Goal: Task Accomplishment & Management: Manage account settings

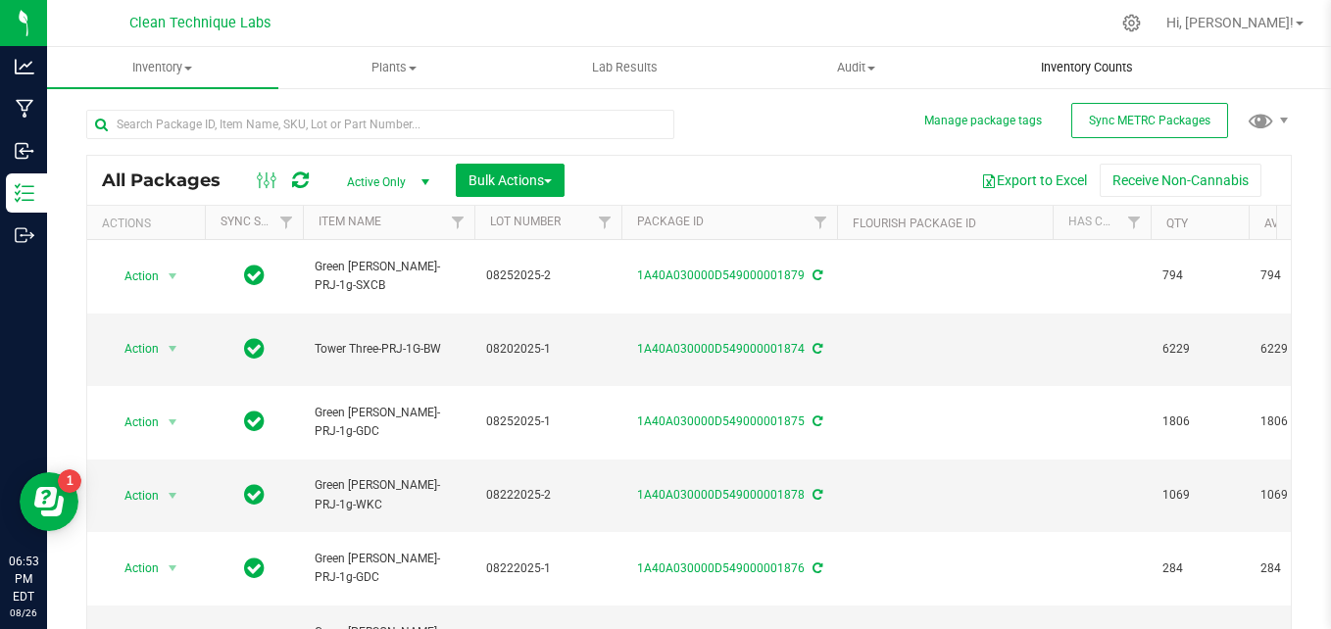
click at [1107, 76] on uib-tab-heading "Inventory Counts" at bounding box center [1086, 67] width 229 height 39
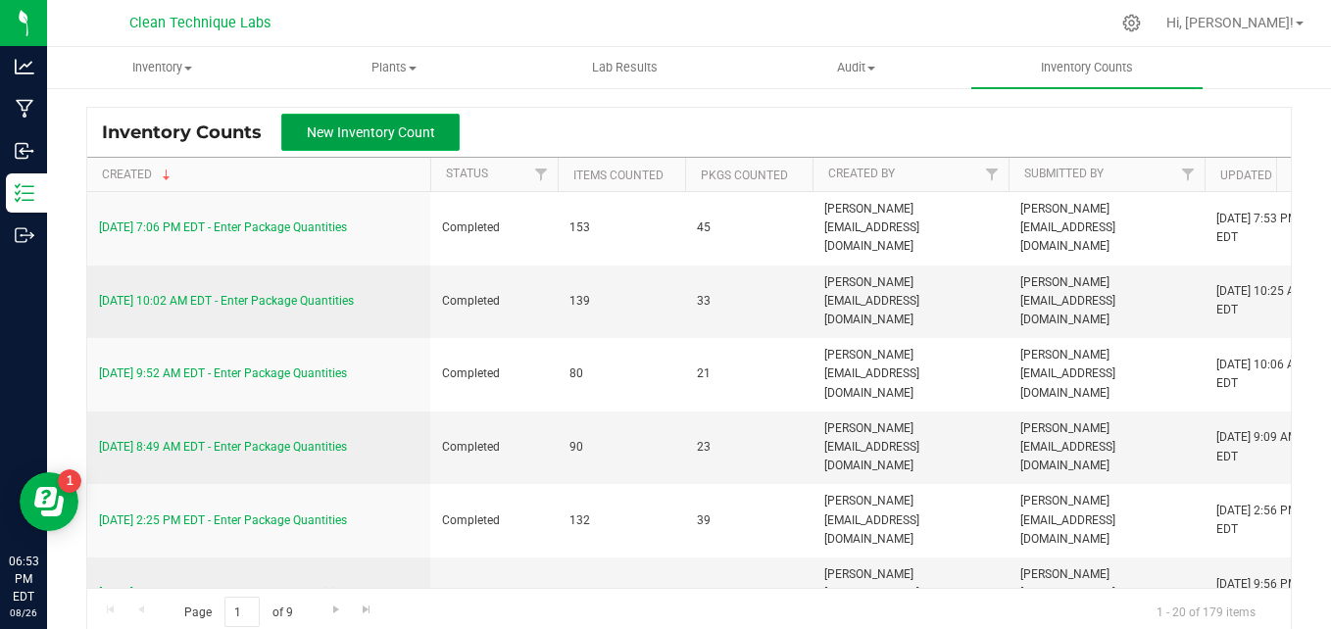
click at [368, 120] on button "New Inventory Count" at bounding box center [370, 132] width 178 height 37
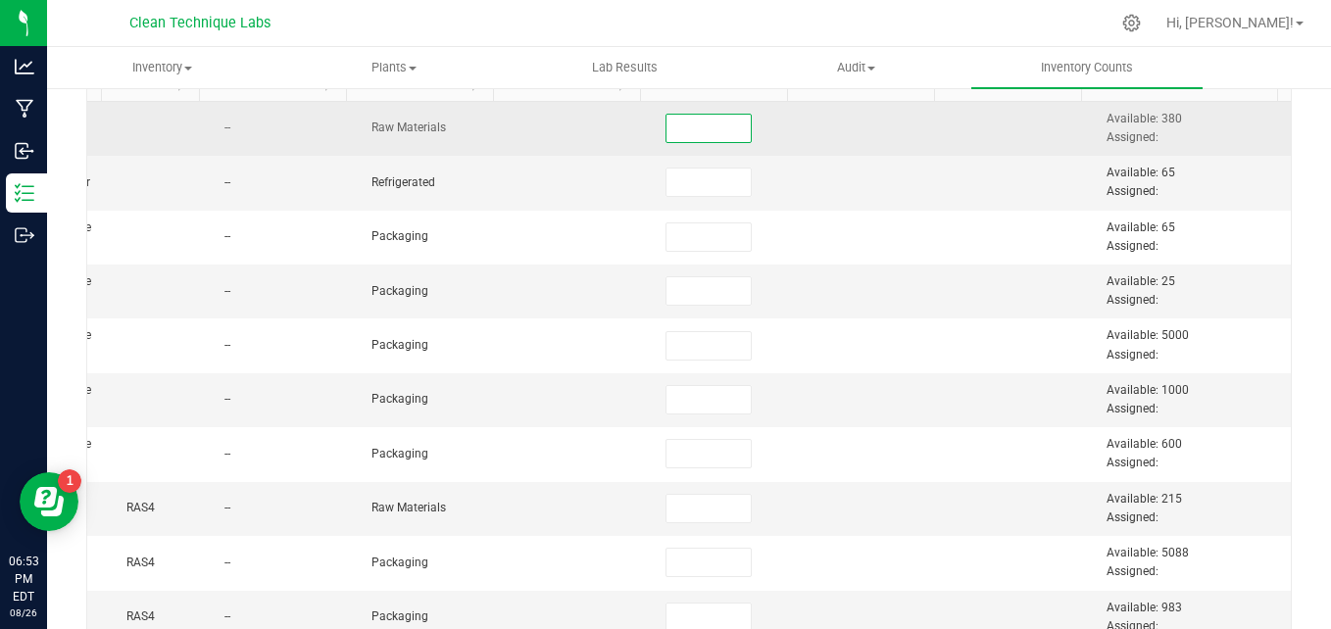
click at [666, 123] on input at bounding box center [708, 128] width 84 height 27
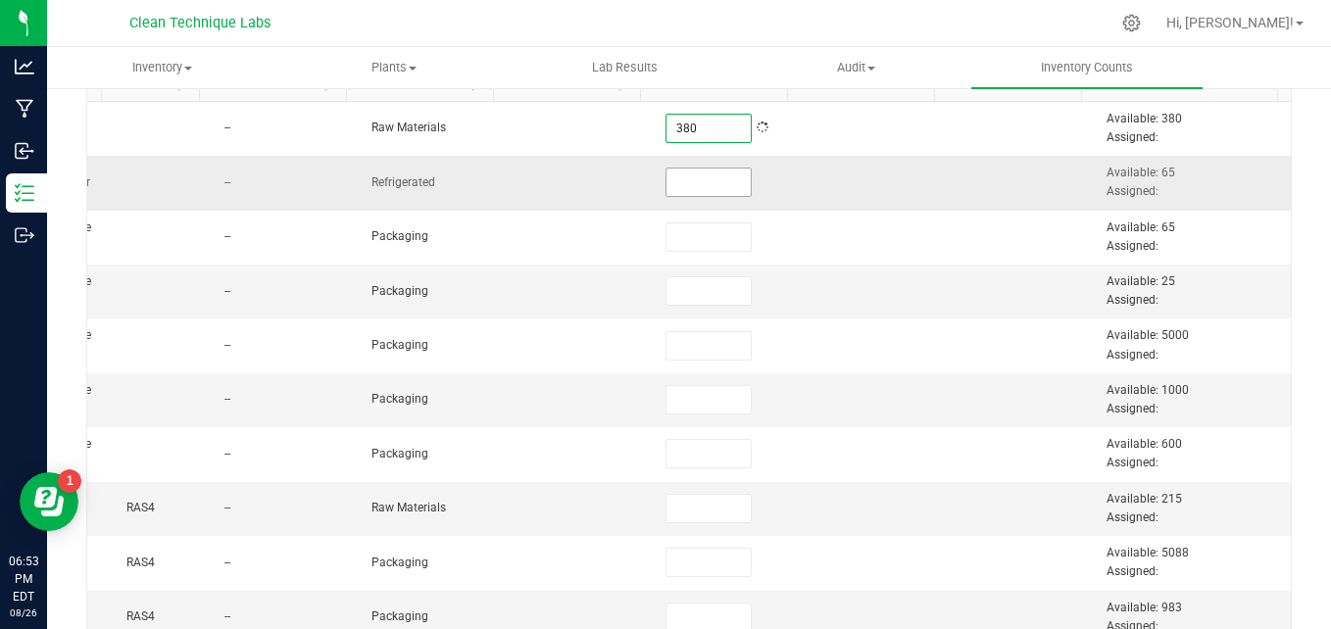
type input "380"
click at [666, 179] on input at bounding box center [708, 182] width 84 height 27
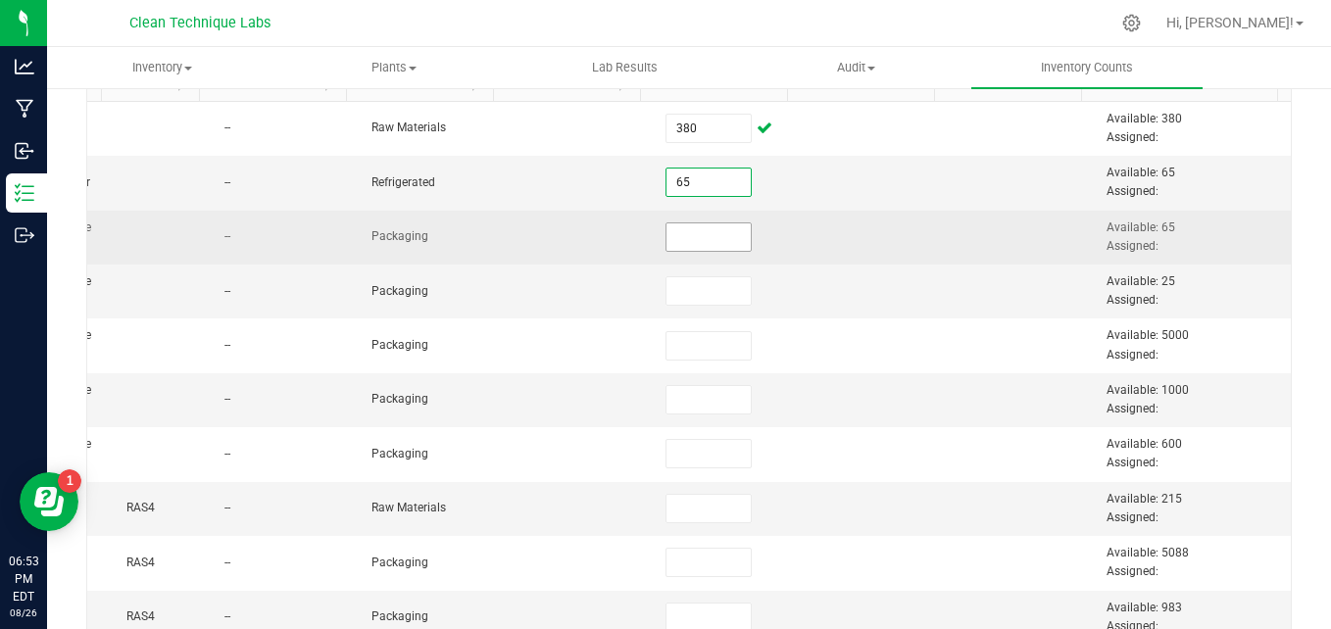
type input "65.0000"
click at [675, 241] on input at bounding box center [708, 236] width 84 height 27
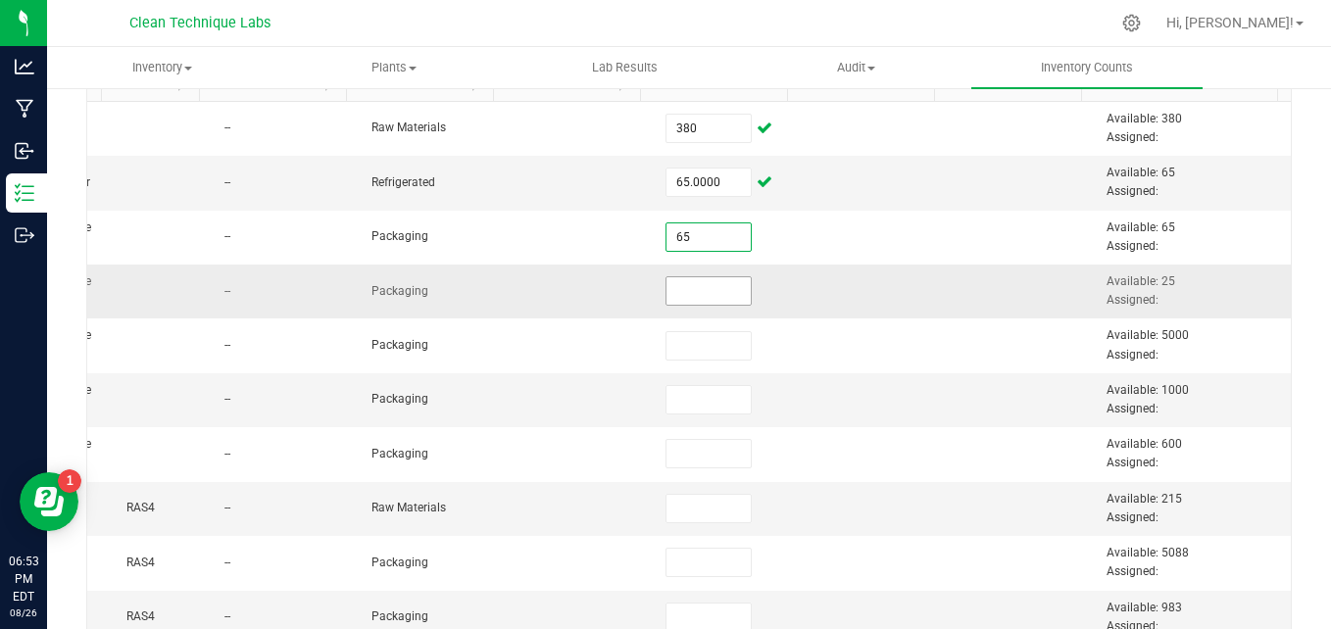
type input "65"
click at [676, 301] on input at bounding box center [708, 290] width 84 height 27
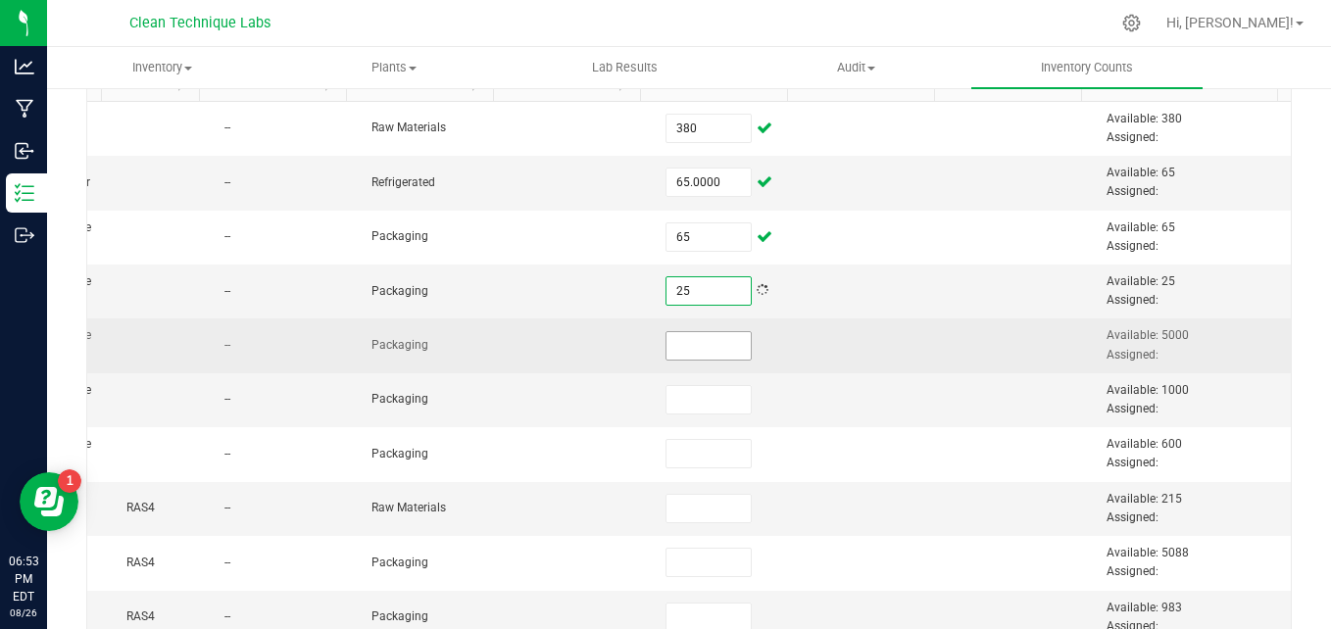
type input "25"
click at [673, 355] on input at bounding box center [708, 345] width 84 height 27
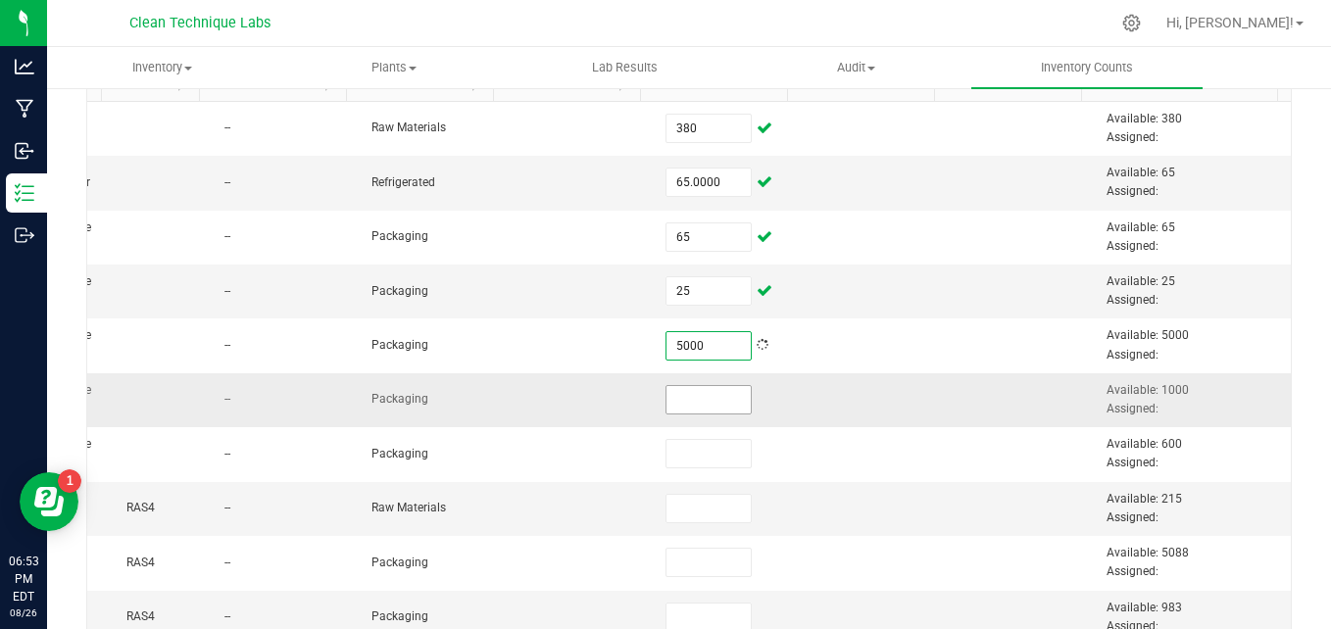
type input "5,000"
click at [666, 400] on input at bounding box center [708, 399] width 84 height 27
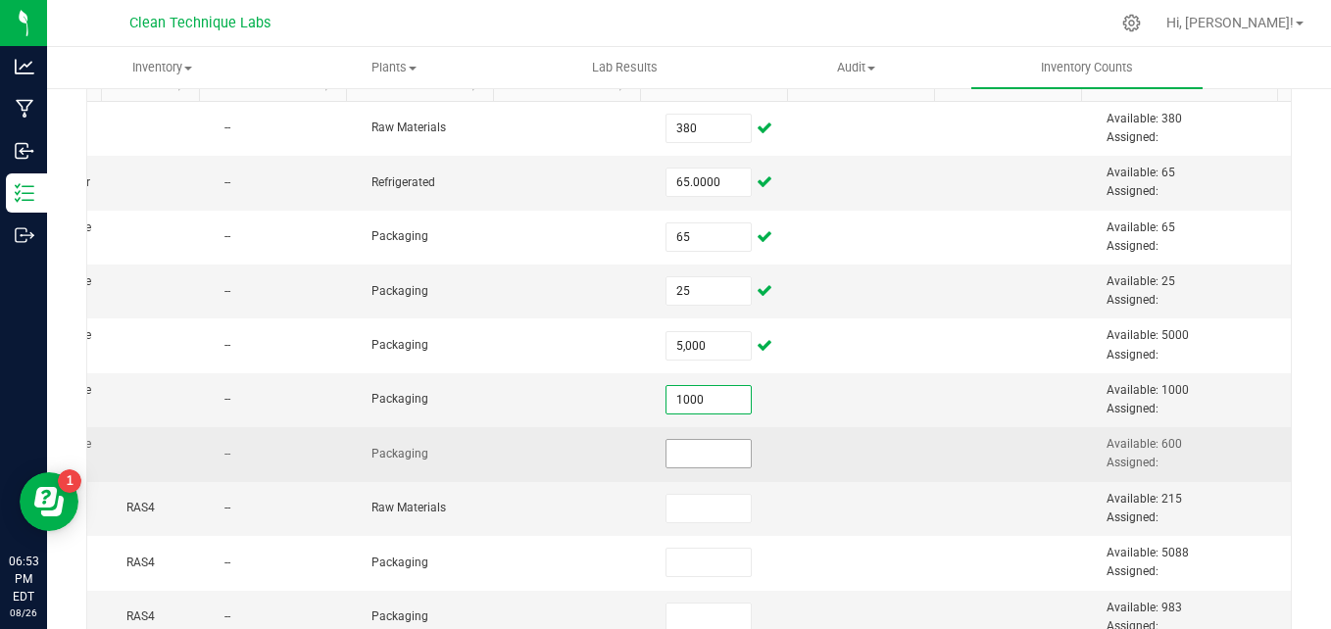
type input "1,000"
click at [681, 456] on input at bounding box center [708, 453] width 84 height 27
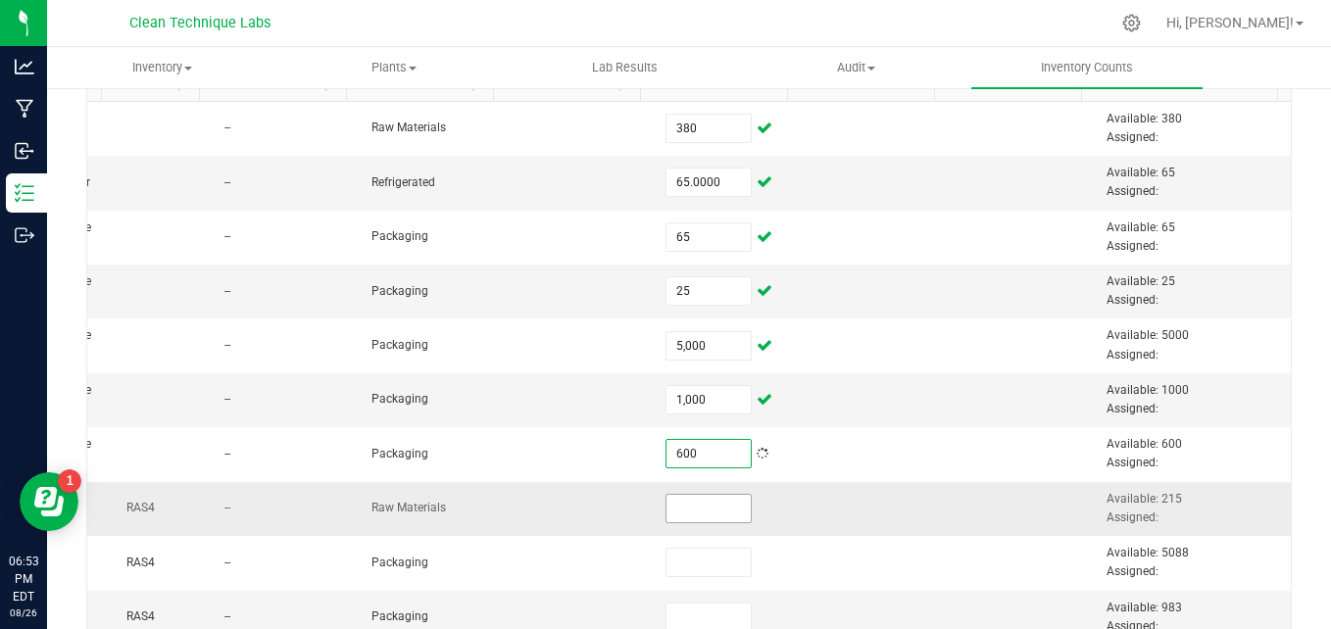
type input "600"
click at [669, 507] on input at bounding box center [708, 508] width 84 height 27
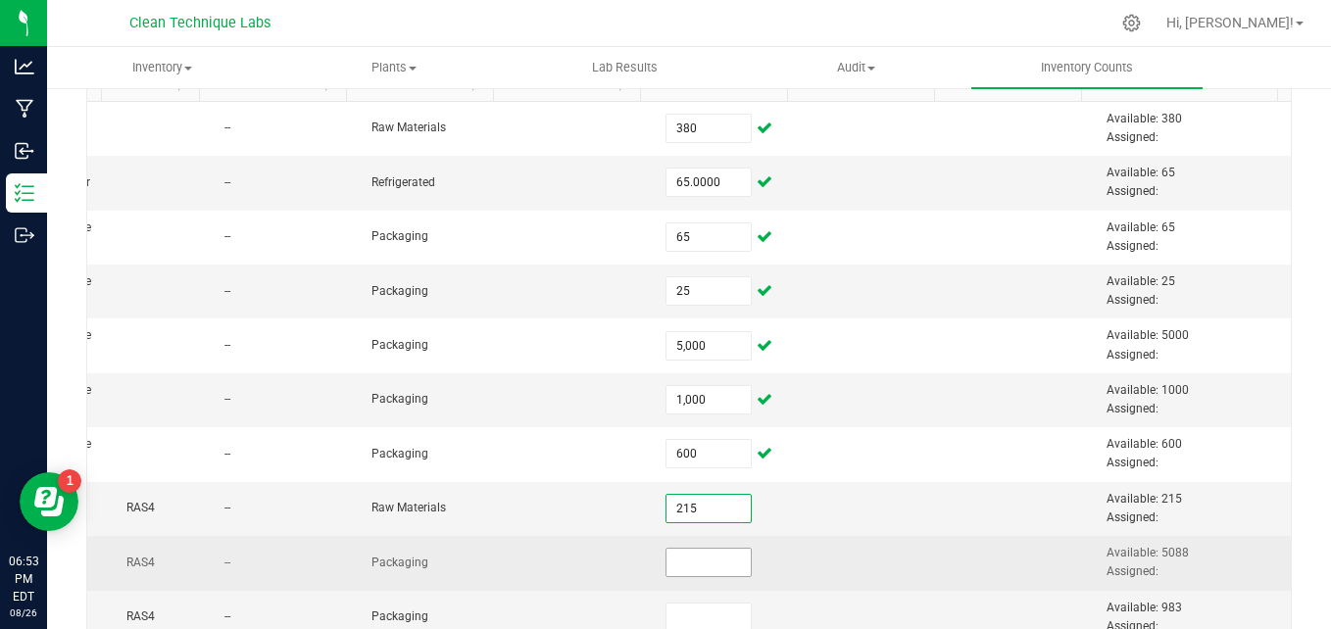
type input "215"
click at [667, 563] on input at bounding box center [708, 562] width 84 height 27
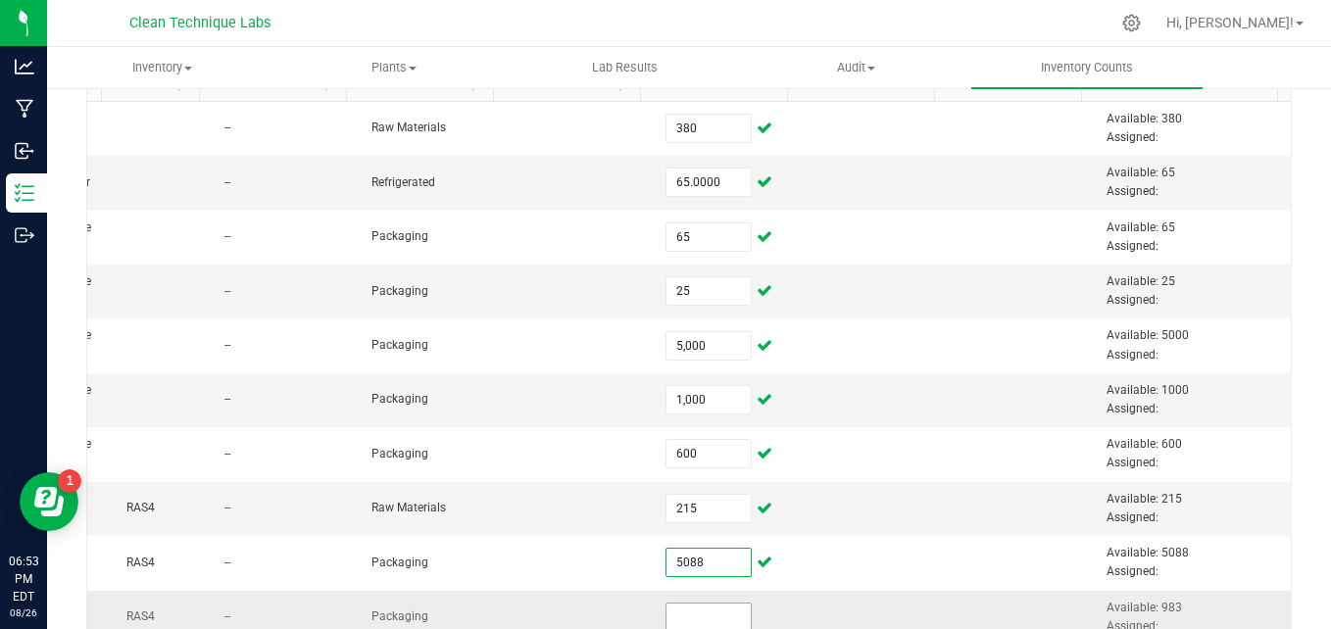
type input "5,088"
click at [666, 616] on input at bounding box center [708, 617] width 84 height 27
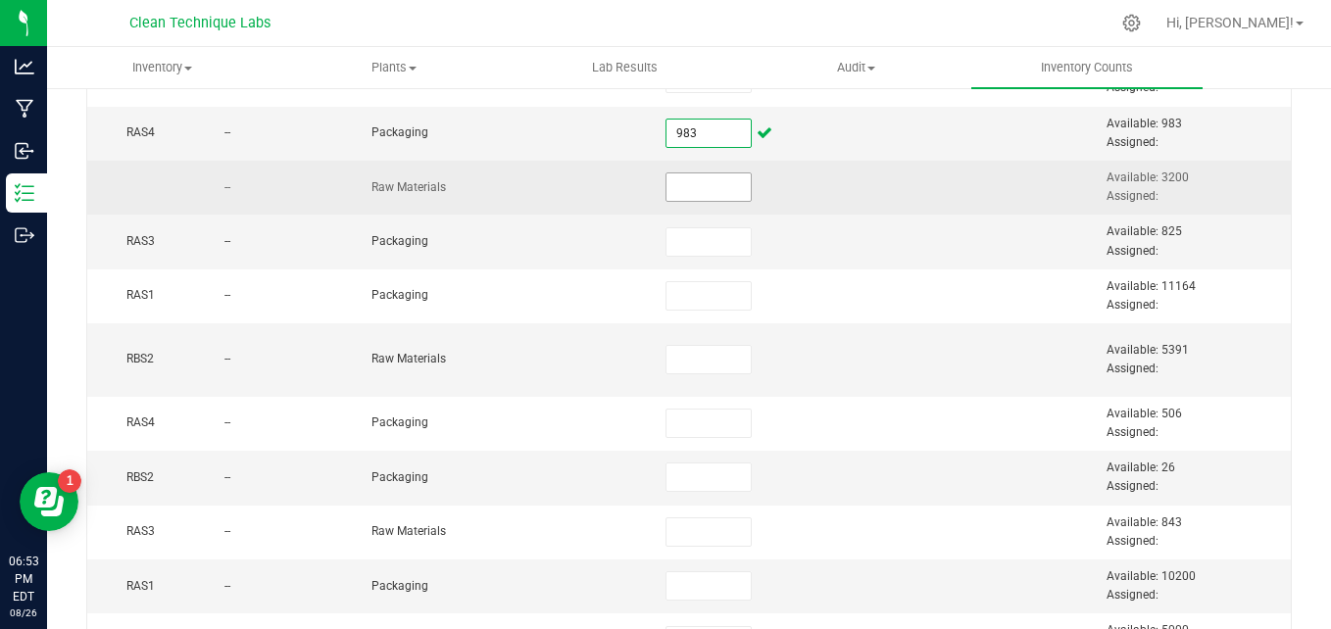
type input "983"
click at [671, 192] on input at bounding box center [708, 186] width 84 height 27
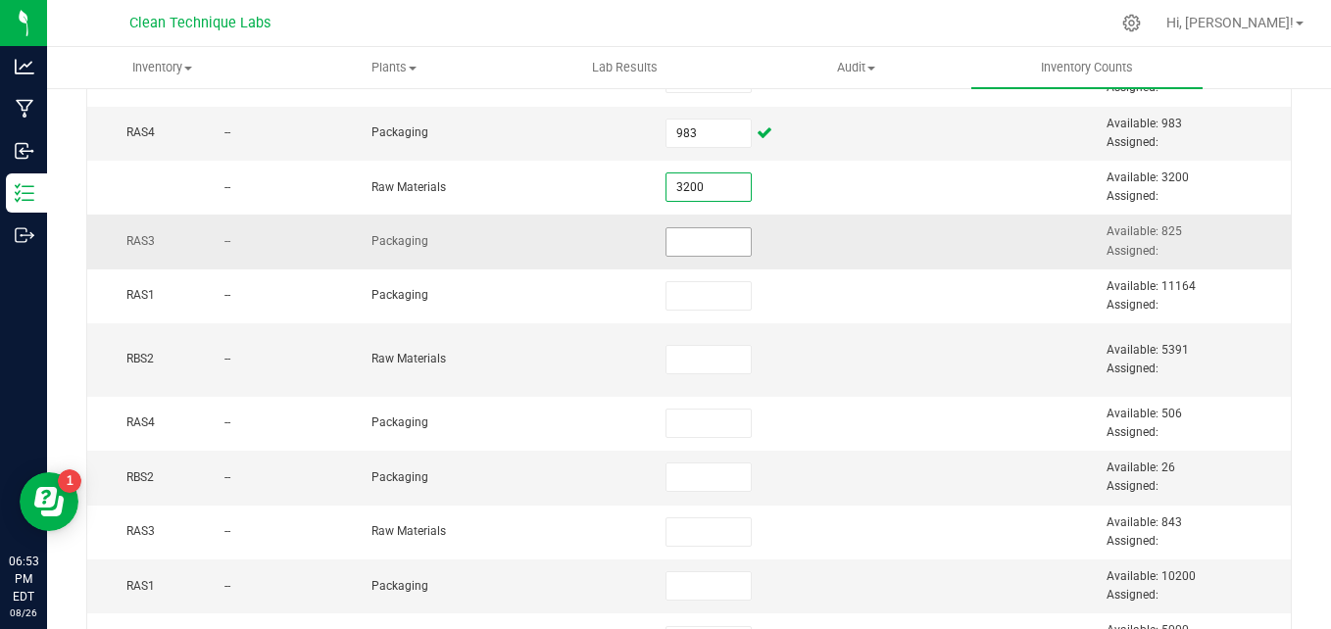
type input "3,200"
click at [672, 248] on input at bounding box center [708, 241] width 84 height 27
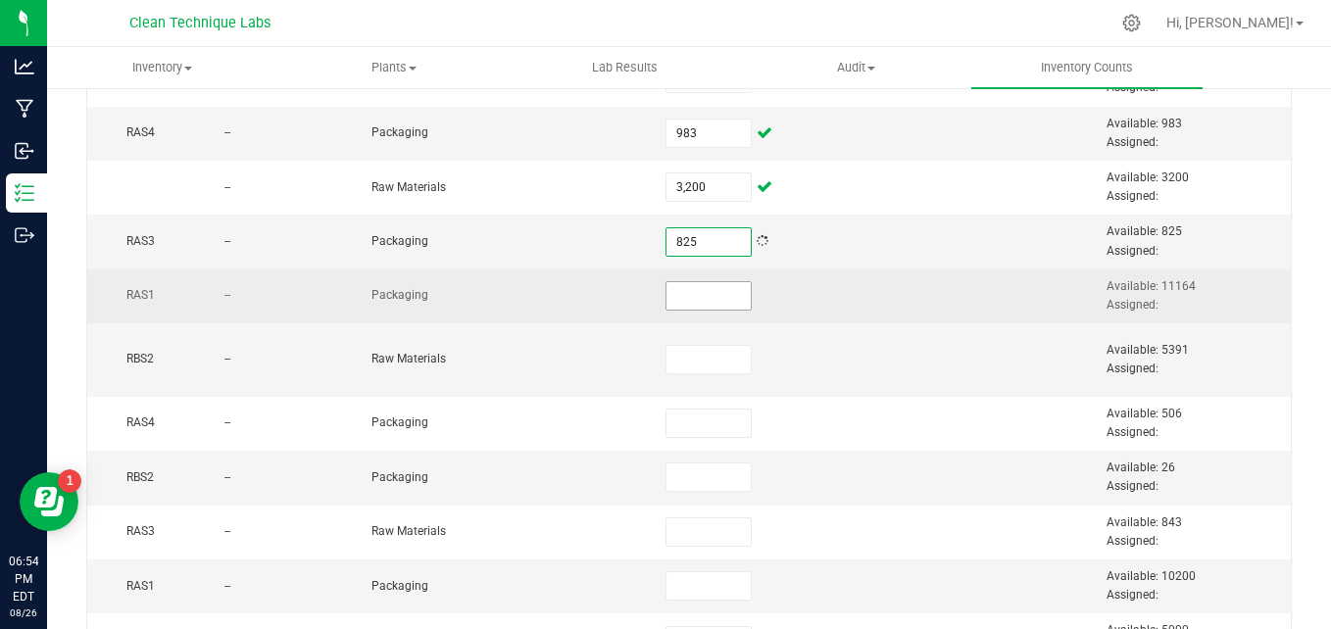
type input "825"
click at [686, 300] on input at bounding box center [708, 295] width 84 height 27
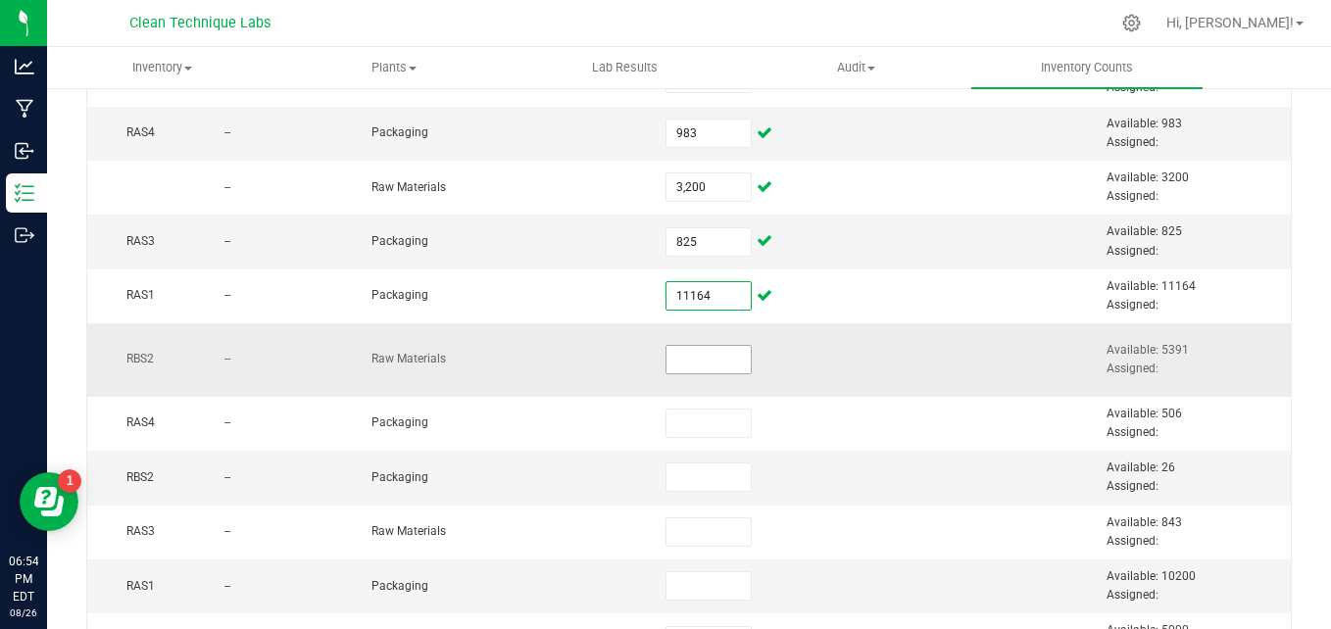
type input "11,164"
click at [682, 355] on input at bounding box center [708, 359] width 84 height 27
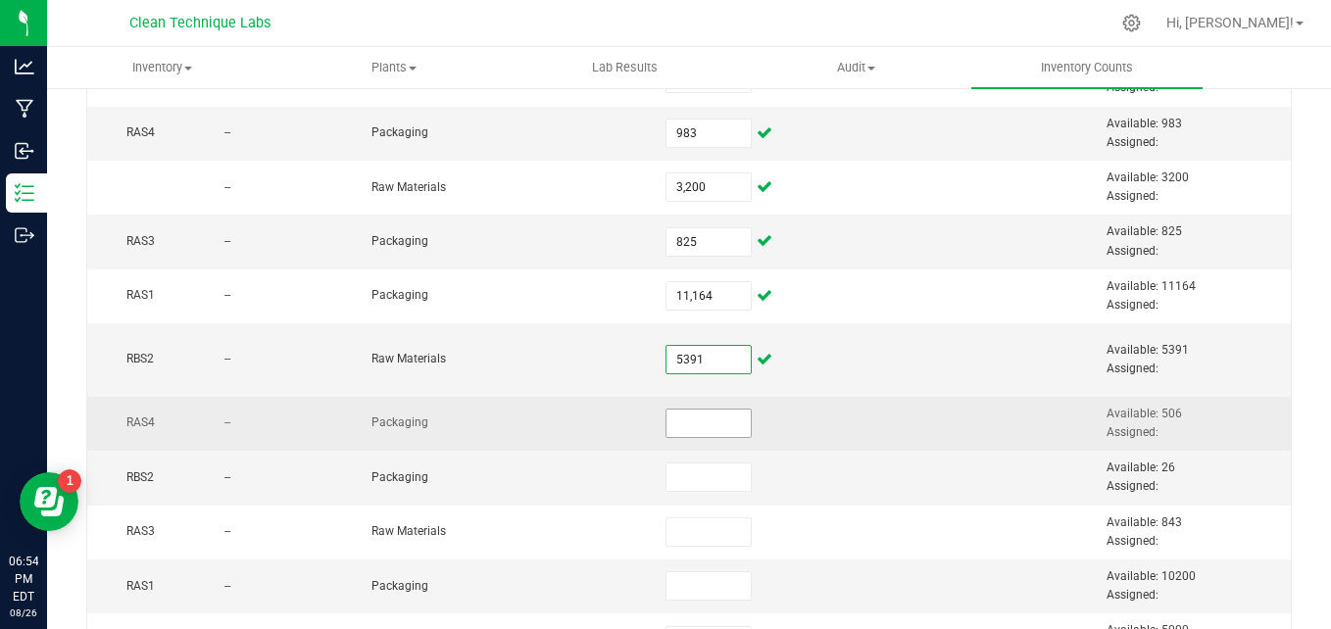
type input "5,391"
click at [666, 419] on input at bounding box center [708, 423] width 84 height 27
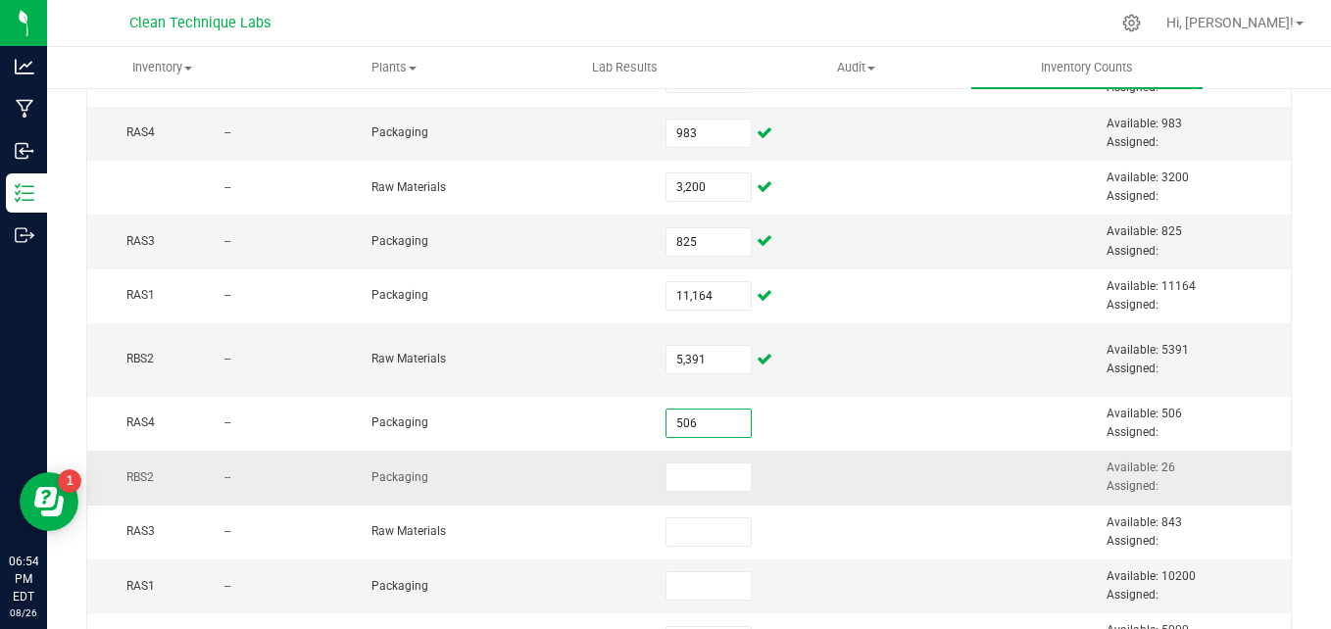
type input "506"
click at [676, 493] on td at bounding box center [727, 478] width 147 height 54
click at [672, 469] on input at bounding box center [708, 477] width 84 height 27
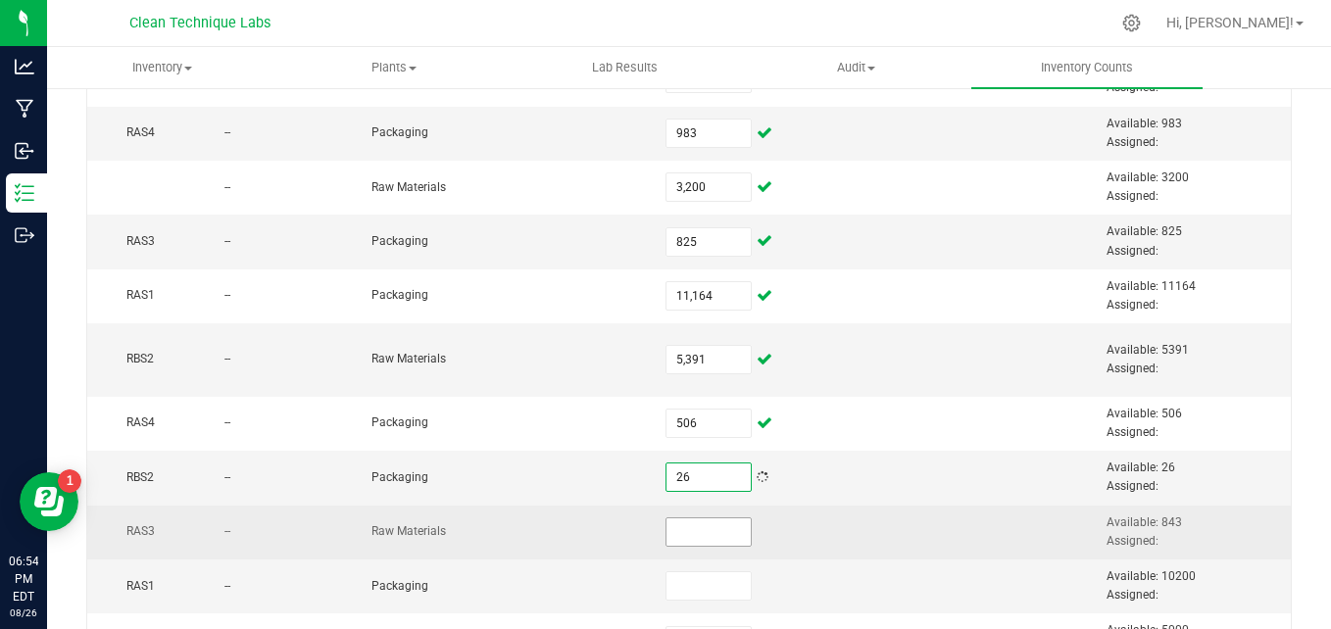
type input "26"
click at [669, 528] on input at bounding box center [708, 531] width 84 height 27
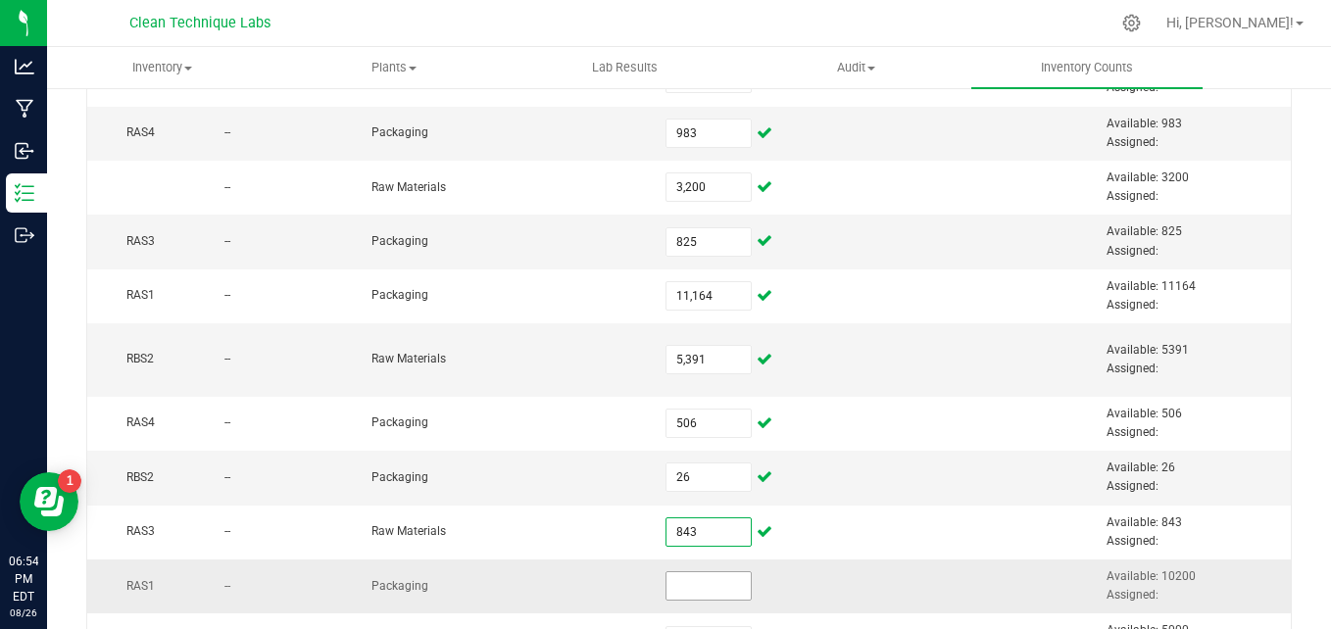
type input "843"
click at [673, 584] on input at bounding box center [708, 585] width 84 height 27
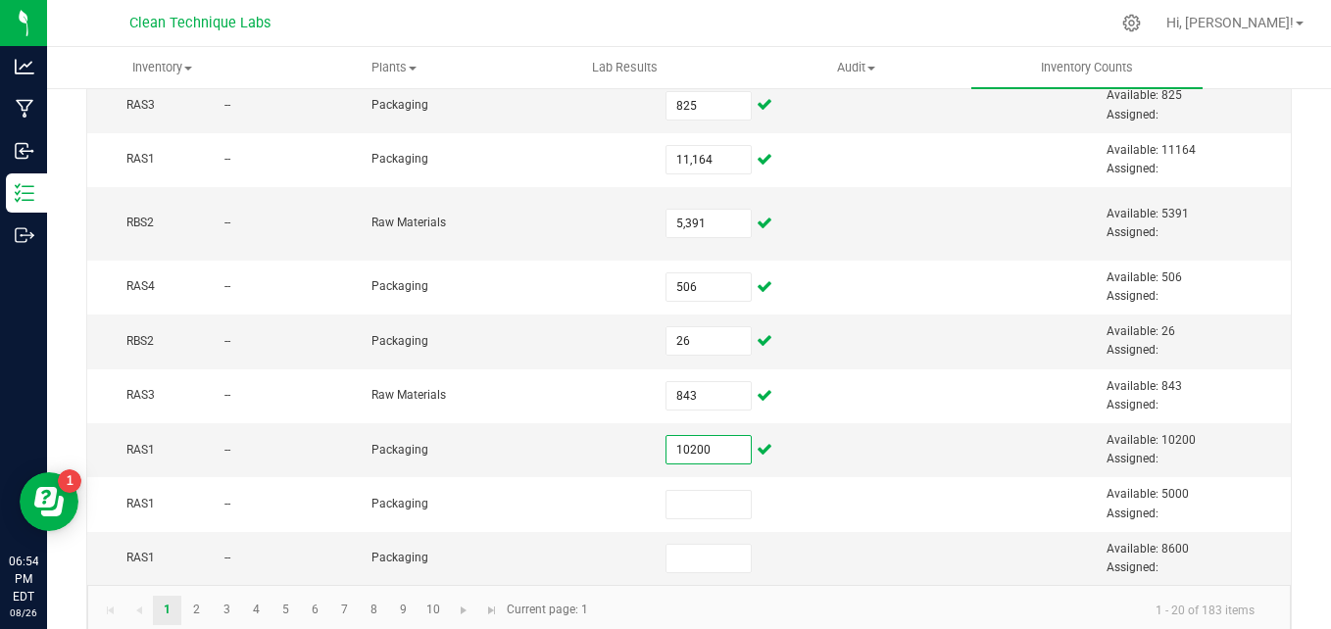
scroll to position [877, 0]
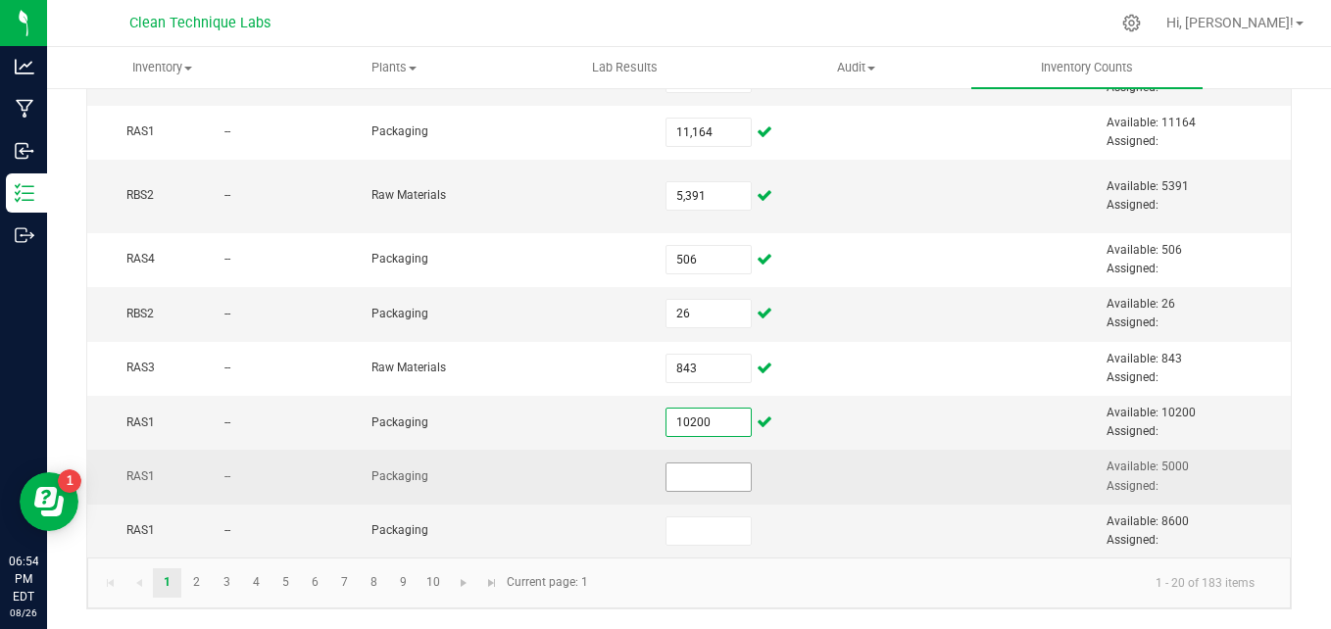
type input "10,200"
click at [706, 464] on input at bounding box center [708, 477] width 84 height 27
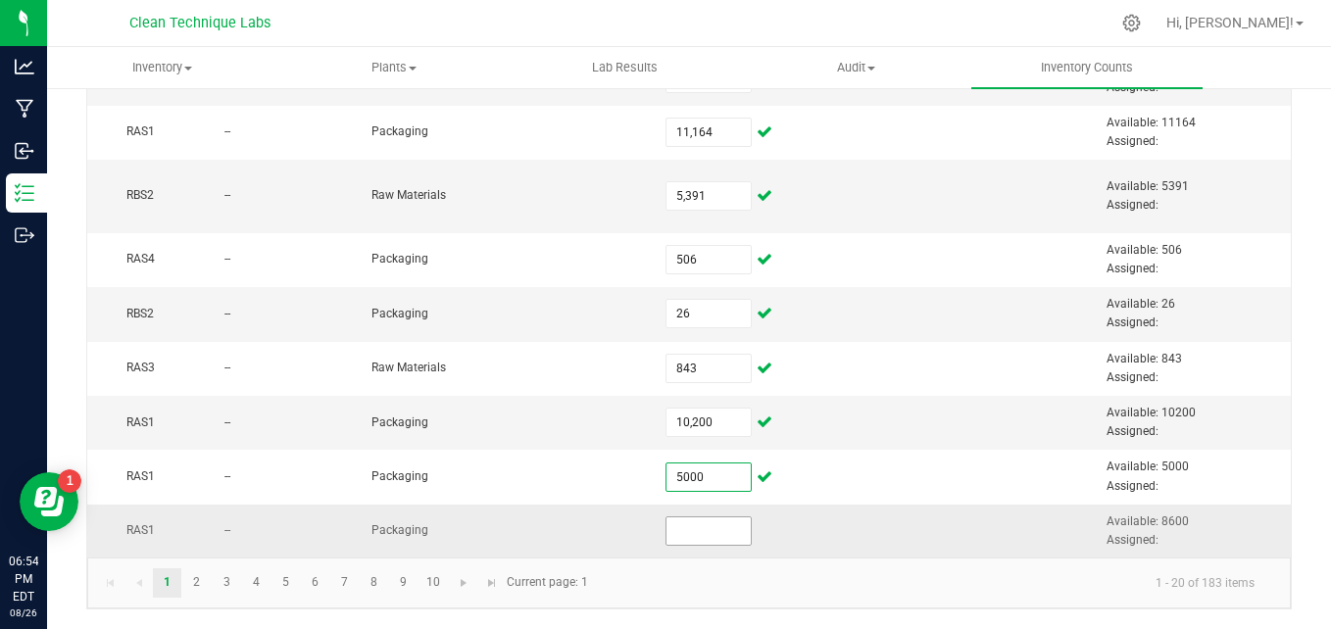
type input "5,000"
click at [686, 523] on input at bounding box center [708, 531] width 84 height 27
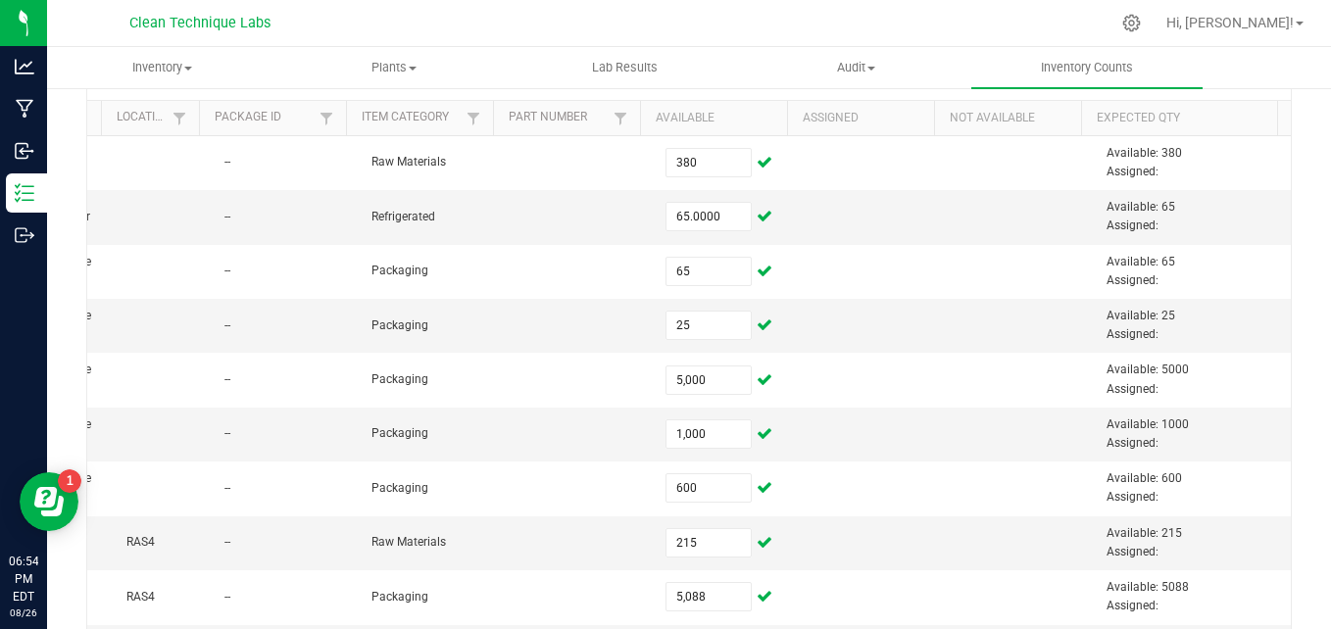
scroll to position [183, 0]
type input "8,600"
drag, startPoint x: 1315, startPoint y: 202, endPoint x: 1316, endPoint y: 237, distance: 35.3
click at [1316, 237] on div "Inventory All packages All inventory Waste log Create inventory Plants All plan…" at bounding box center [689, 338] width 1284 height 582
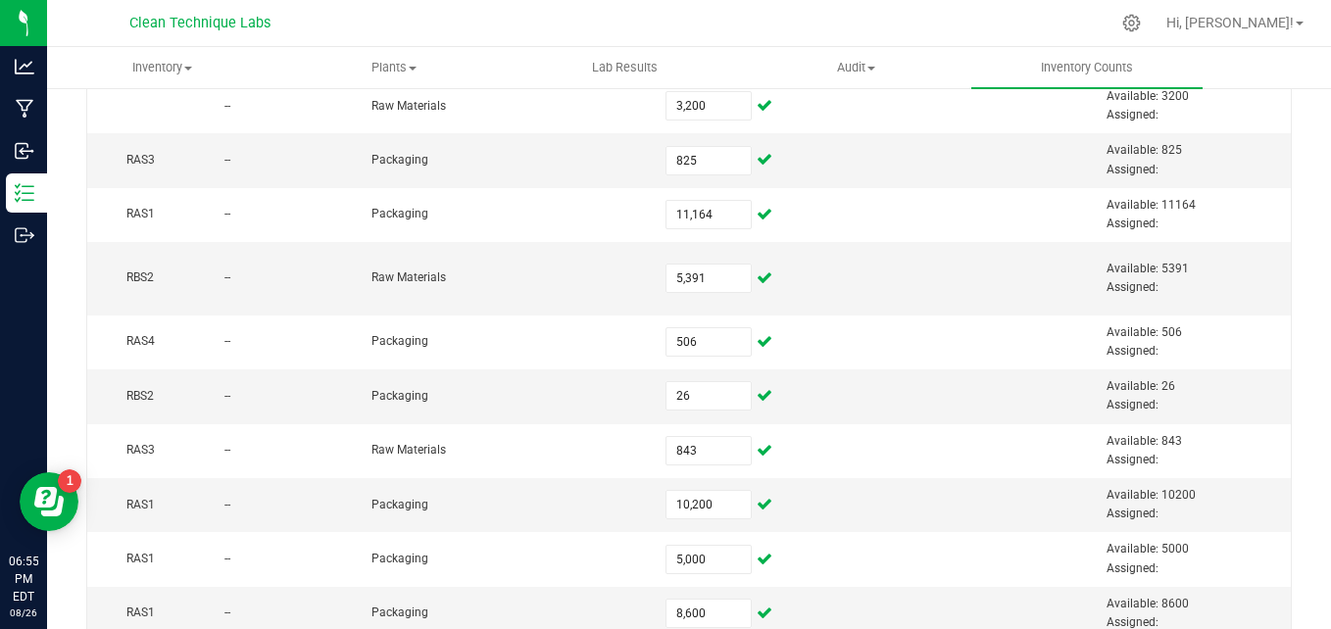
scroll to position [877, 0]
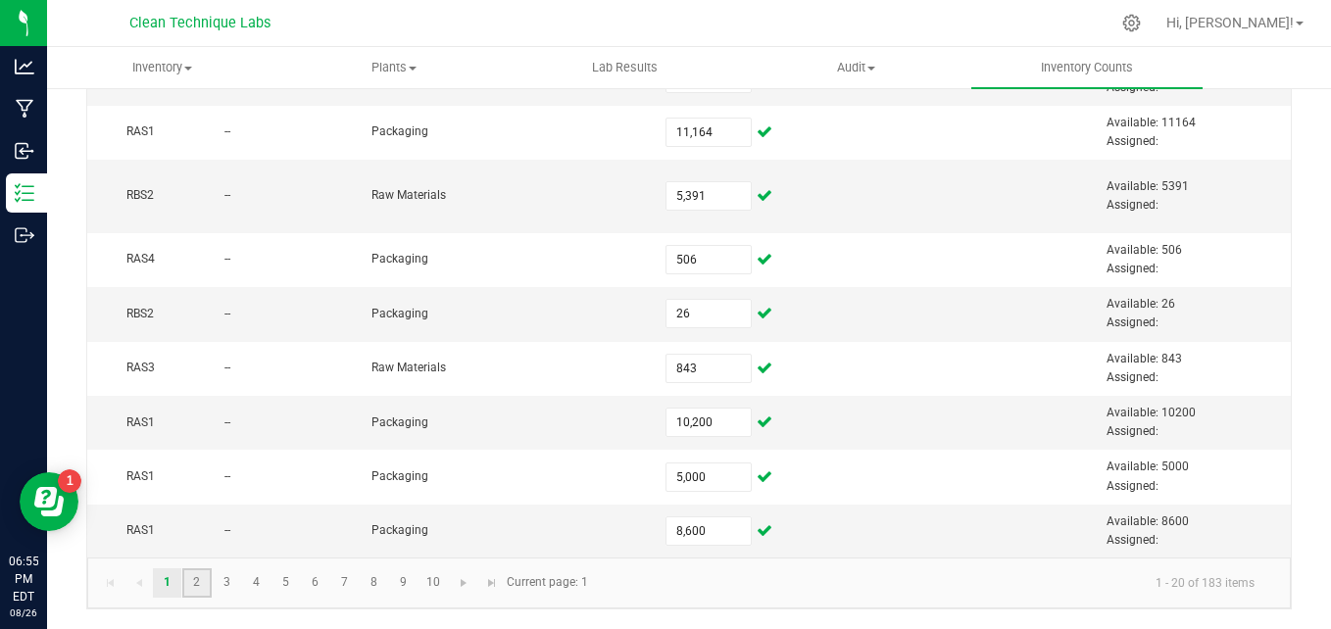
click at [194, 577] on link "2" at bounding box center [196, 582] width 28 height 29
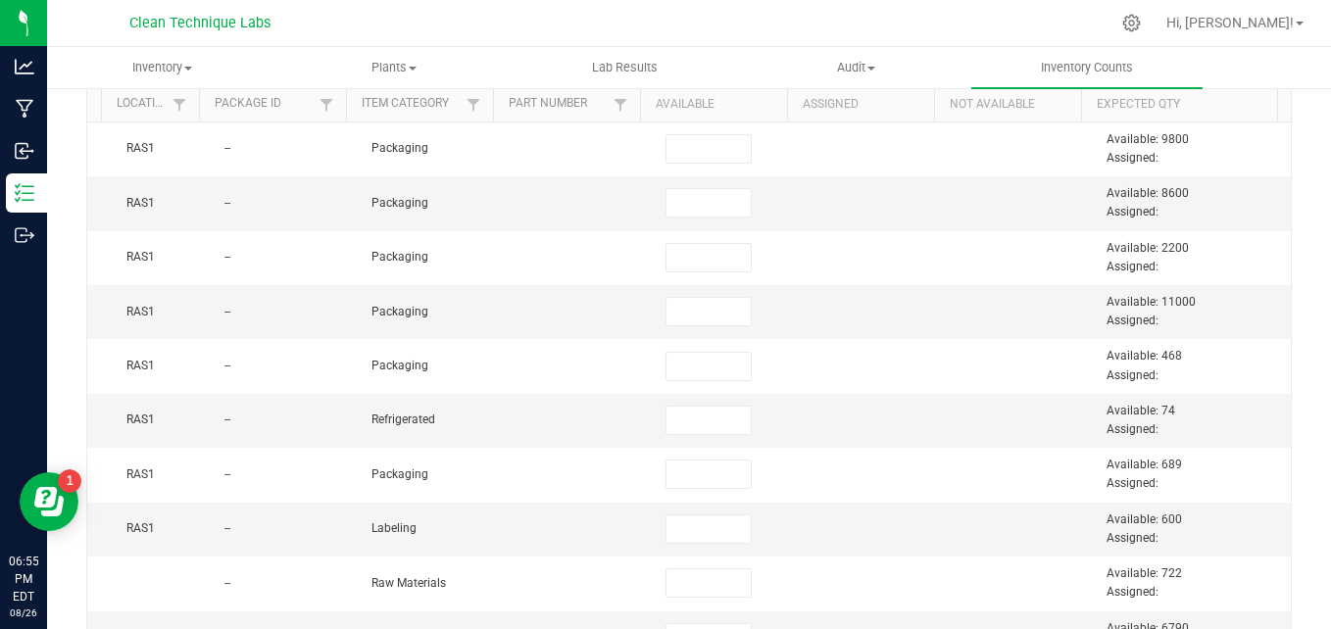
scroll to position [196, 0]
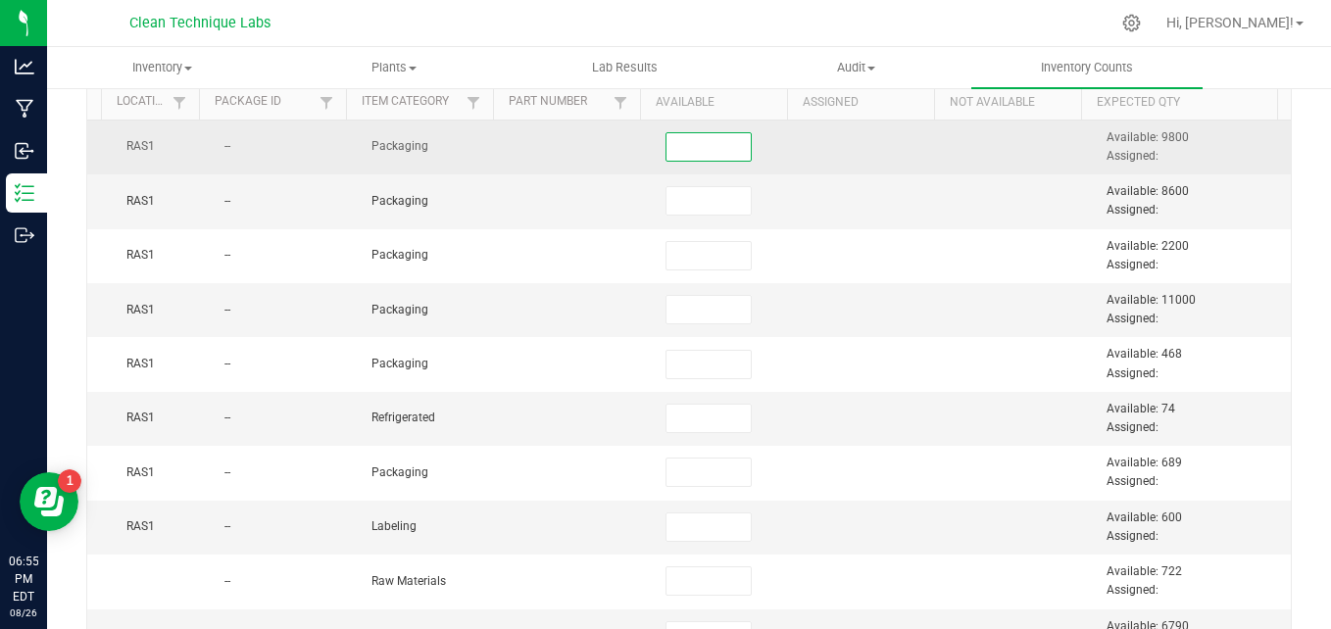
click at [671, 141] on input at bounding box center [708, 146] width 84 height 27
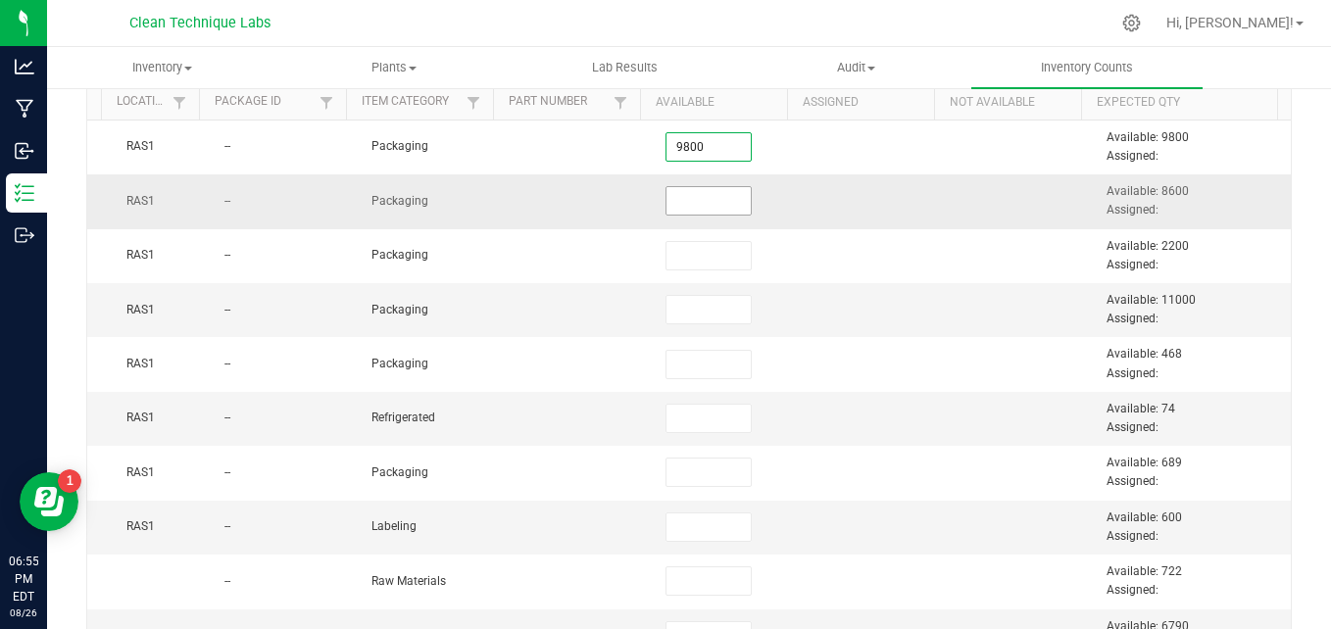
type input "9,800"
click at [666, 204] on input at bounding box center [708, 200] width 84 height 27
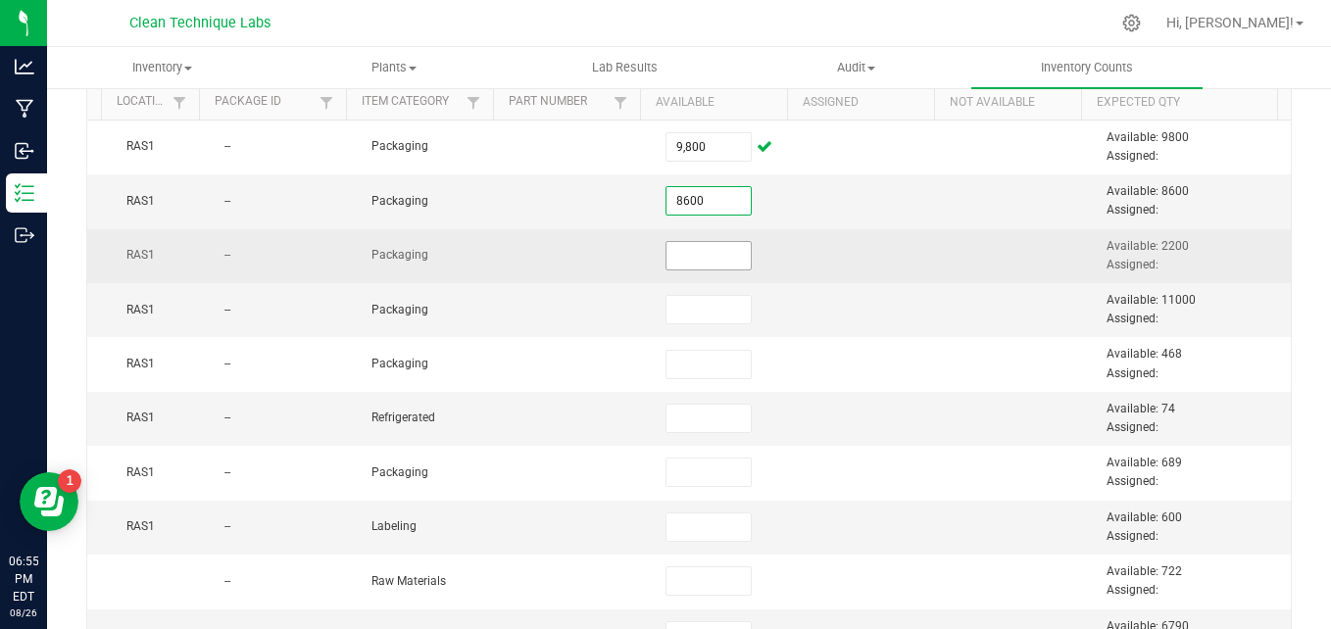
type input "8,600"
click at [671, 262] on input at bounding box center [708, 255] width 84 height 27
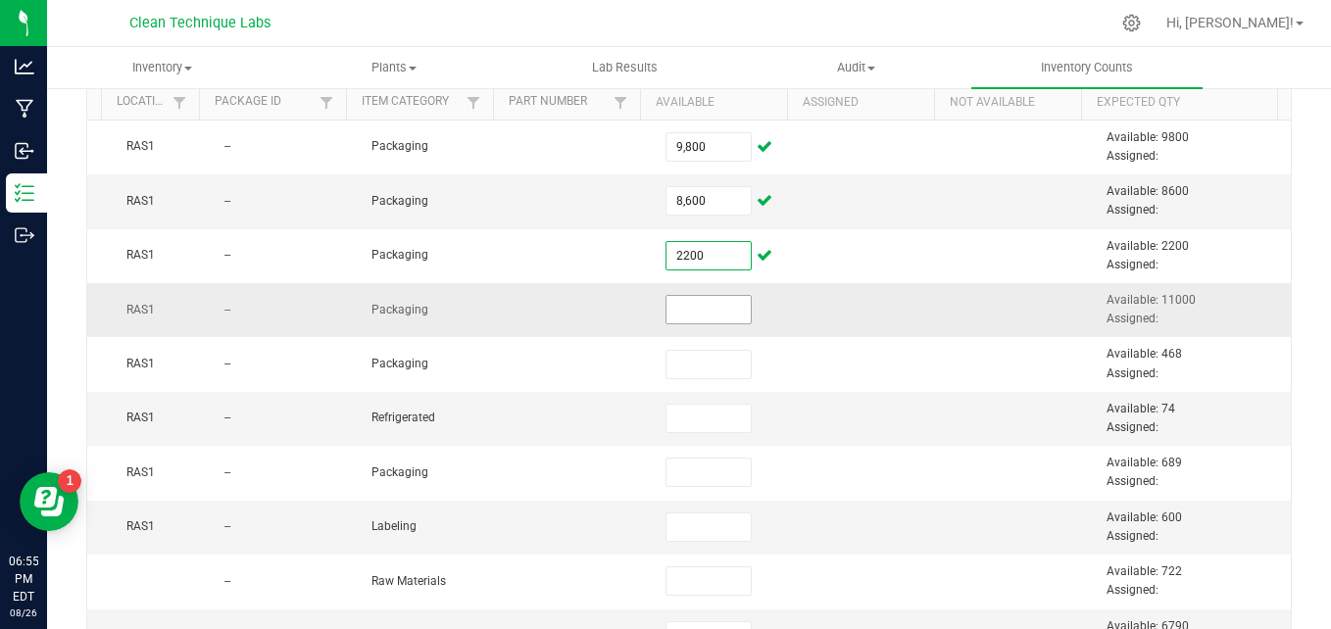
type input "2,200"
click at [672, 314] on input at bounding box center [708, 309] width 84 height 27
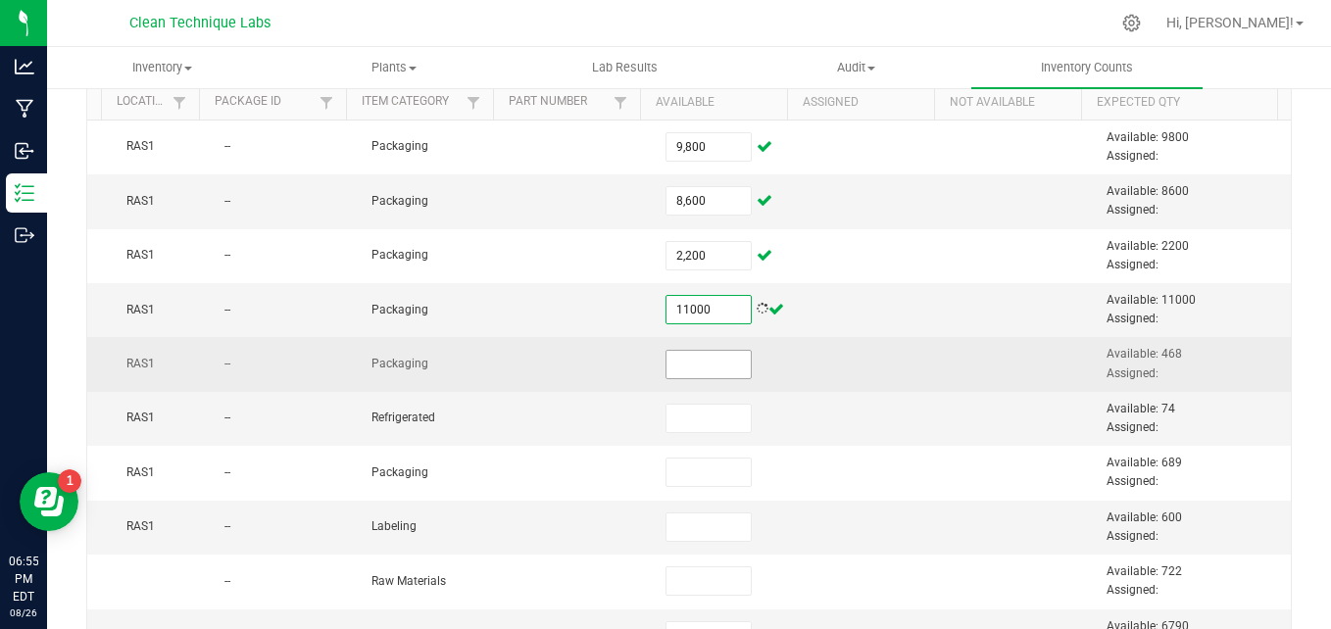
type input "11,000"
click at [673, 358] on input at bounding box center [708, 364] width 84 height 27
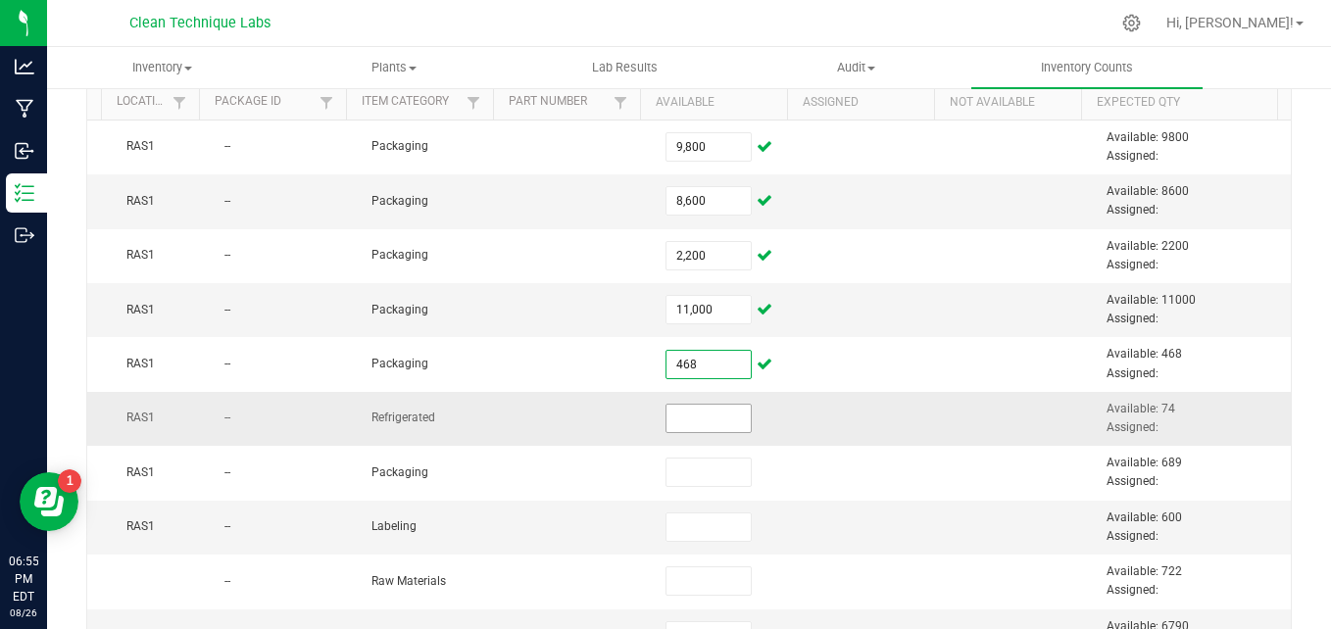
type input "468"
click at [666, 426] on input at bounding box center [708, 418] width 84 height 27
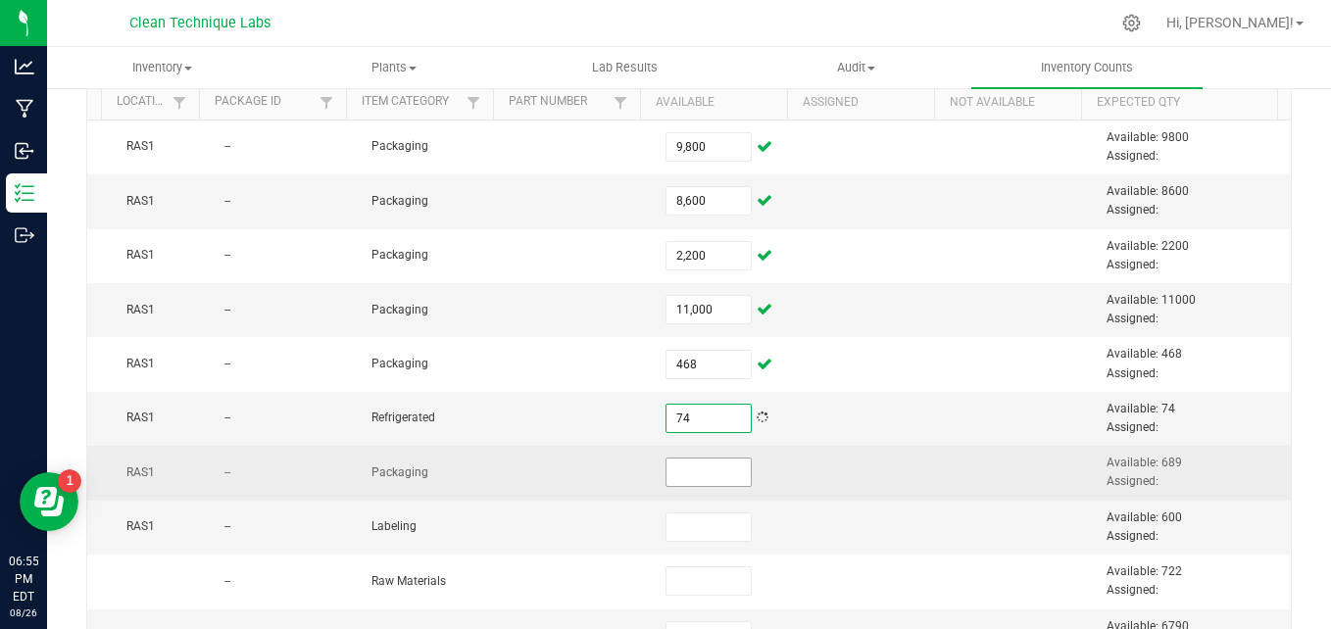
type input "74.0000"
click at [666, 471] on input at bounding box center [708, 472] width 84 height 27
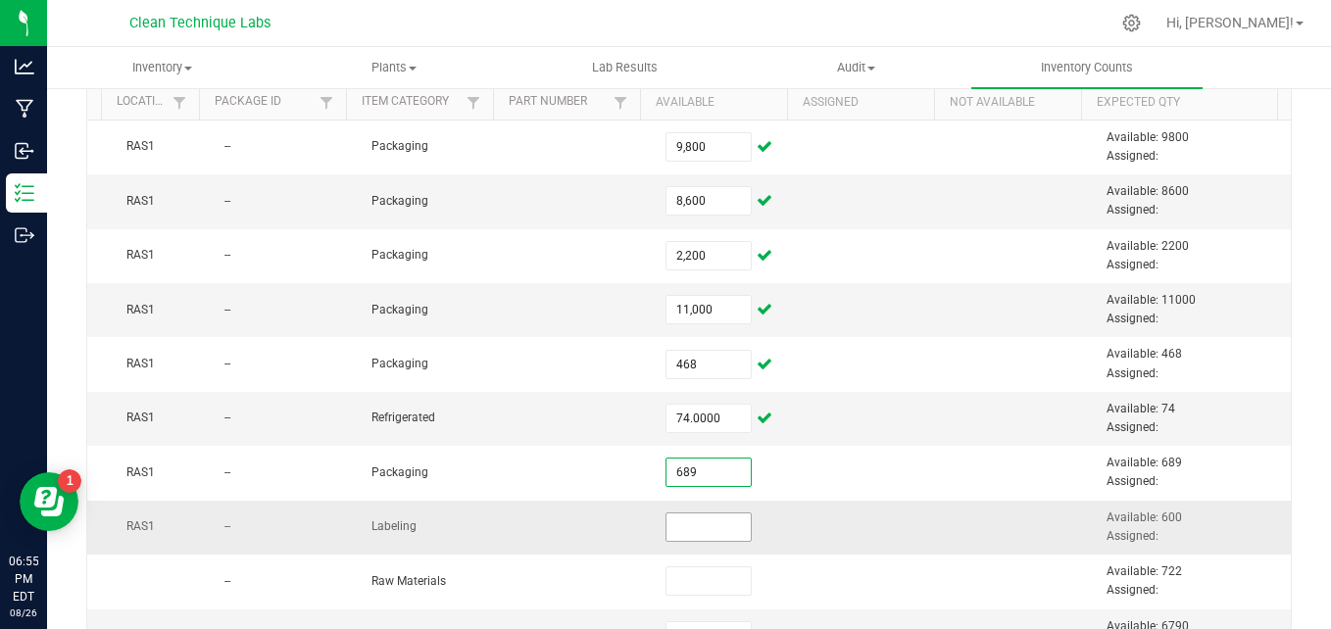
type input "689"
click at [673, 527] on input at bounding box center [708, 527] width 84 height 27
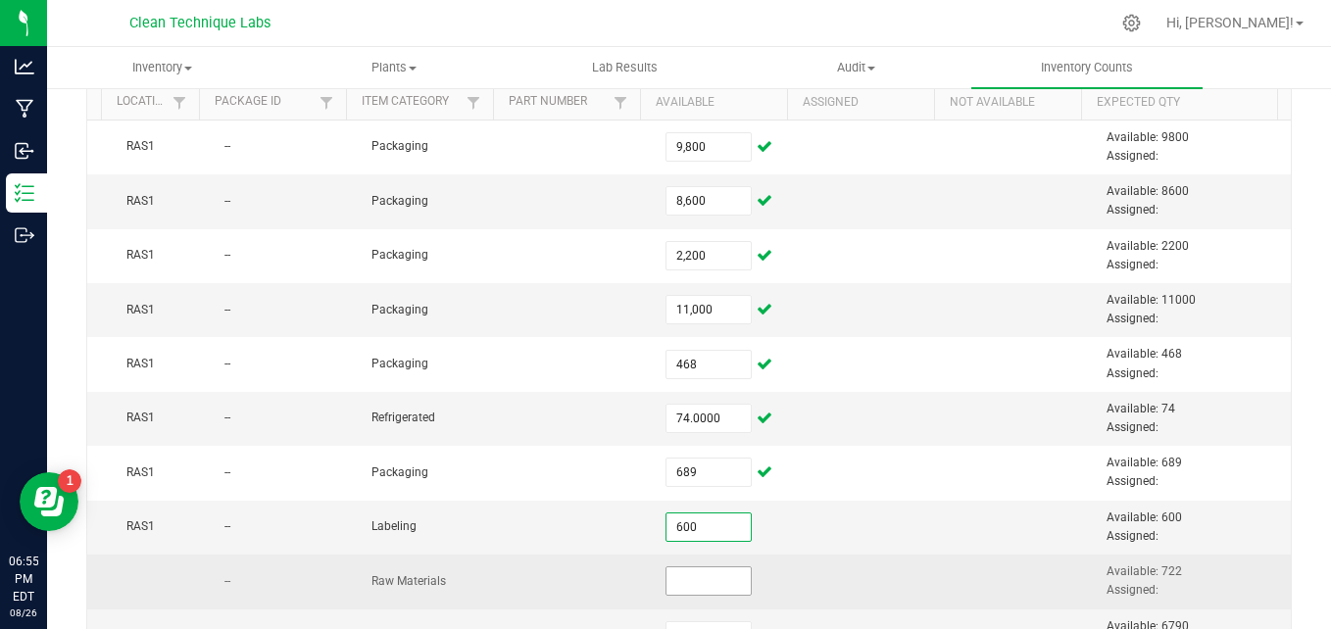
type input "600"
click at [666, 575] on input at bounding box center [708, 580] width 84 height 27
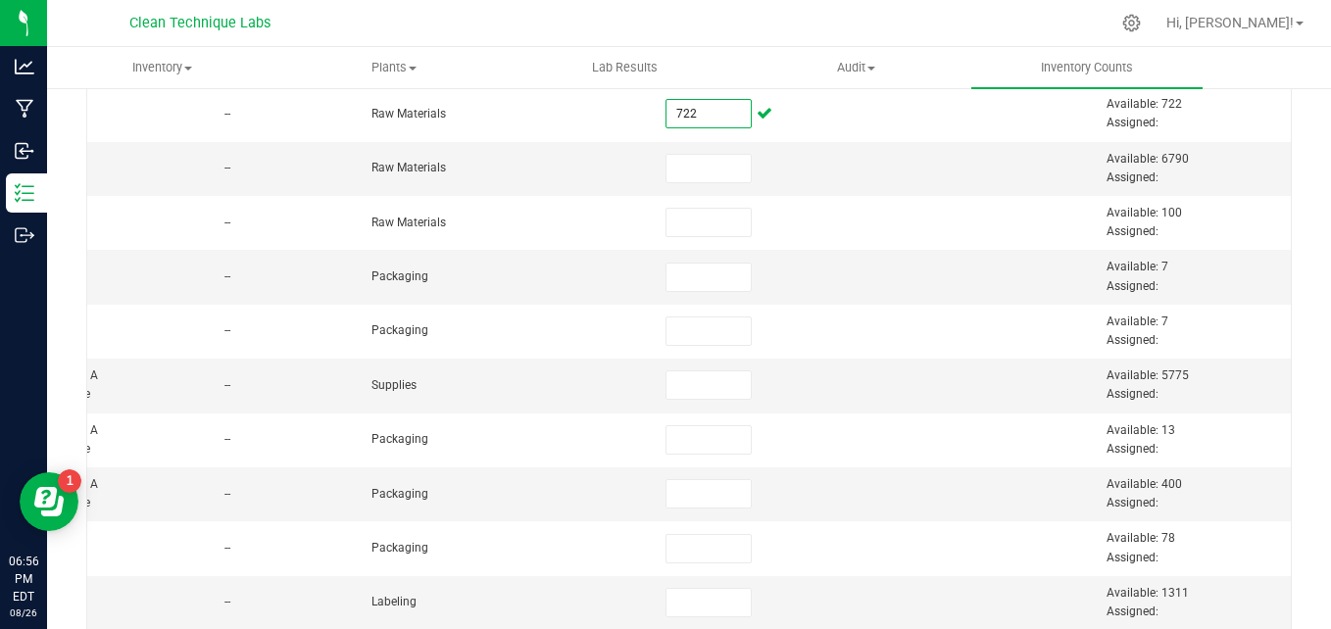
scroll to position [666, 0]
type input "722"
click at [666, 164] on input at bounding box center [708, 165] width 84 height 27
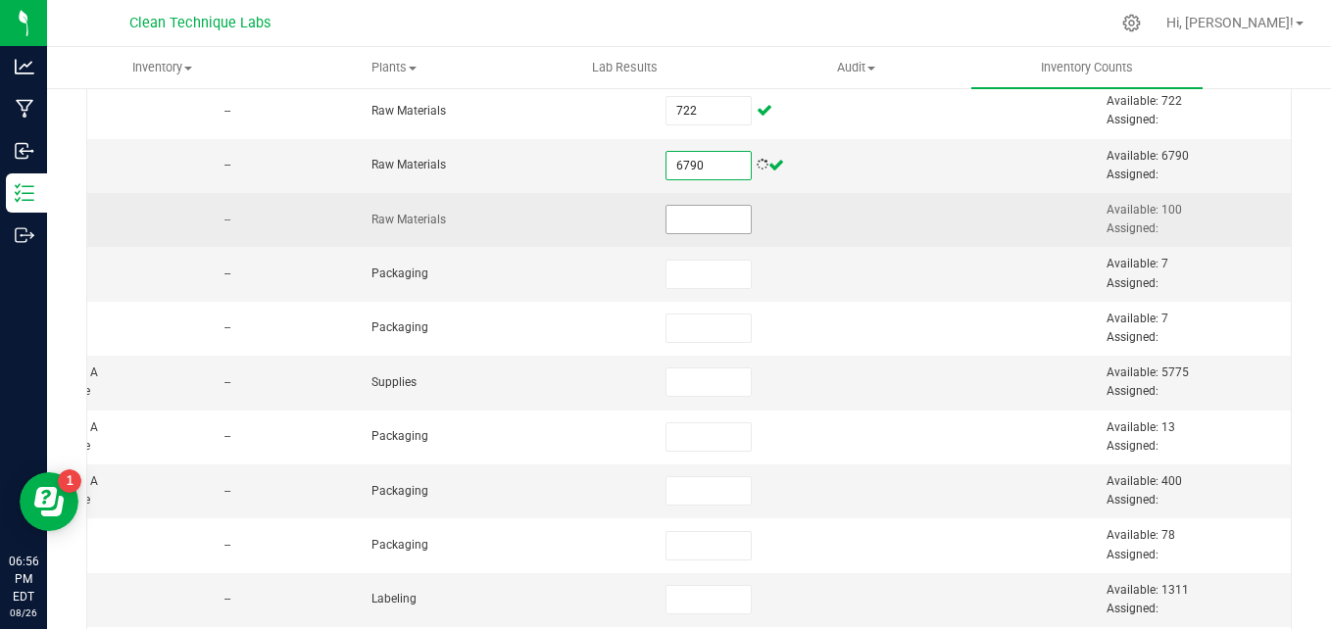
type input "6,790"
click at [670, 227] on input at bounding box center [708, 219] width 84 height 27
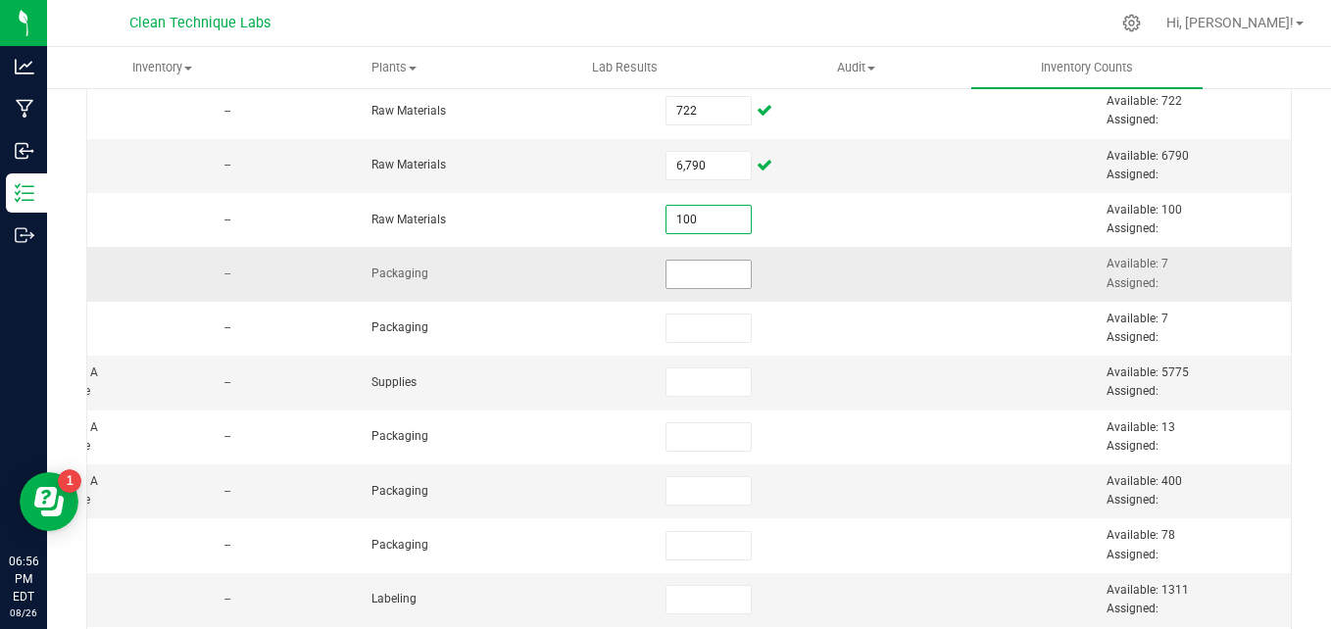
type input "100"
click at [674, 274] on input at bounding box center [708, 274] width 84 height 27
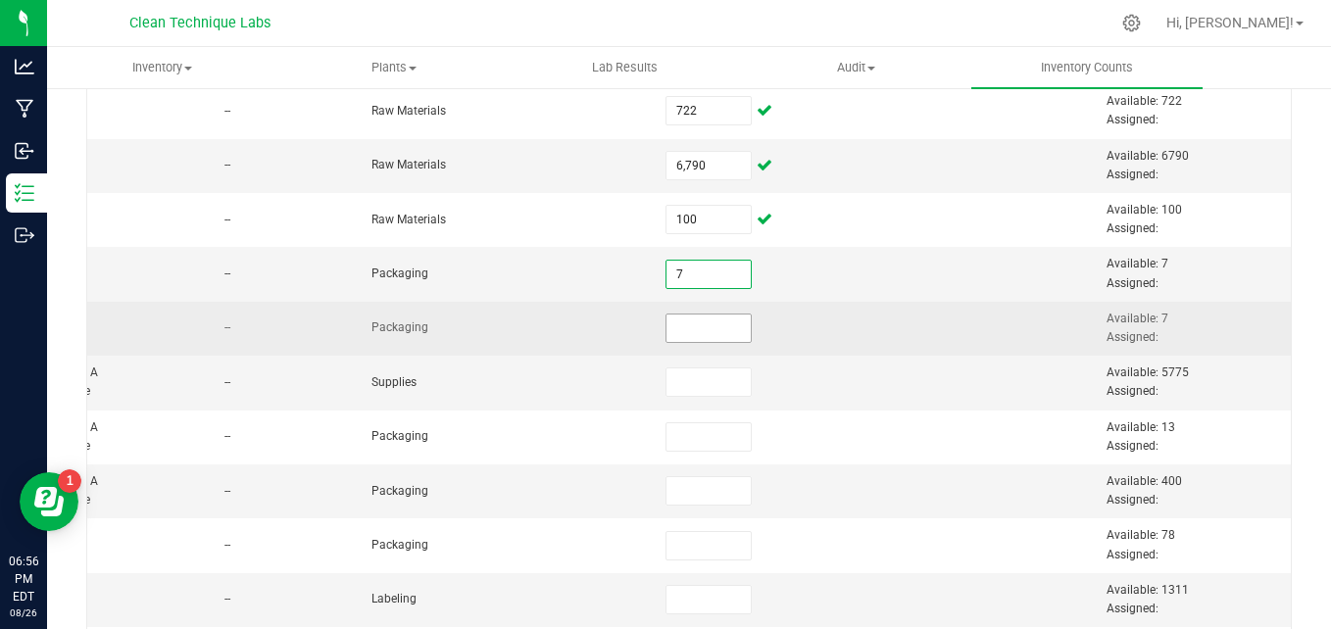
type input "7"
click at [671, 316] on input at bounding box center [708, 328] width 84 height 27
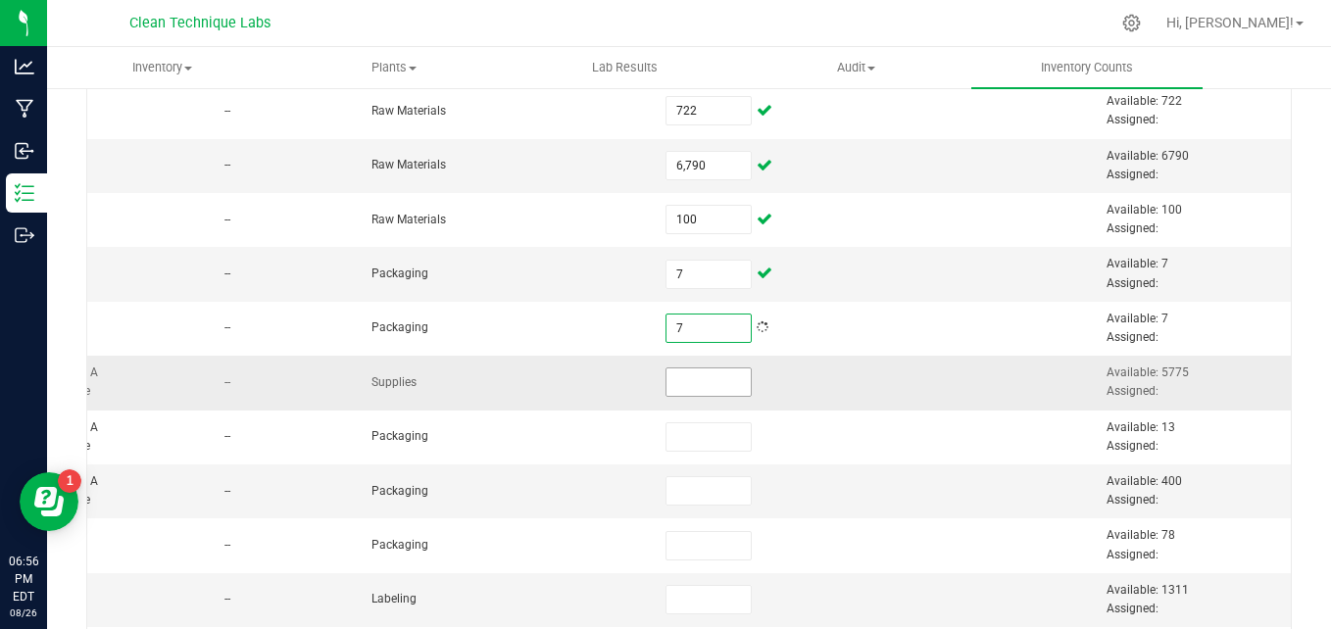
type input "7"
click at [674, 379] on input at bounding box center [708, 382] width 84 height 27
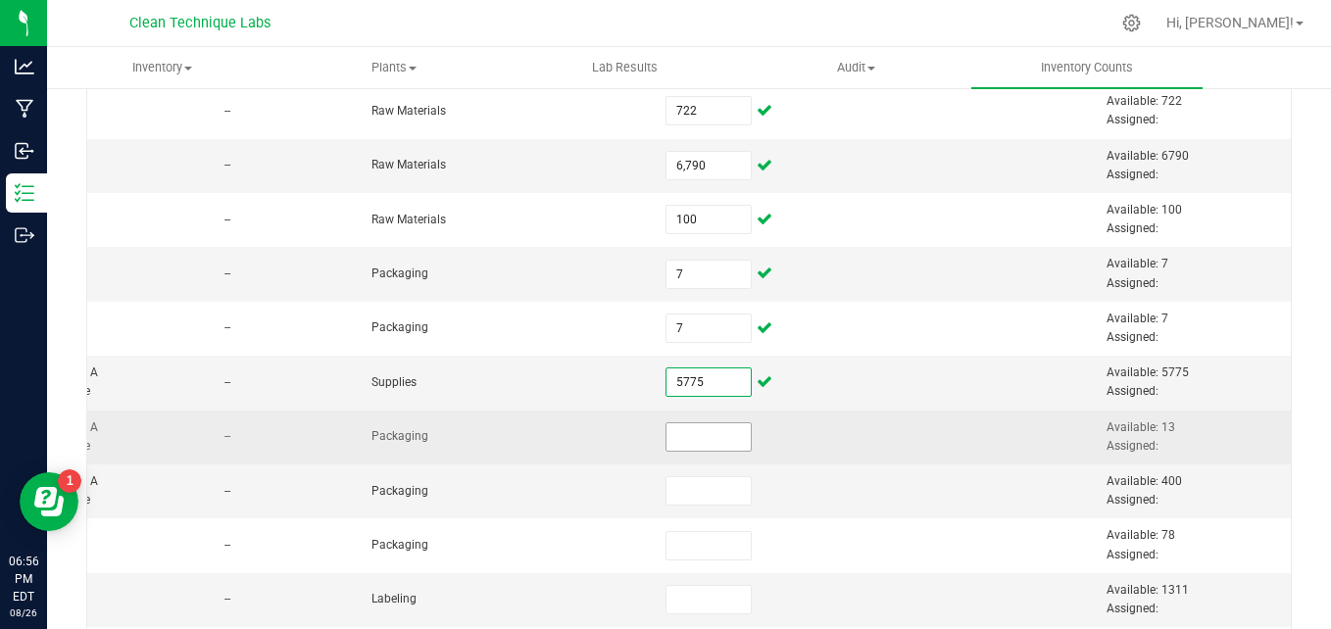
type input "5,775"
click at [673, 427] on input at bounding box center [708, 436] width 84 height 27
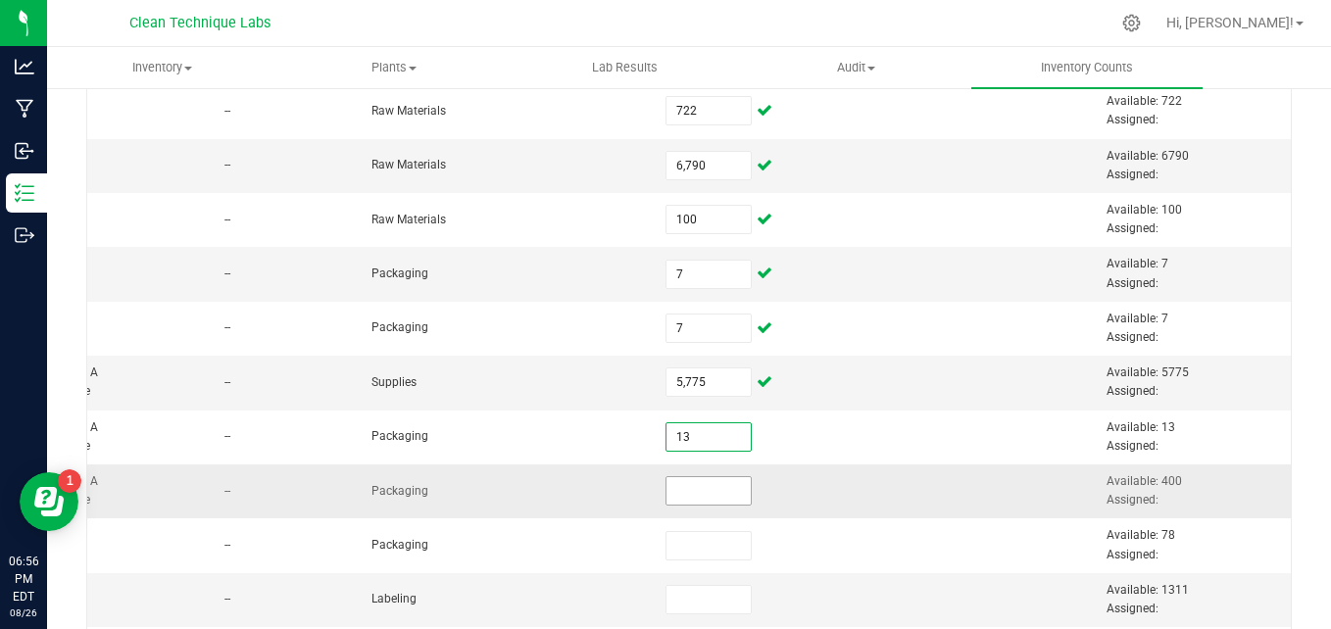
type input "13"
click at [682, 493] on input at bounding box center [708, 490] width 84 height 27
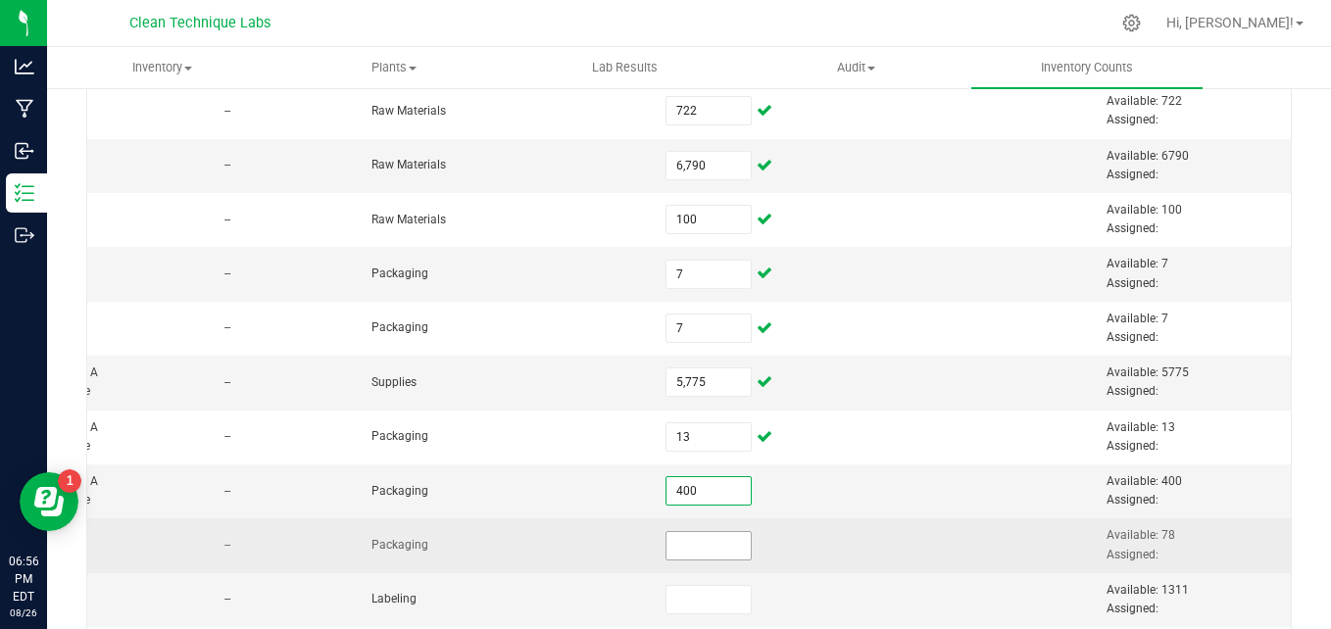
type input "400"
click at [680, 556] on input at bounding box center [708, 545] width 84 height 27
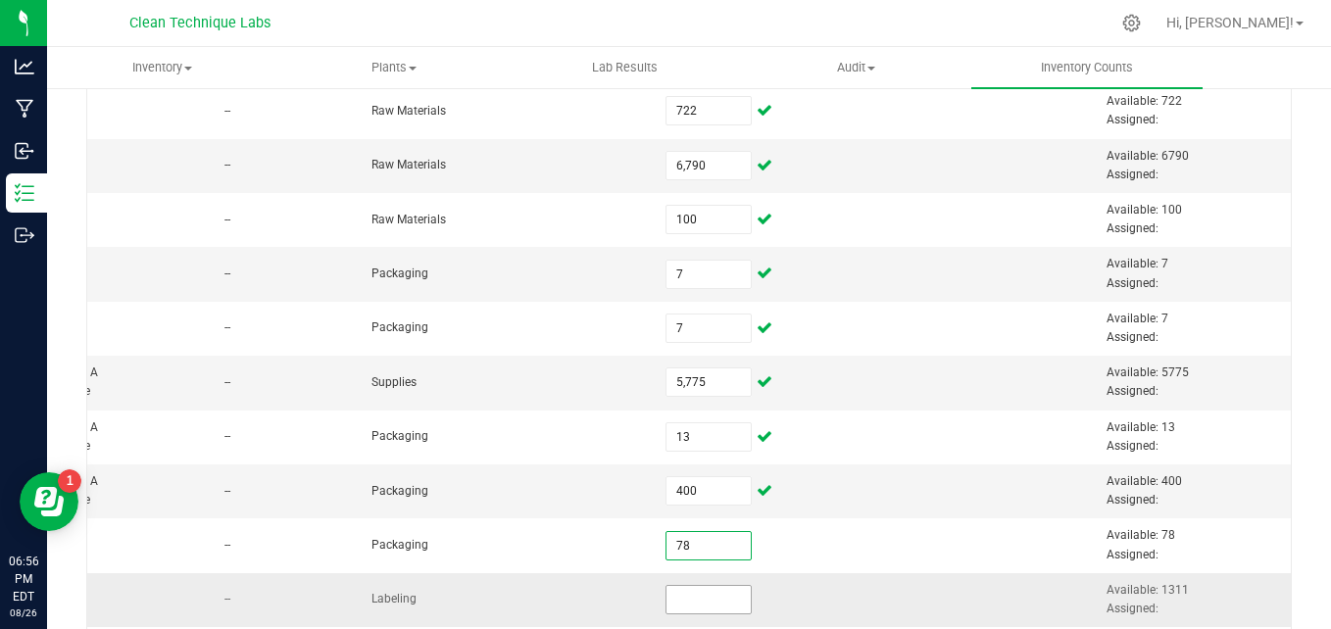
type input "78"
click at [672, 604] on input at bounding box center [708, 599] width 84 height 27
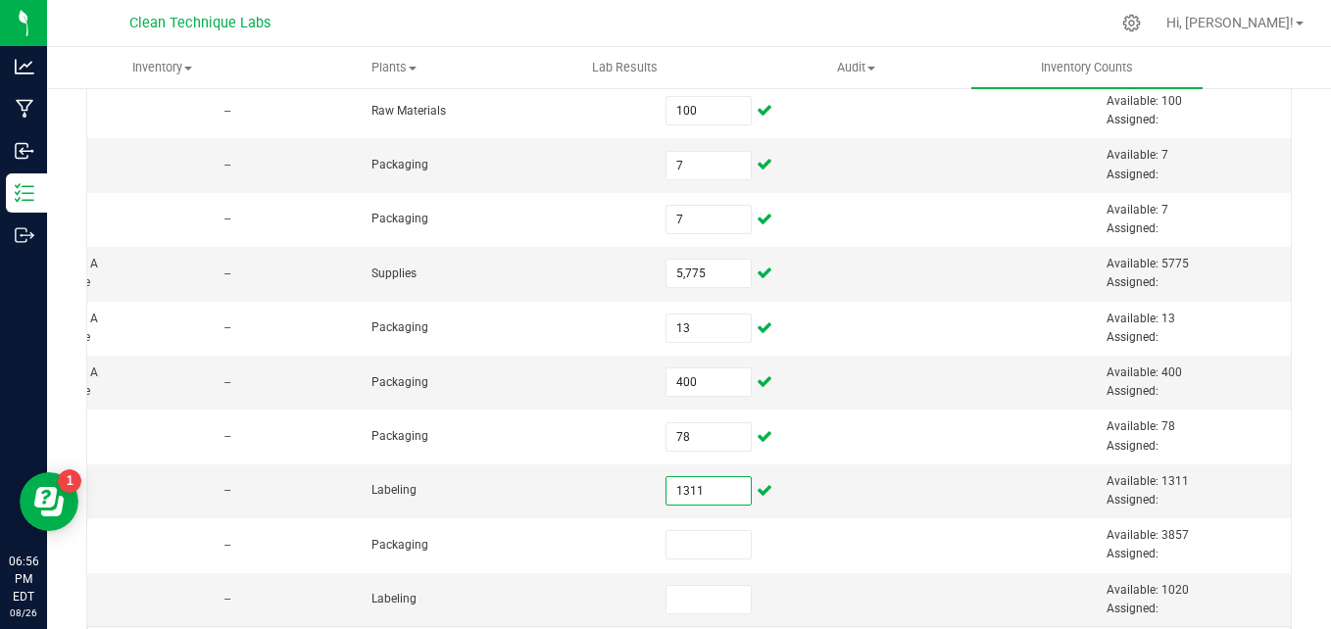
scroll to position [858, 0]
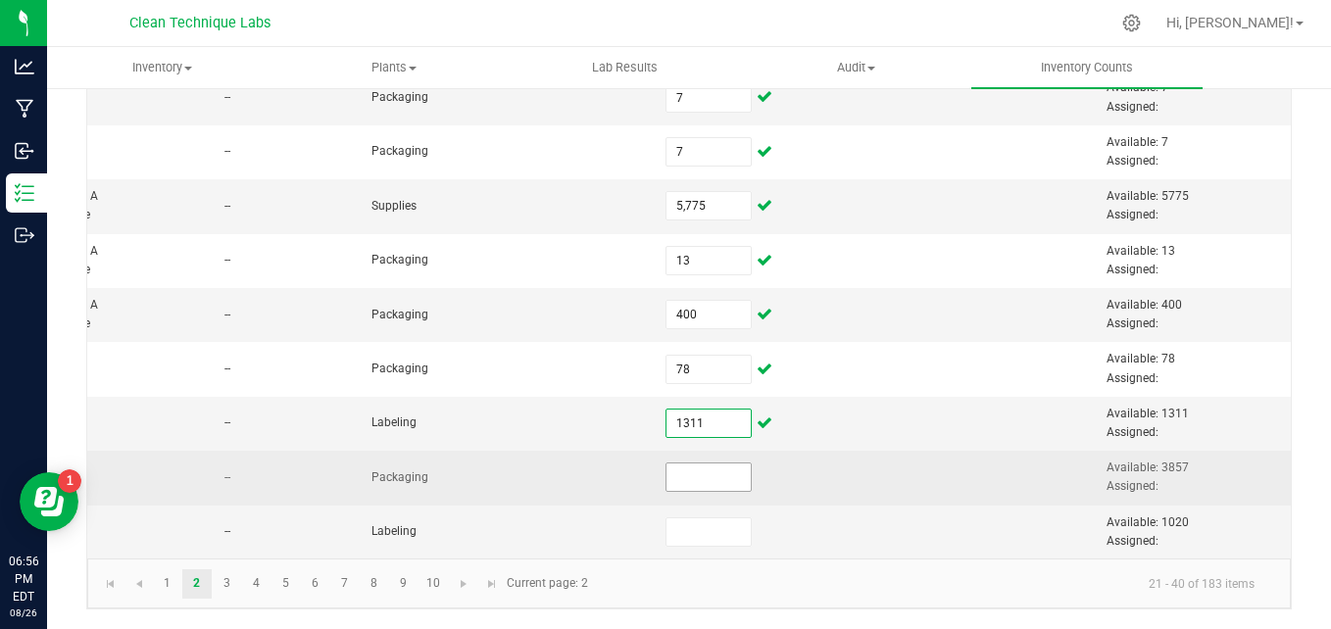
type input "1,311"
click at [681, 469] on input at bounding box center [708, 477] width 84 height 27
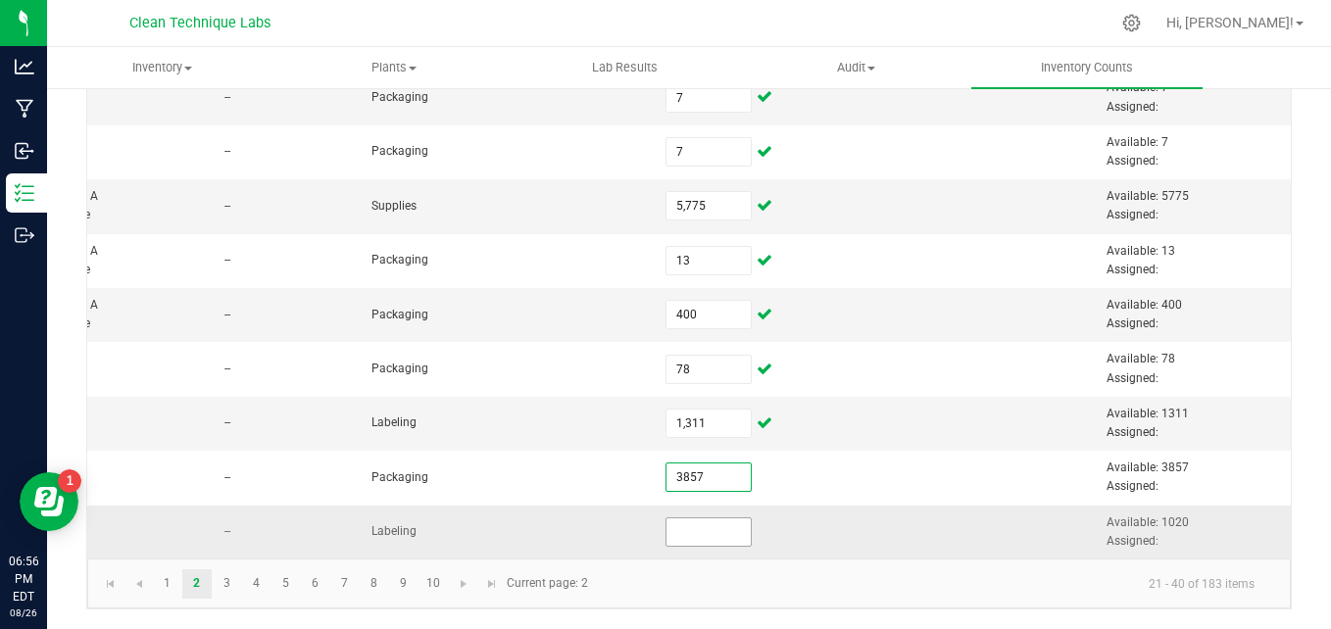
type input "3,857"
click at [672, 518] on input at bounding box center [708, 531] width 84 height 27
type input "1,020"
click at [228, 591] on link "3" at bounding box center [227, 583] width 28 height 29
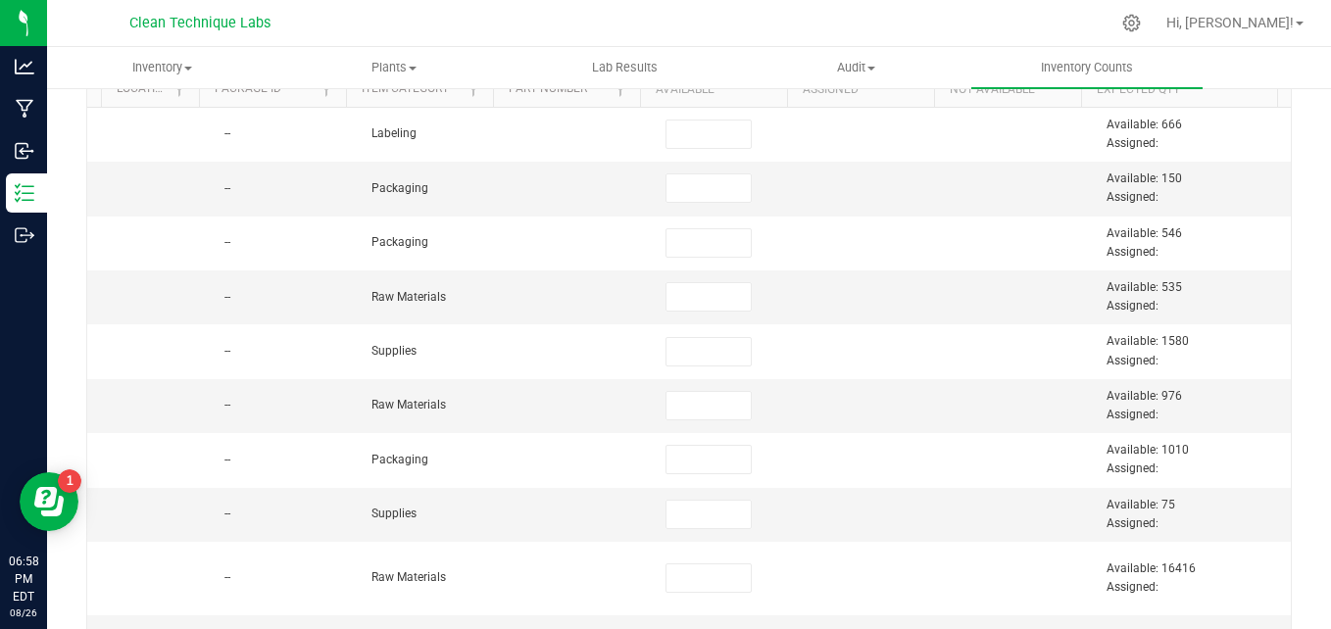
scroll to position [181, 0]
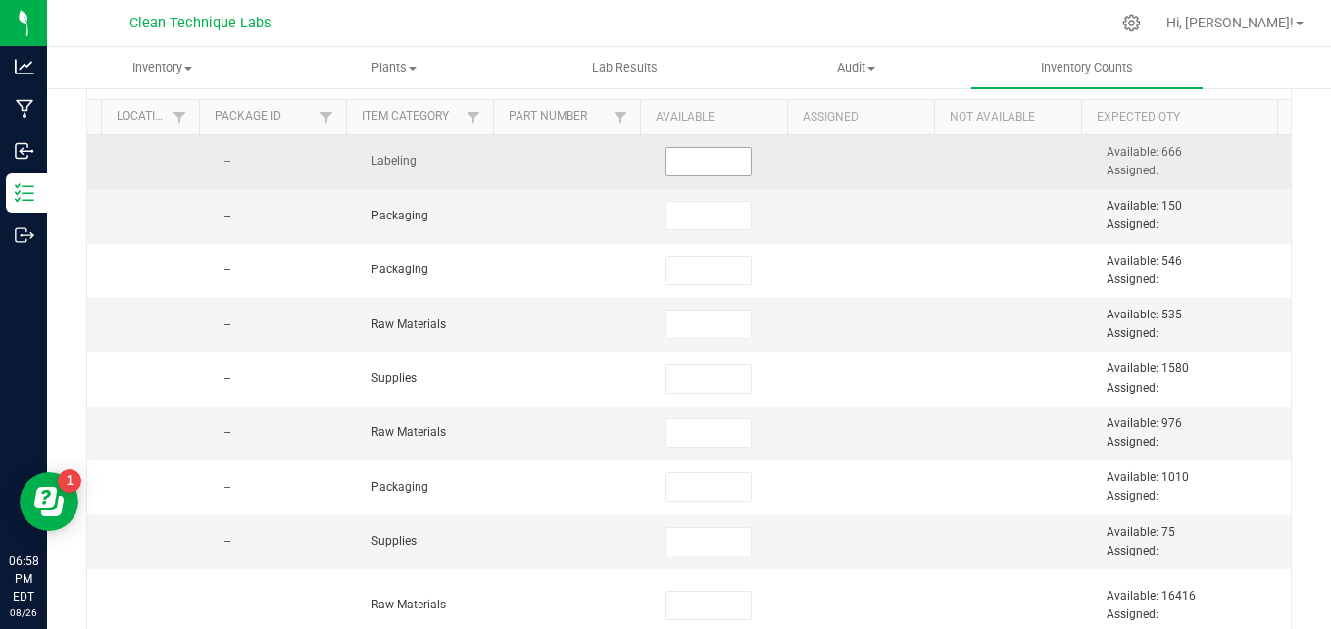
click at [666, 172] on input at bounding box center [708, 161] width 84 height 27
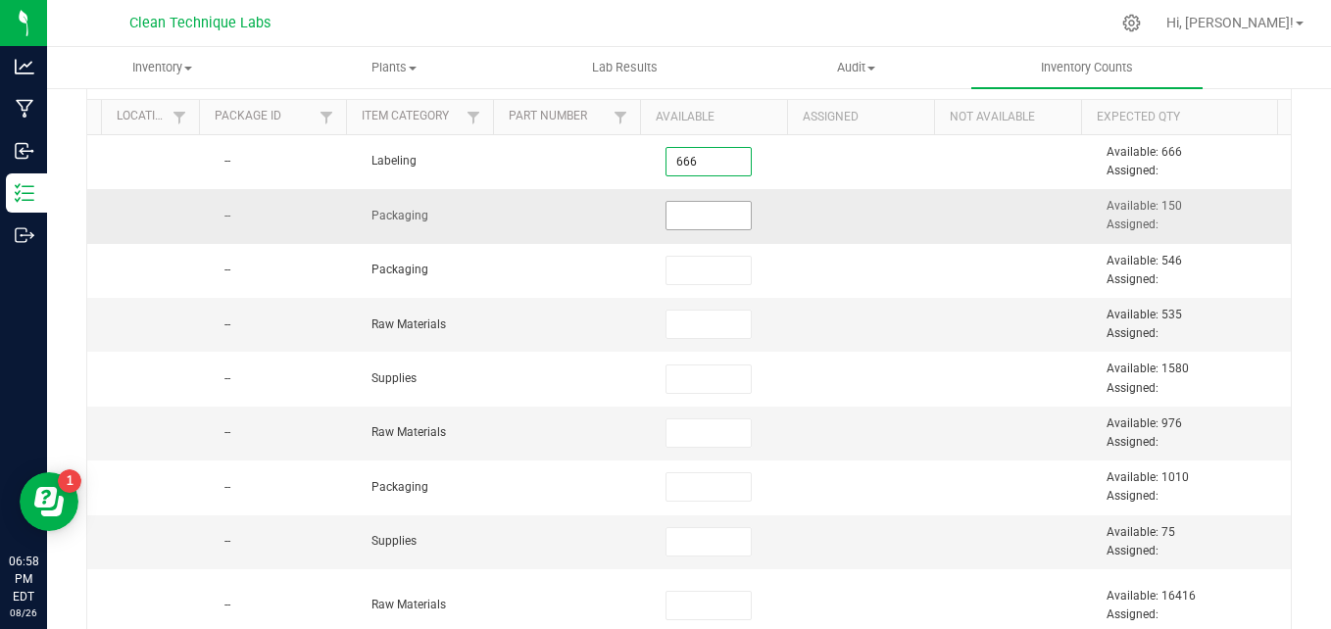
type input "666"
click at [671, 207] on input at bounding box center [708, 215] width 84 height 27
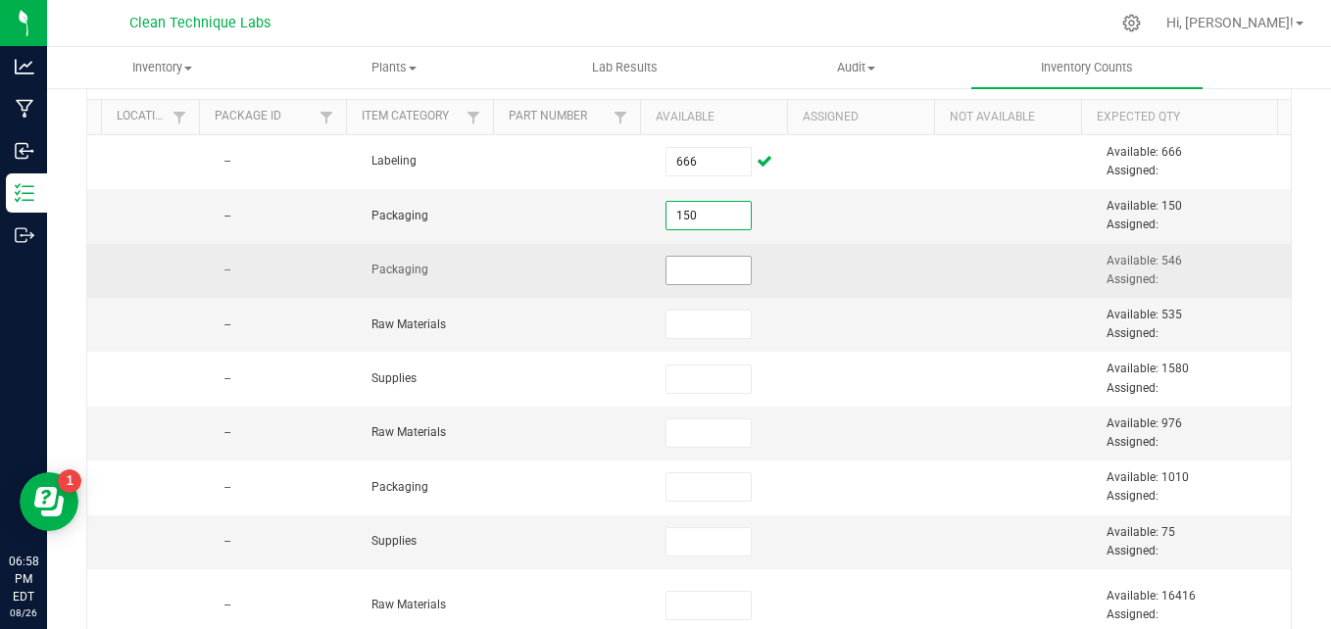
type input "150"
click at [671, 271] on input at bounding box center [708, 270] width 84 height 27
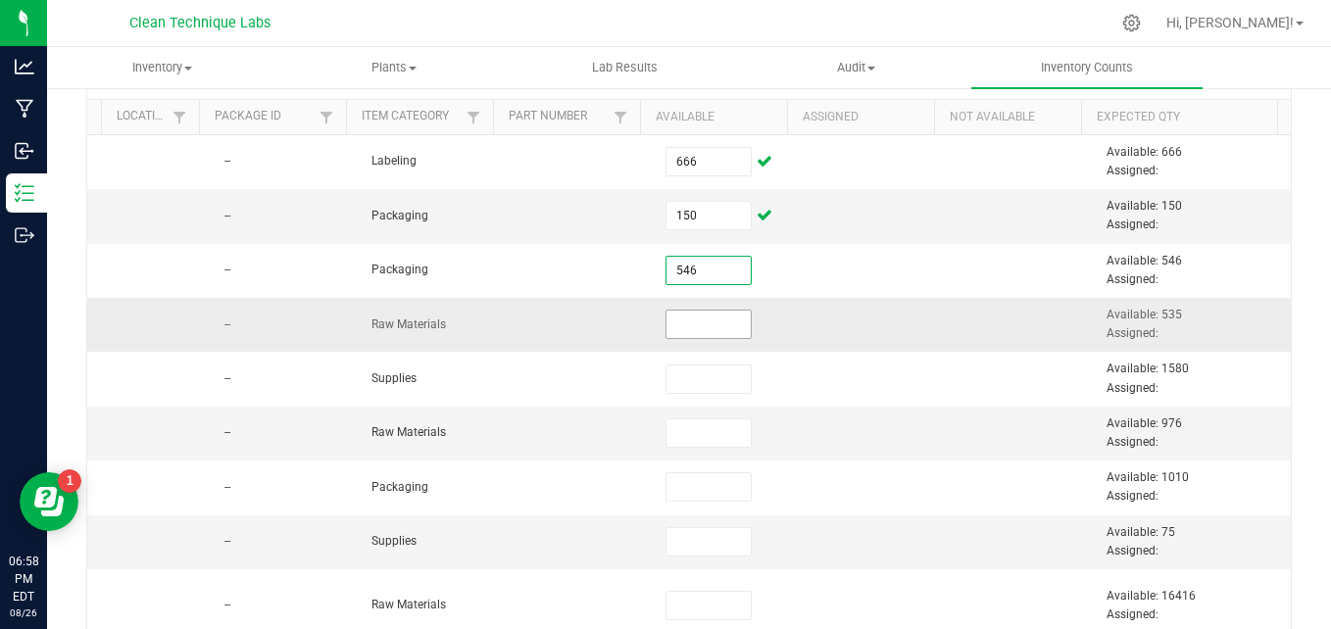
type input "546"
click at [671, 314] on input at bounding box center [708, 324] width 84 height 27
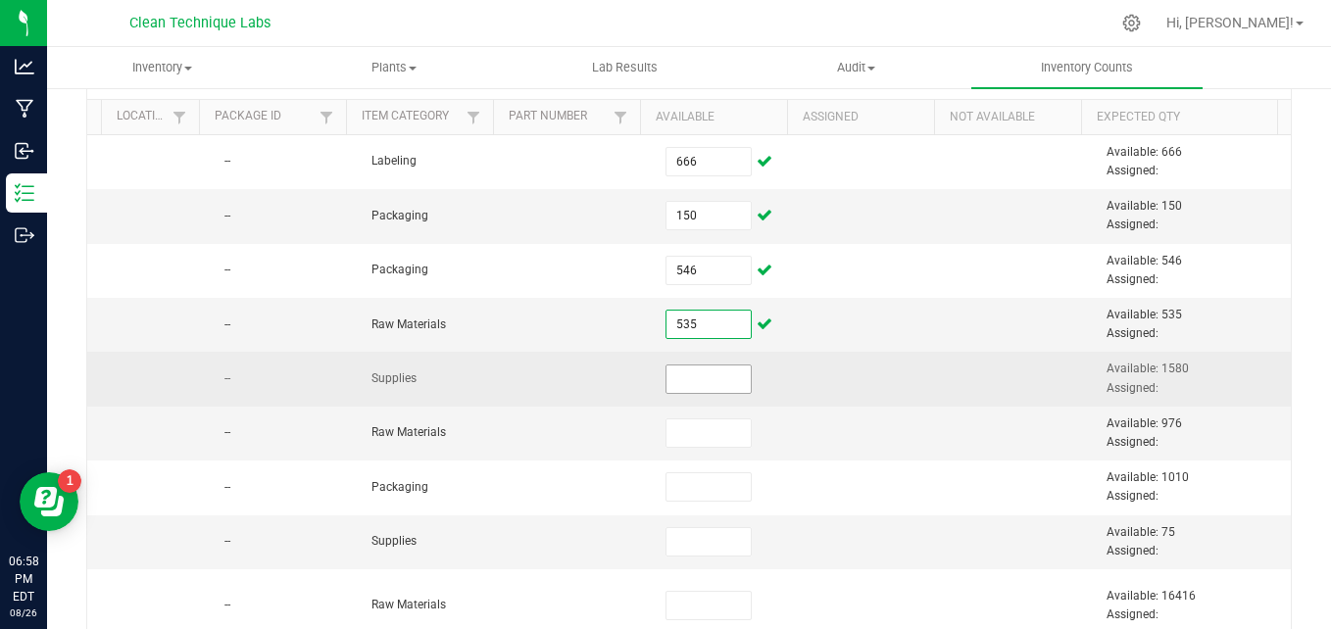
type input "535"
click at [667, 383] on input at bounding box center [708, 379] width 84 height 27
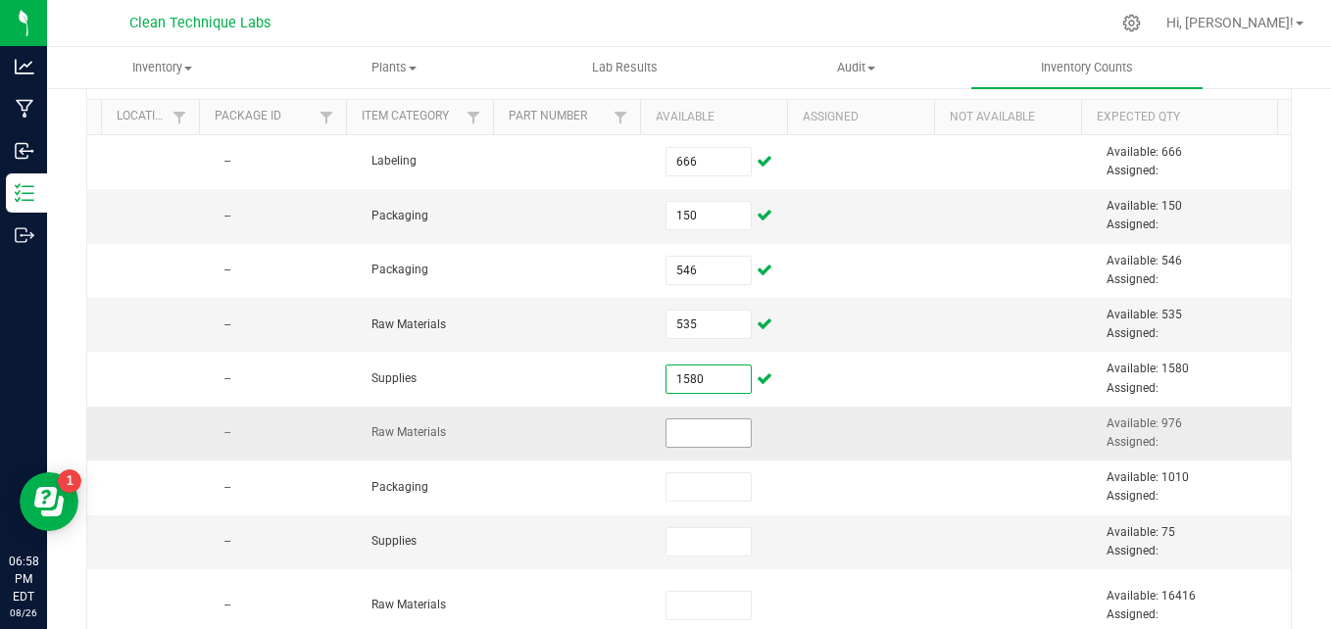
type input "1,580"
click at [666, 443] on input at bounding box center [708, 432] width 84 height 27
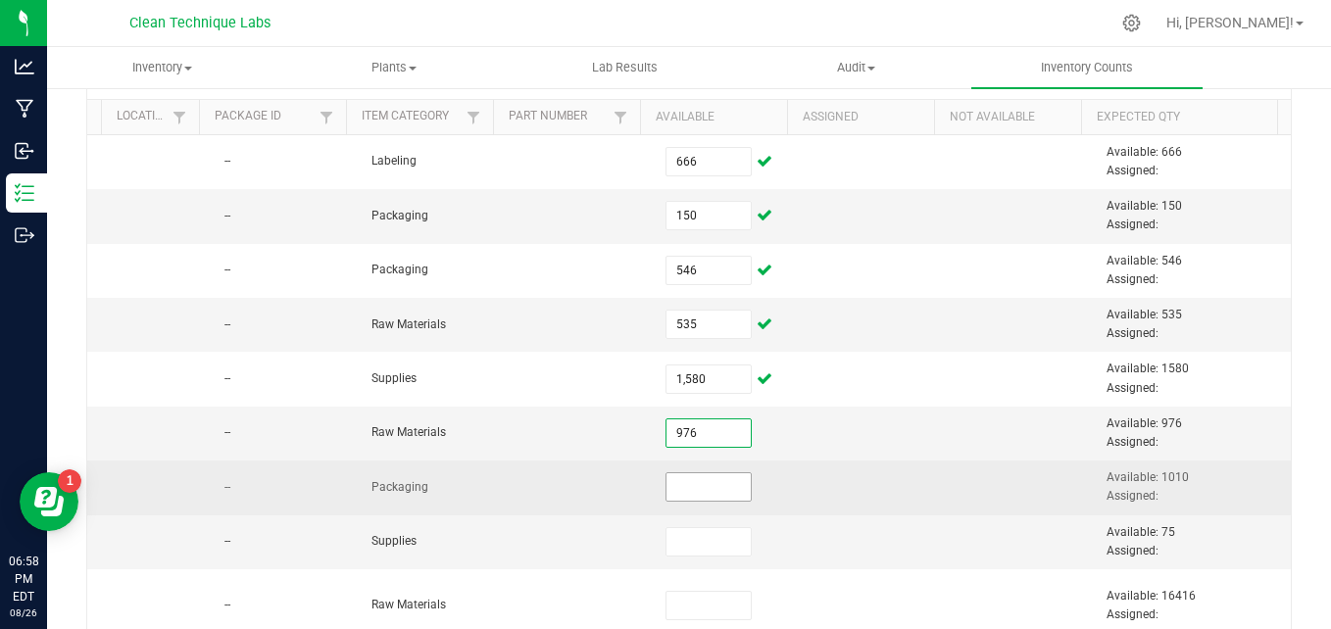
type input "976"
click at [667, 490] on input at bounding box center [708, 486] width 84 height 27
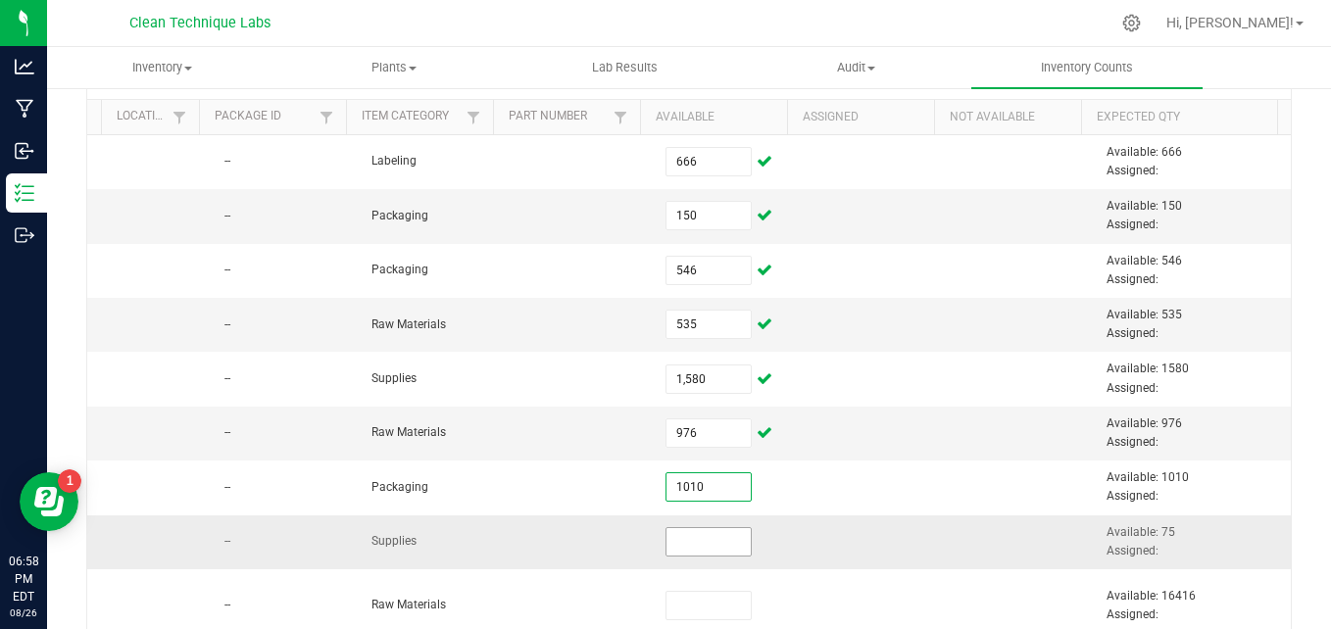
type input "1,010"
click at [676, 551] on input at bounding box center [708, 541] width 84 height 27
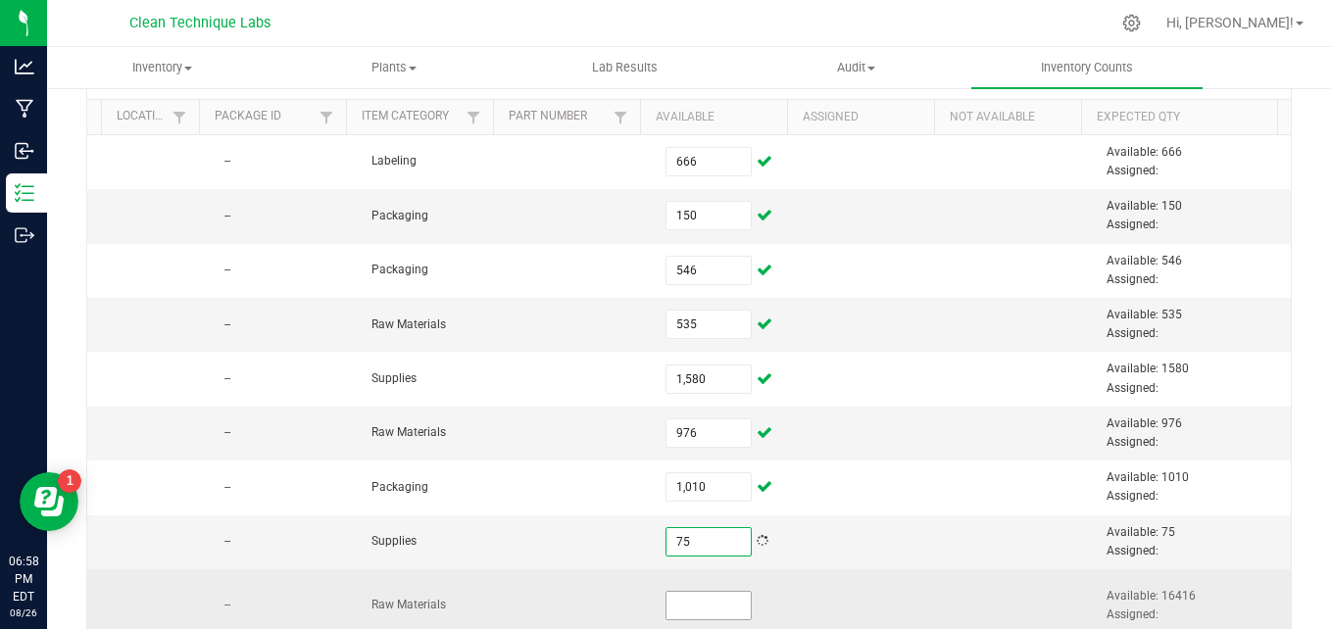
type input "75"
click at [680, 594] on input at bounding box center [708, 605] width 84 height 27
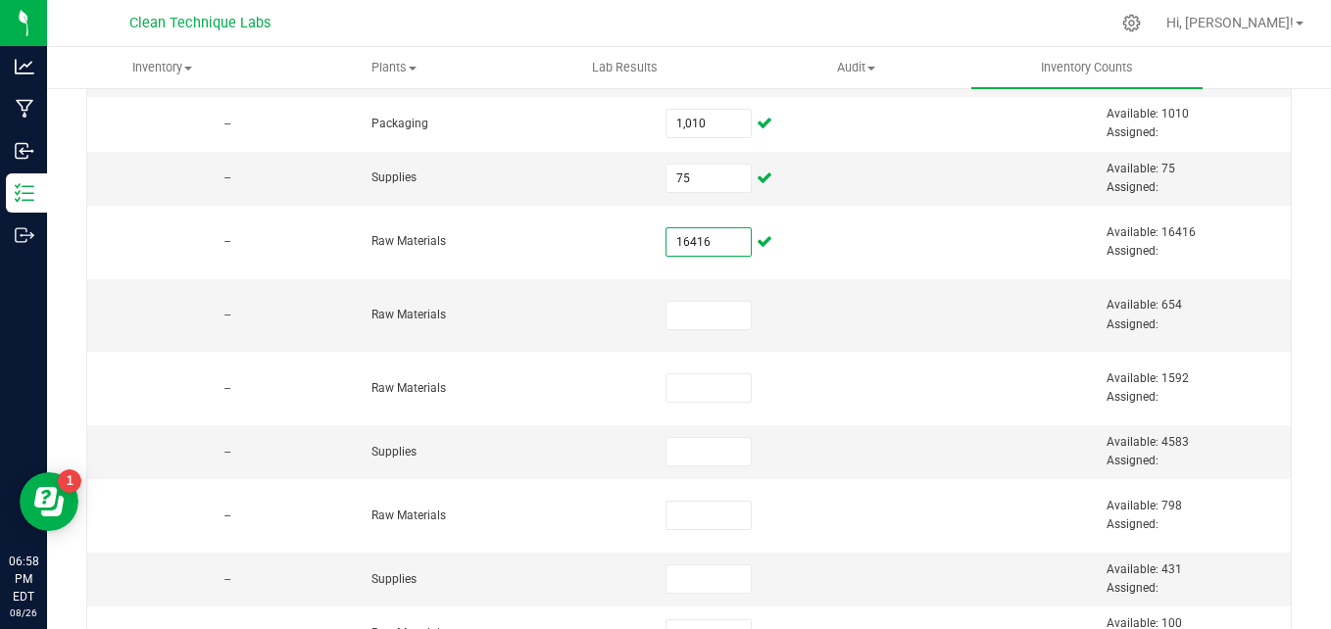
scroll to position [556, 0]
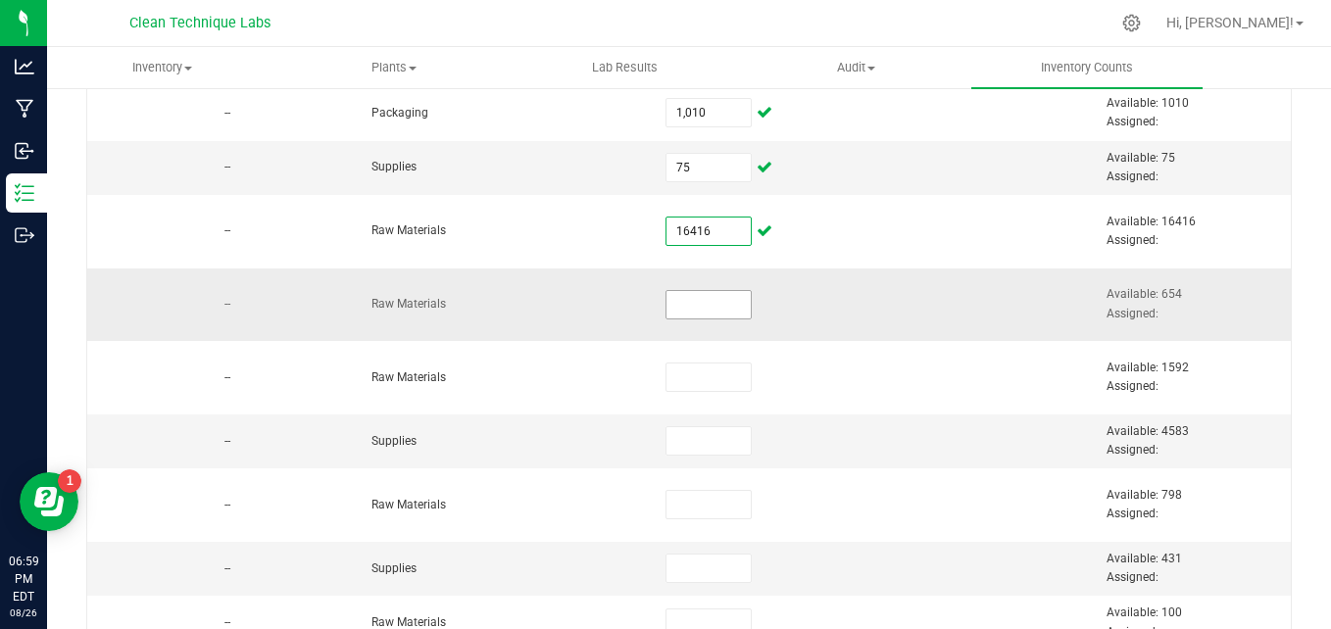
type input "16,416"
click at [705, 308] on input at bounding box center [708, 304] width 84 height 27
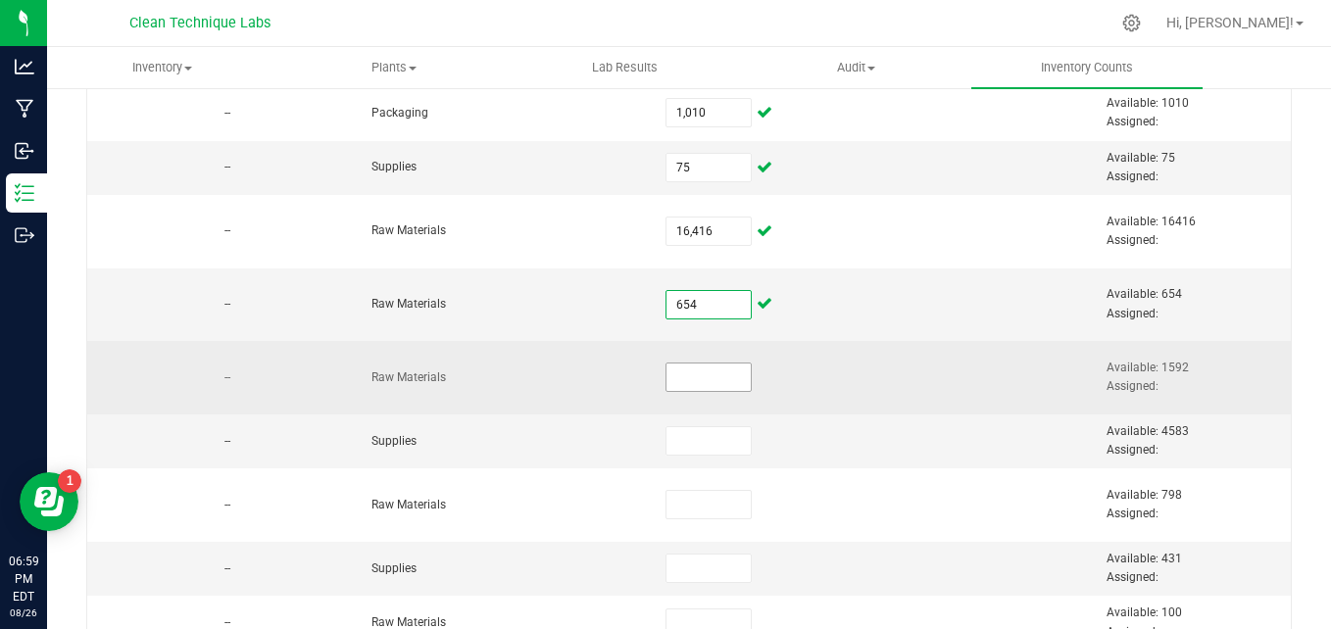
type input "654"
click at [676, 376] on input at bounding box center [708, 377] width 84 height 27
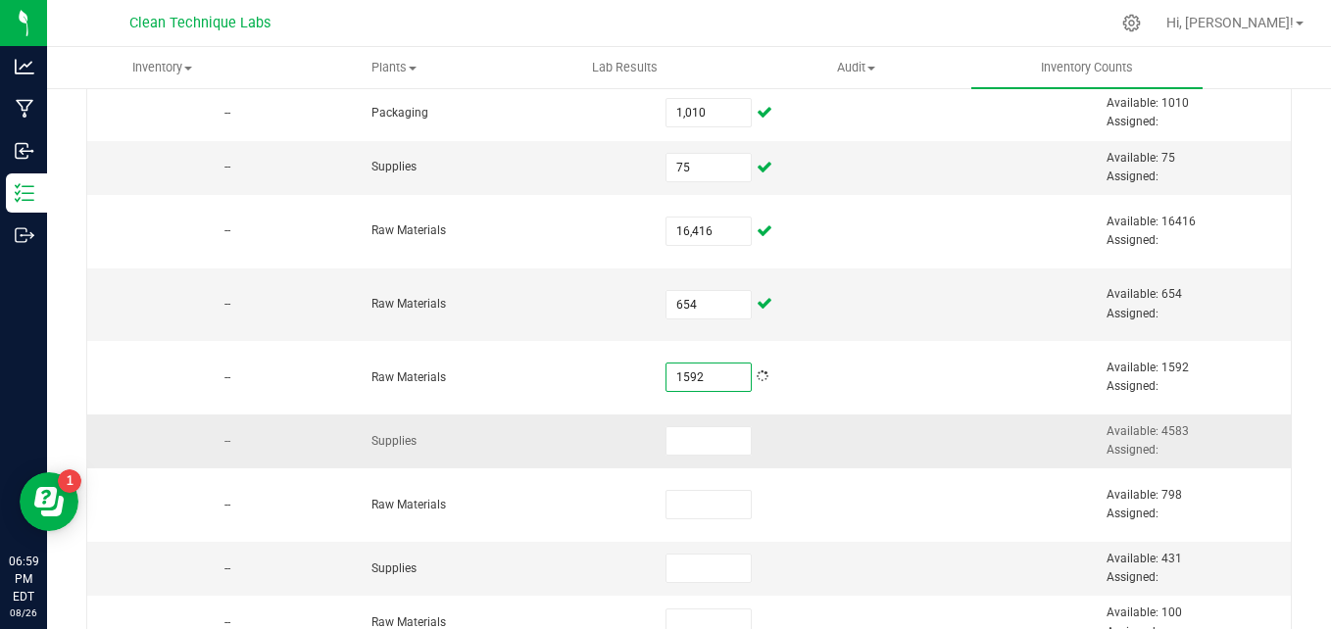
type input "1,592"
click at [675, 421] on td at bounding box center [727, 442] width 147 height 54
click at [669, 444] on input at bounding box center [708, 440] width 84 height 27
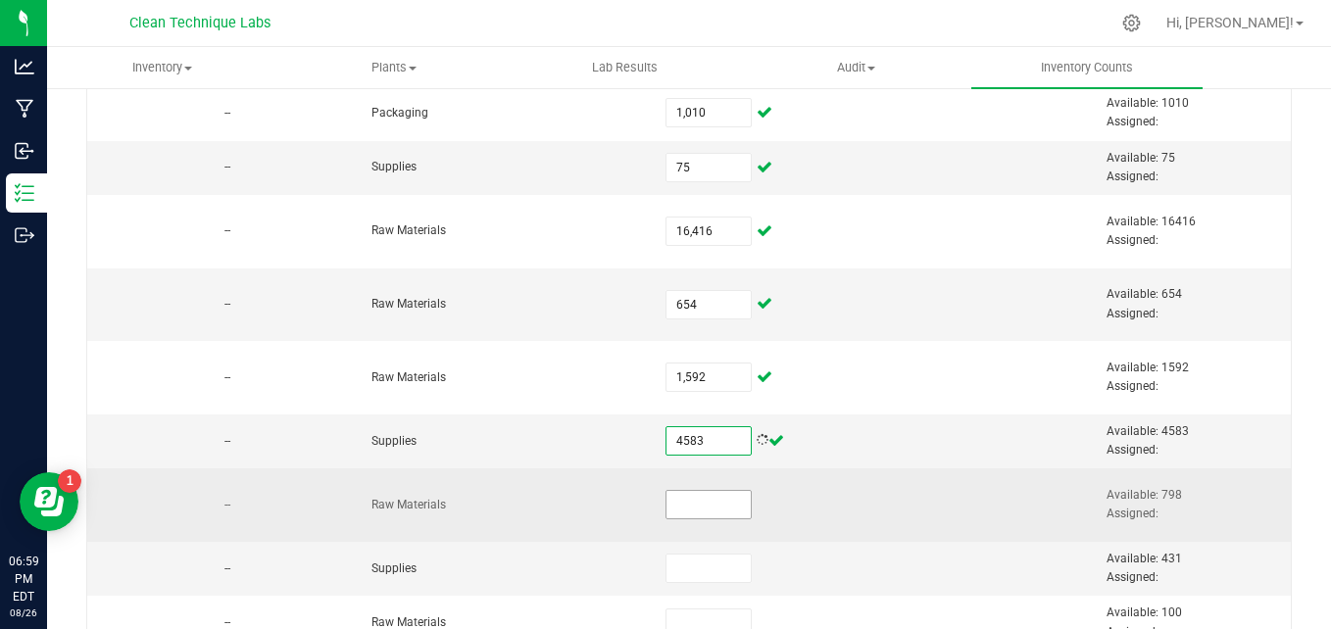
type input "4,583"
click at [668, 508] on input at bounding box center [708, 504] width 84 height 27
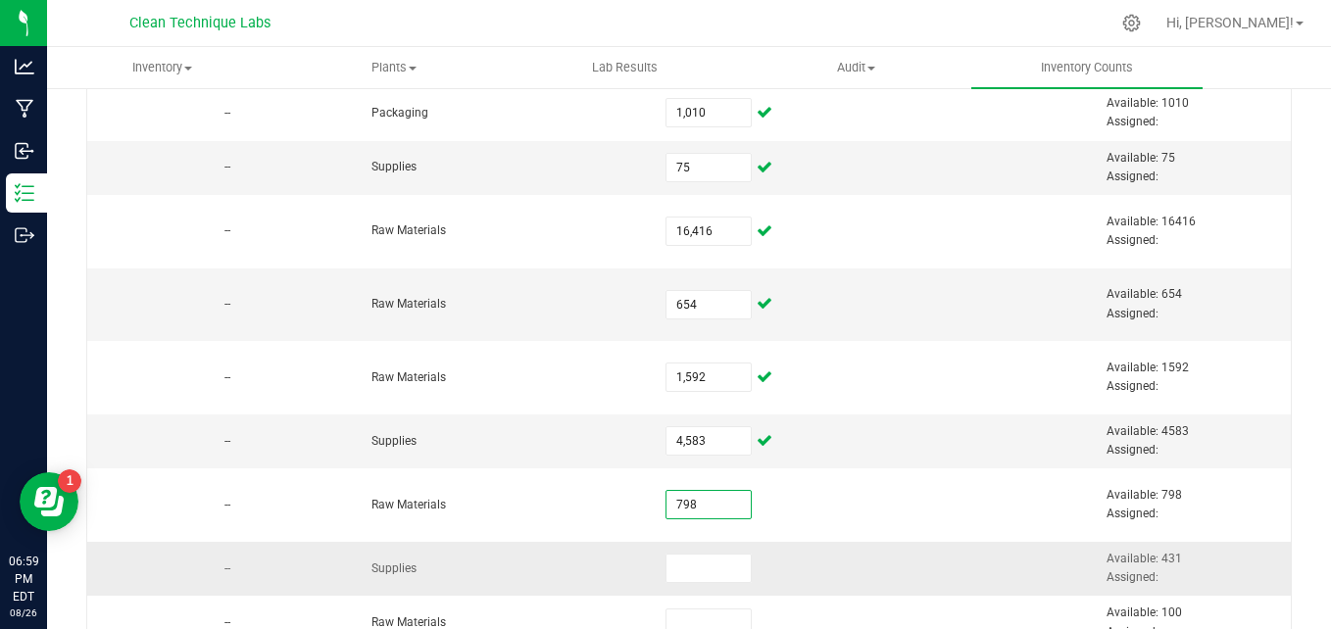
type input "798"
click at [666, 552] on td at bounding box center [727, 569] width 147 height 54
click at [666, 561] on input at bounding box center [708, 568] width 84 height 27
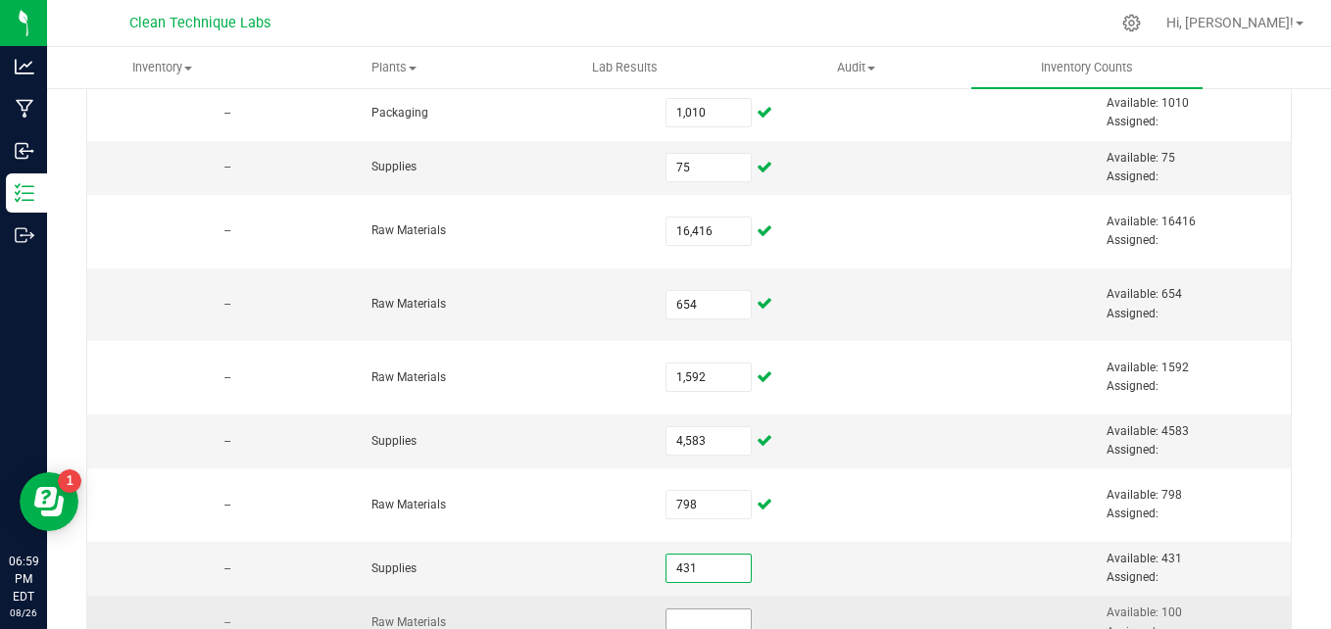
type input "431"
click at [666, 619] on input at bounding box center [708, 623] width 84 height 27
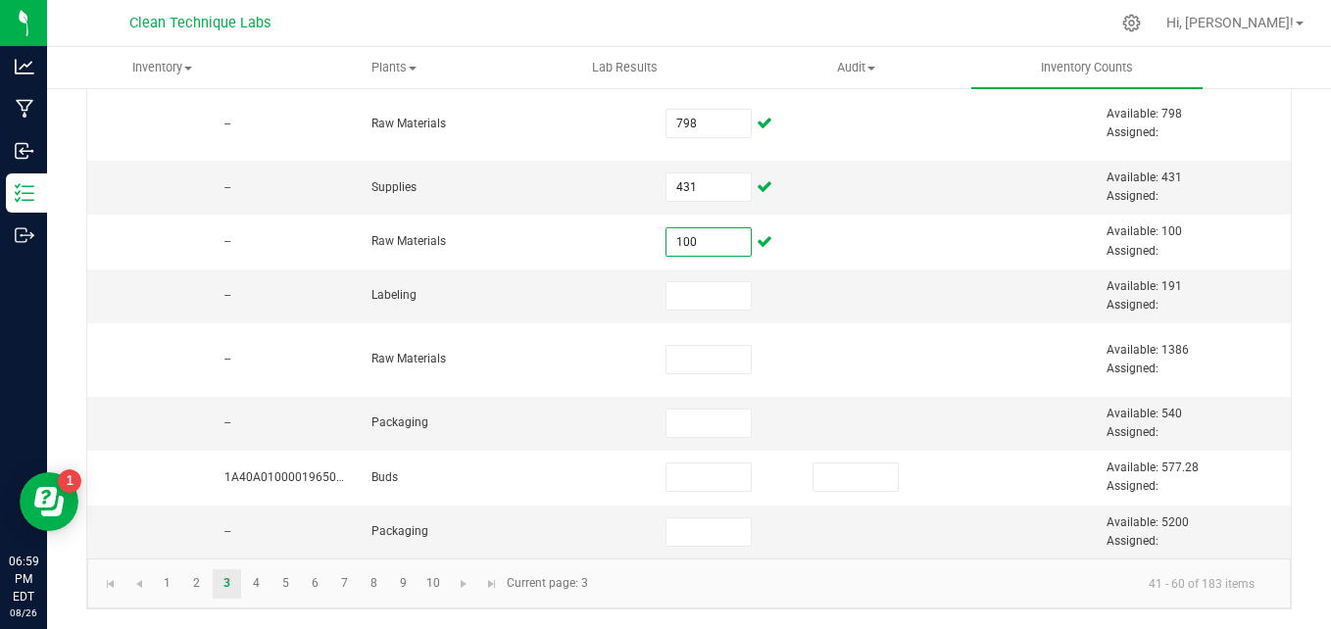
scroll to position [952, 0]
type input "100"
click at [666, 285] on input at bounding box center [708, 295] width 84 height 27
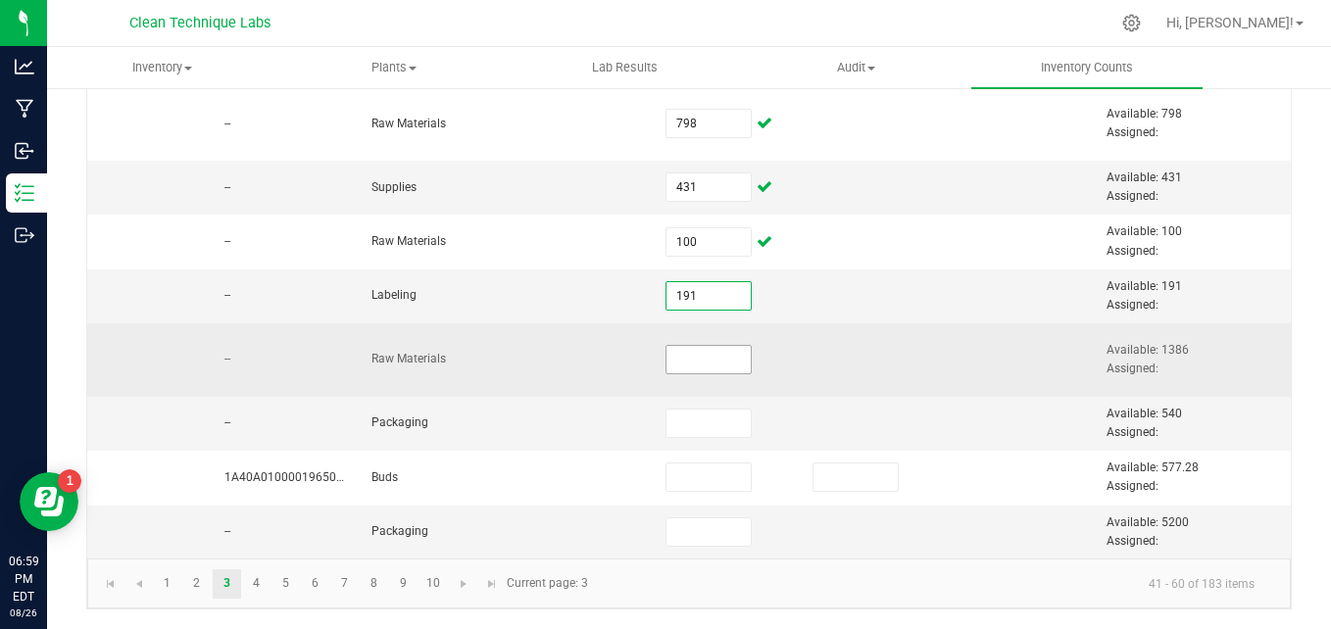
type input "191"
click at [669, 347] on input at bounding box center [708, 359] width 84 height 27
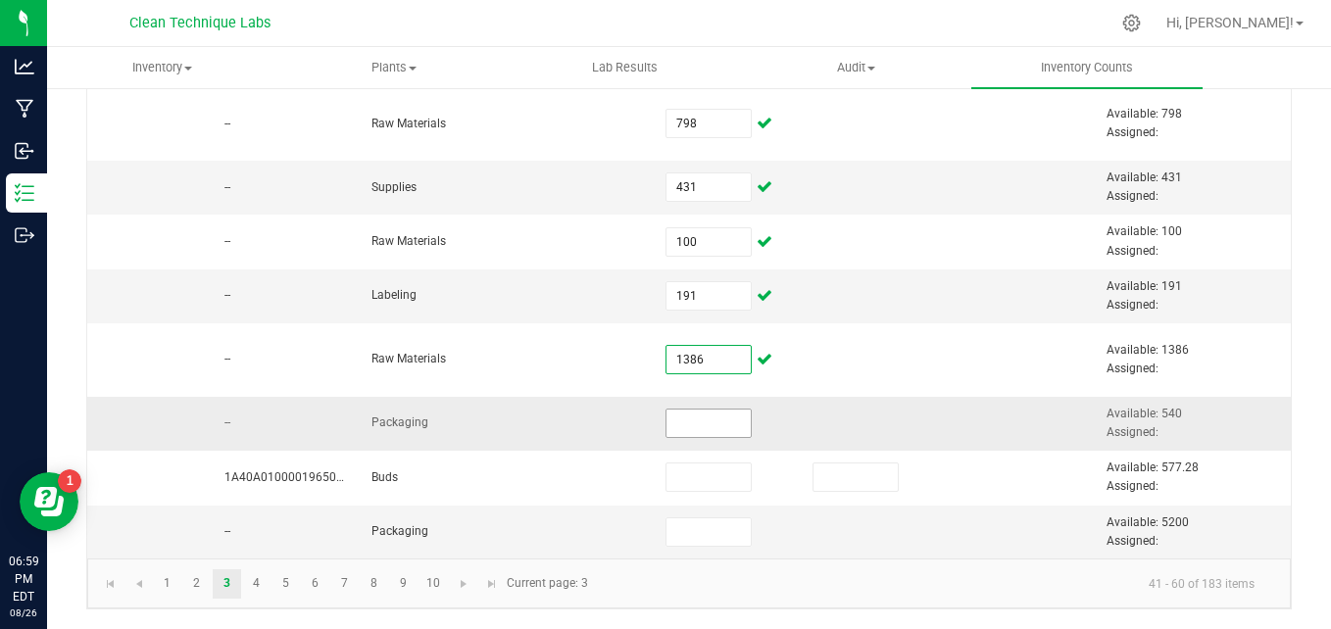
type input "1,386"
click at [674, 411] on input at bounding box center [708, 423] width 84 height 27
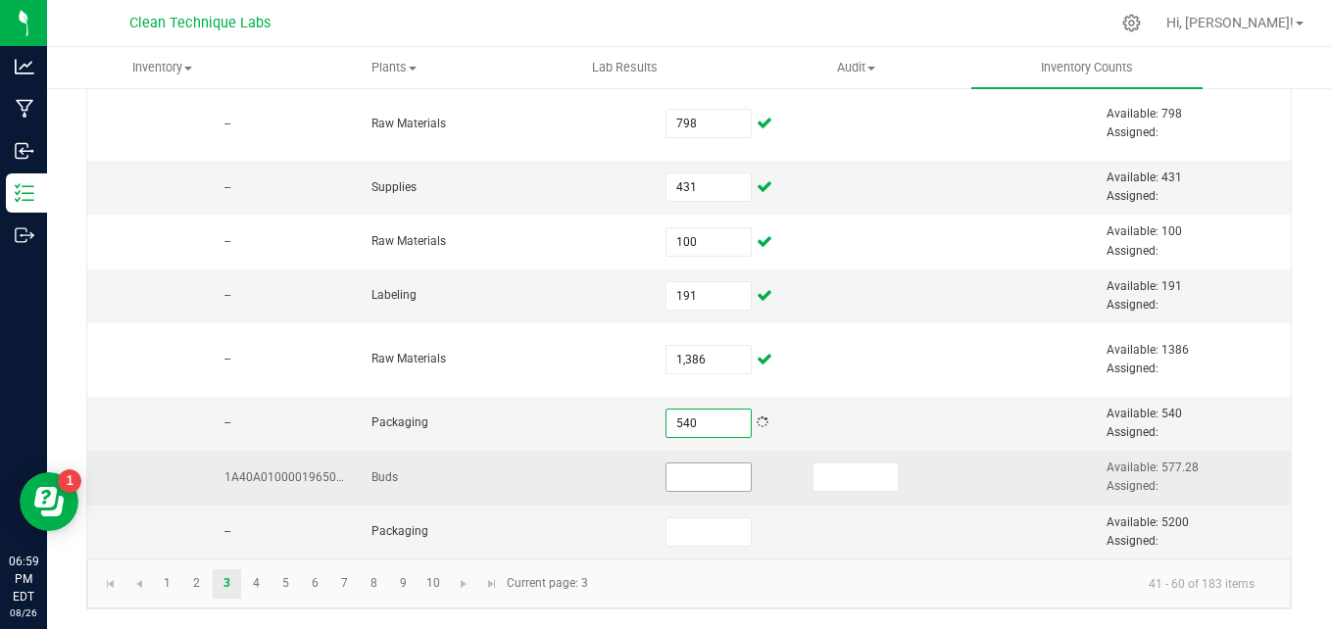
type input "540"
click at [674, 465] on input at bounding box center [708, 477] width 84 height 27
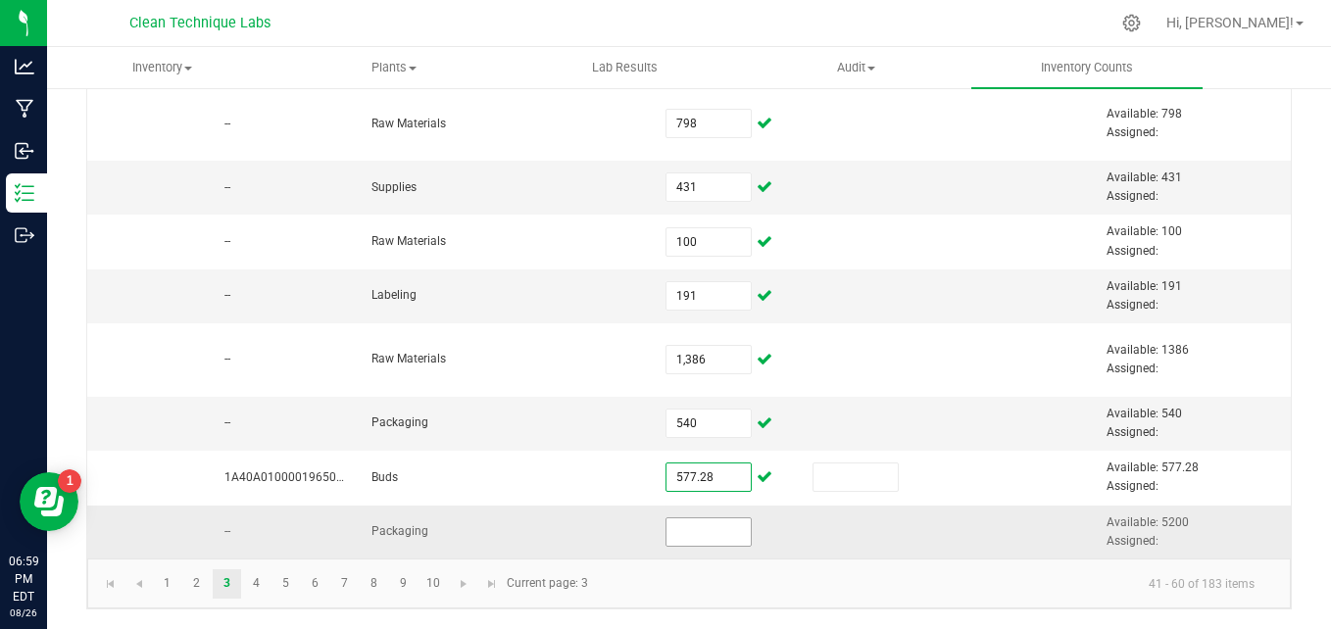
type input "577.2800"
click at [677, 518] on input at bounding box center [708, 531] width 84 height 27
type input "5,200"
click at [255, 590] on link "4" at bounding box center [256, 583] width 28 height 29
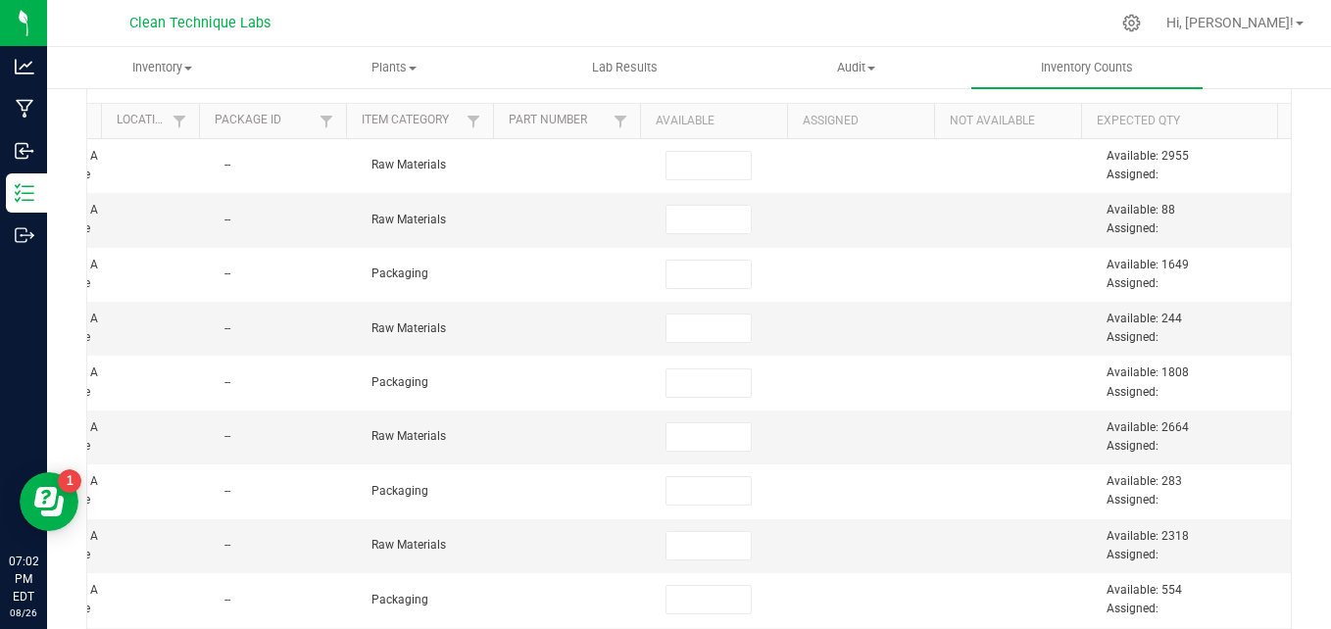
scroll to position [185, 0]
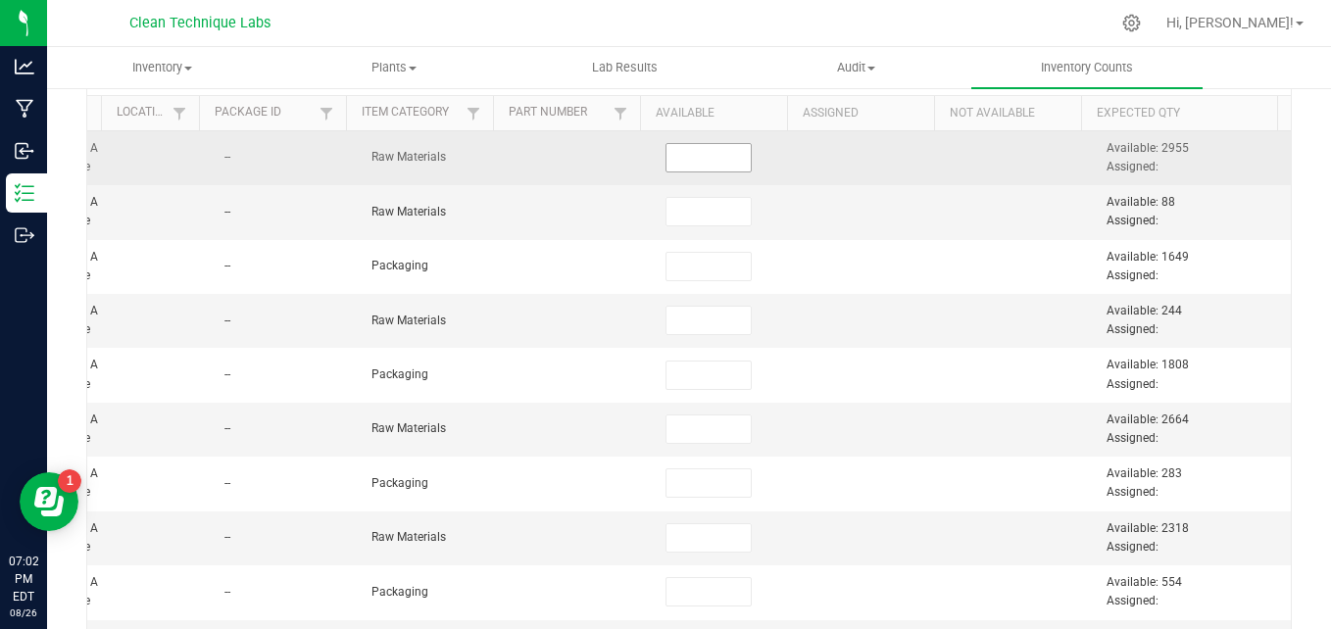
click at [686, 150] on input at bounding box center [708, 157] width 84 height 27
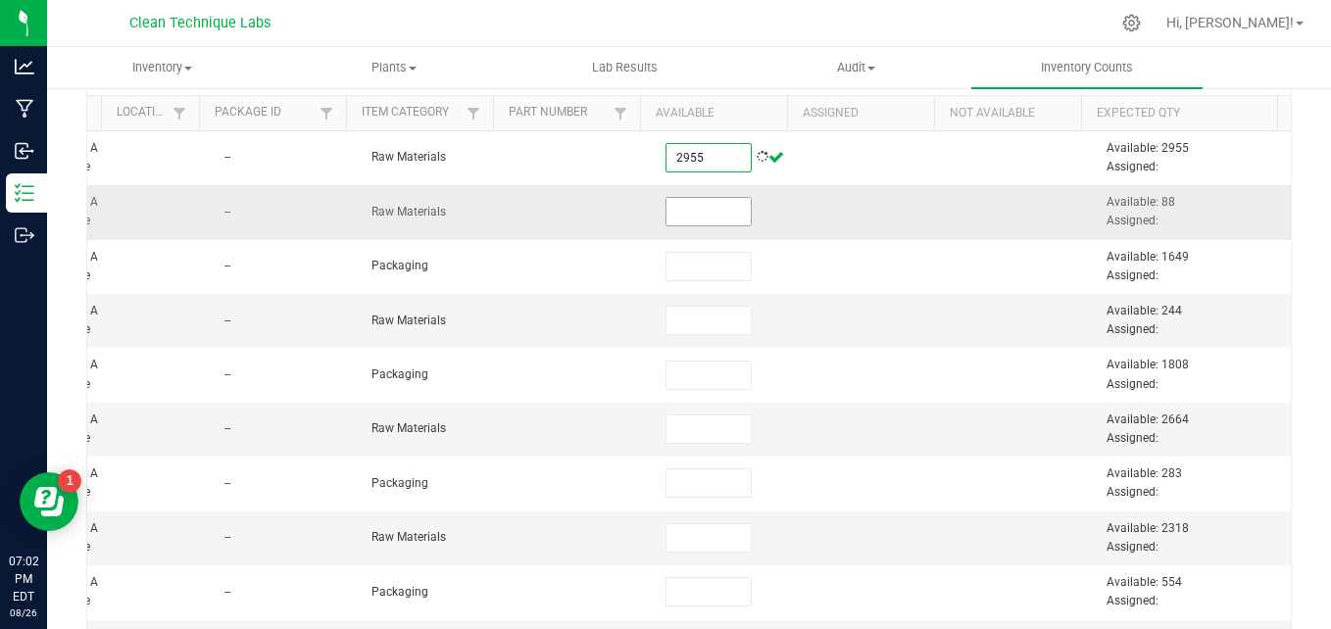
type input "2,955"
click at [688, 220] on input at bounding box center [708, 211] width 84 height 27
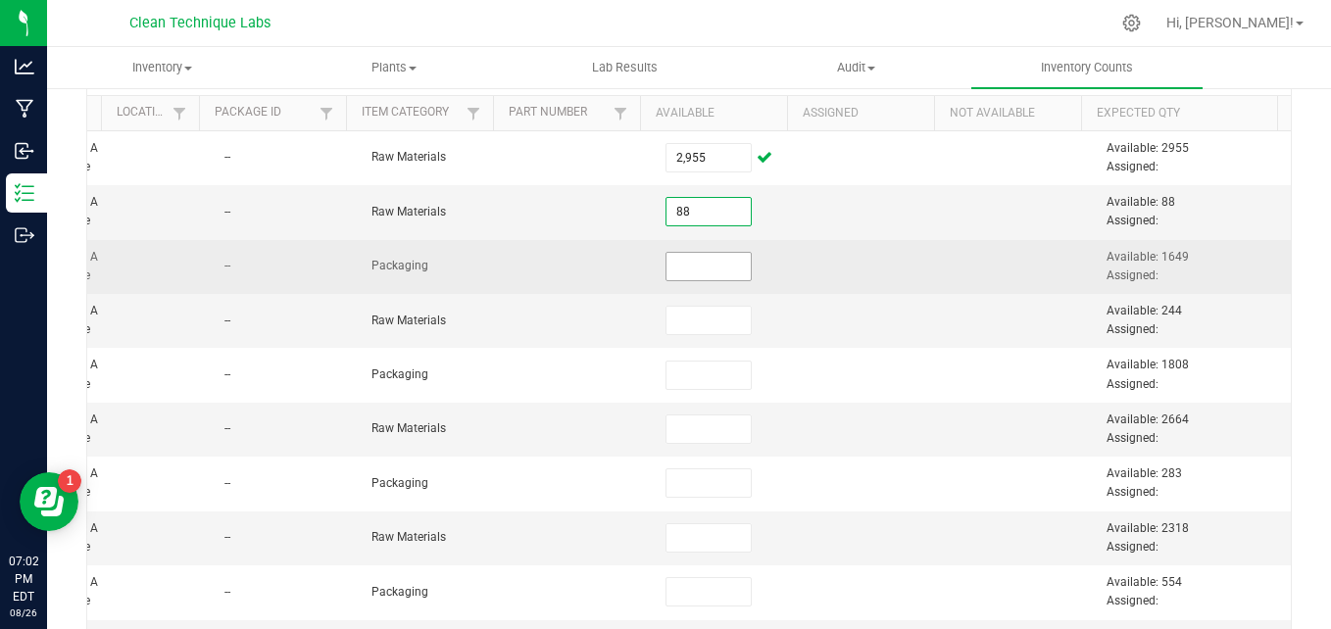
type input "88"
click at [682, 273] on input at bounding box center [708, 266] width 84 height 27
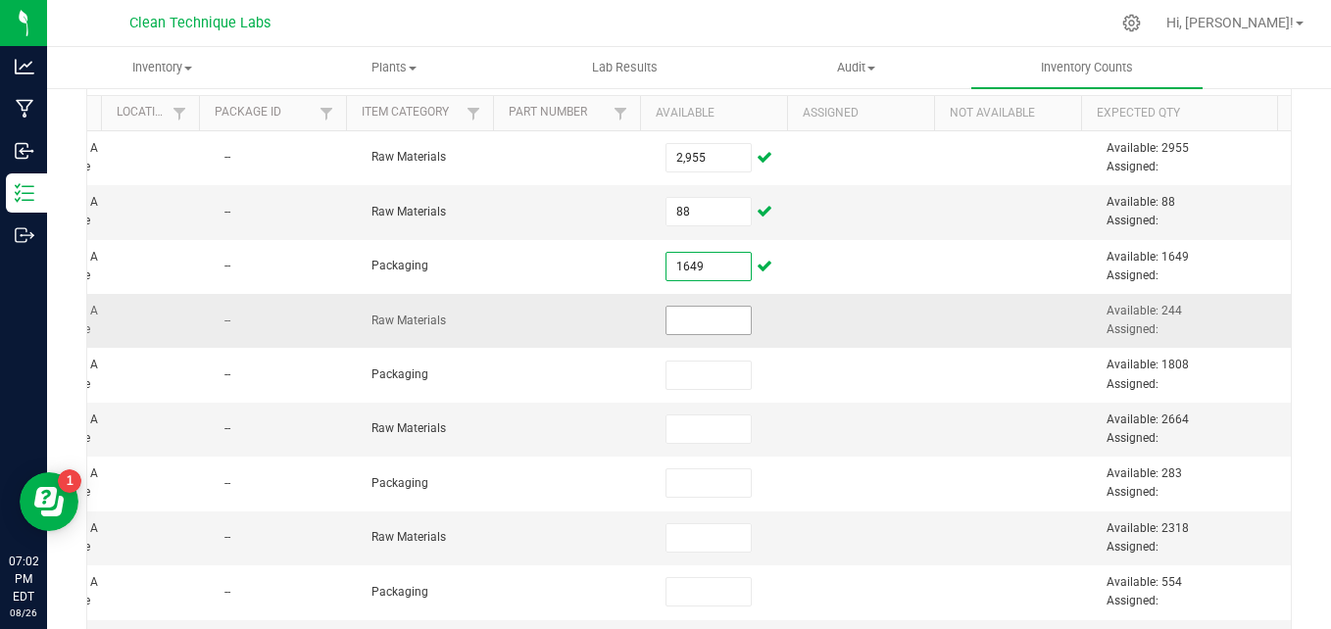
type input "1,649"
click at [671, 315] on input at bounding box center [708, 320] width 84 height 27
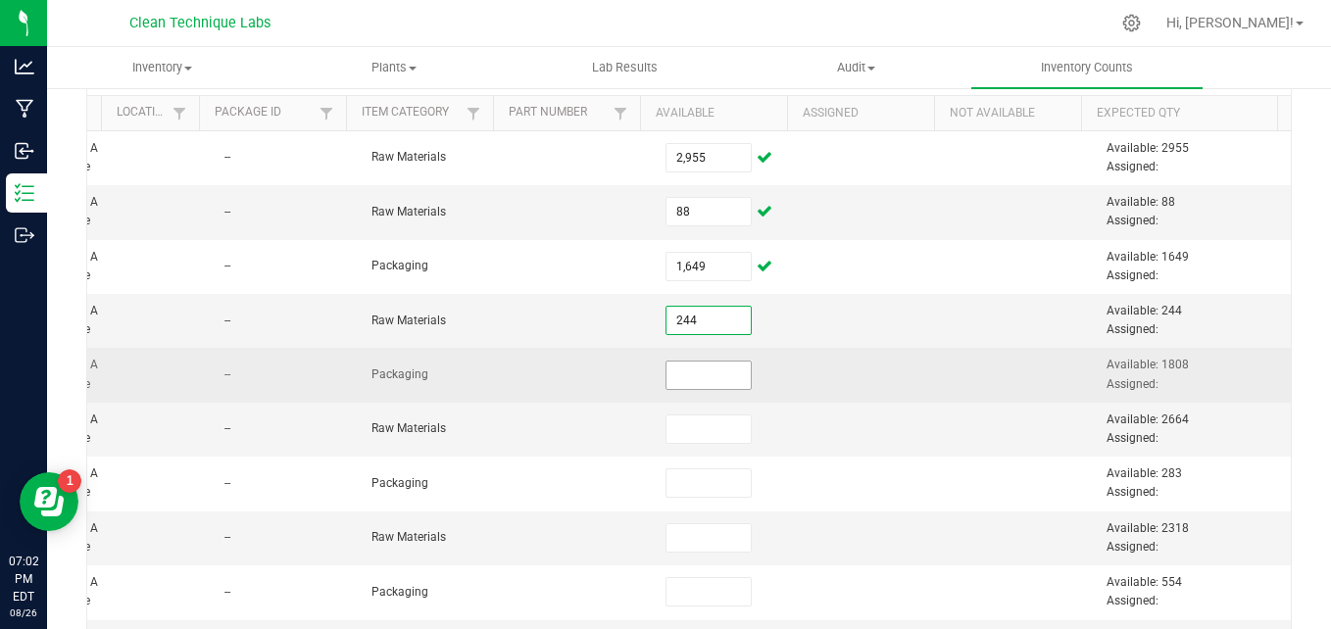
type input "244"
click at [676, 374] on input at bounding box center [708, 375] width 84 height 27
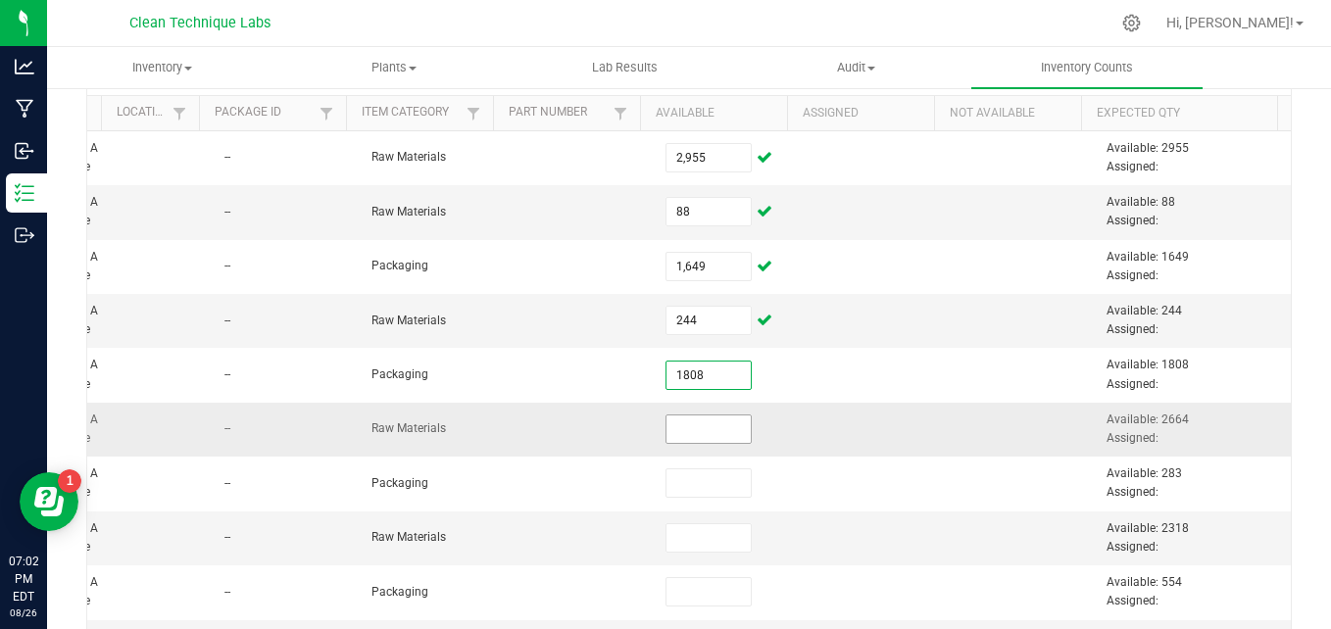
type input "1,808"
click at [666, 435] on input at bounding box center [708, 429] width 84 height 27
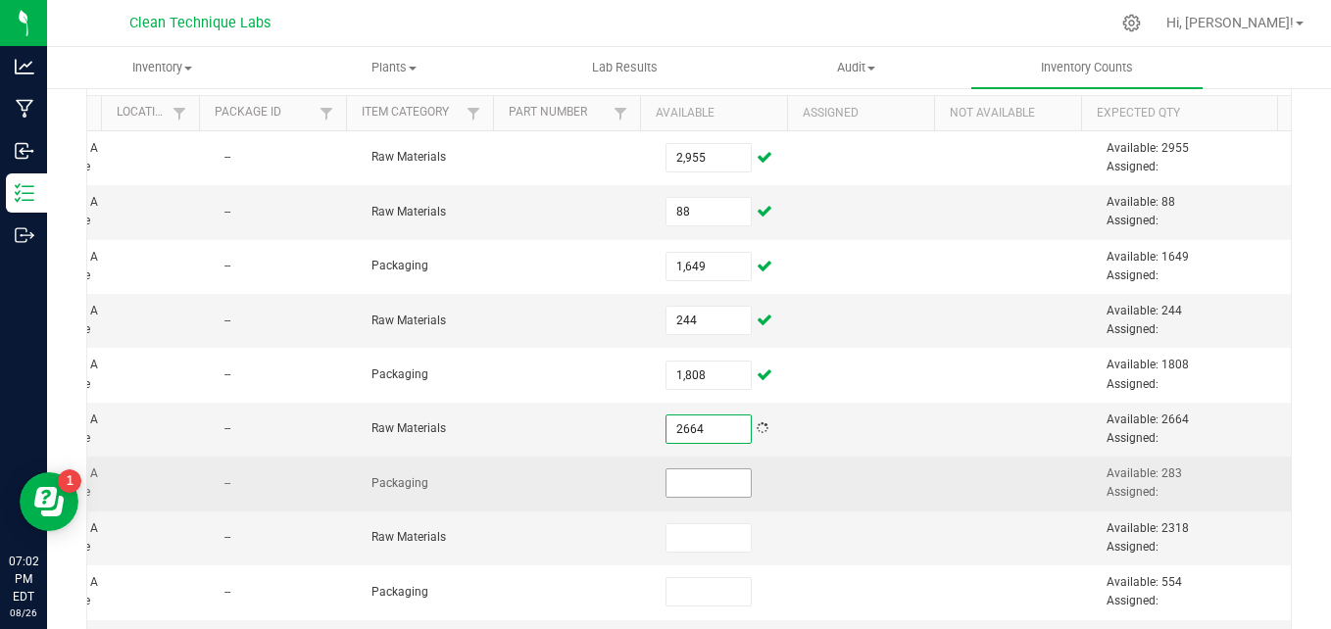
type input "2,664"
click at [668, 482] on input at bounding box center [708, 482] width 84 height 27
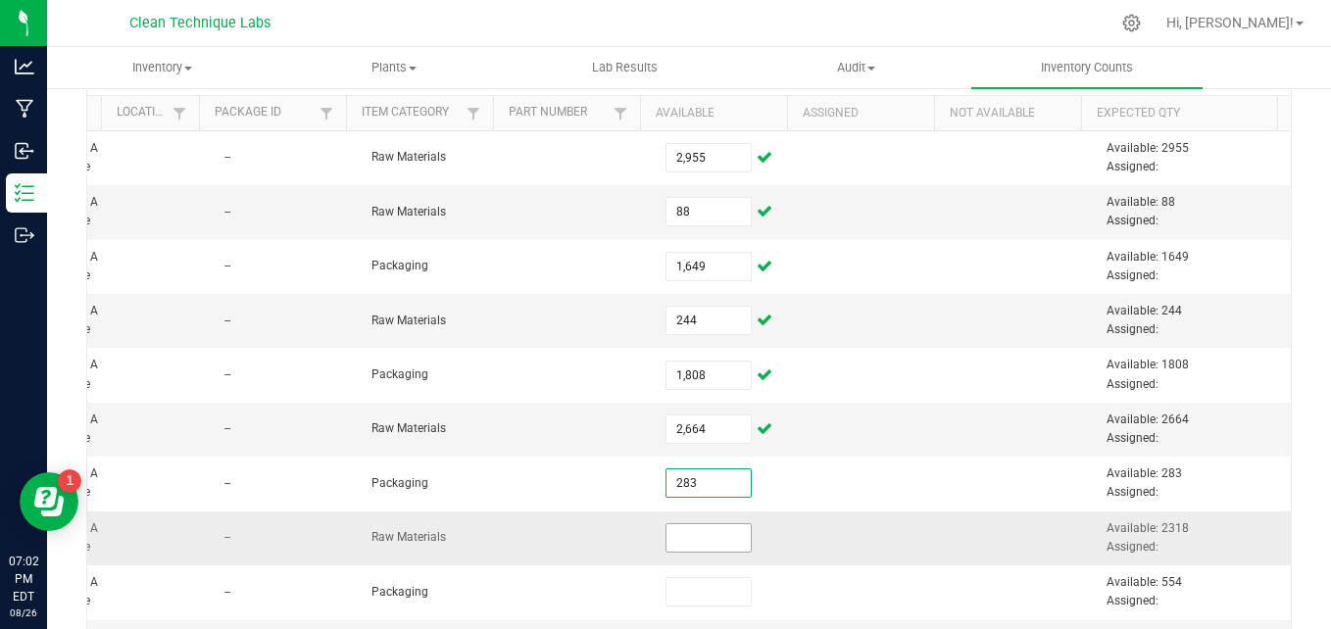
type input "283"
click at [667, 540] on input at bounding box center [708, 537] width 84 height 27
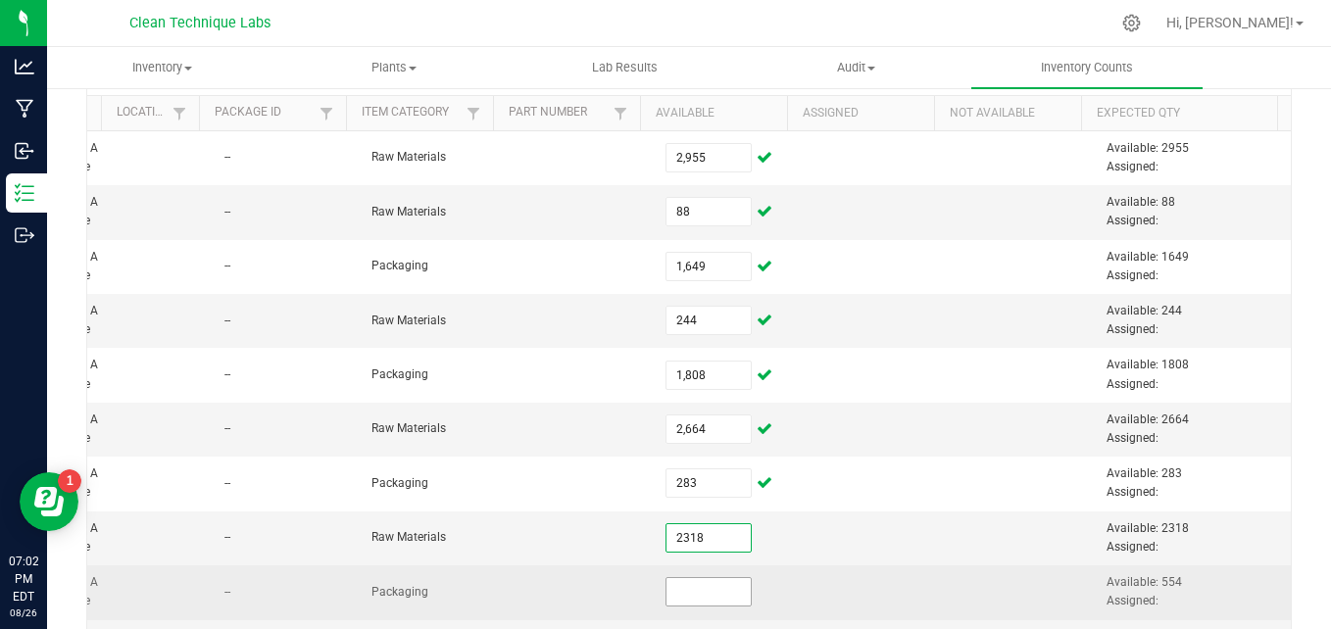
type input "2,318"
click at [667, 595] on input at bounding box center [708, 591] width 84 height 27
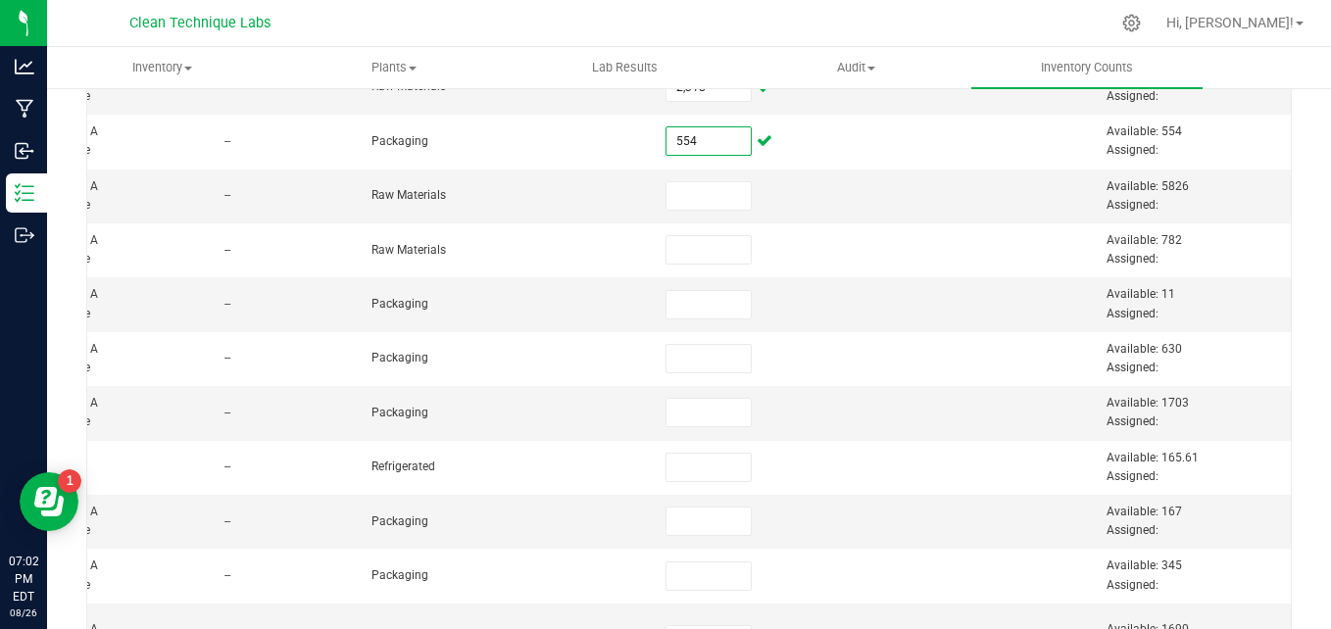
scroll to position [633, 0]
type input "554"
click at [676, 207] on input at bounding box center [708, 198] width 84 height 27
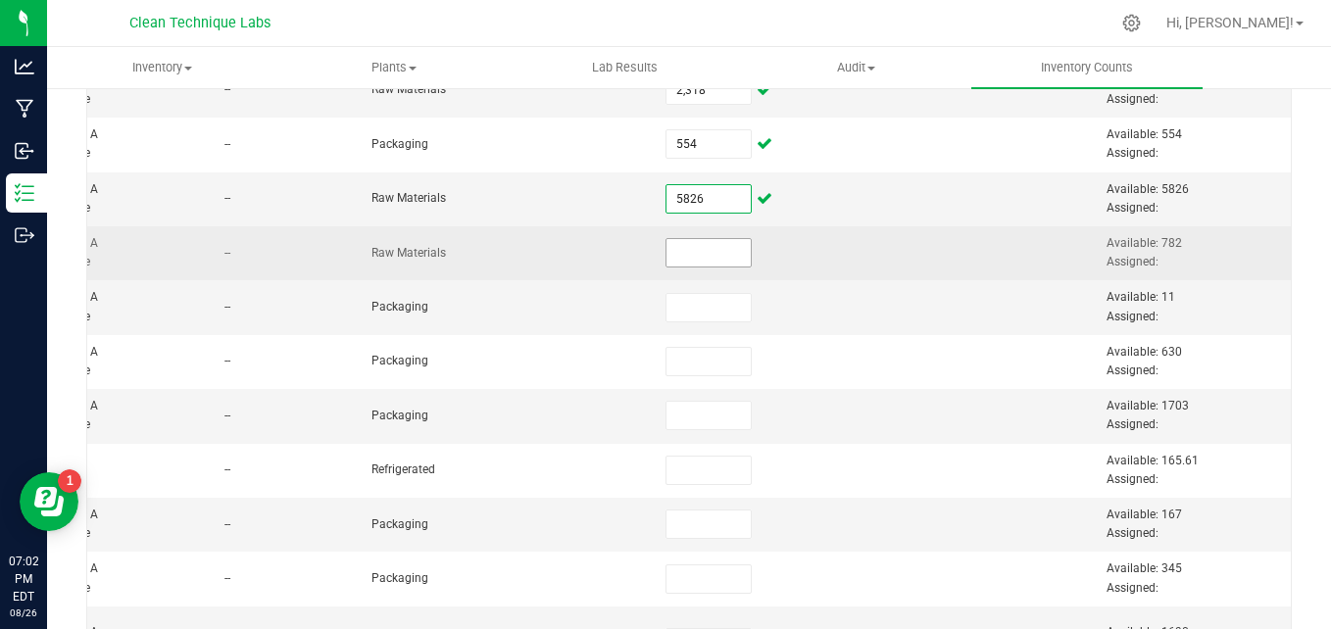
type input "5,826"
click at [670, 254] on input at bounding box center [708, 252] width 84 height 27
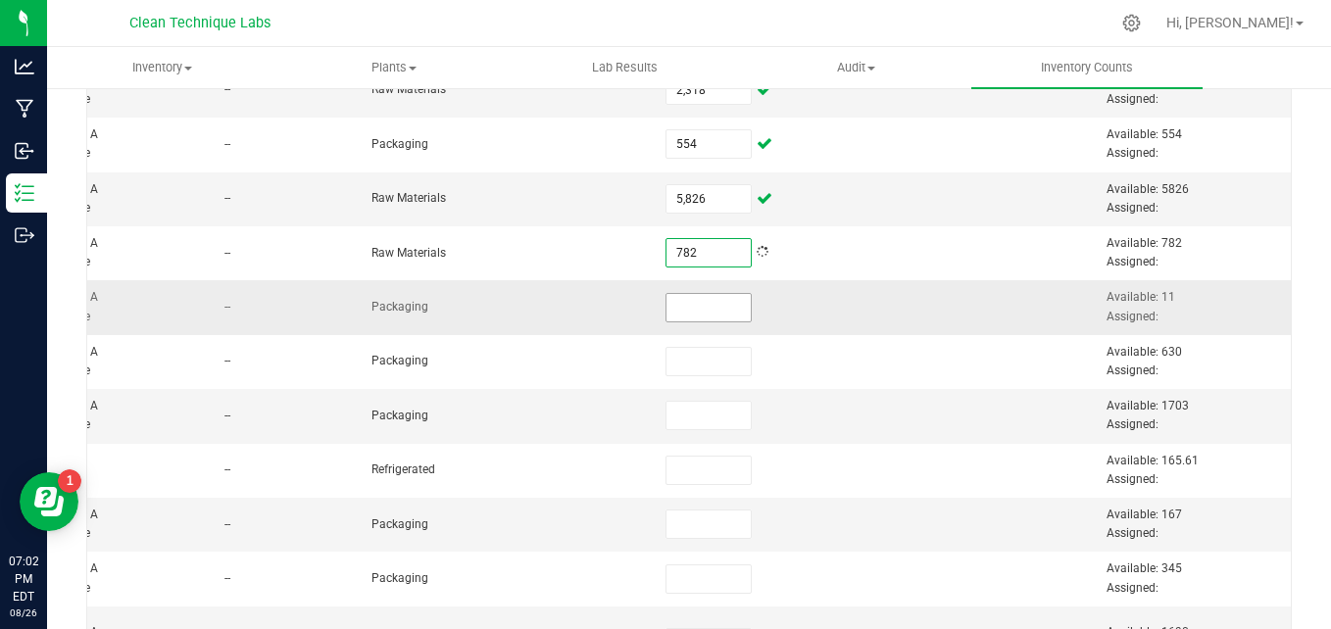
type input "782"
click at [666, 298] on input at bounding box center [708, 307] width 84 height 27
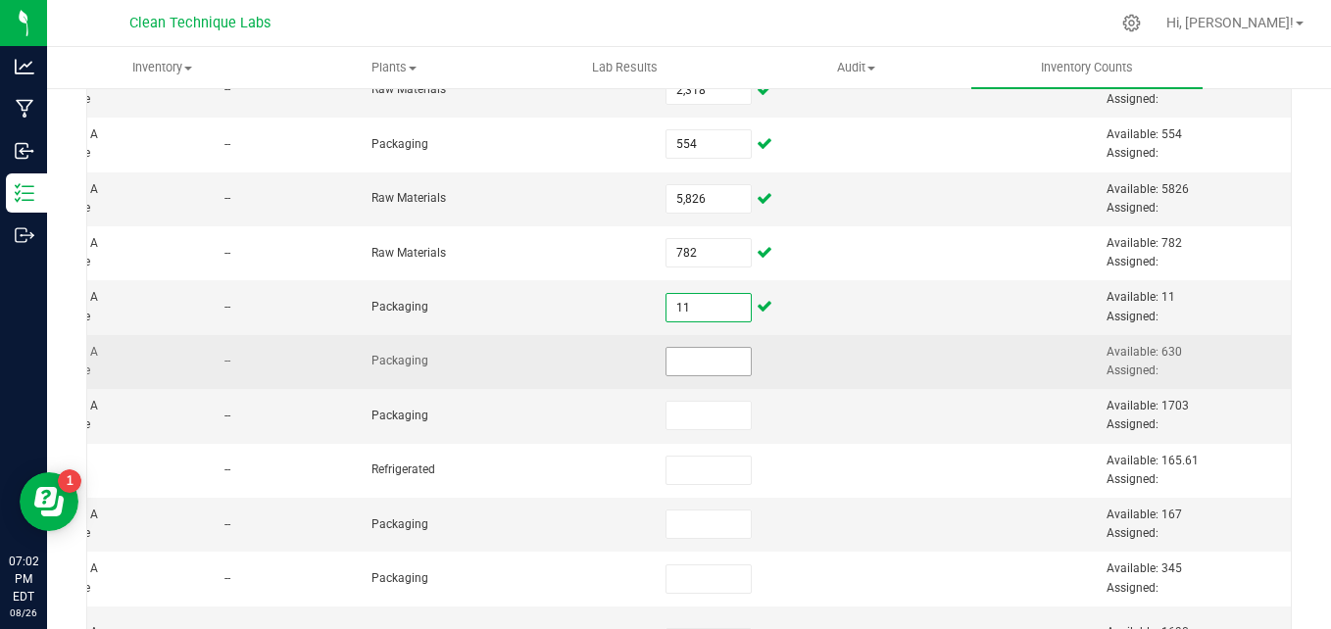
type input "11"
click at [666, 359] on input at bounding box center [708, 361] width 84 height 27
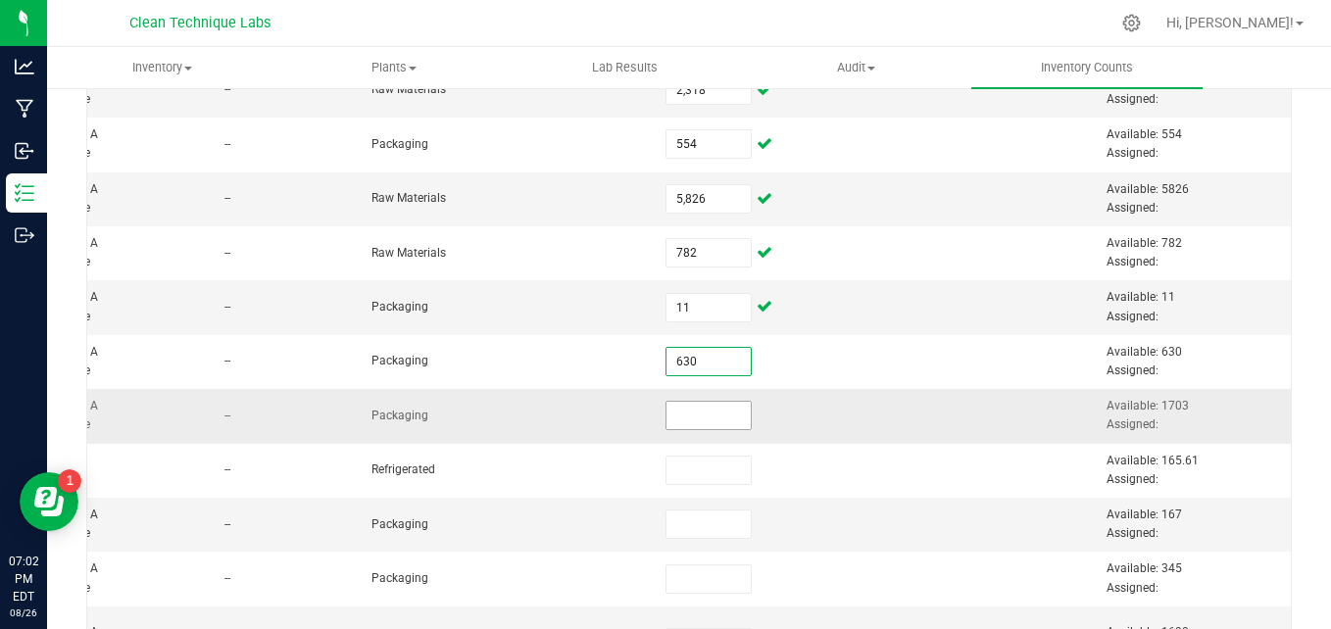
type input "630"
click at [671, 422] on input at bounding box center [708, 415] width 84 height 27
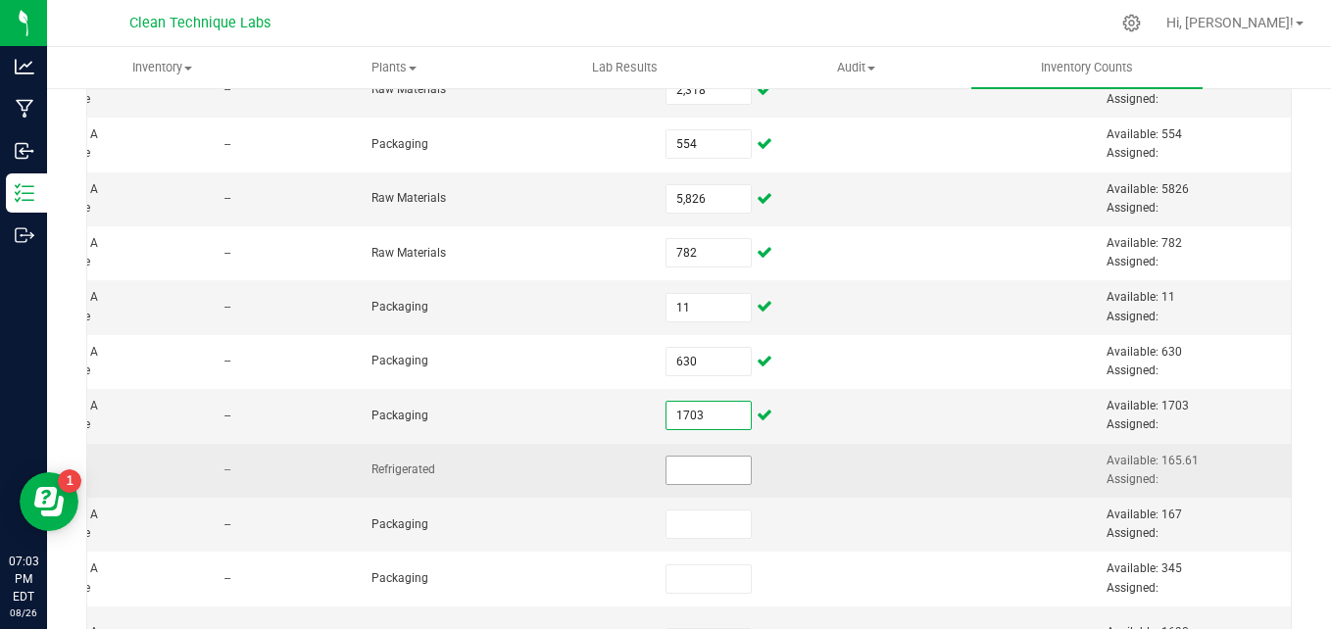
type input "1,703"
click at [672, 464] on input at bounding box center [708, 470] width 84 height 27
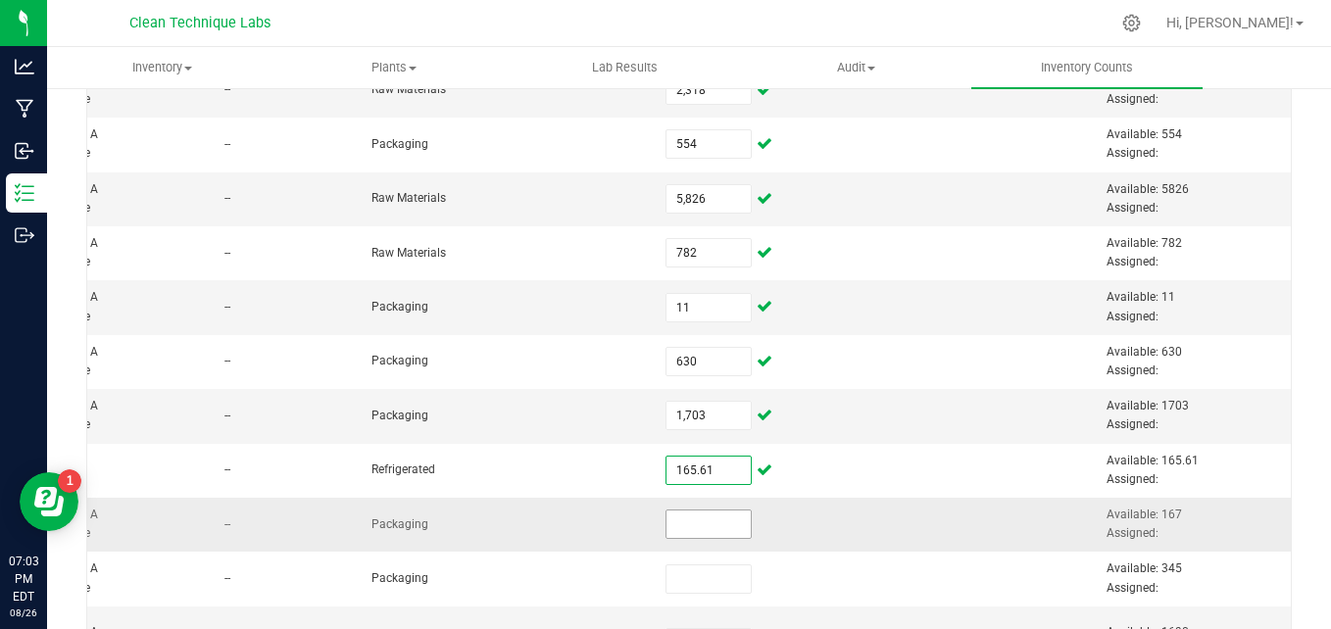
type input "165.6100"
click at [682, 531] on input at bounding box center [708, 524] width 84 height 27
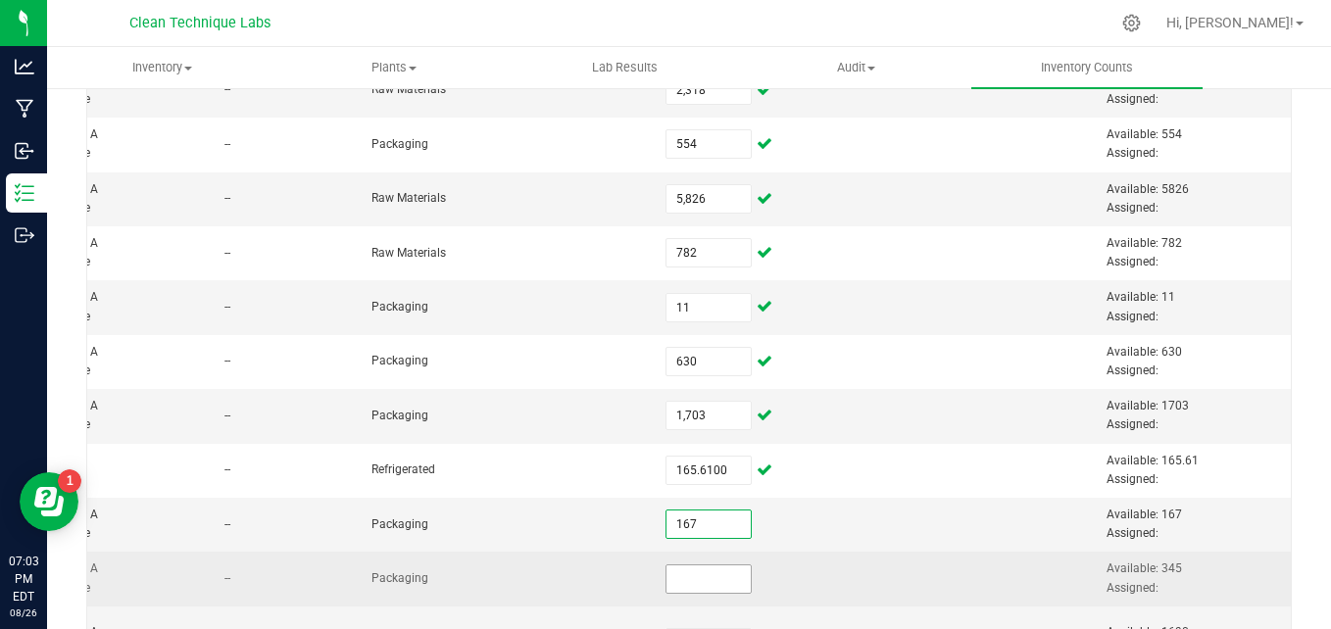
type input "167"
click at [686, 582] on input at bounding box center [708, 579] width 84 height 27
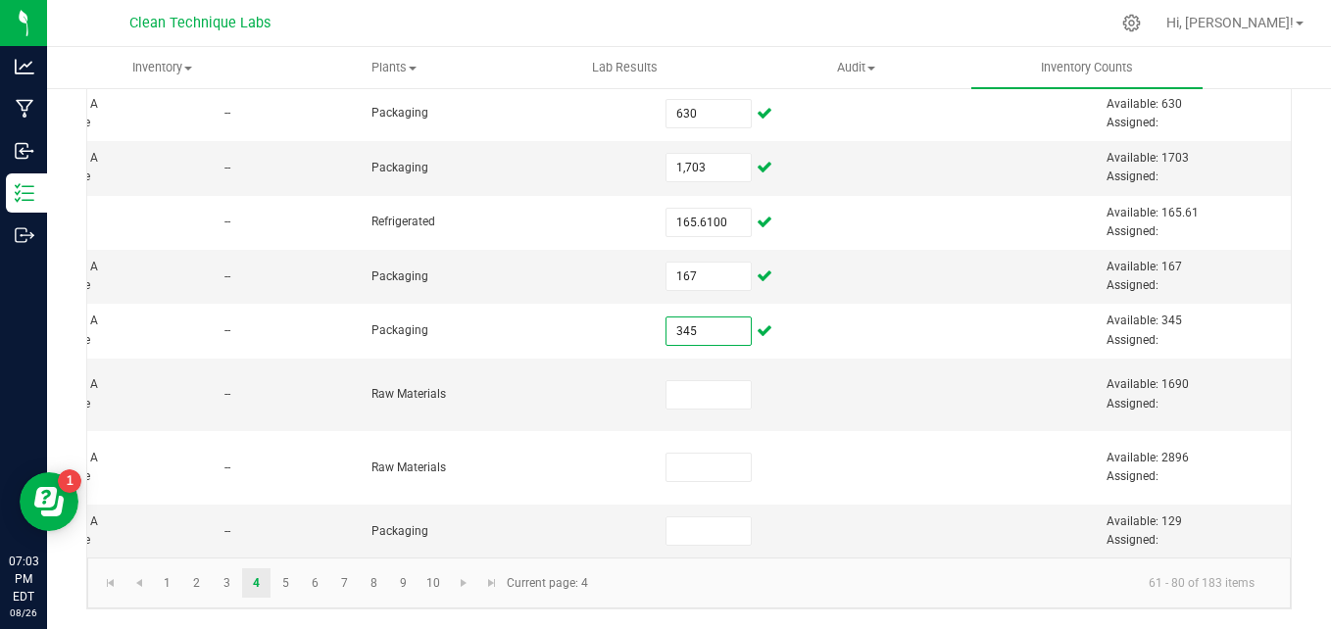
scroll to position [896, 0]
type input "345"
click at [666, 385] on input at bounding box center [708, 394] width 84 height 27
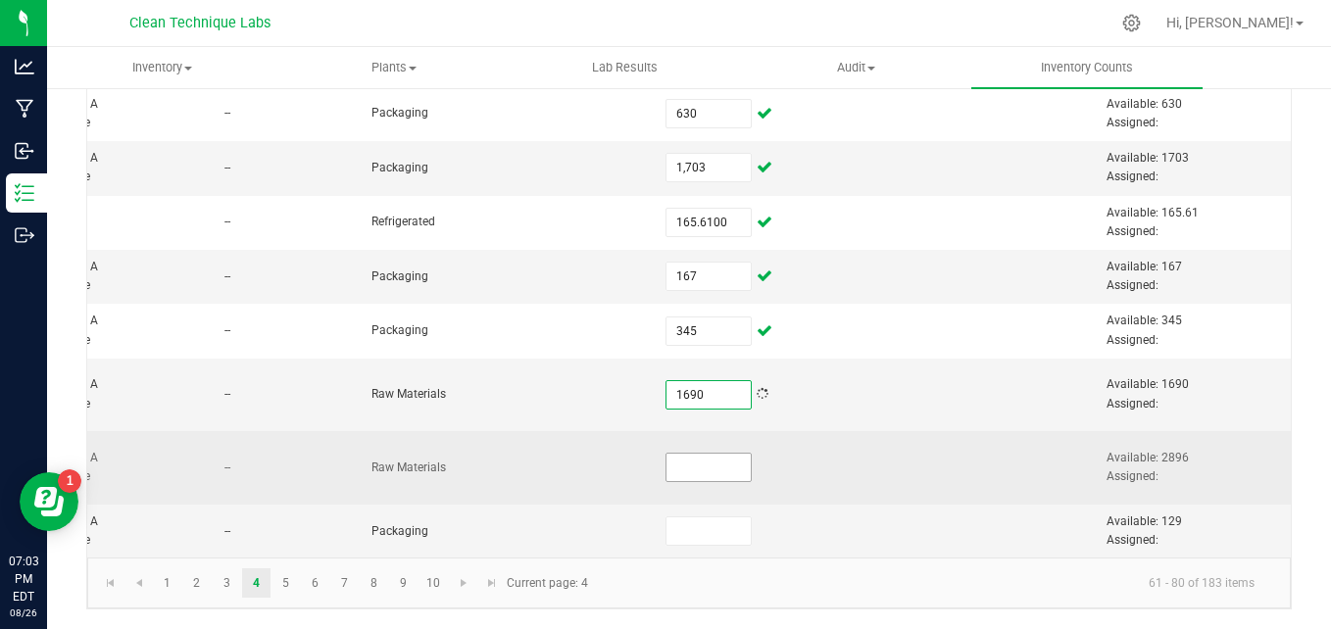
type input "1,690"
click at [684, 454] on input at bounding box center [708, 467] width 84 height 27
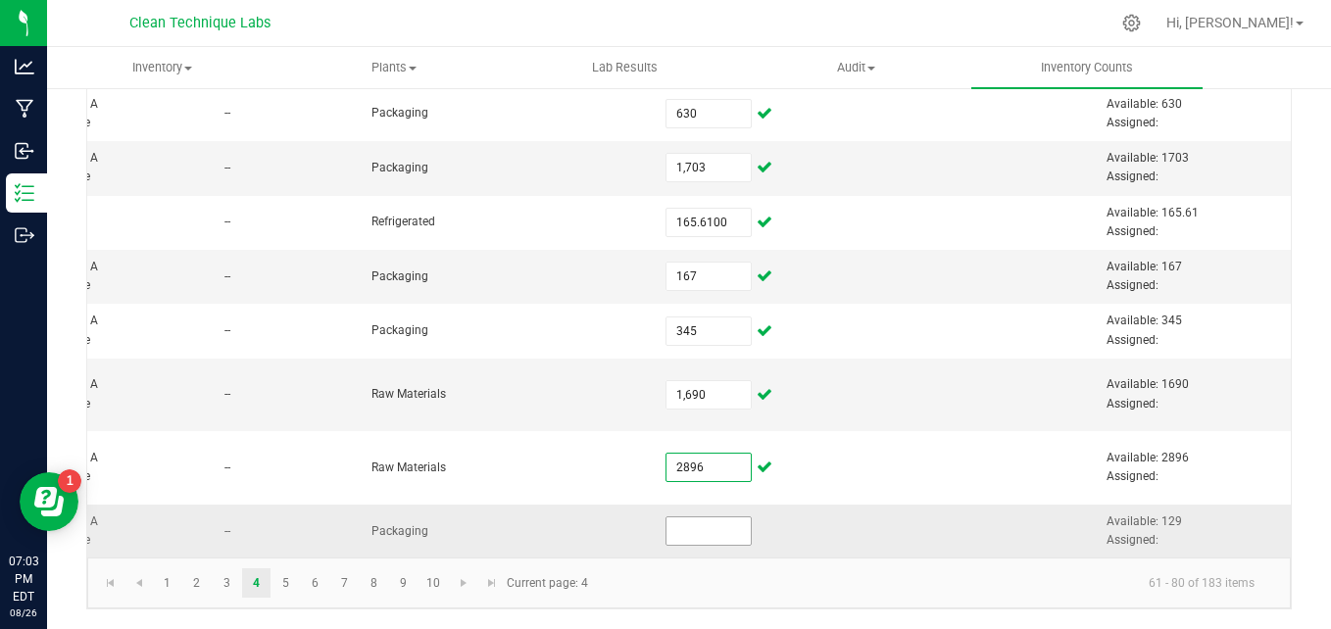
type input "2,896"
click at [697, 518] on input at bounding box center [708, 531] width 84 height 27
type input "129"
click at [285, 587] on link "5" at bounding box center [285, 582] width 28 height 29
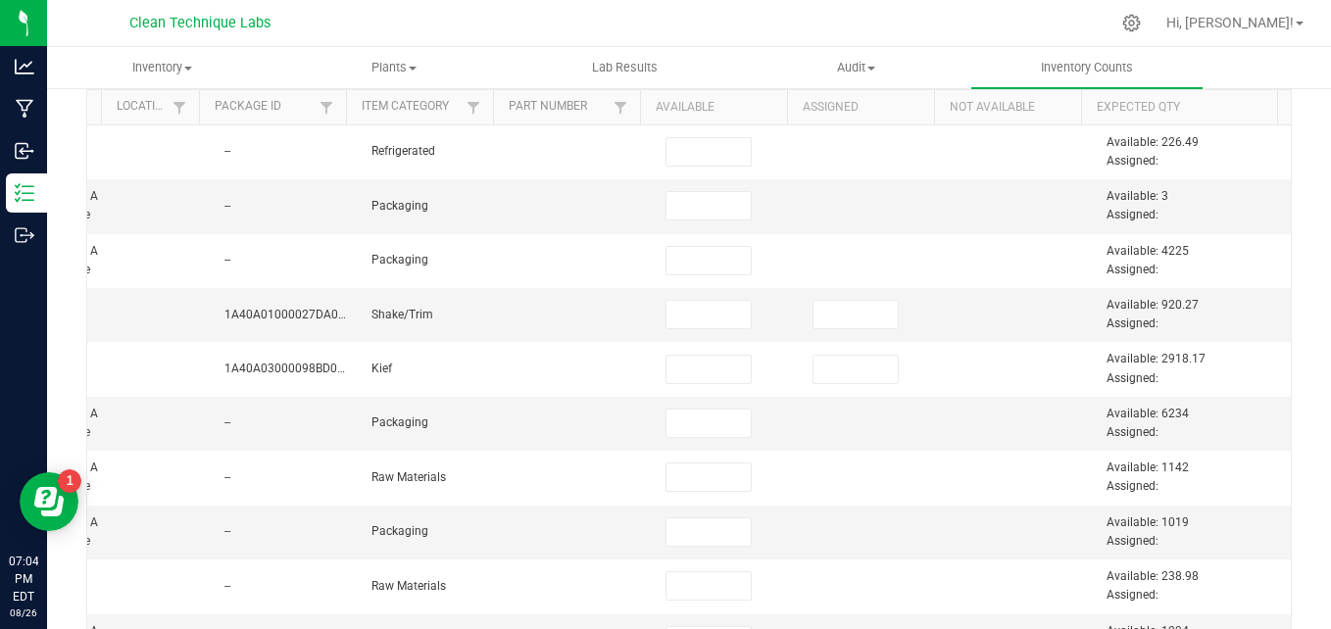
scroll to position [194, 0]
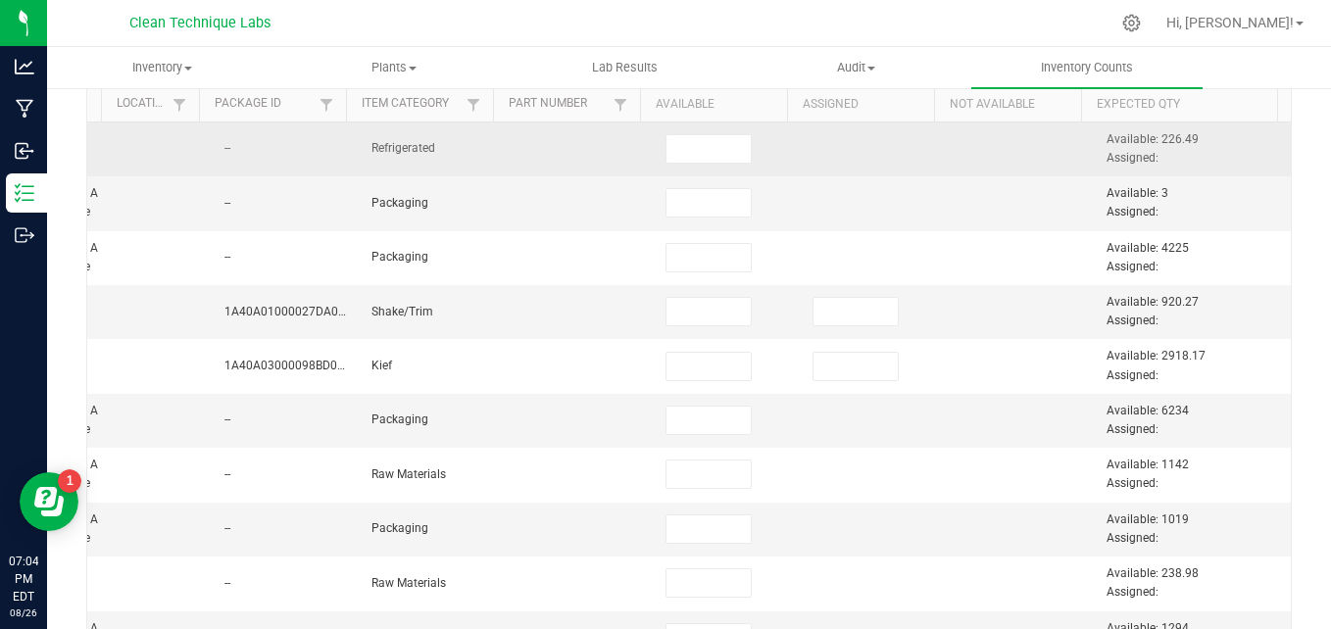
click at [654, 164] on td at bounding box center [727, 150] width 147 height 54
click at [666, 156] on input at bounding box center [708, 148] width 84 height 27
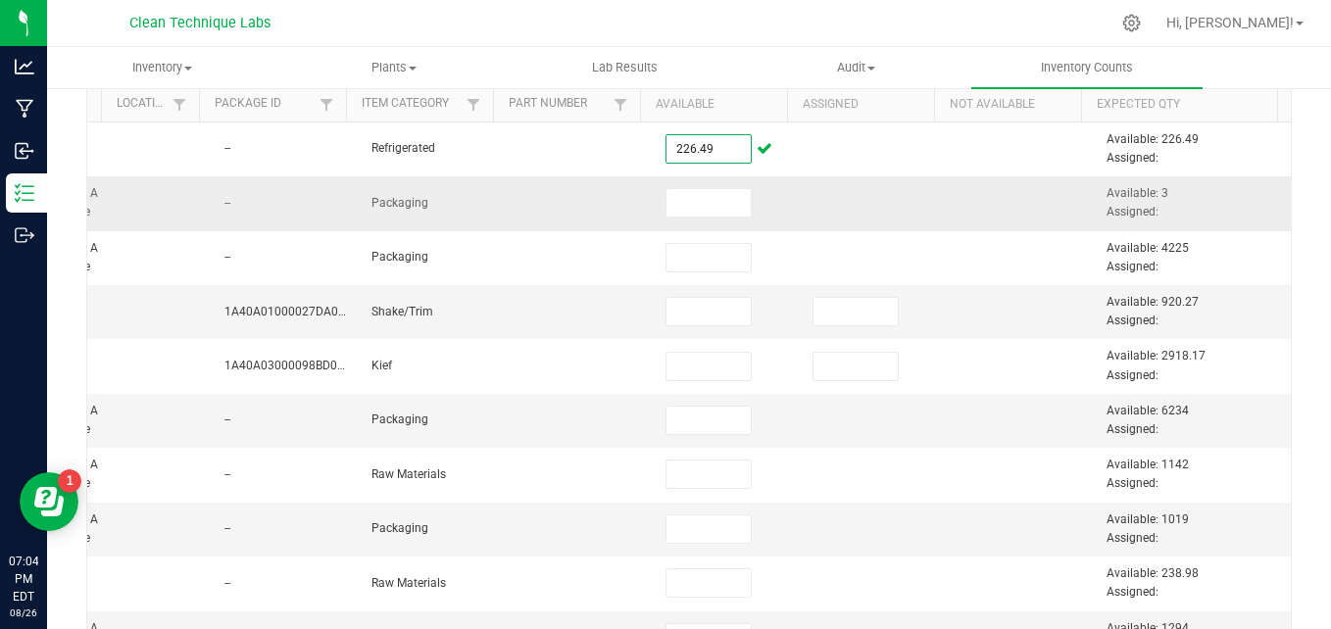
type input "226.4900"
click at [668, 224] on td at bounding box center [727, 203] width 147 height 54
click at [668, 210] on input at bounding box center [708, 202] width 84 height 27
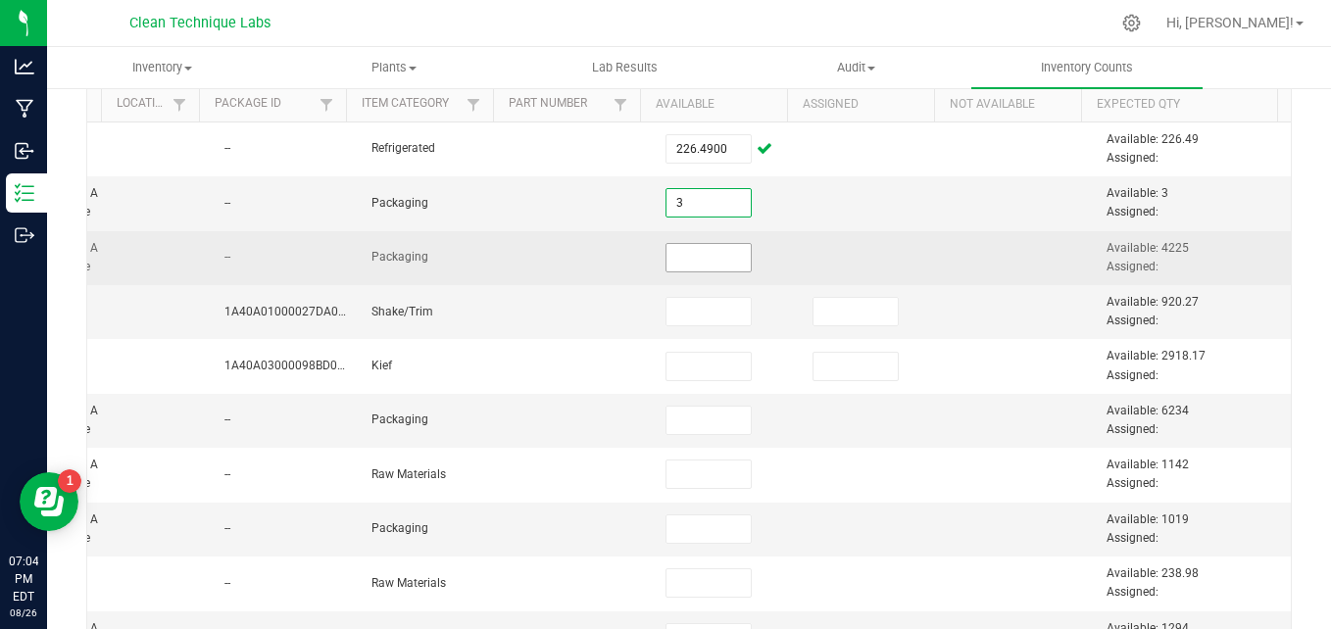
type input "3"
click at [675, 258] on input at bounding box center [708, 257] width 84 height 27
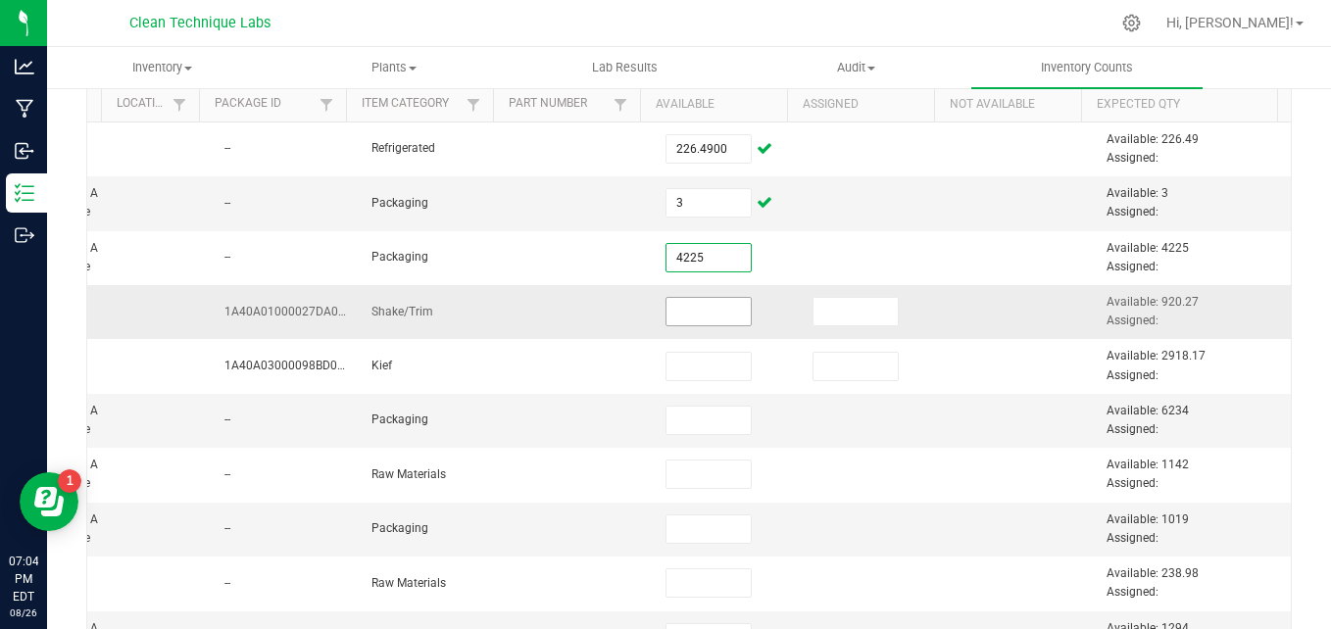
type input "4,225"
click at [679, 322] on input at bounding box center [708, 311] width 84 height 27
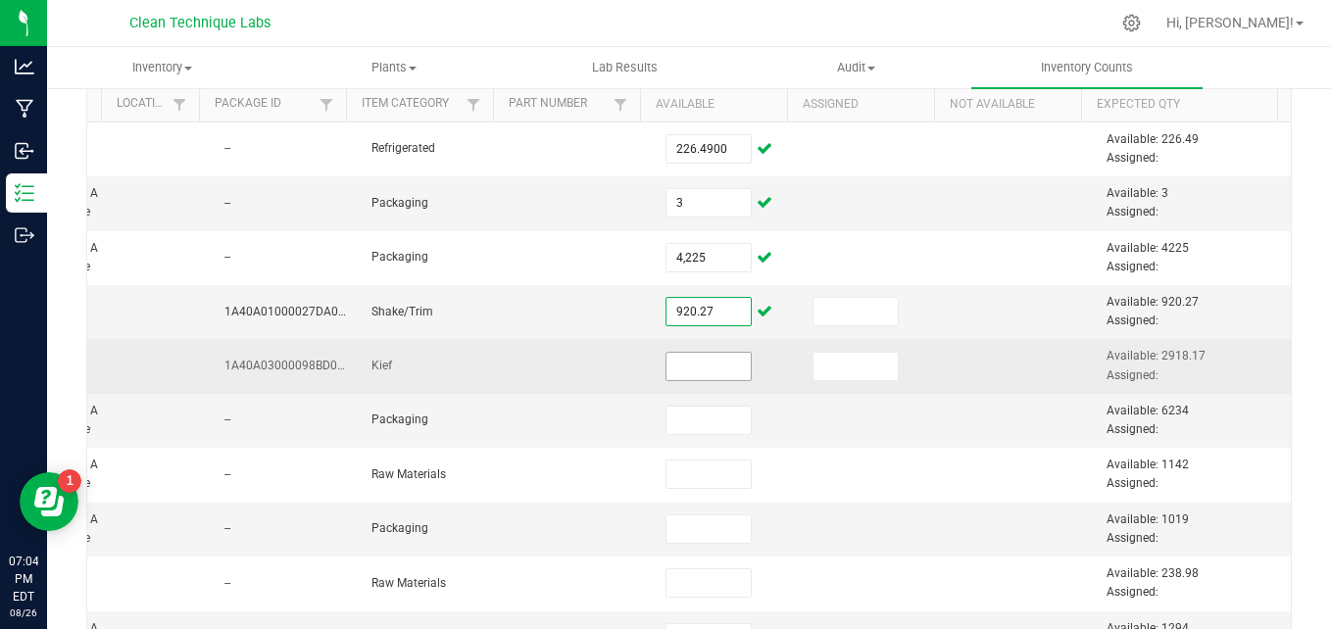
type input "920.2700"
click at [678, 367] on input at bounding box center [708, 366] width 84 height 27
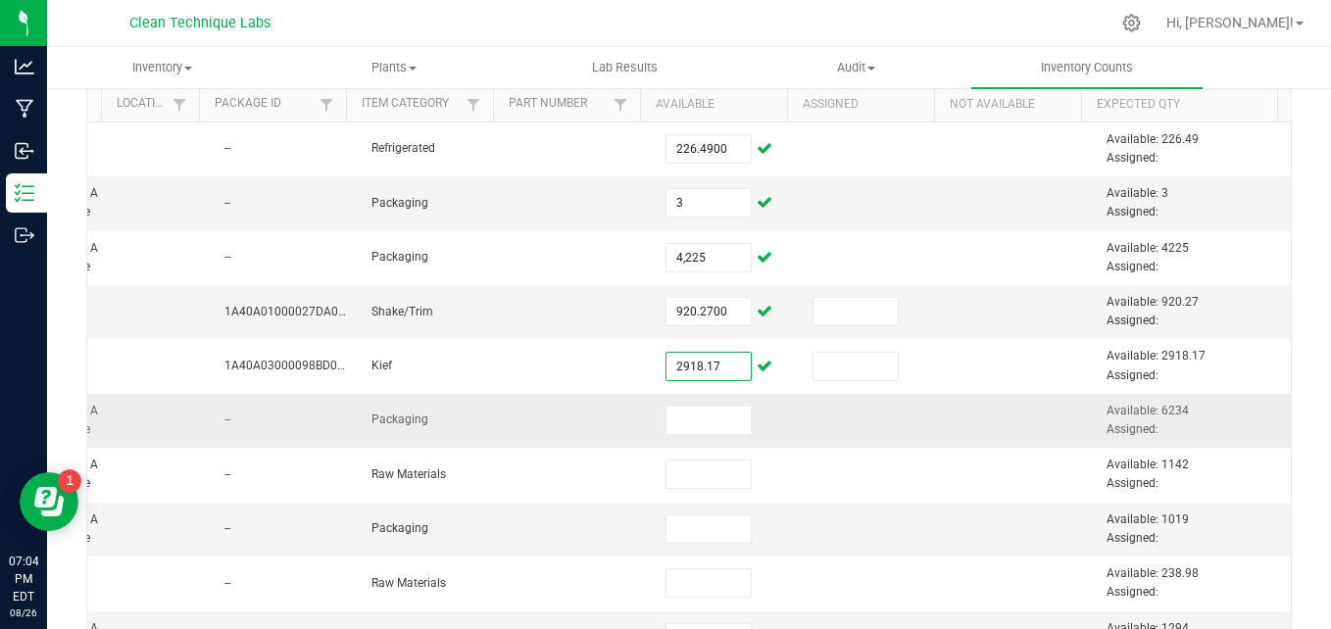
type input "2,918.1700"
click at [681, 440] on td at bounding box center [727, 421] width 147 height 54
click at [677, 426] on input at bounding box center [708, 420] width 84 height 27
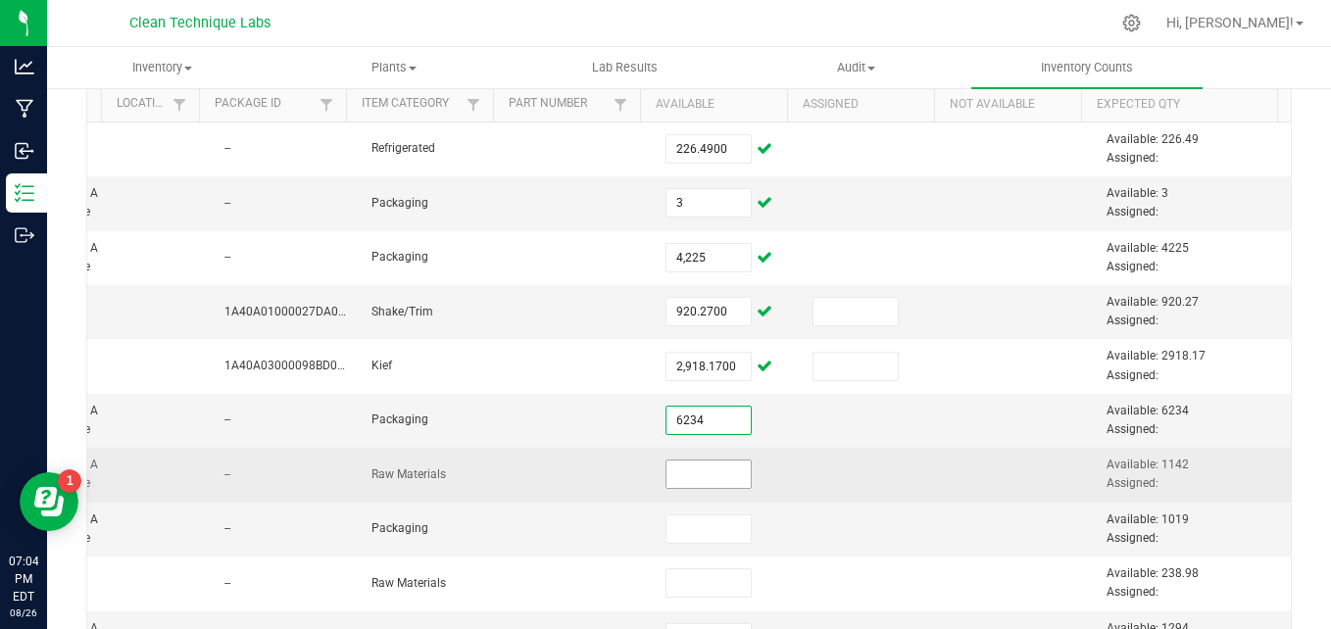
type input "6,234"
click at [673, 484] on input at bounding box center [708, 474] width 84 height 27
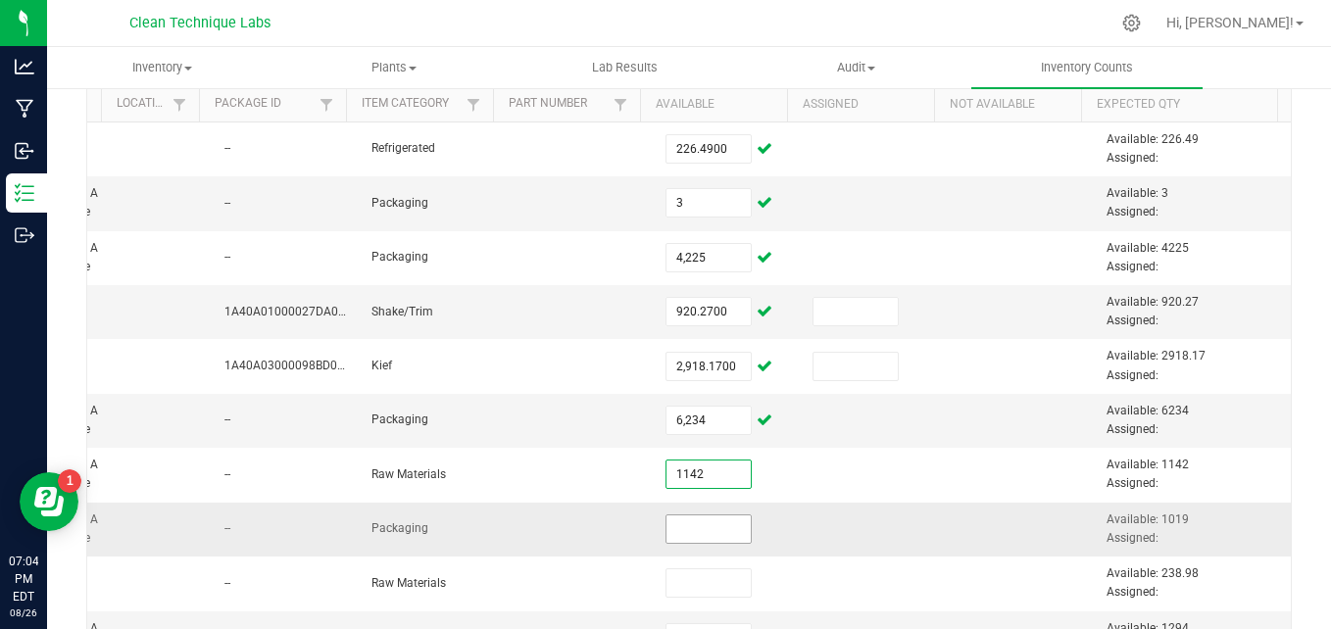
type input "1,142"
click at [673, 523] on input at bounding box center [708, 529] width 84 height 27
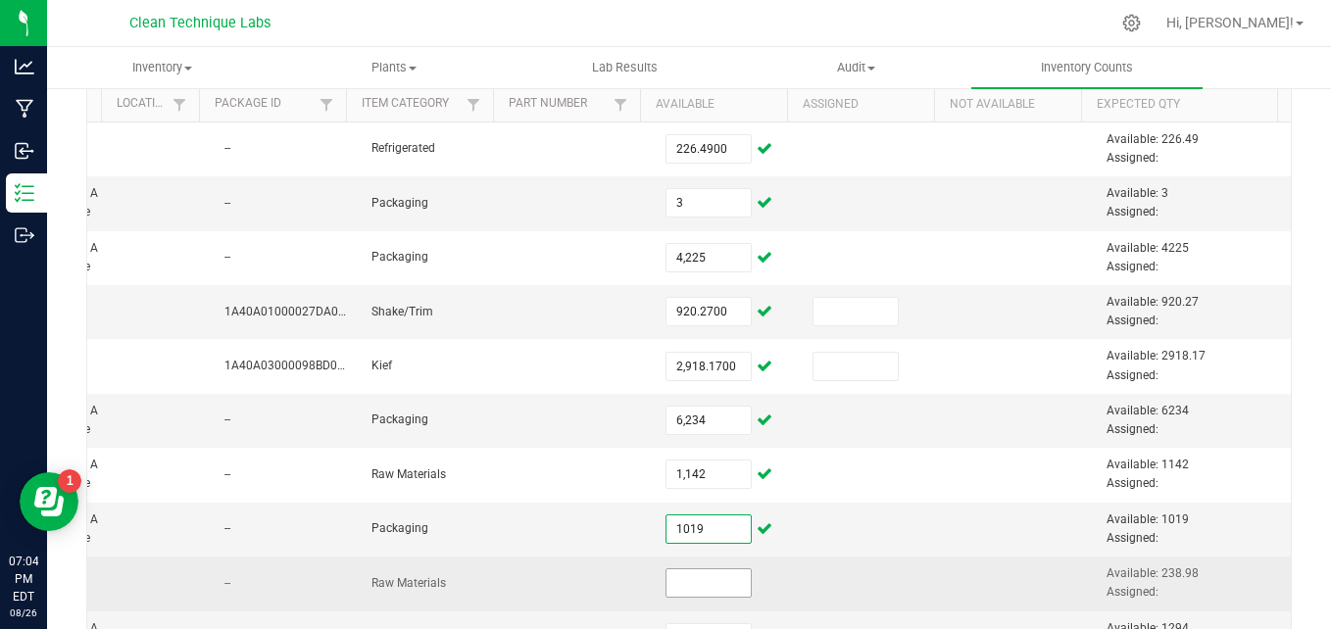
type input "1,019"
click at [678, 586] on input at bounding box center [708, 582] width 84 height 27
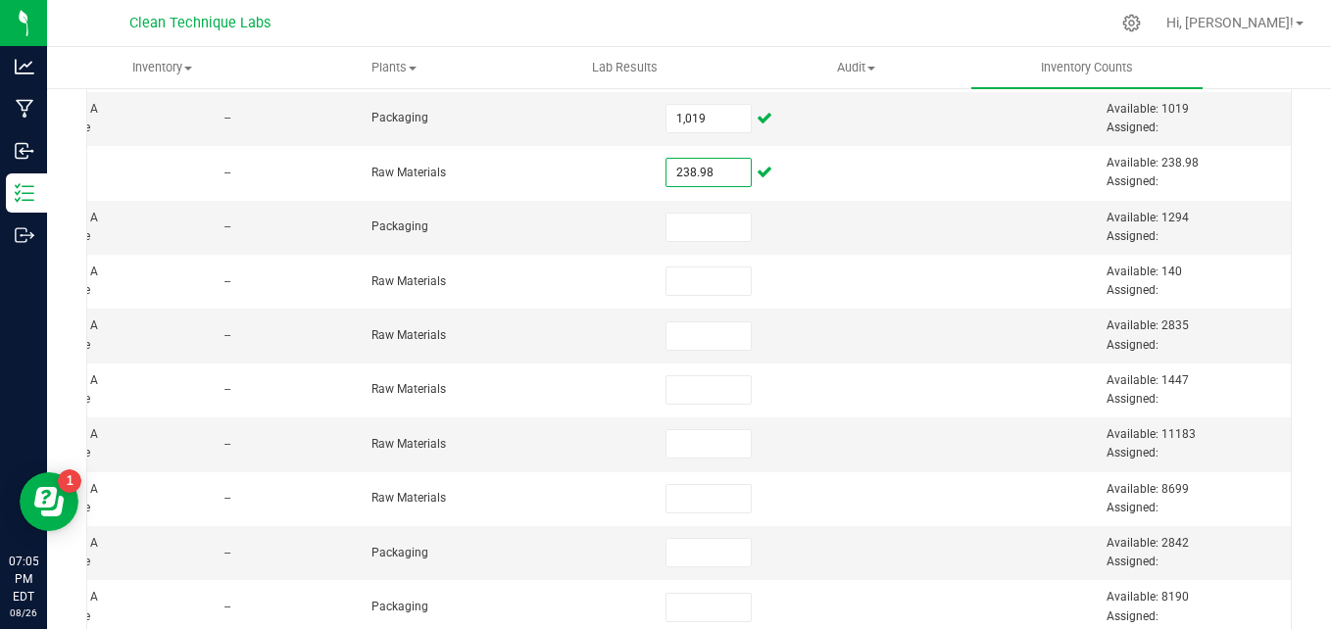
scroll to position [669, 0]
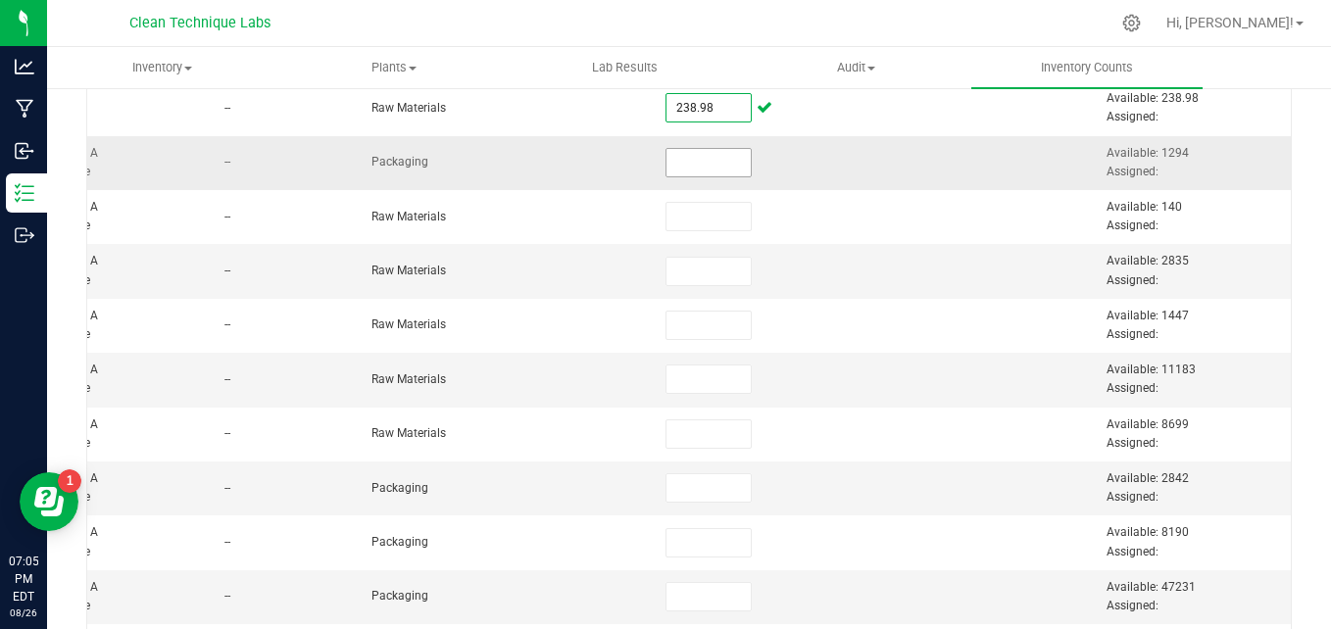
type input "238.9800"
click at [680, 159] on input at bounding box center [708, 162] width 84 height 27
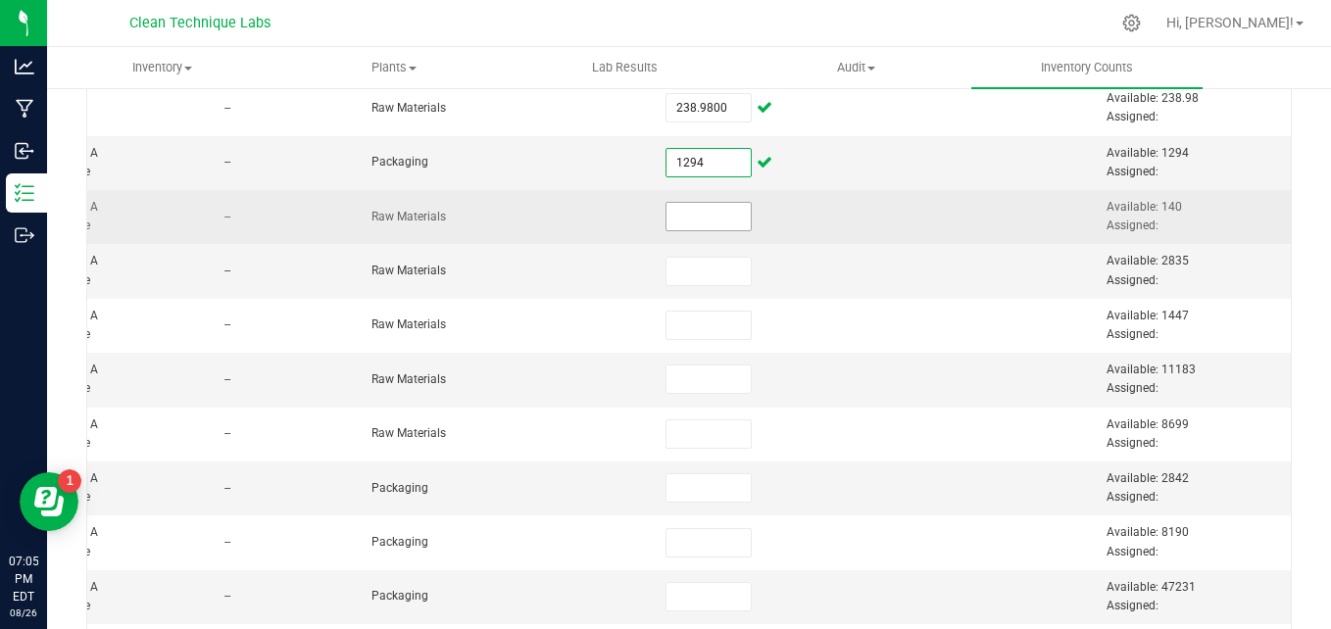
type input "1,294"
click at [680, 210] on input at bounding box center [708, 216] width 84 height 27
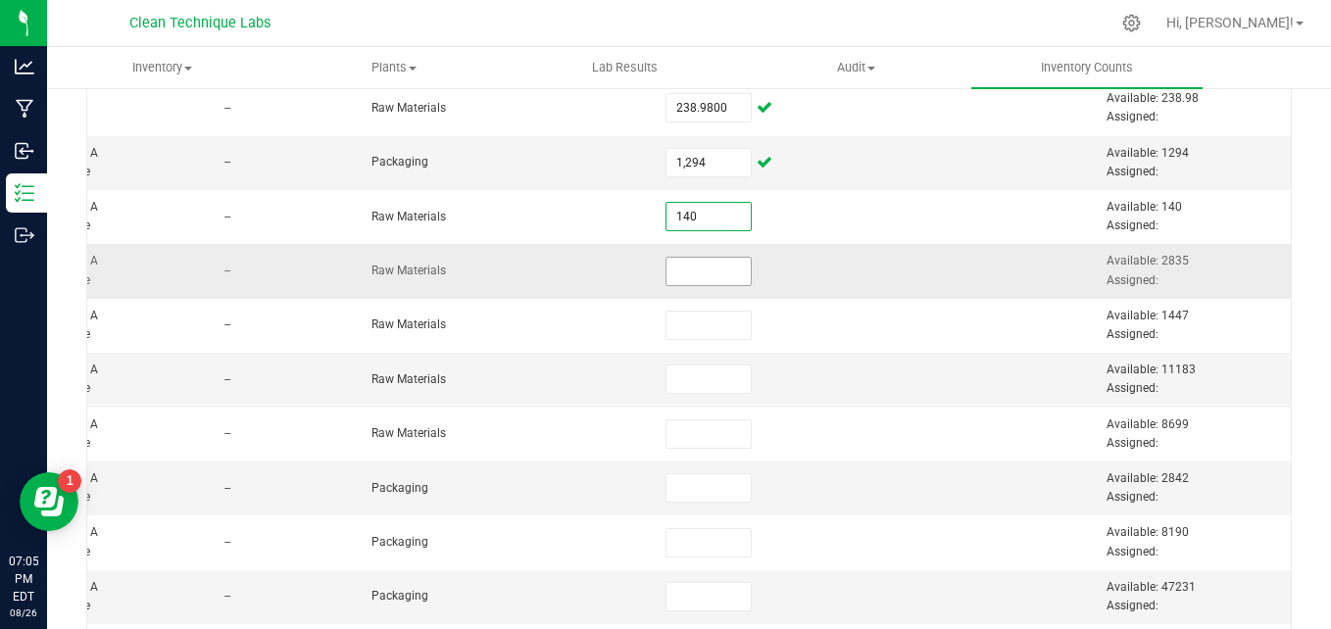
type input "140"
click at [683, 260] on input at bounding box center [708, 271] width 84 height 27
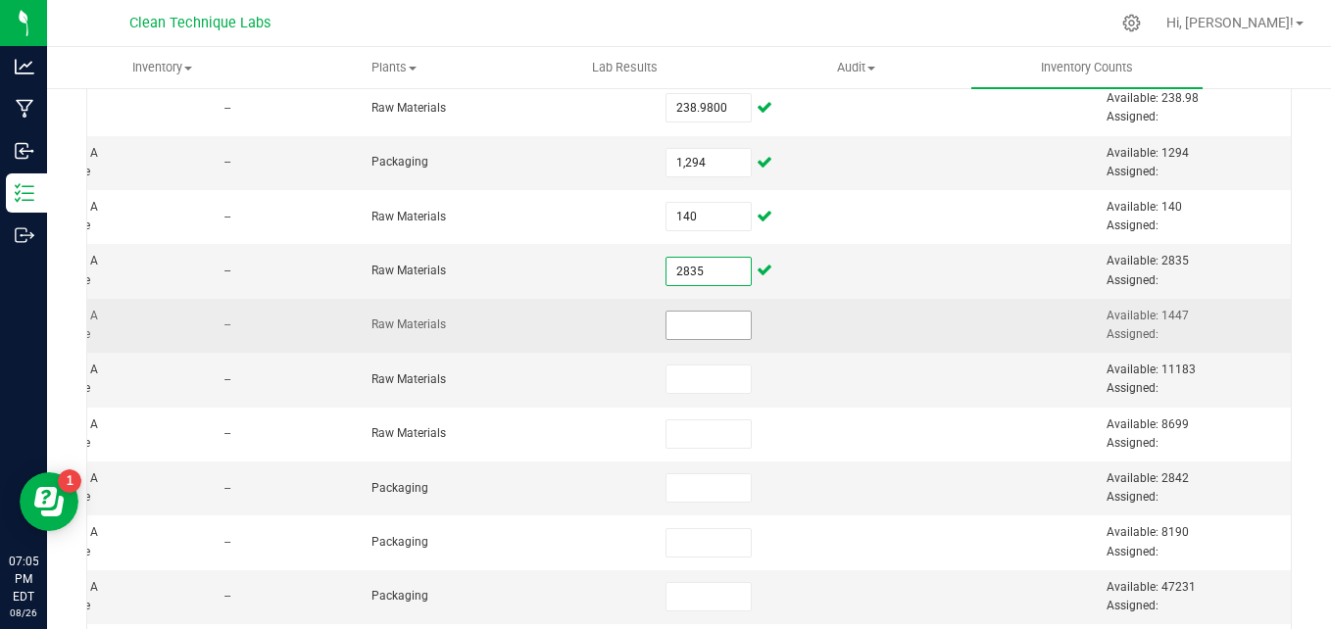
type input "2,835"
click at [694, 328] on input at bounding box center [708, 325] width 84 height 27
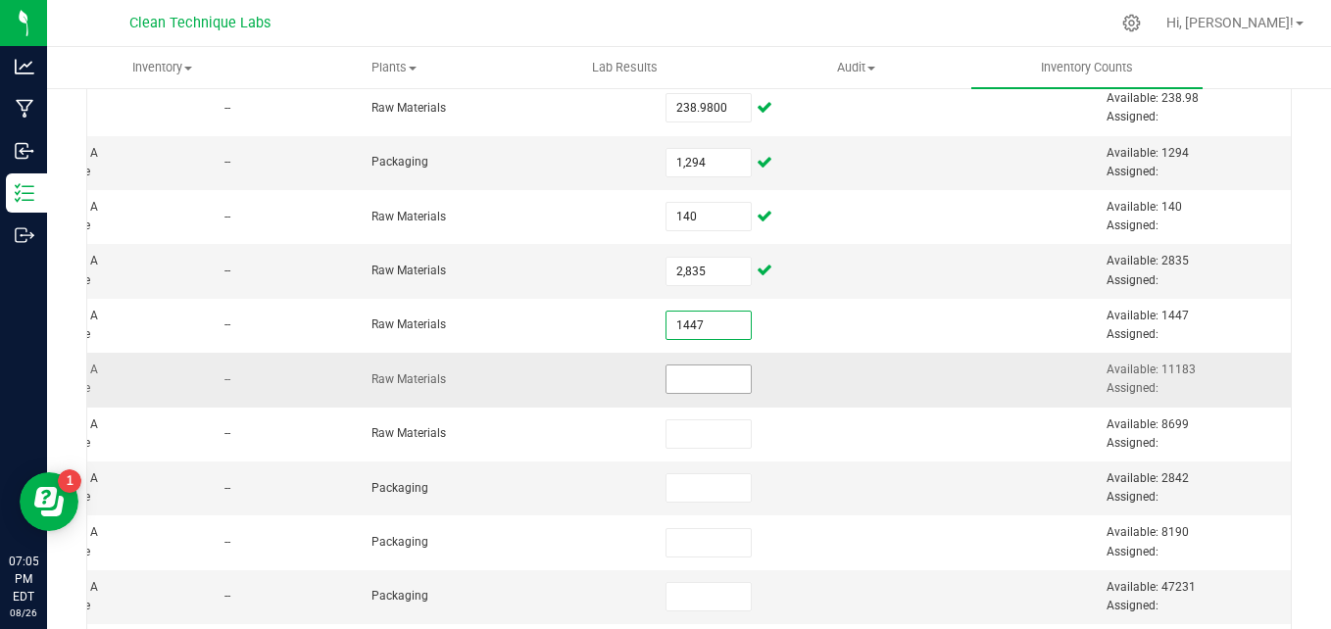
type input "1,447"
click at [689, 378] on input at bounding box center [708, 379] width 84 height 27
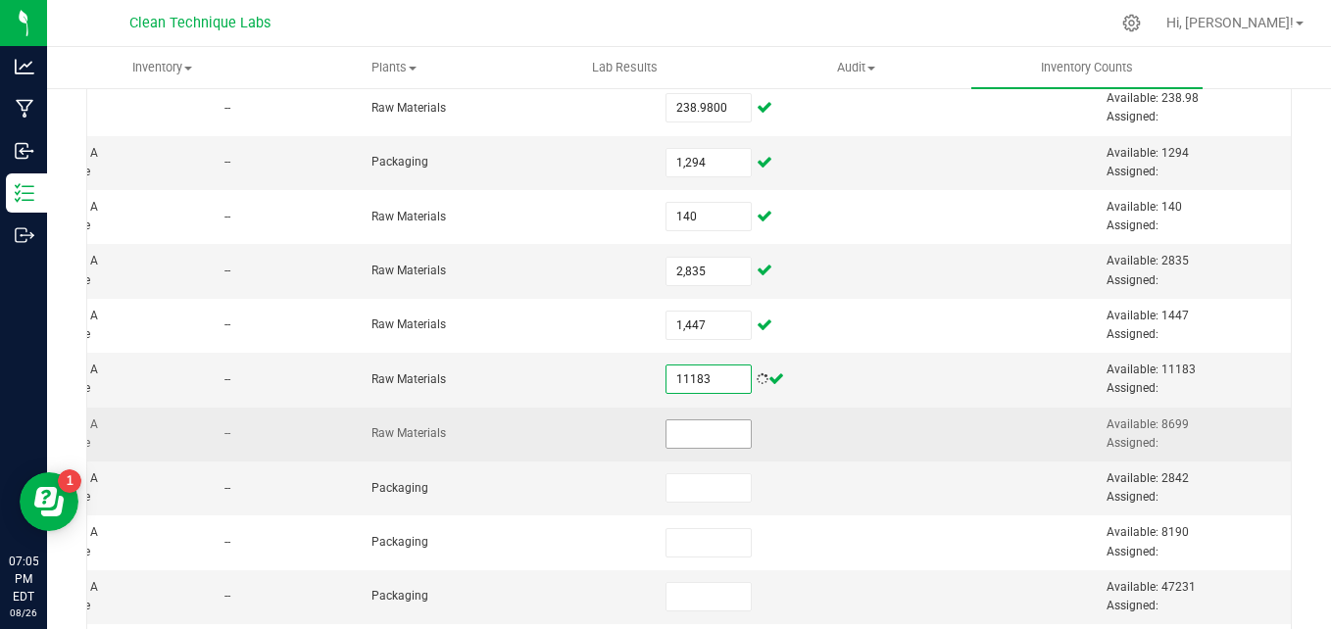
type input "11,183"
click at [687, 429] on input at bounding box center [708, 433] width 84 height 27
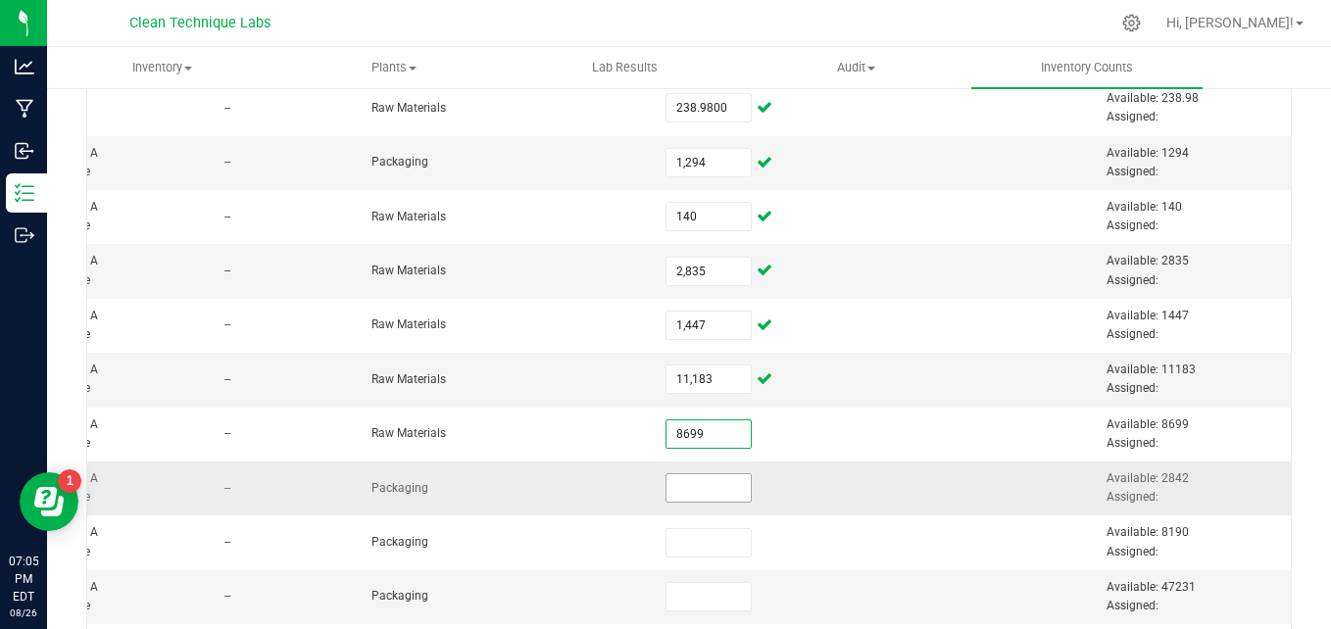
type input "8,699"
click at [686, 494] on input at bounding box center [708, 487] width 84 height 27
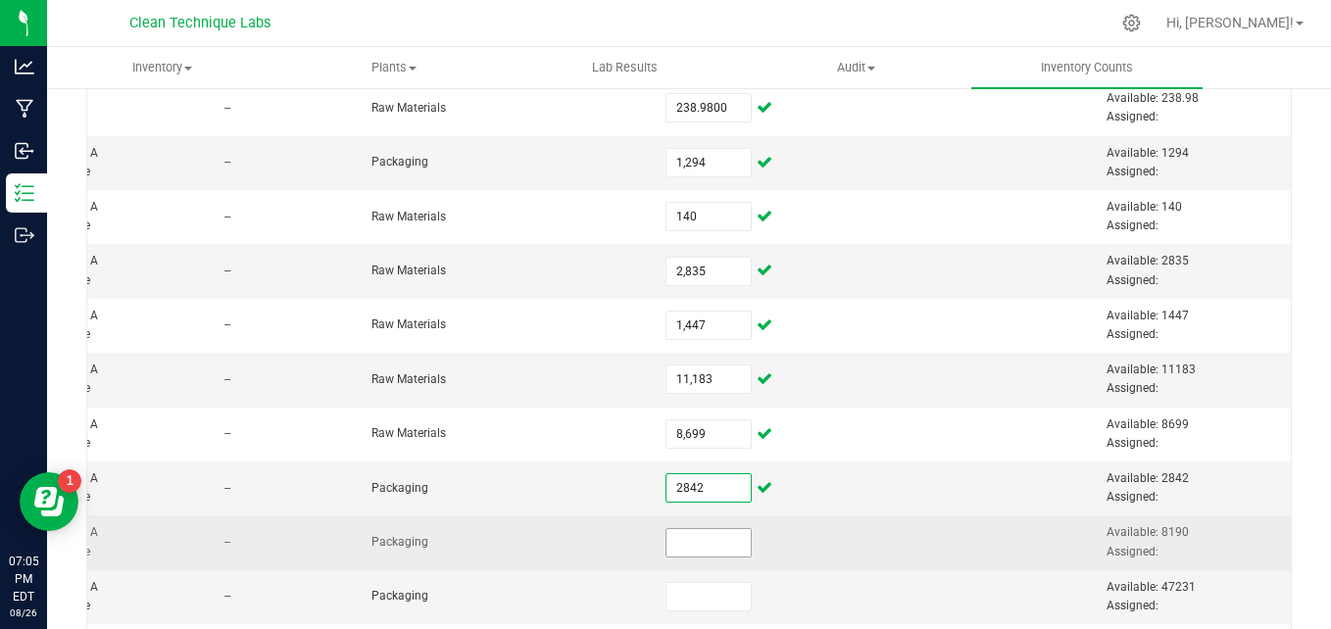
type input "2,842"
click at [686, 547] on input at bounding box center [708, 542] width 84 height 27
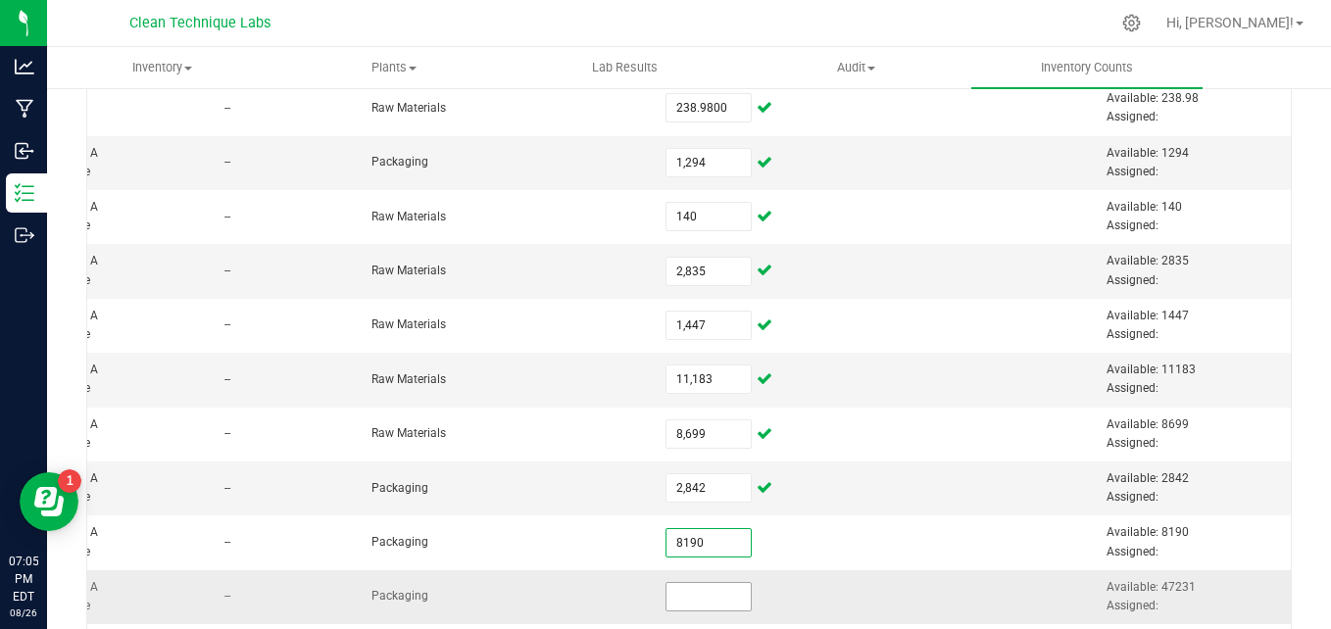
type input "8,190"
click at [673, 602] on input at bounding box center [708, 596] width 84 height 27
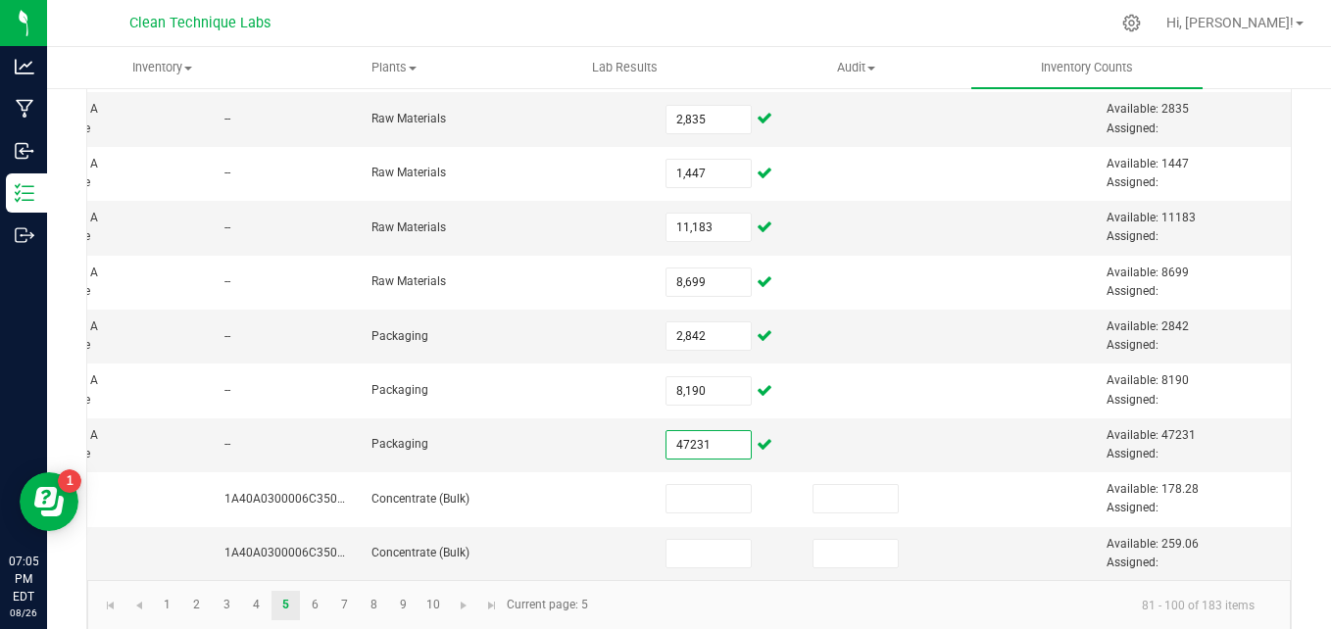
scroll to position [858, 0]
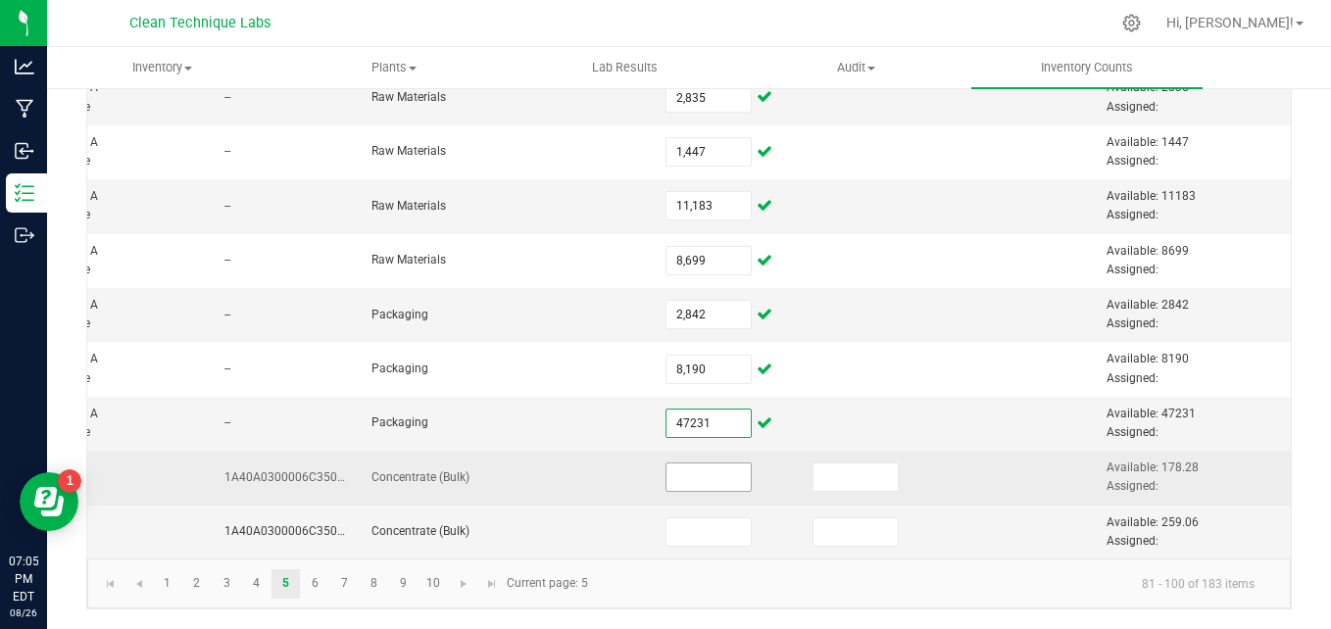
type input "47,231"
click at [666, 469] on input at bounding box center [708, 477] width 84 height 27
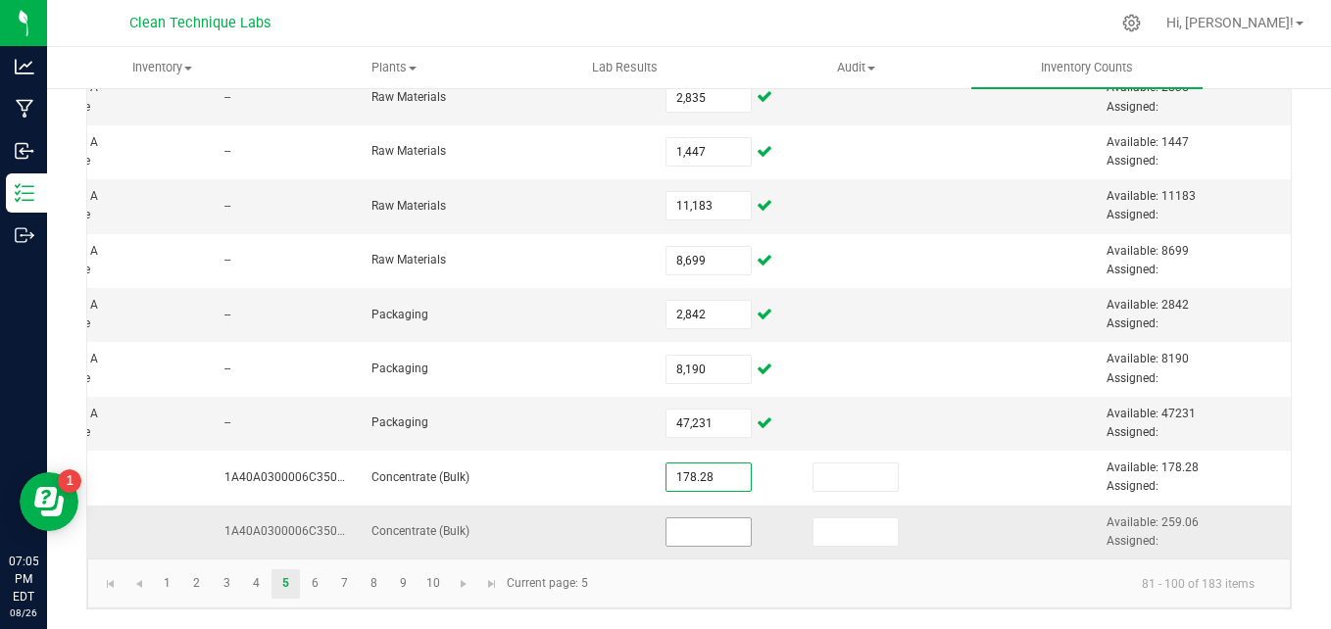
type input "178.2800"
click at [676, 518] on input at bounding box center [708, 531] width 84 height 27
type input "259.0600"
click at [867, 585] on kendo-pager-info "81 - 100 of 183 items" at bounding box center [935, 583] width 670 height 32
click at [319, 577] on link "6" at bounding box center [315, 583] width 28 height 29
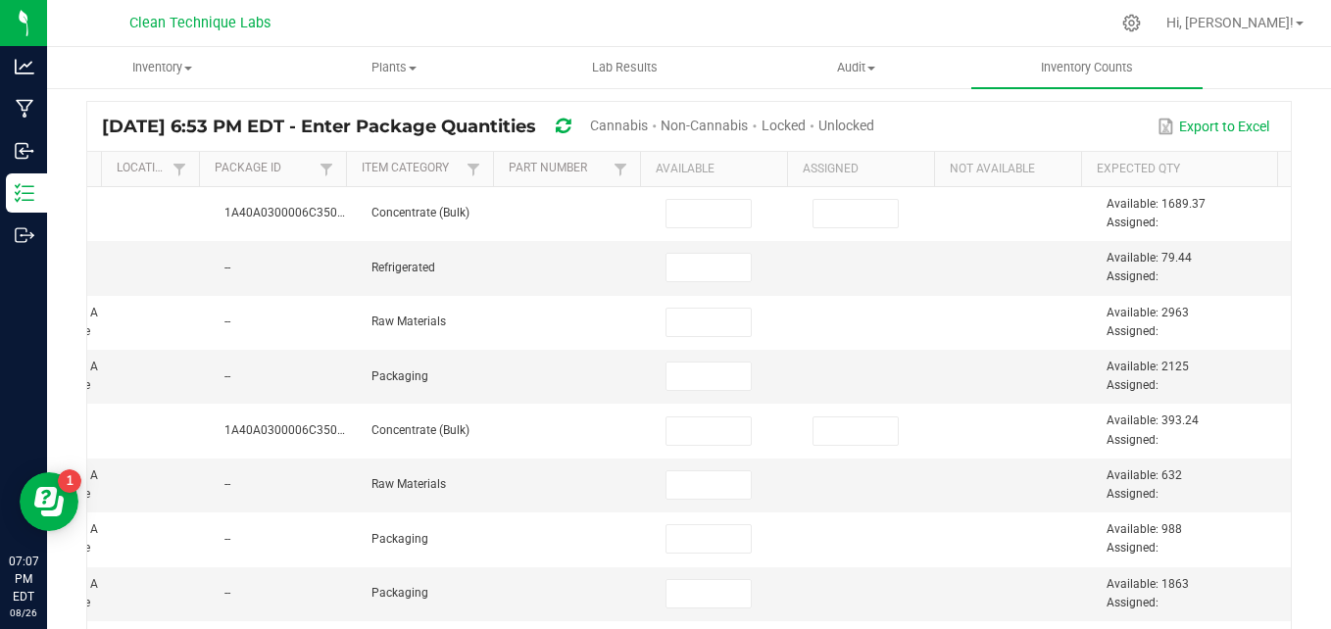
scroll to position [131, 0]
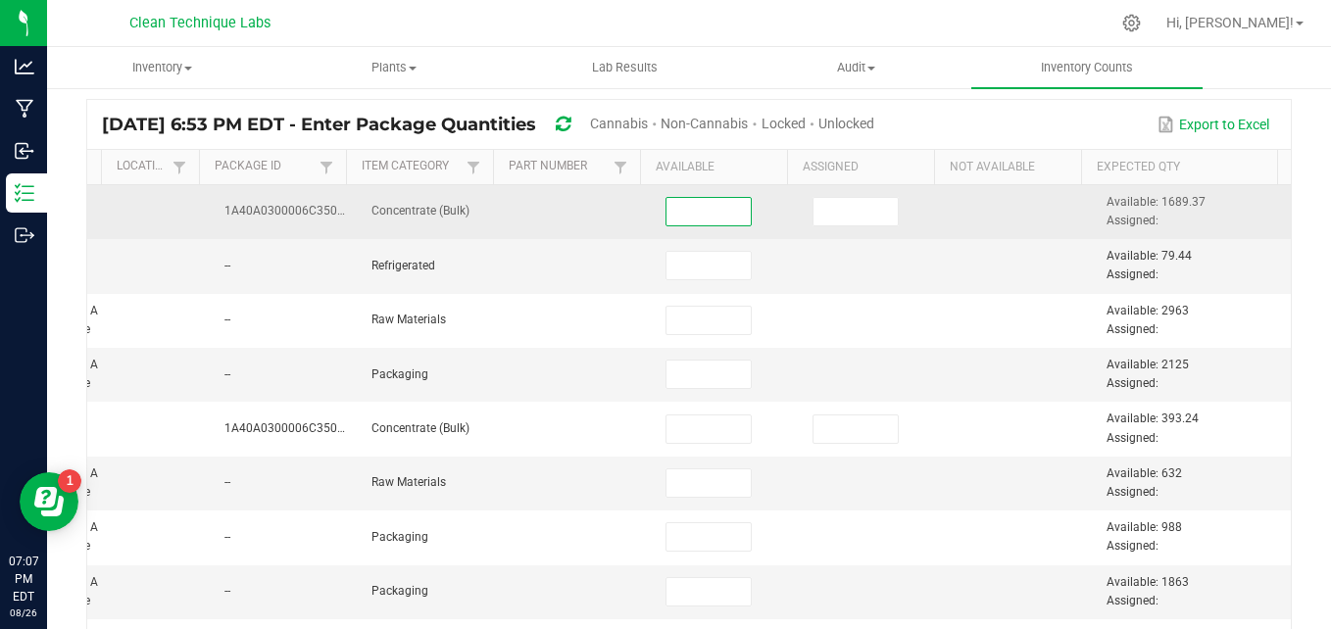
click at [666, 211] on input at bounding box center [708, 211] width 84 height 27
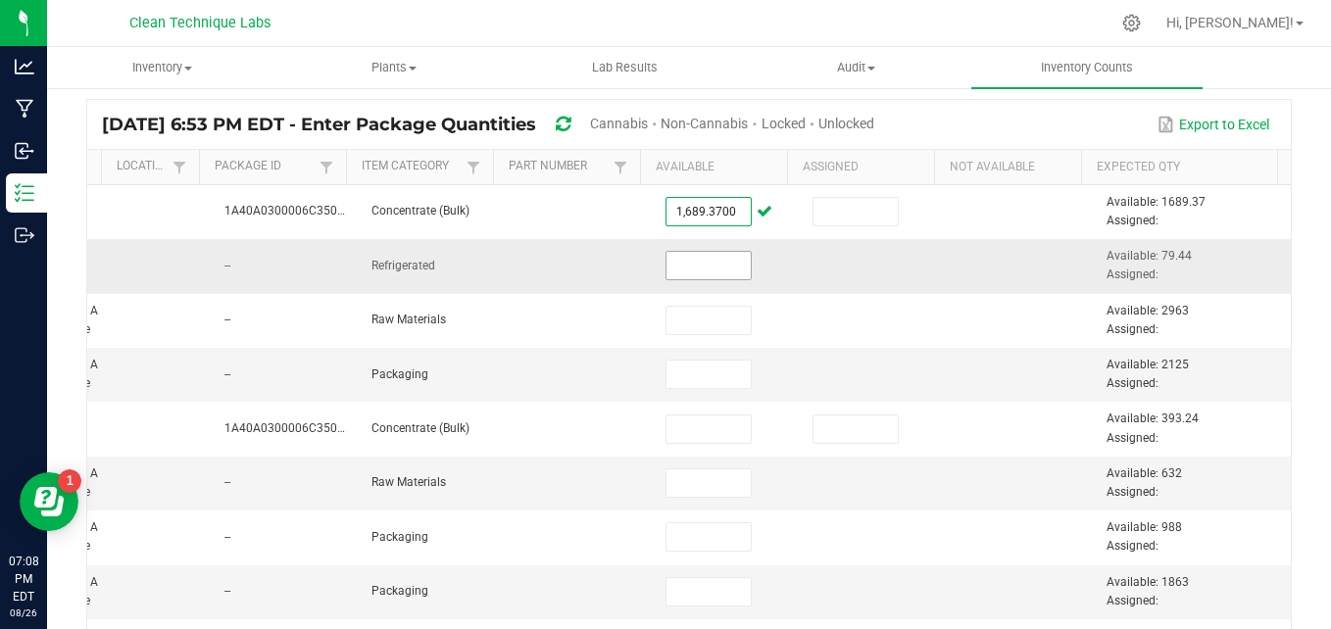
click at [678, 264] on input at bounding box center [708, 265] width 84 height 27
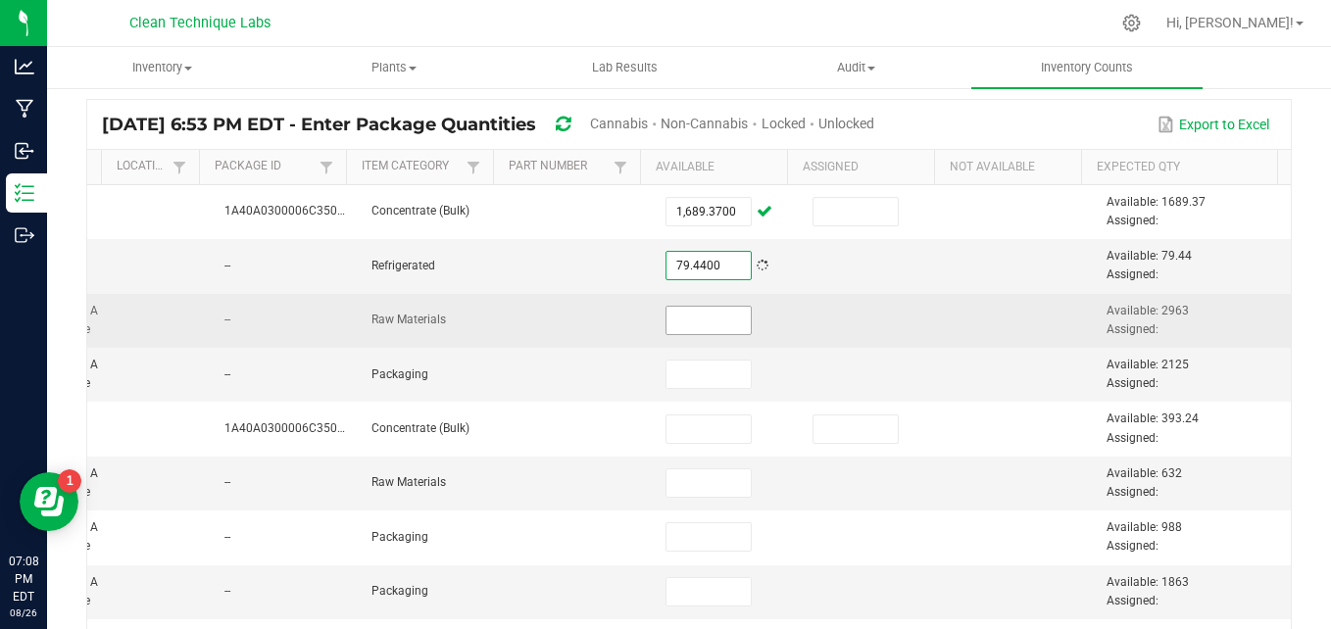
click at [694, 320] on input at bounding box center [708, 320] width 84 height 27
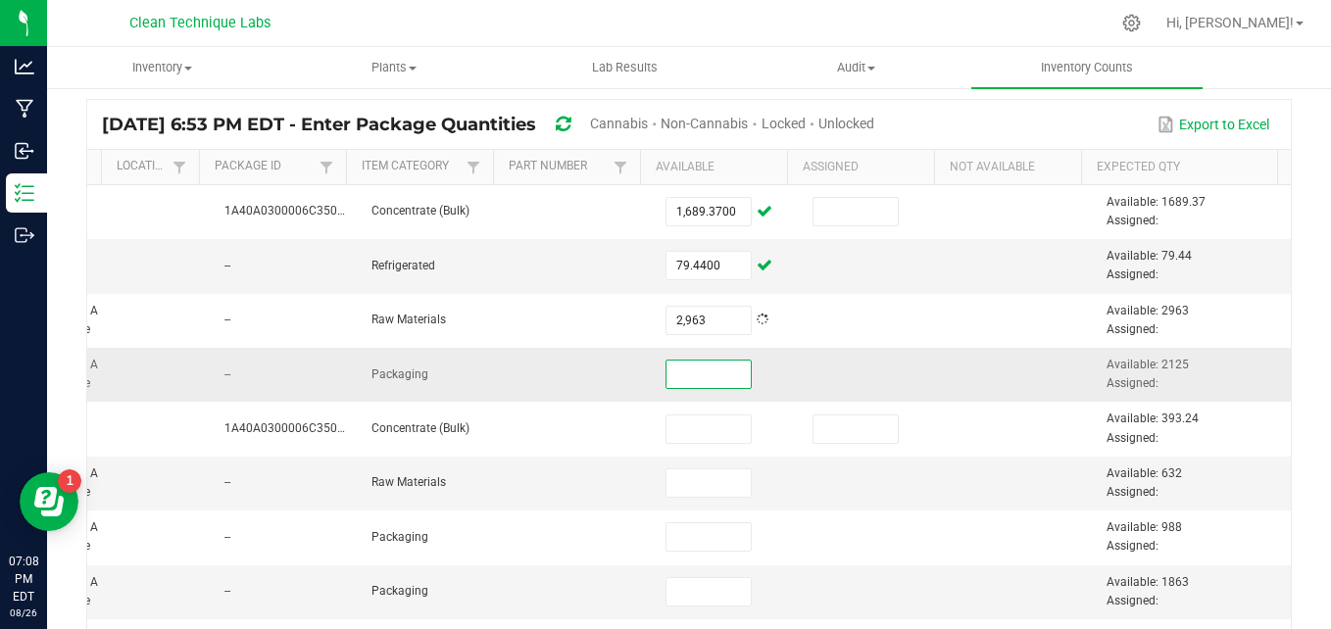
click at [694, 374] on input at bounding box center [708, 374] width 84 height 27
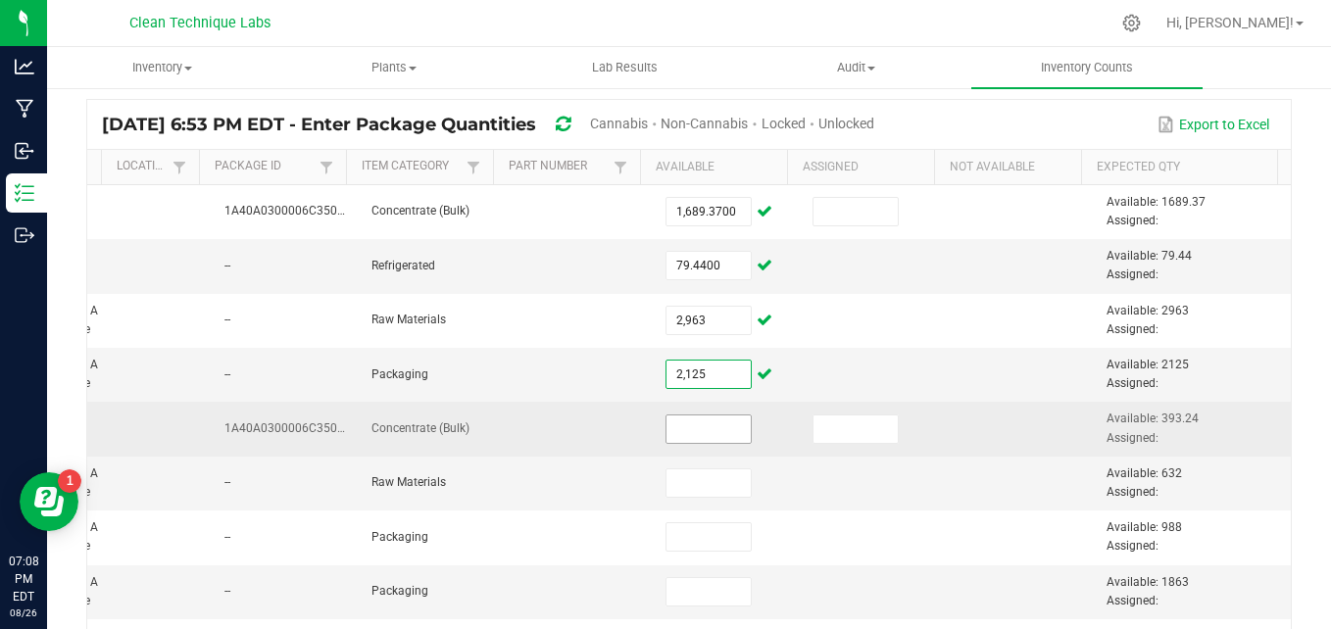
click at [696, 422] on input at bounding box center [708, 429] width 84 height 27
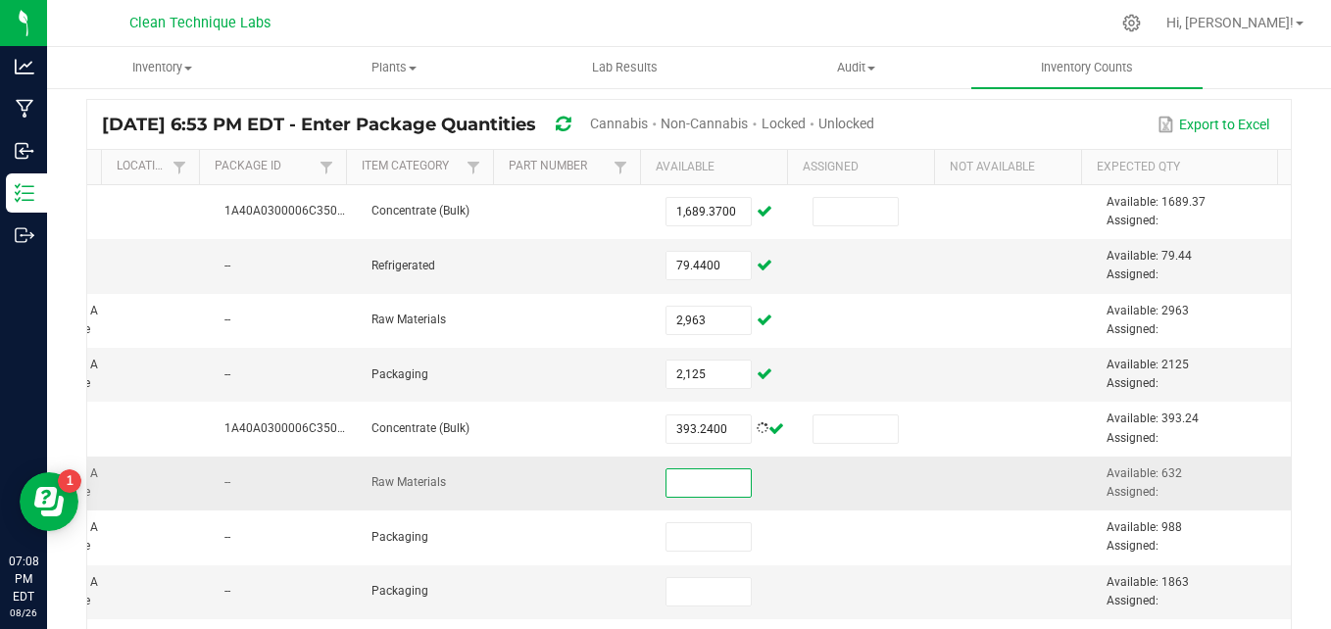
click at [707, 488] on input at bounding box center [708, 482] width 84 height 27
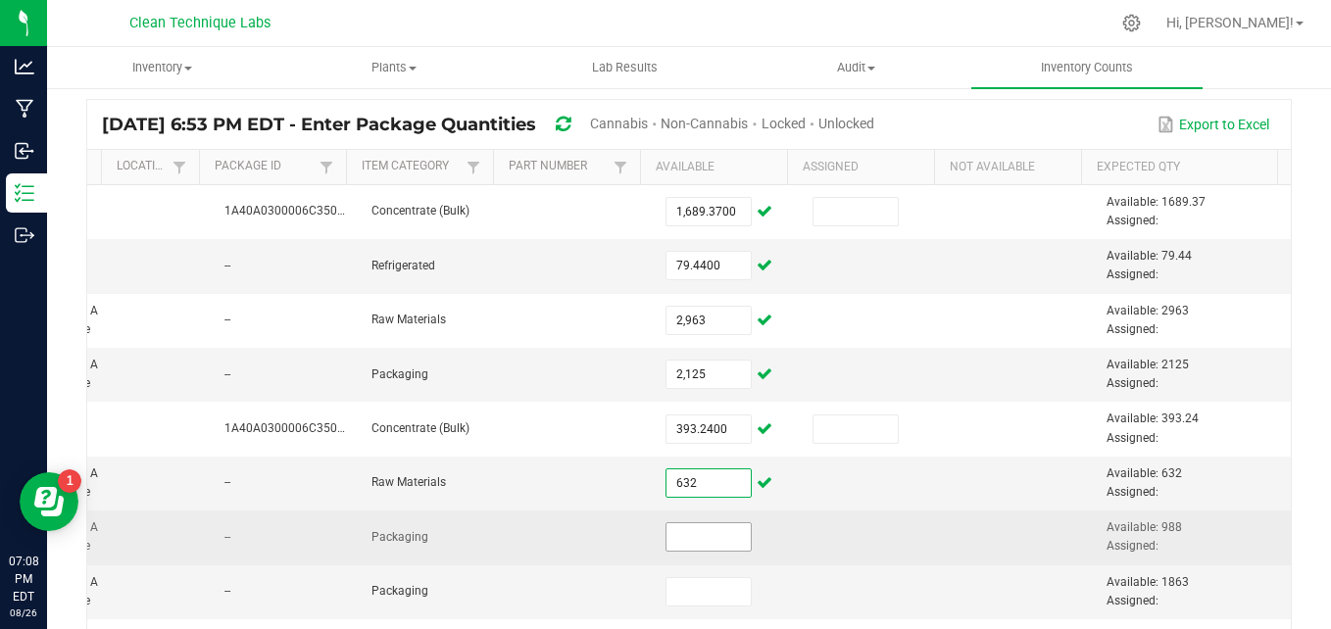
click at [705, 531] on input at bounding box center [708, 536] width 84 height 27
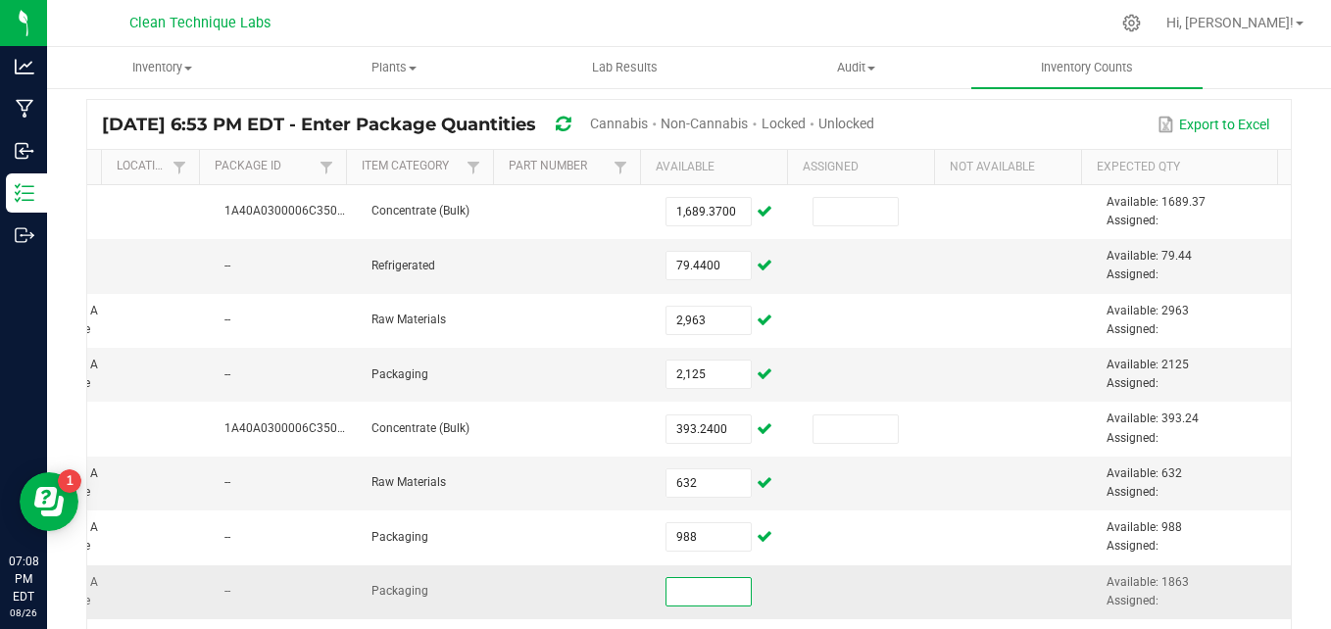
click at [691, 580] on input at bounding box center [708, 591] width 84 height 27
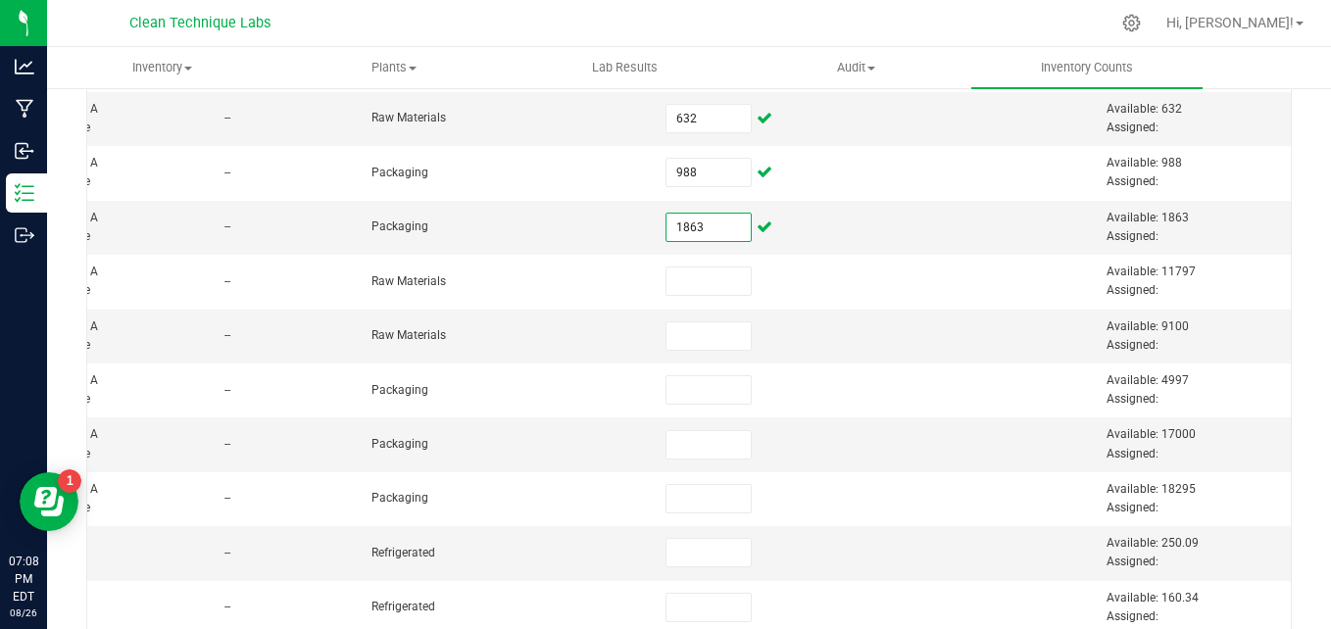
scroll to position [499, 0]
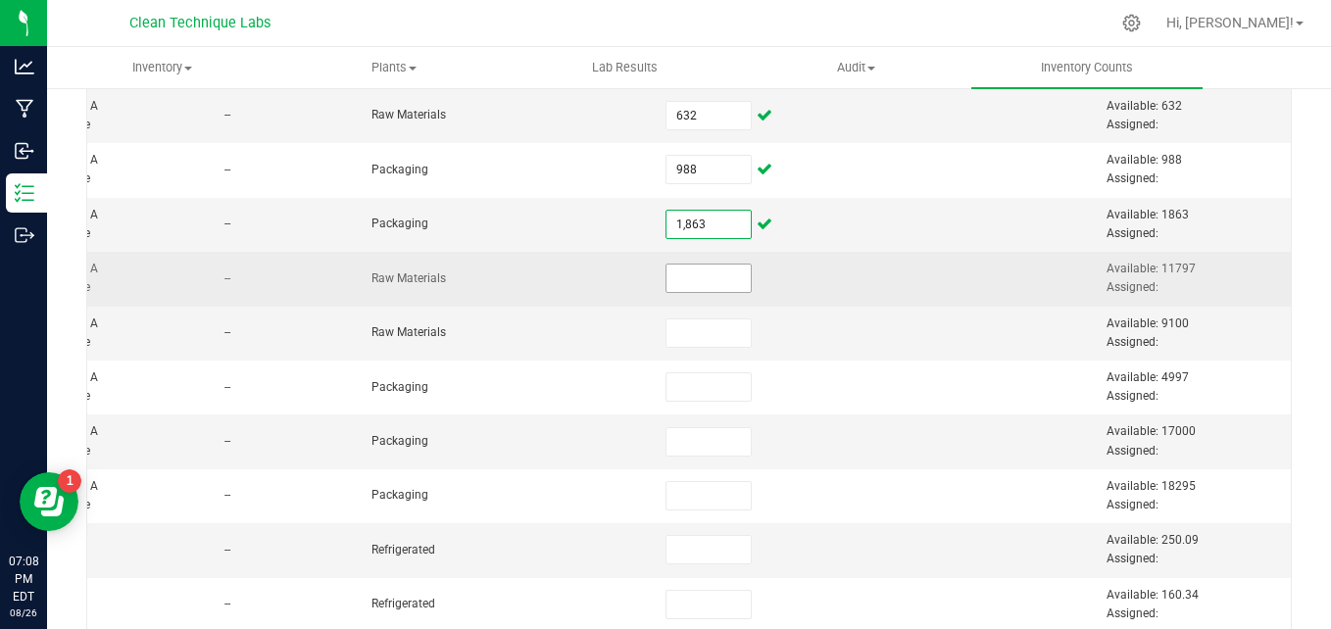
click at [686, 281] on input at bounding box center [708, 278] width 84 height 27
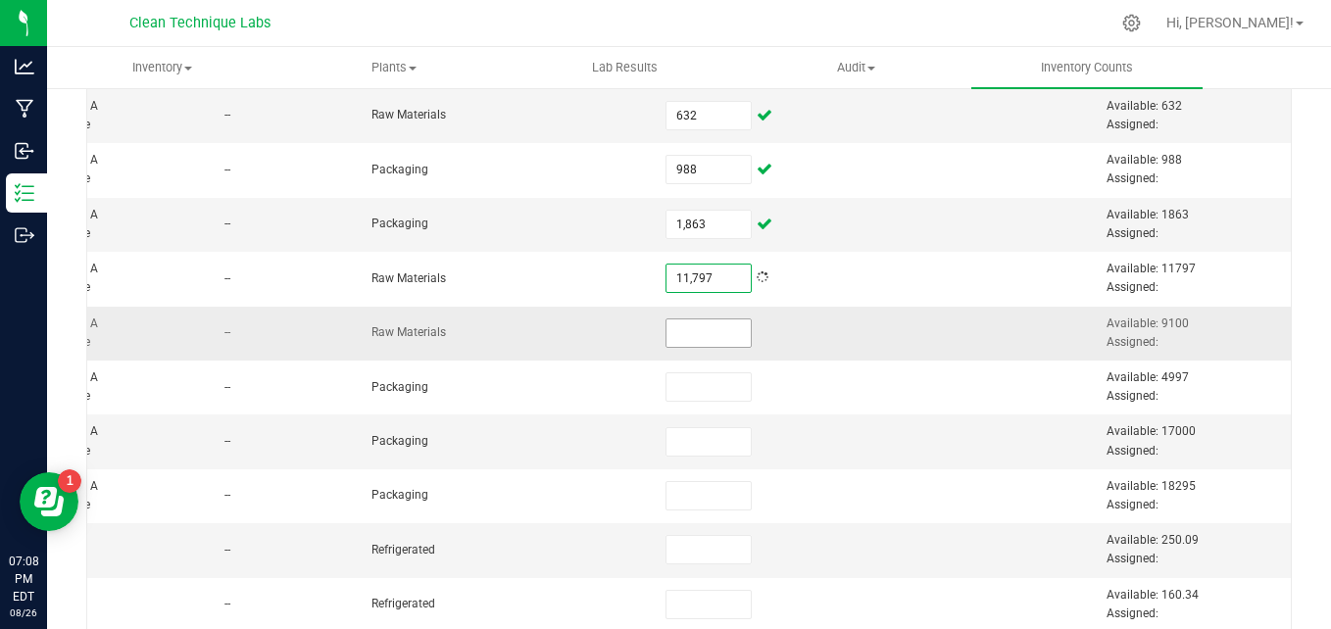
click at [692, 332] on input at bounding box center [708, 333] width 84 height 27
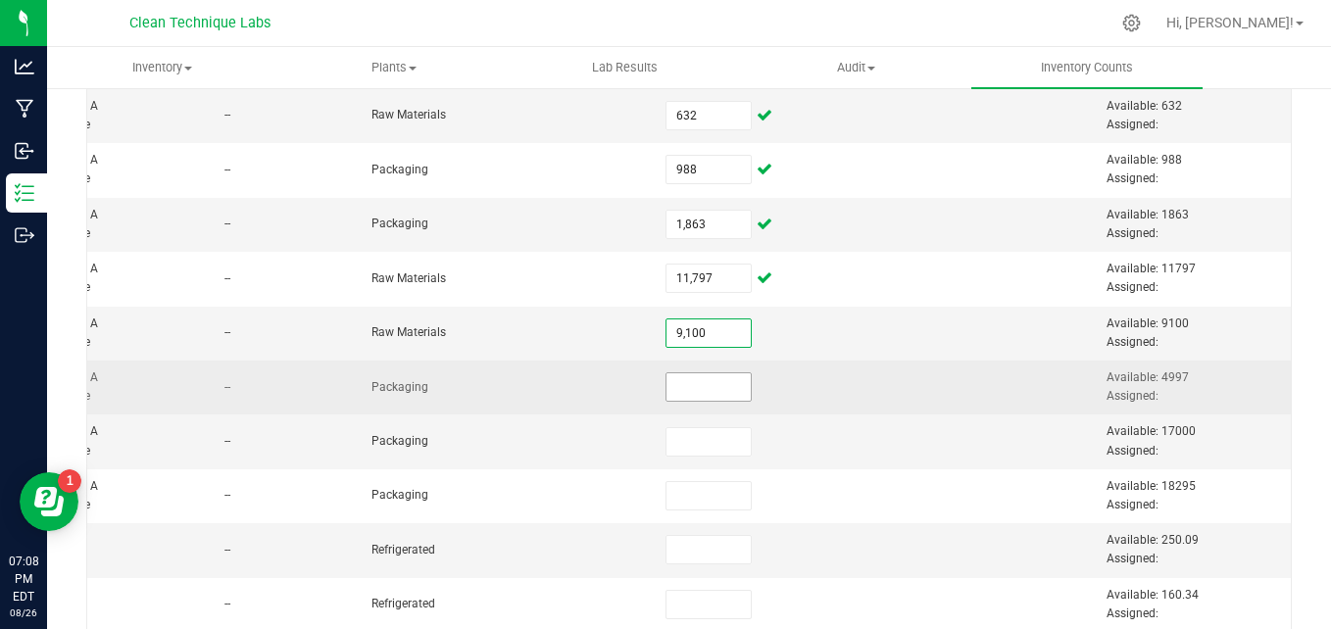
click at [685, 395] on input at bounding box center [708, 386] width 84 height 27
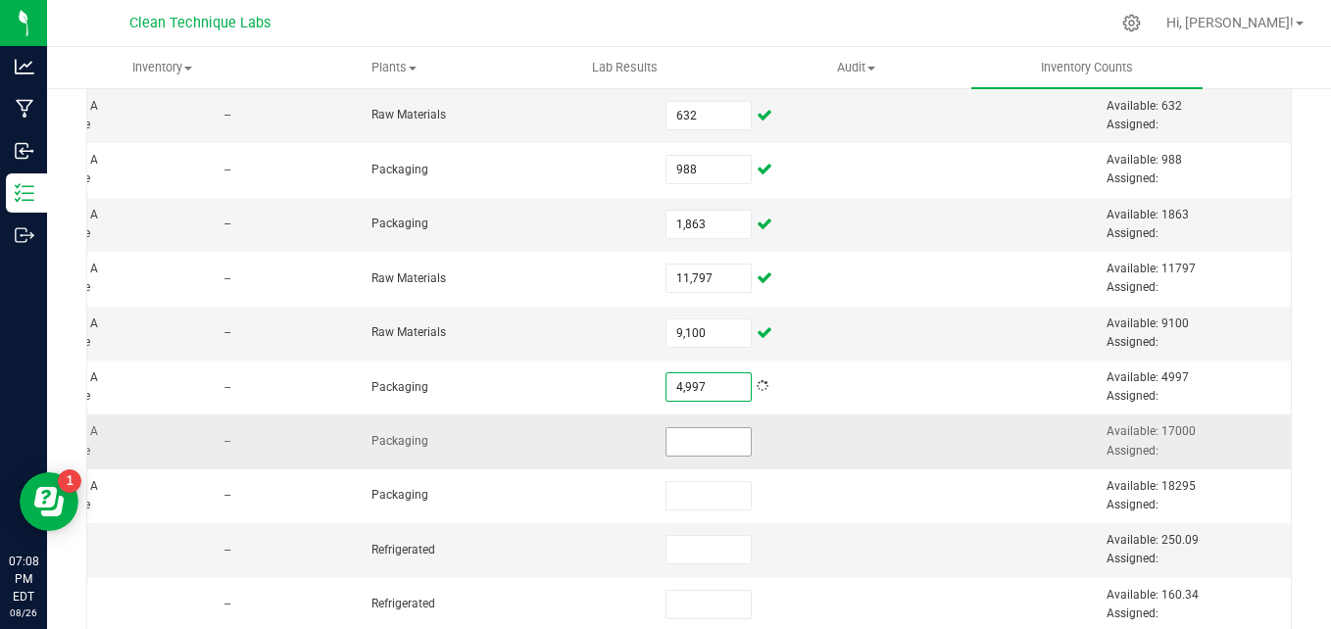
click at [682, 437] on input at bounding box center [708, 441] width 84 height 27
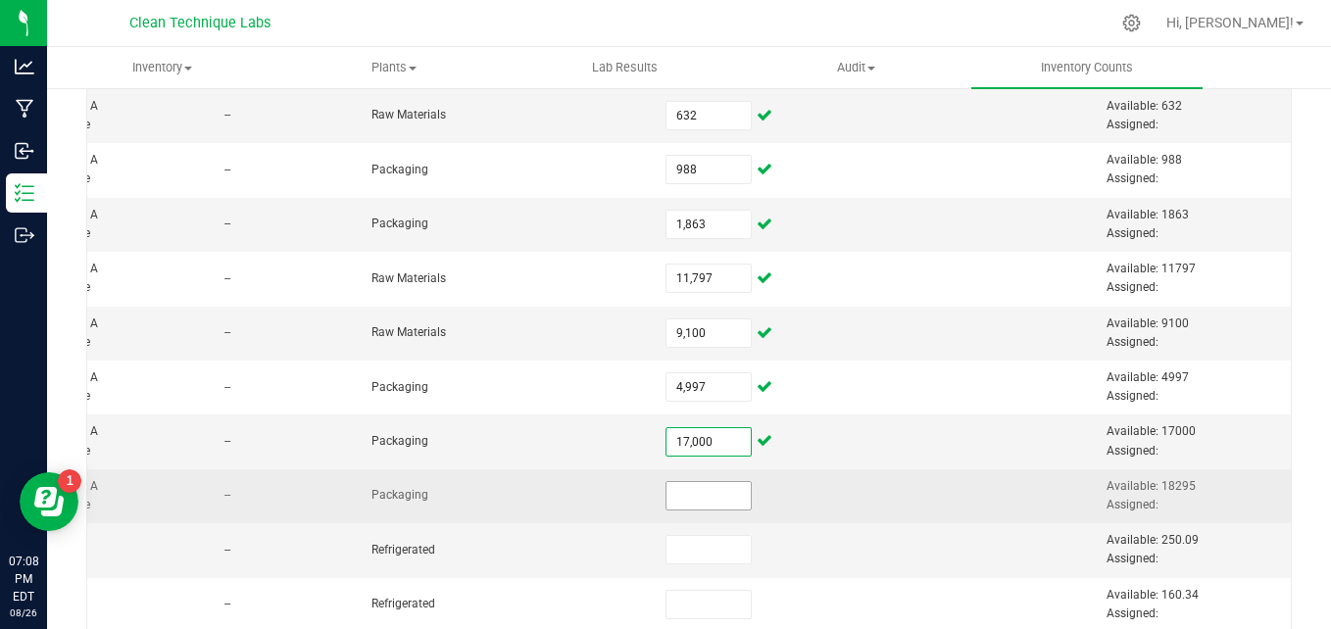
click at [673, 497] on input at bounding box center [708, 495] width 84 height 27
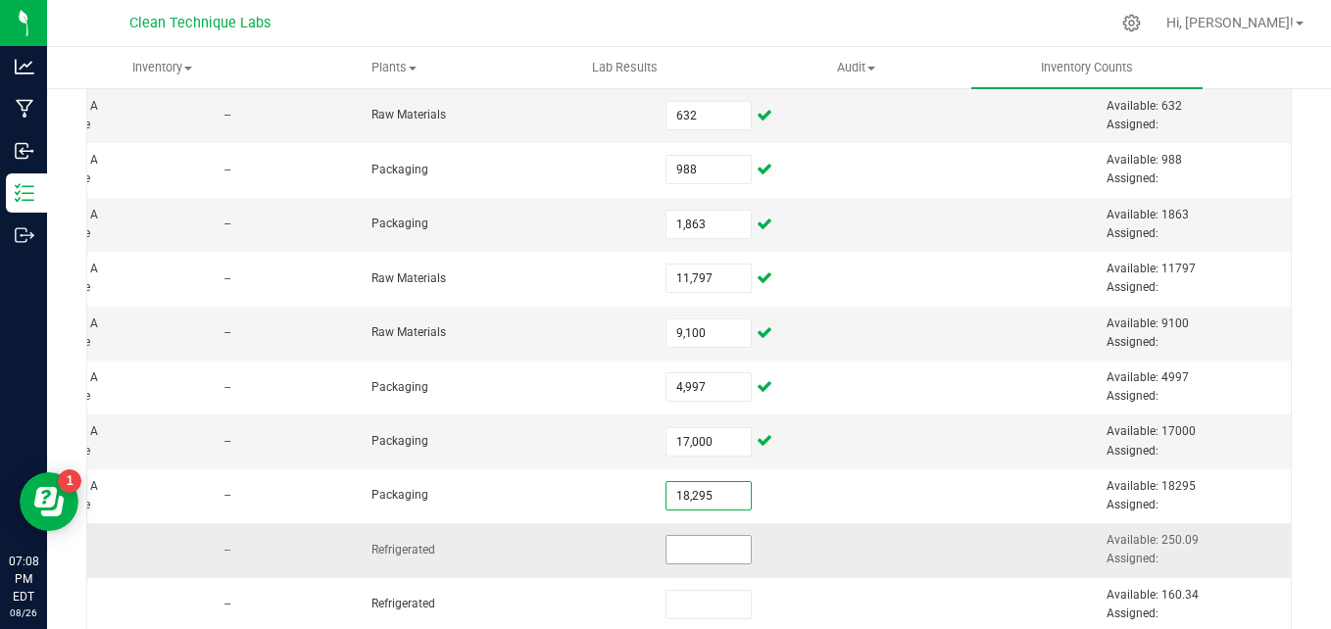
click at [678, 543] on input at bounding box center [708, 549] width 84 height 27
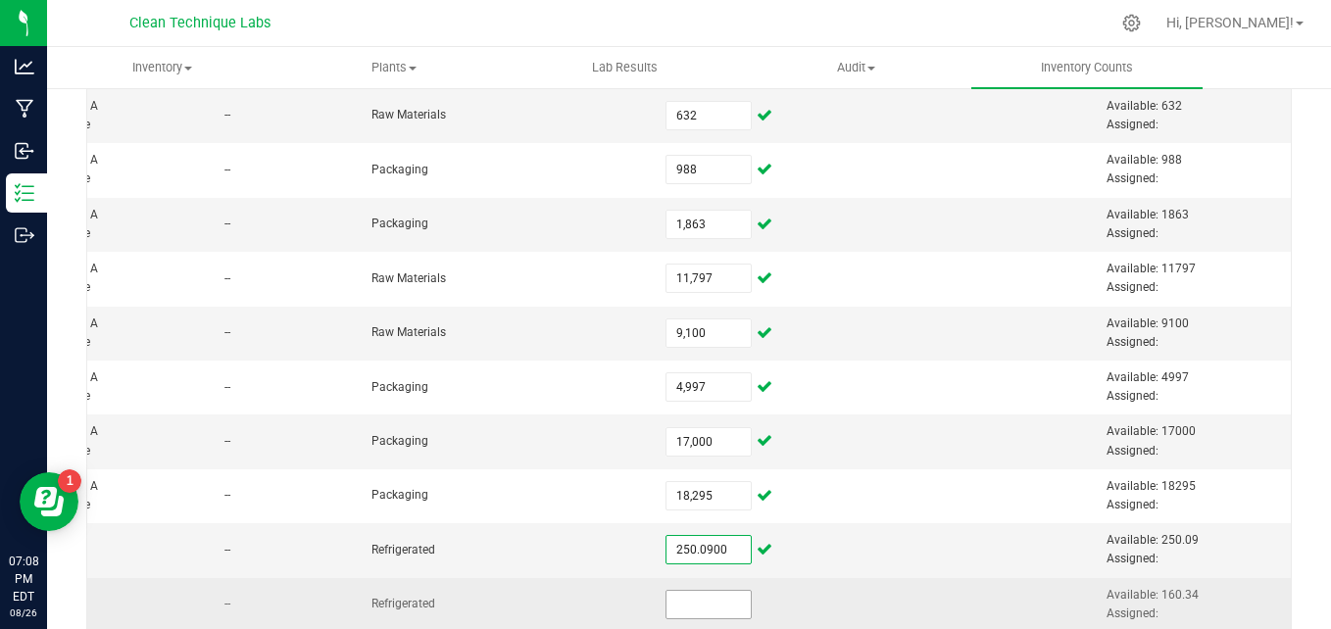
click at [678, 596] on input at bounding box center [708, 604] width 84 height 27
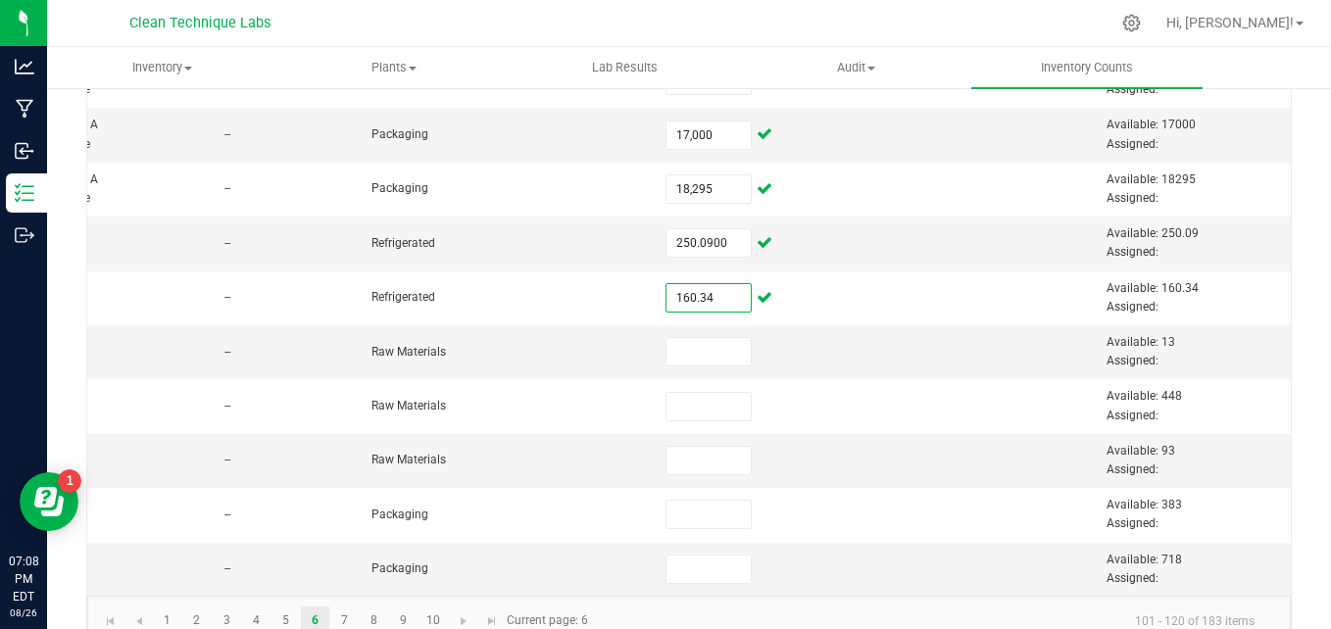
scroll to position [818, 0]
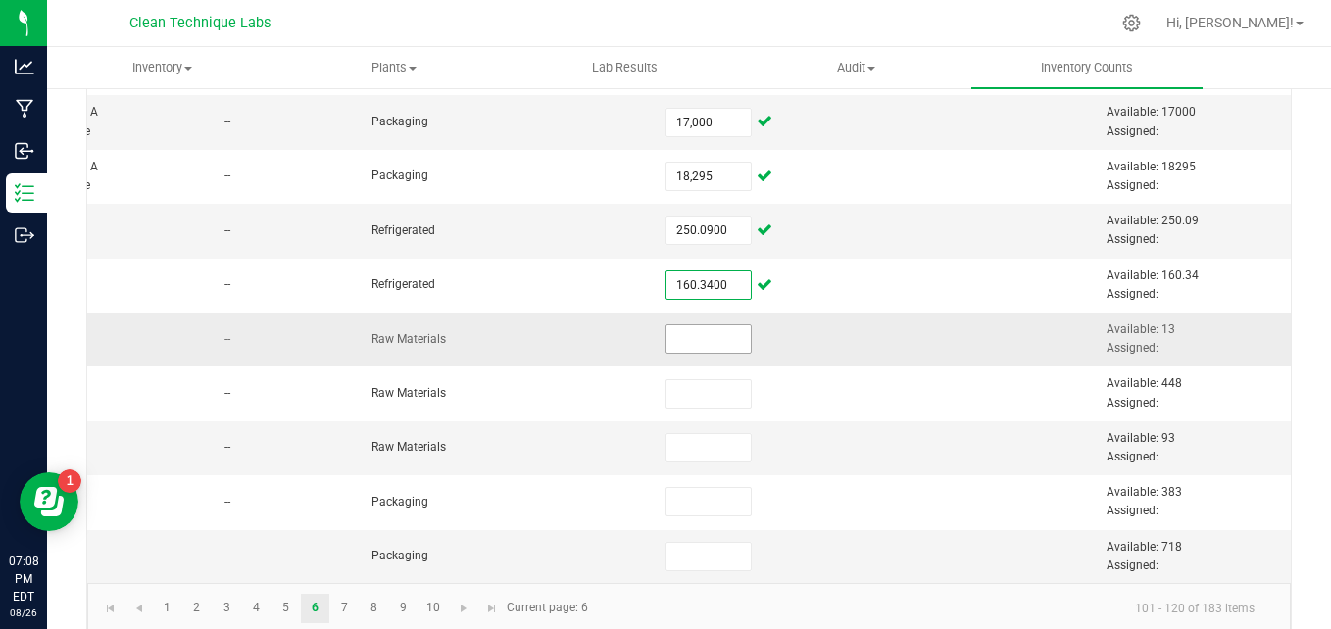
click at [671, 336] on input at bounding box center [708, 338] width 84 height 27
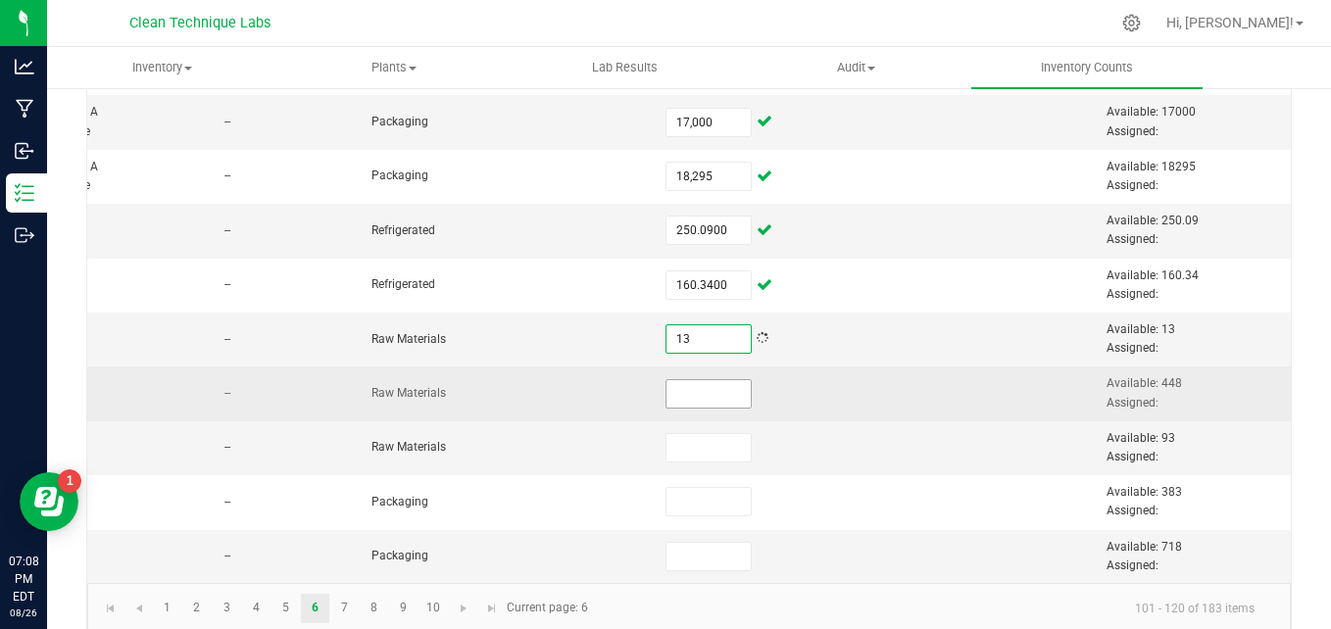
click at [673, 398] on input at bounding box center [708, 393] width 84 height 27
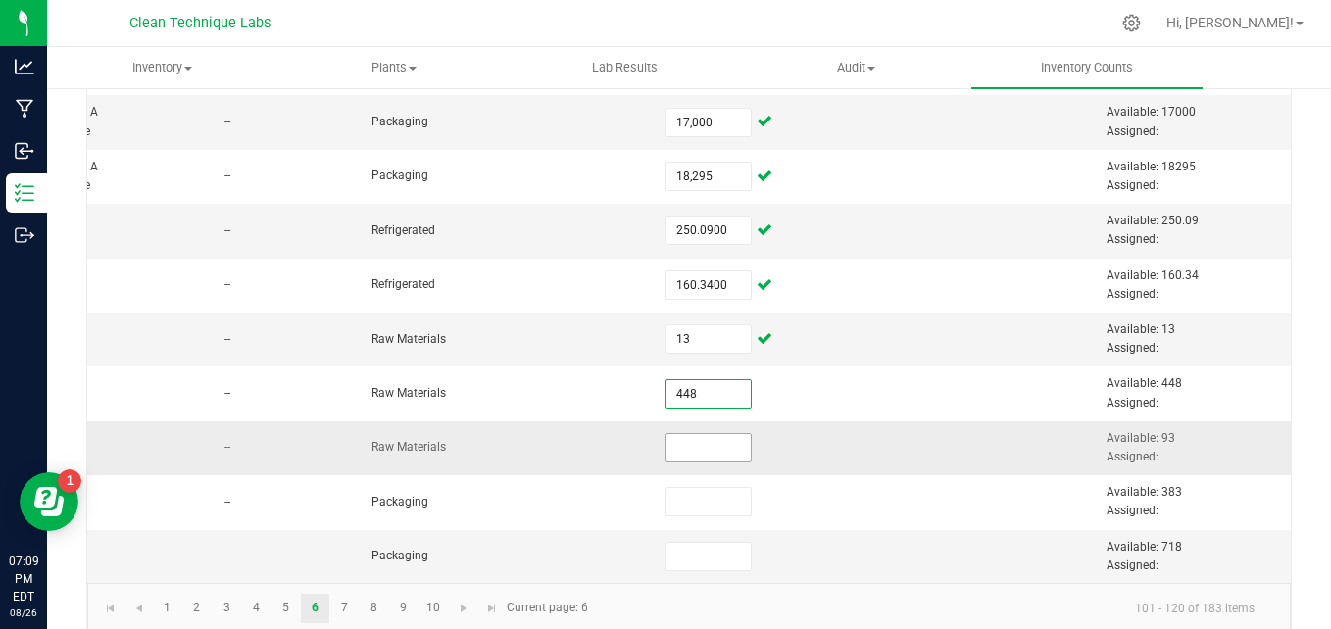
click at [679, 446] on input at bounding box center [708, 447] width 84 height 27
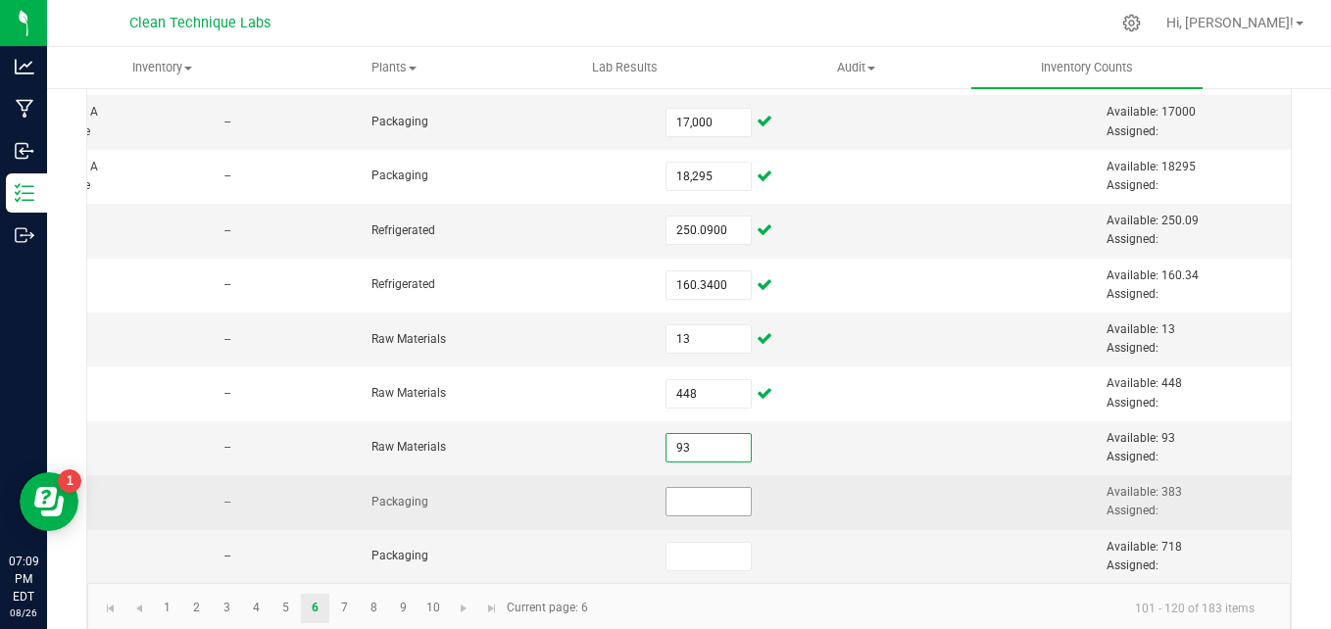
click at [676, 499] on input at bounding box center [708, 501] width 84 height 27
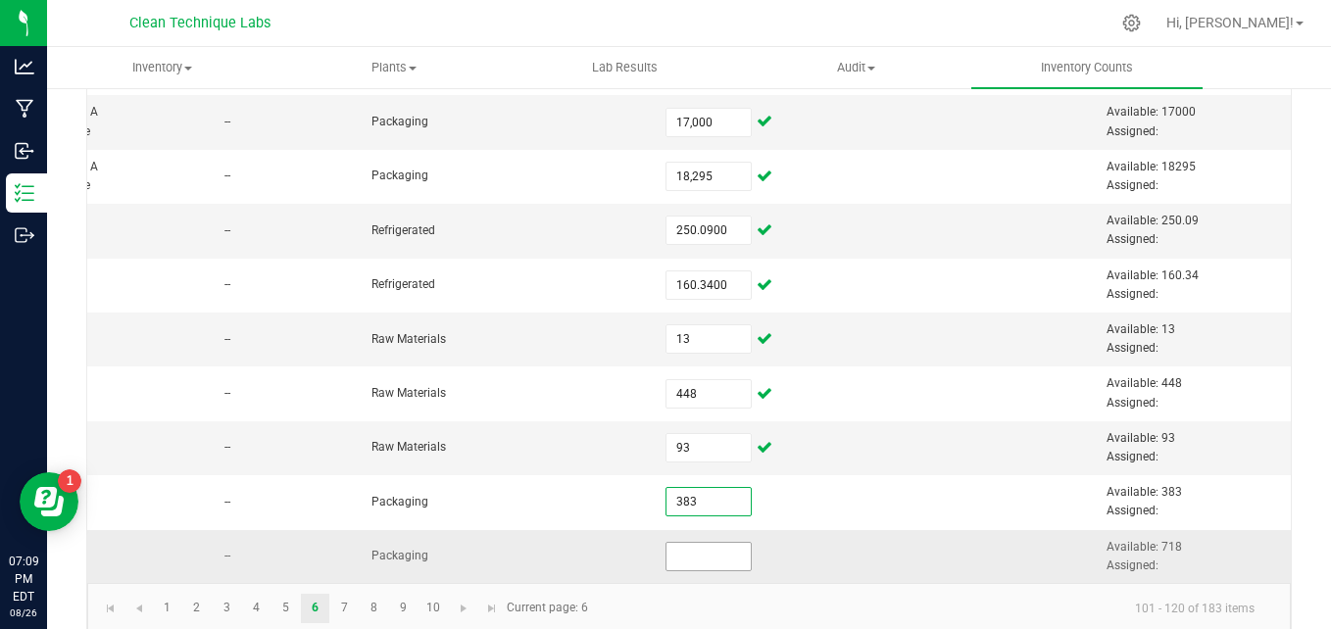
click at [671, 563] on input at bounding box center [708, 556] width 84 height 27
click at [884, 445] on td at bounding box center [874, 448] width 147 height 54
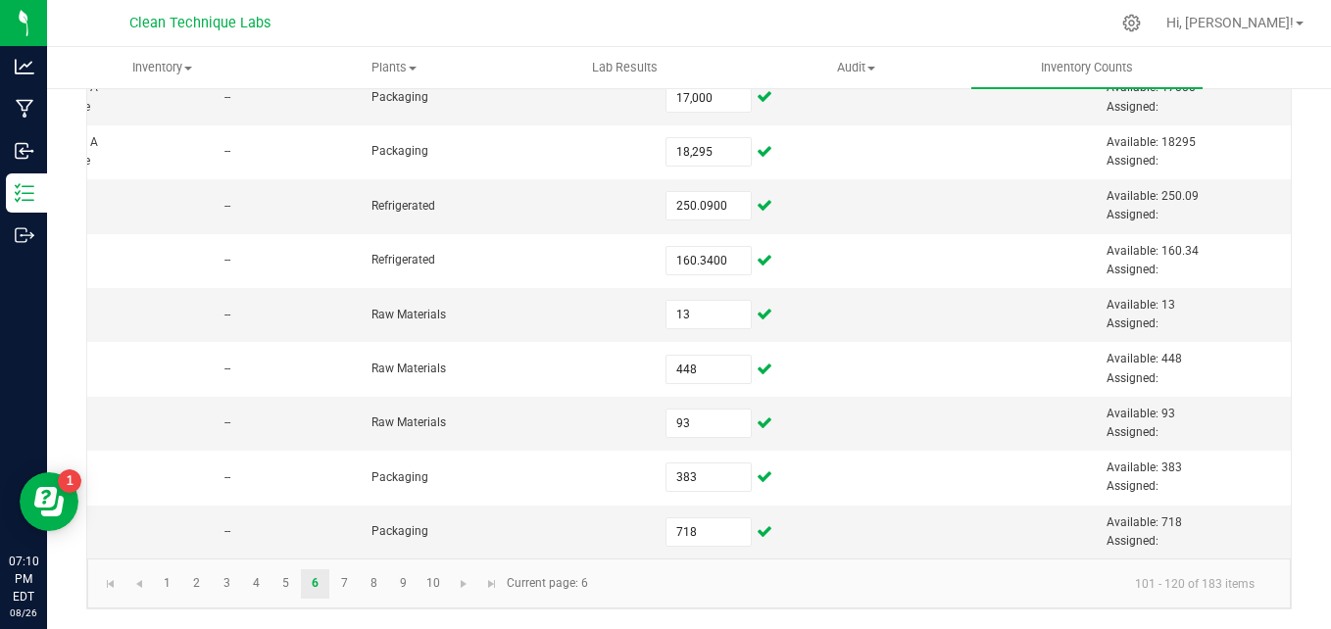
scroll to position [858, 0]
click at [355, 582] on link "7" at bounding box center [344, 583] width 28 height 29
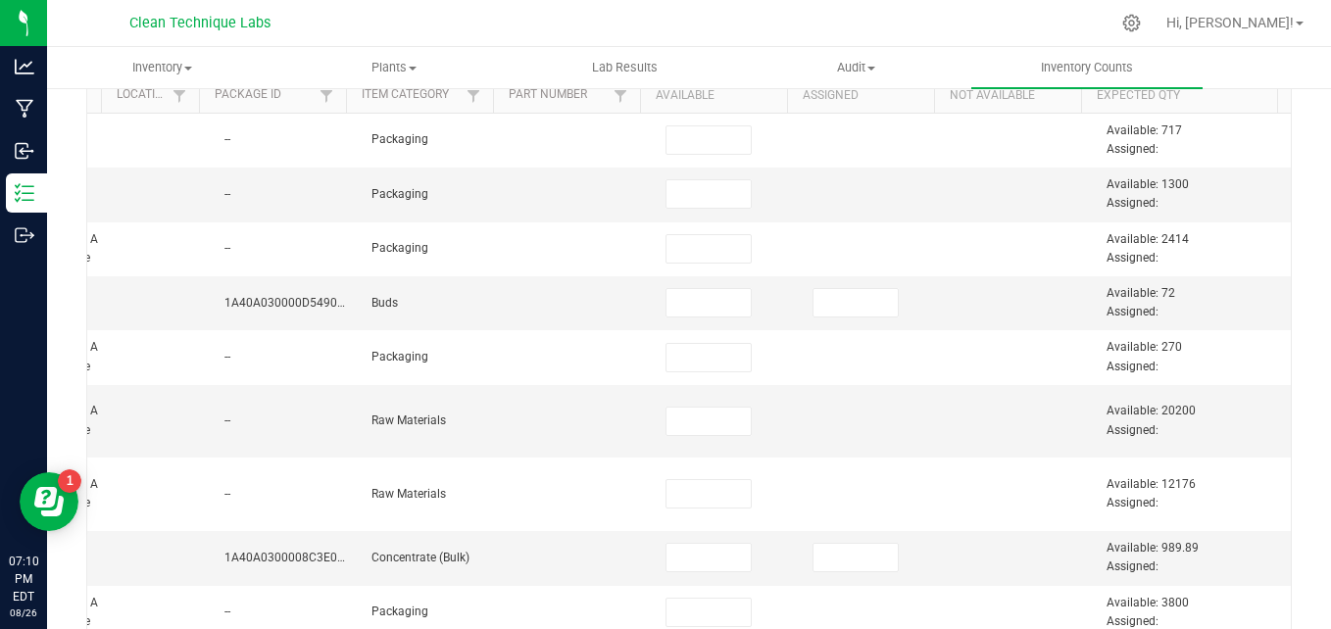
scroll to position [211, 0]
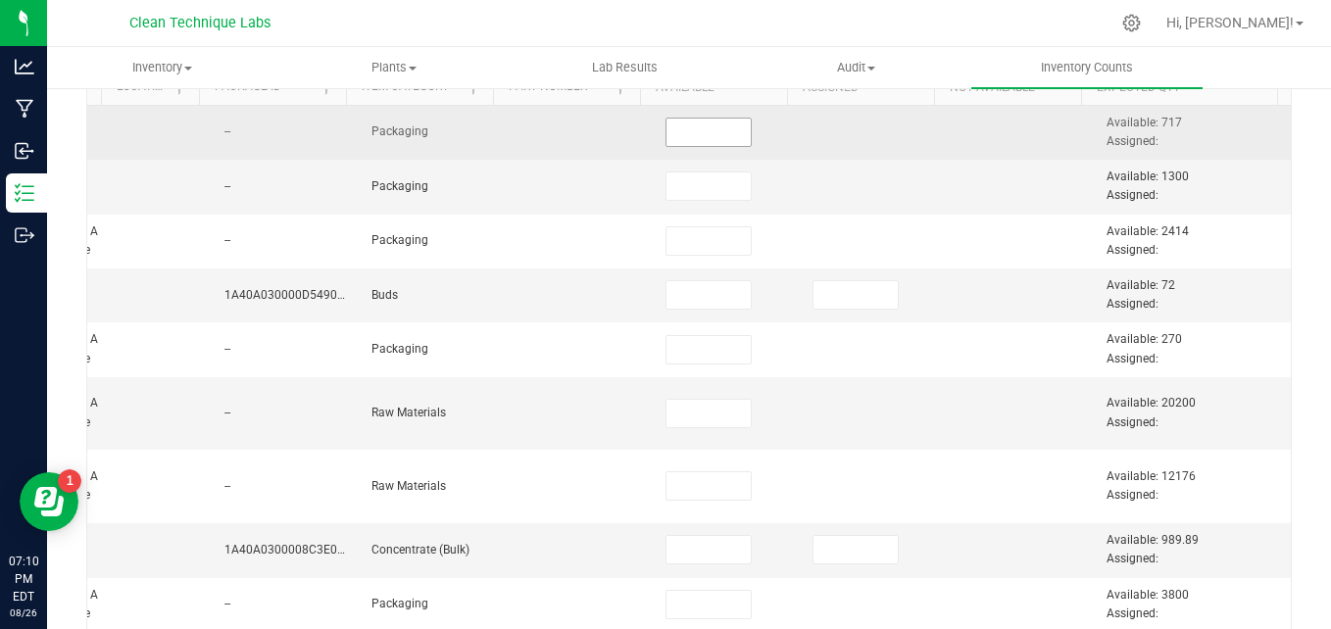
click at [720, 139] on input at bounding box center [708, 132] width 84 height 27
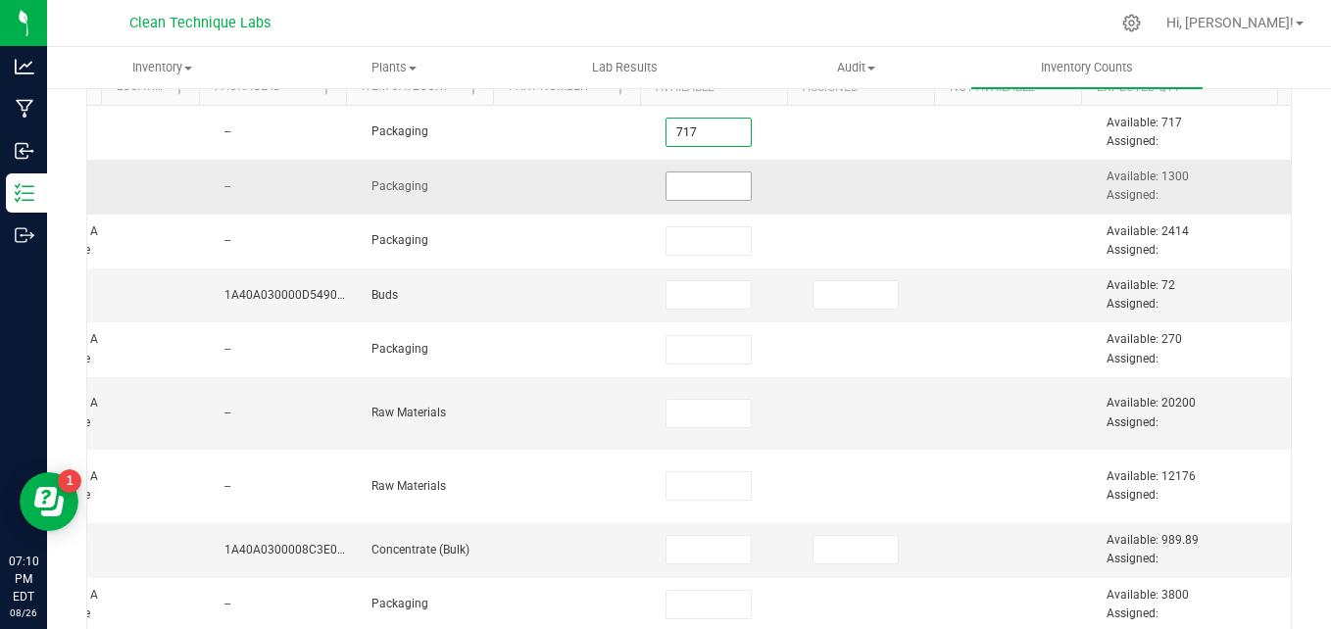
click at [696, 201] on span at bounding box center [709, 186] width 86 height 29
click at [692, 189] on input at bounding box center [708, 186] width 84 height 27
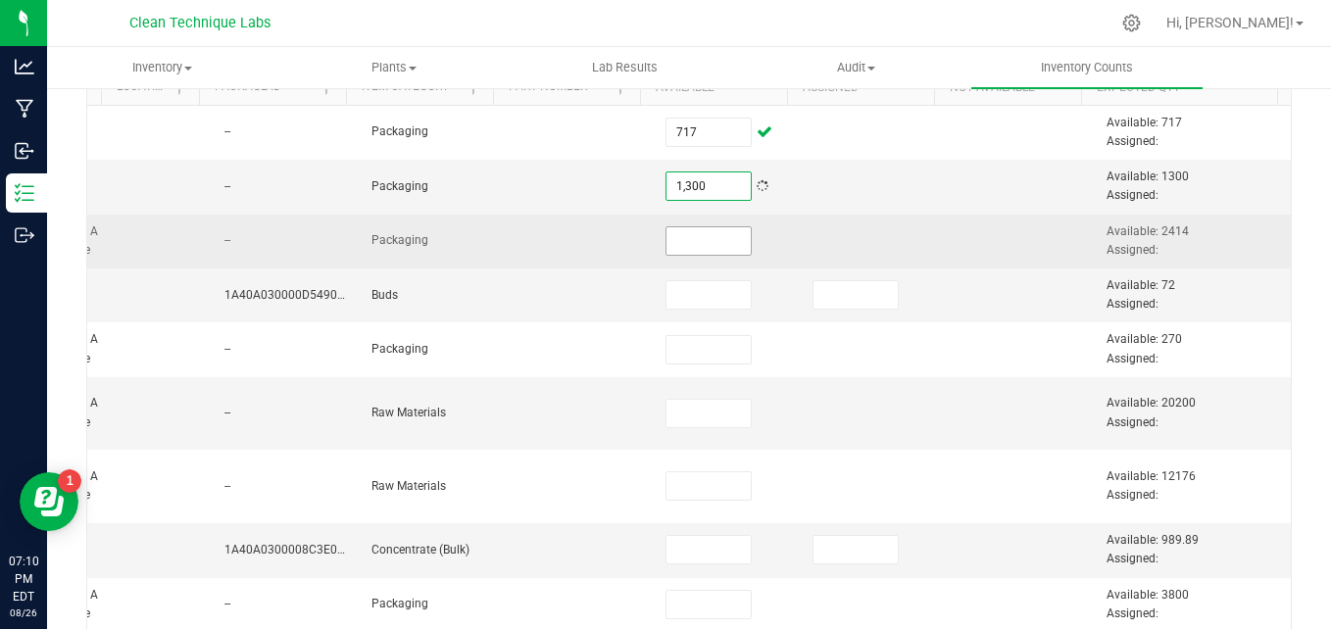
click at [690, 236] on input at bounding box center [708, 240] width 84 height 27
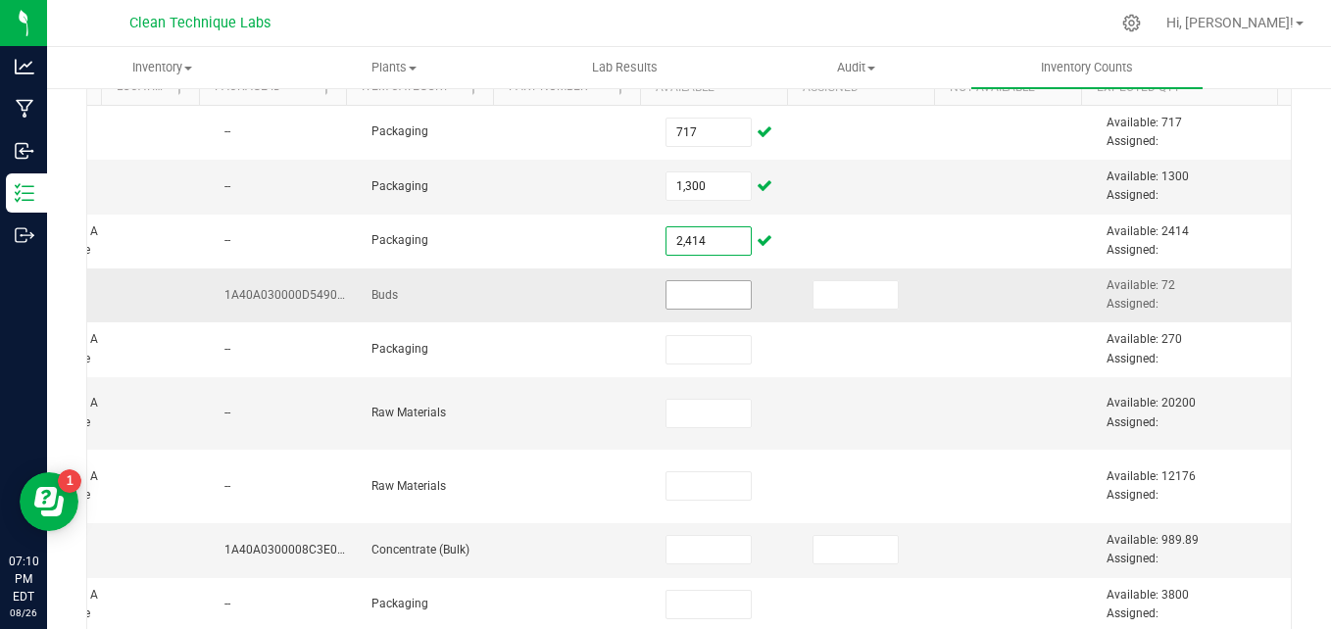
click at [690, 293] on input at bounding box center [708, 294] width 84 height 27
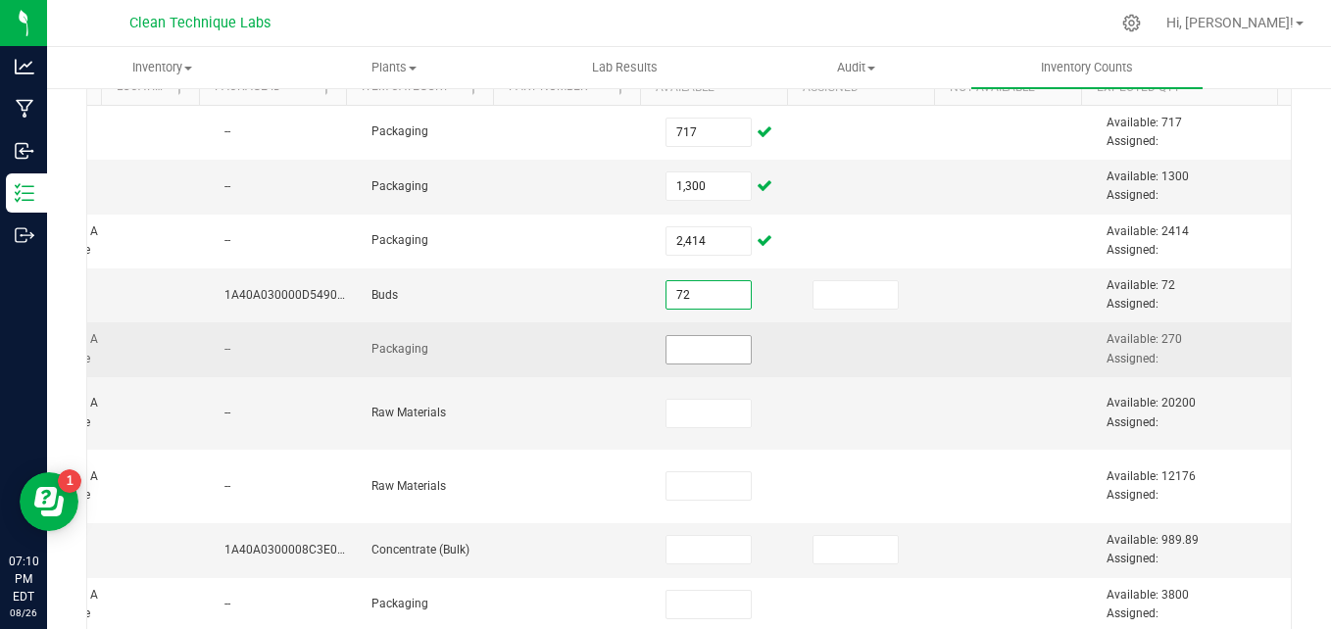
click at [687, 356] on input at bounding box center [708, 349] width 84 height 27
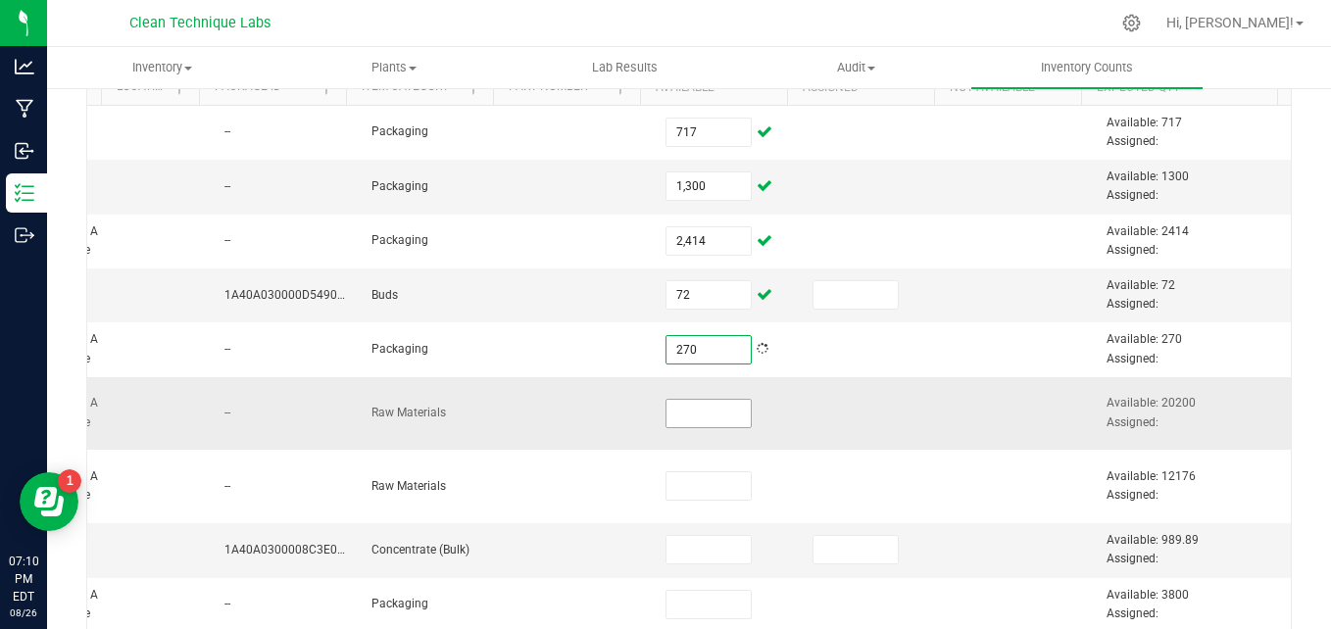
click at [685, 403] on input at bounding box center [708, 413] width 84 height 27
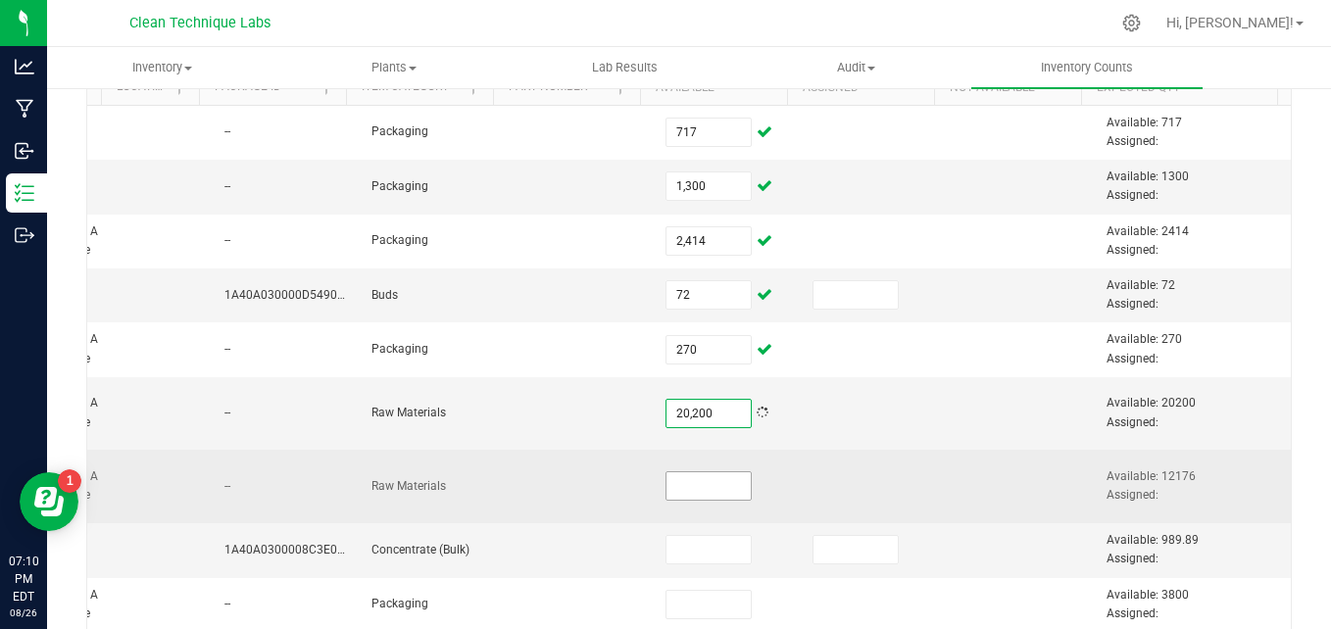
click at [688, 472] on input at bounding box center [708, 485] width 84 height 27
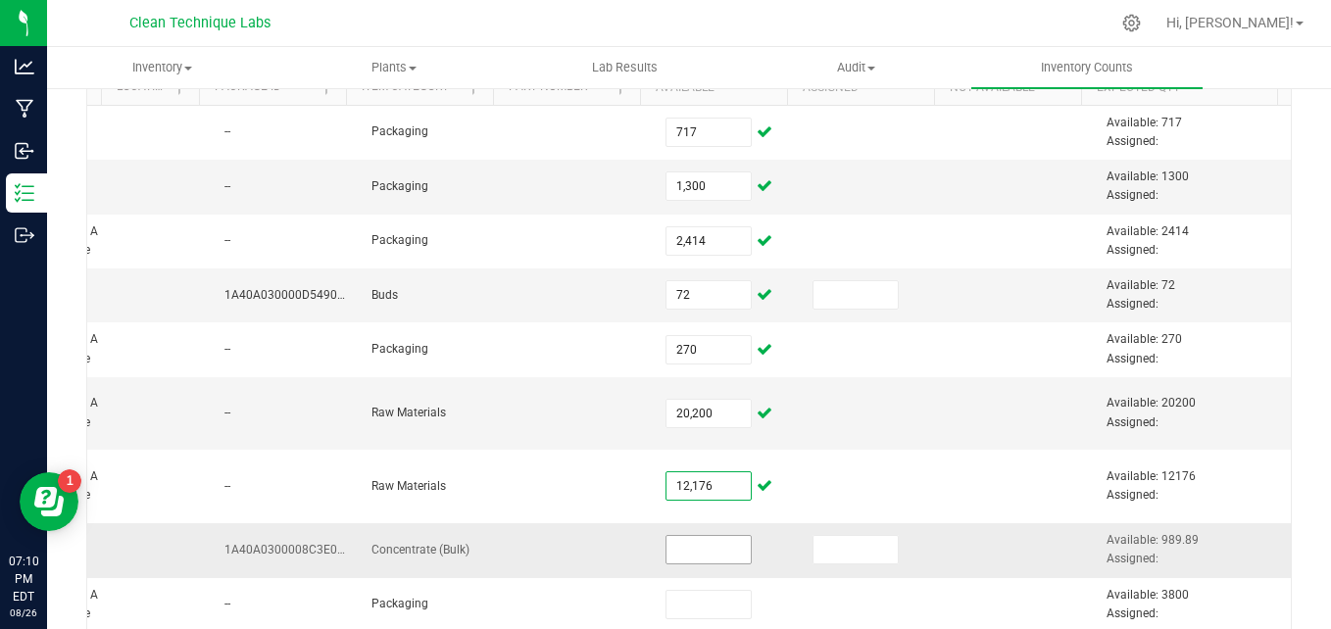
click at [677, 548] on input at bounding box center [708, 549] width 84 height 27
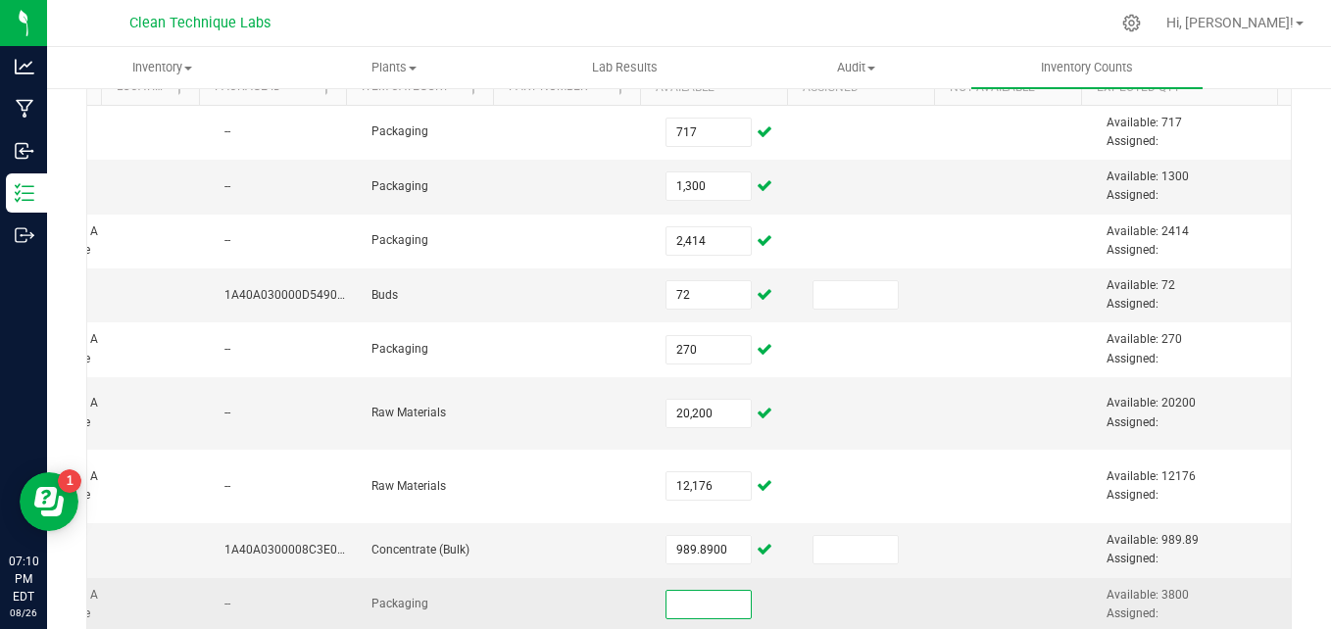
click at [672, 602] on input at bounding box center [708, 604] width 84 height 27
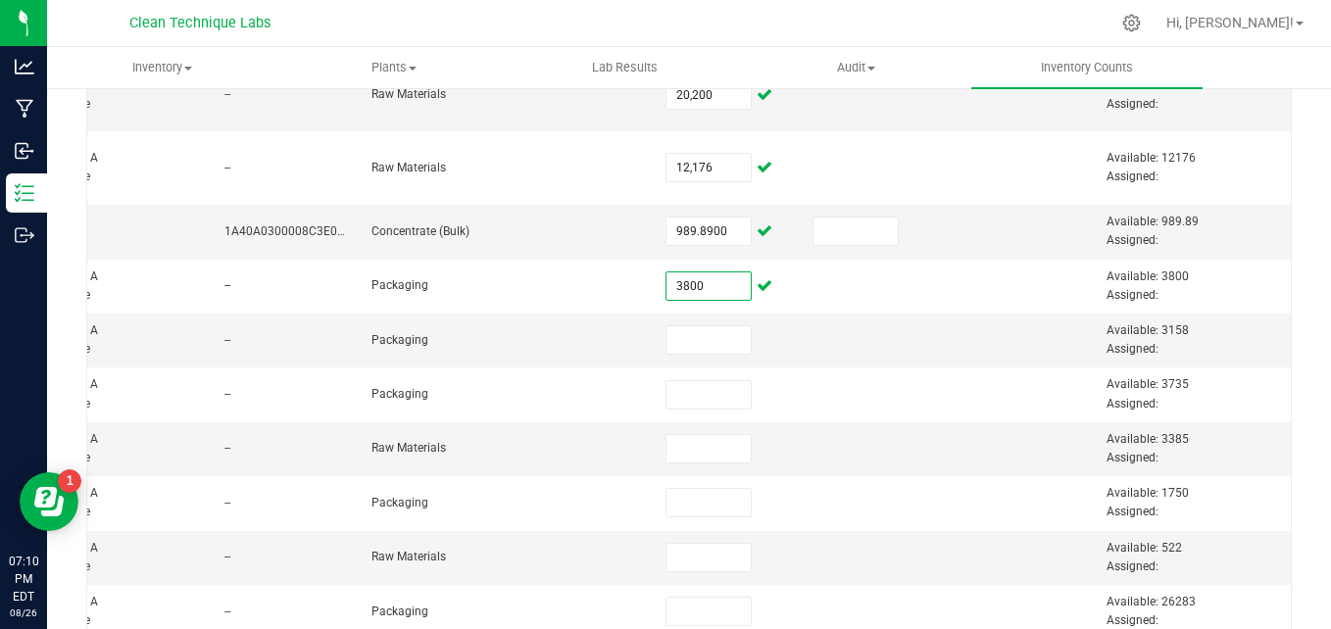
scroll to position [537, 0]
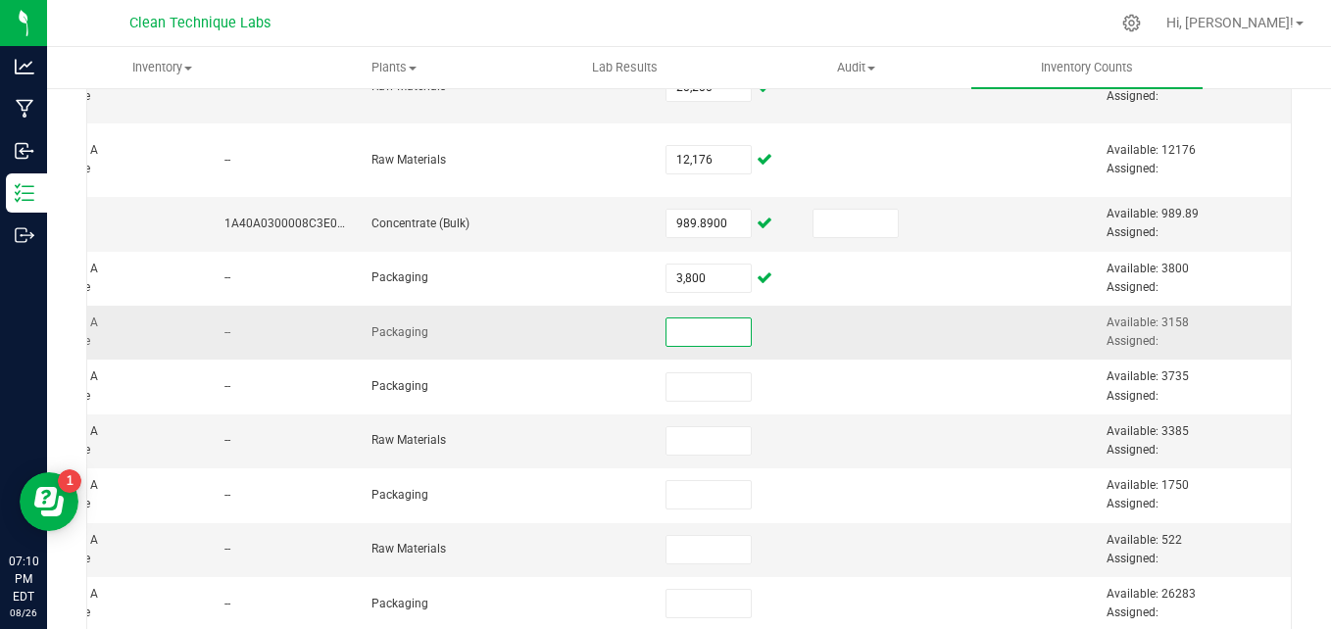
click at [687, 329] on input at bounding box center [708, 332] width 84 height 27
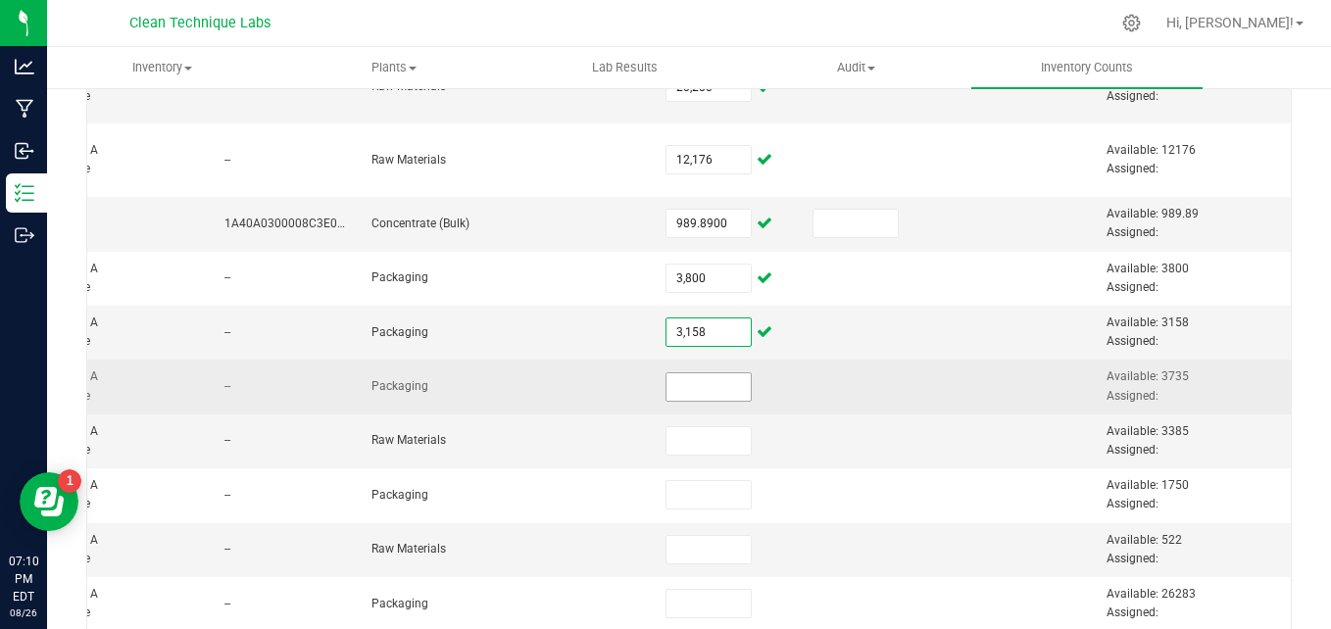
click at [686, 384] on input at bounding box center [708, 386] width 84 height 27
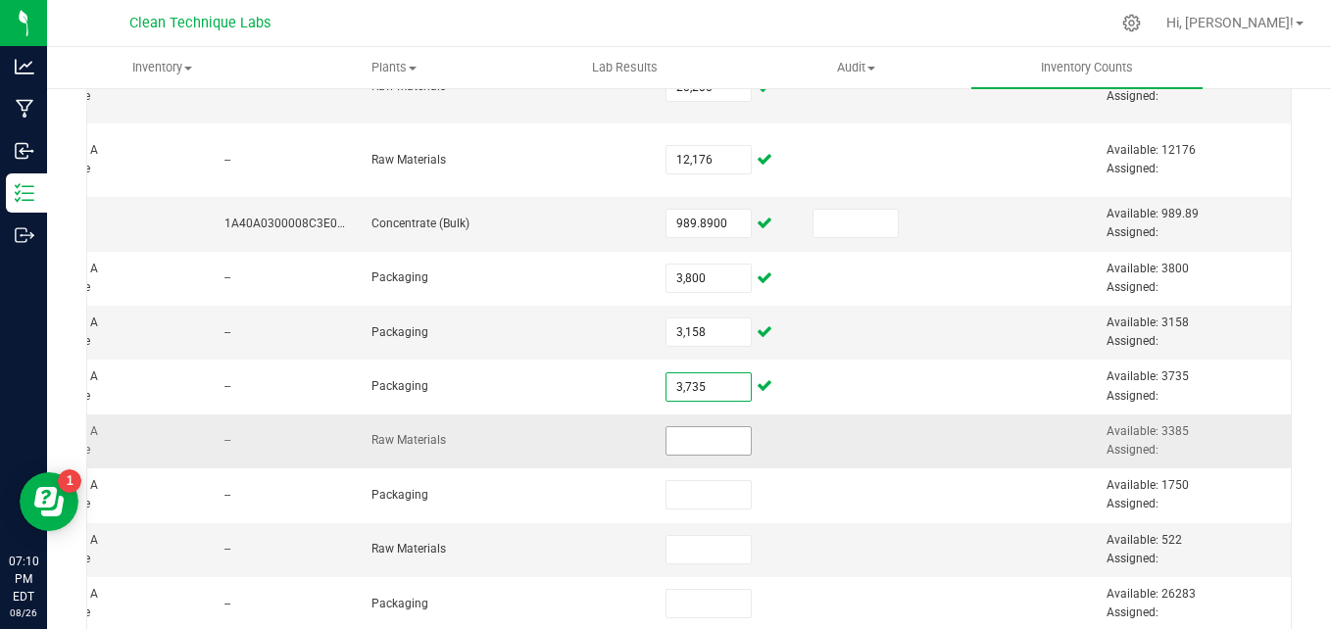
click at [690, 446] on input at bounding box center [708, 440] width 84 height 27
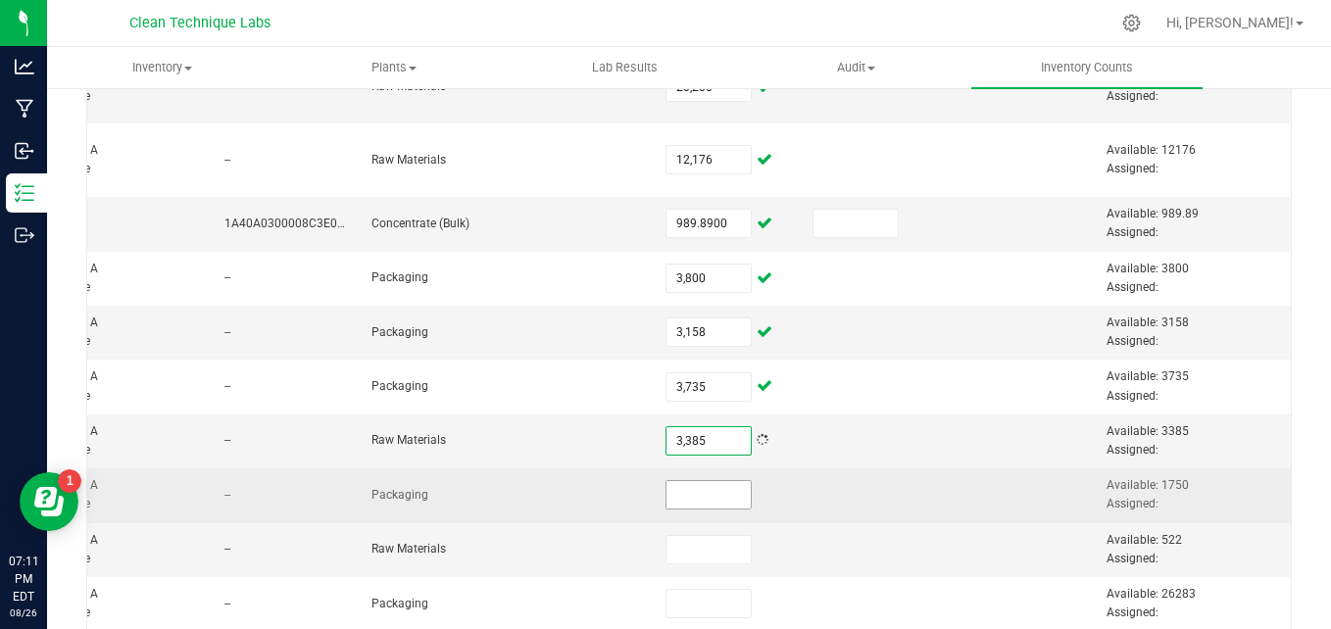
click at [682, 496] on input at bounding box center [708, 494] width 84 height 27
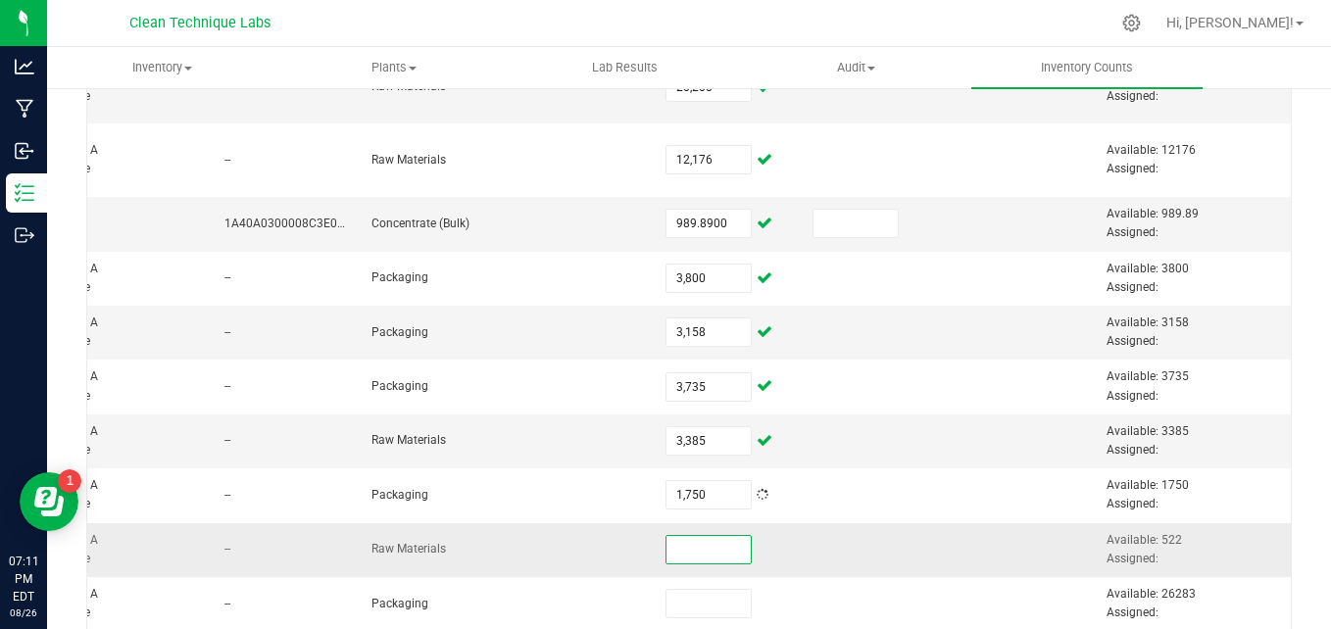
click at [680, 547] on input at bounding box center [708, 549] width 84 height 27
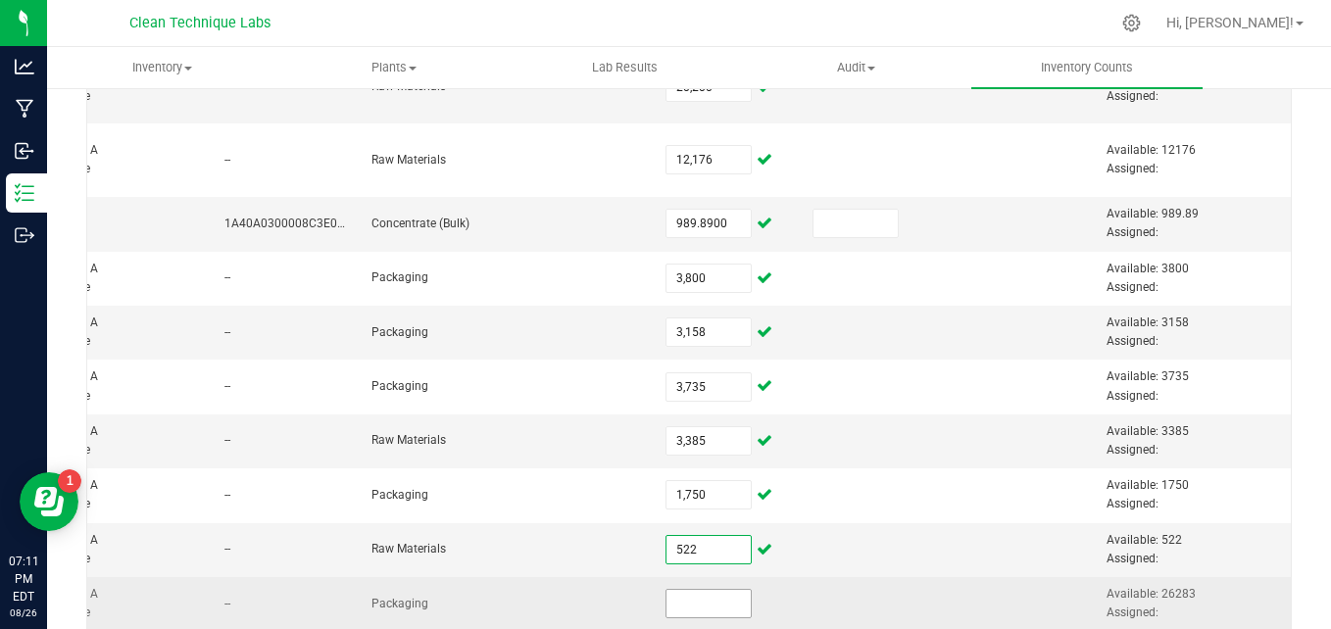
click at [687, 609] on input at bounding box center [708, 603] width 84 height 27
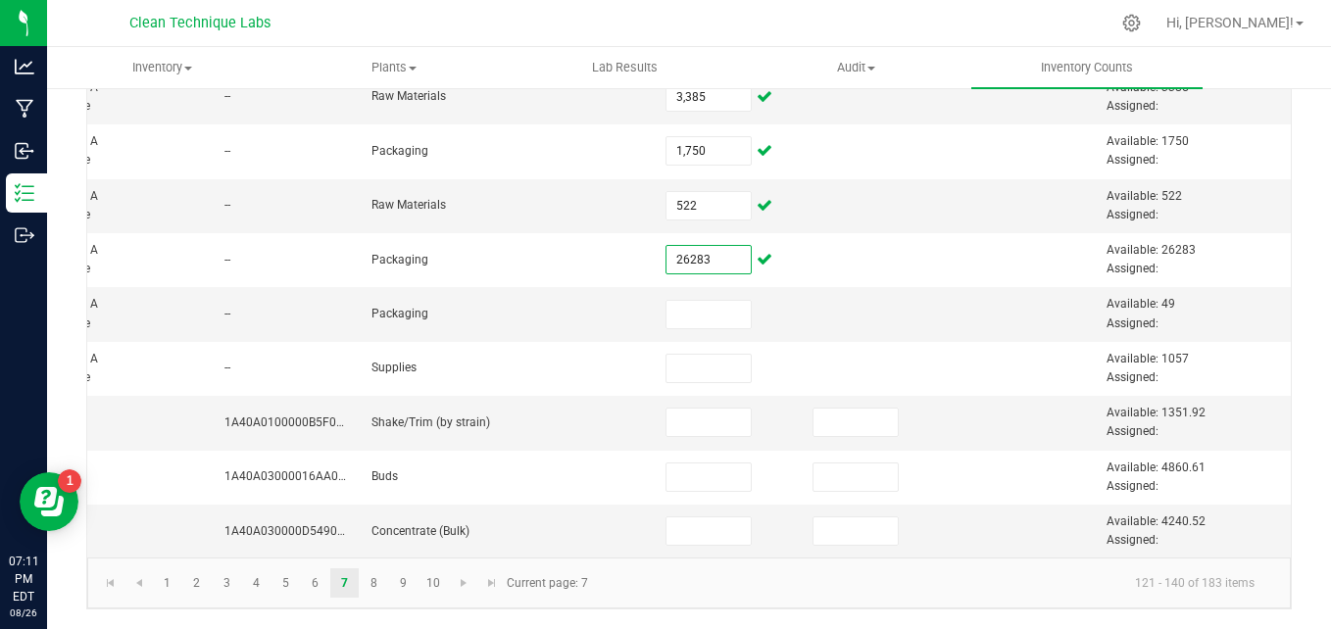
scroll to position [896, 0]
click at [685, 301] on input at bounding box center [708, 314] width 84 height 27
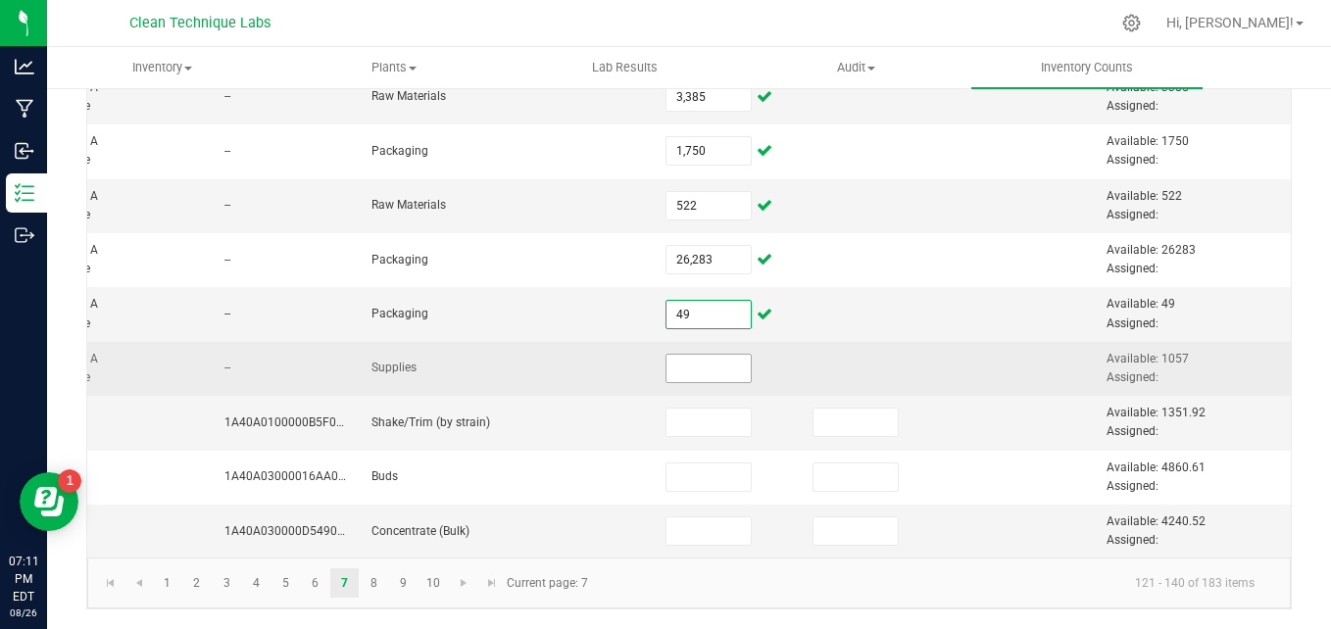
click at [686, 355] on input at bounding box center [708, 368] width 84 height 27
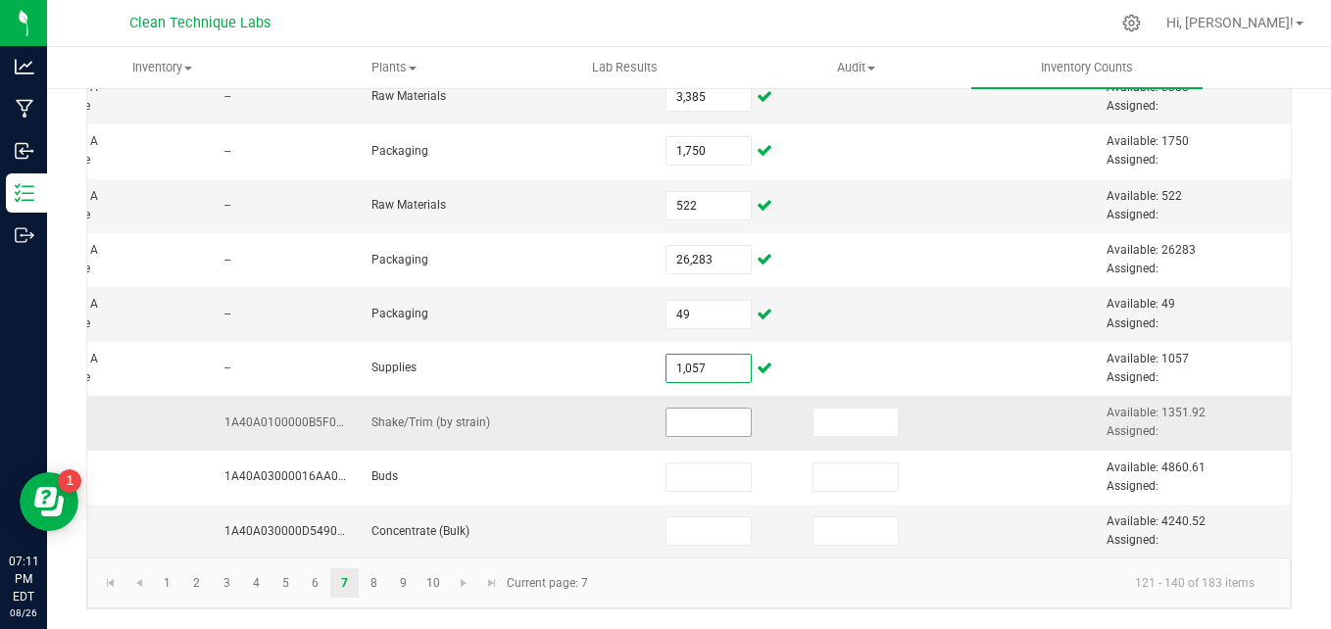
click at [699, 409] on input at bounding box center [708, 422] width 84 height 27
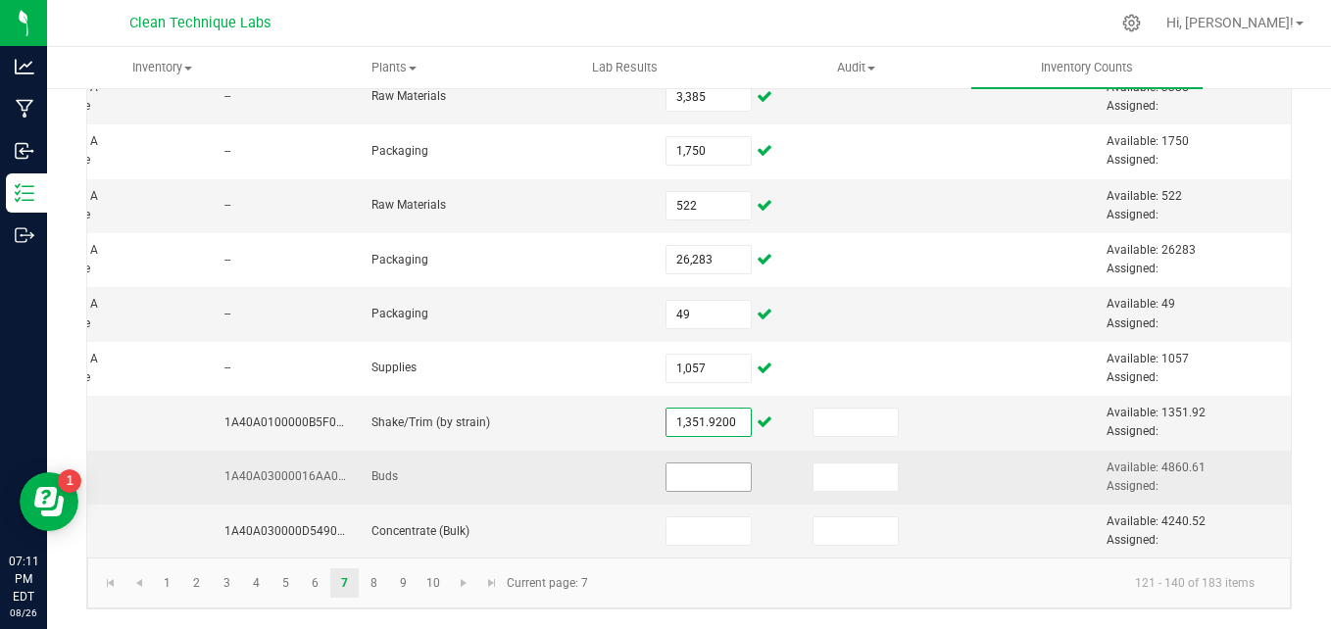
click at [698, 466] on input at bounding box center [708, 477] width 84 height 27
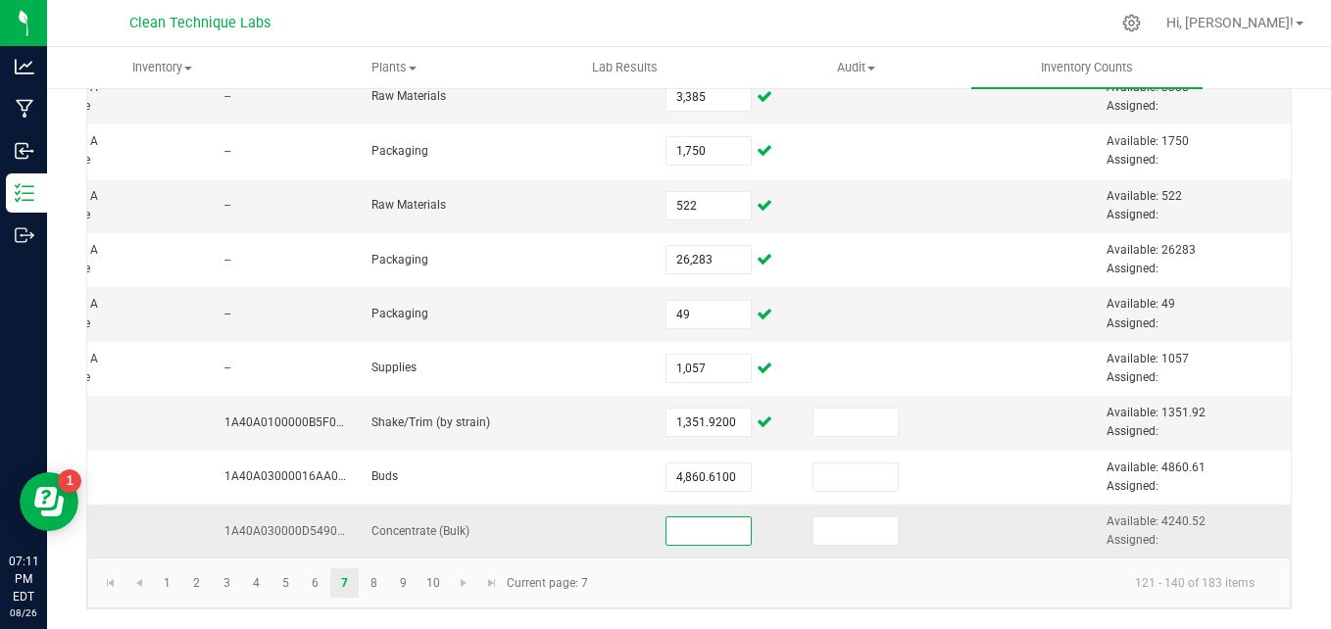
click at [689, 518] on input at bounding box center [708, 531] width 84 height 27
click at [878, 583] on kendo-pager-info "121 - 140 of 183 items" at bounding box center [935, 583] width 670 height 32
click at [378, 579] on link "8" at bounding box center [374, 582] width 28 height 29
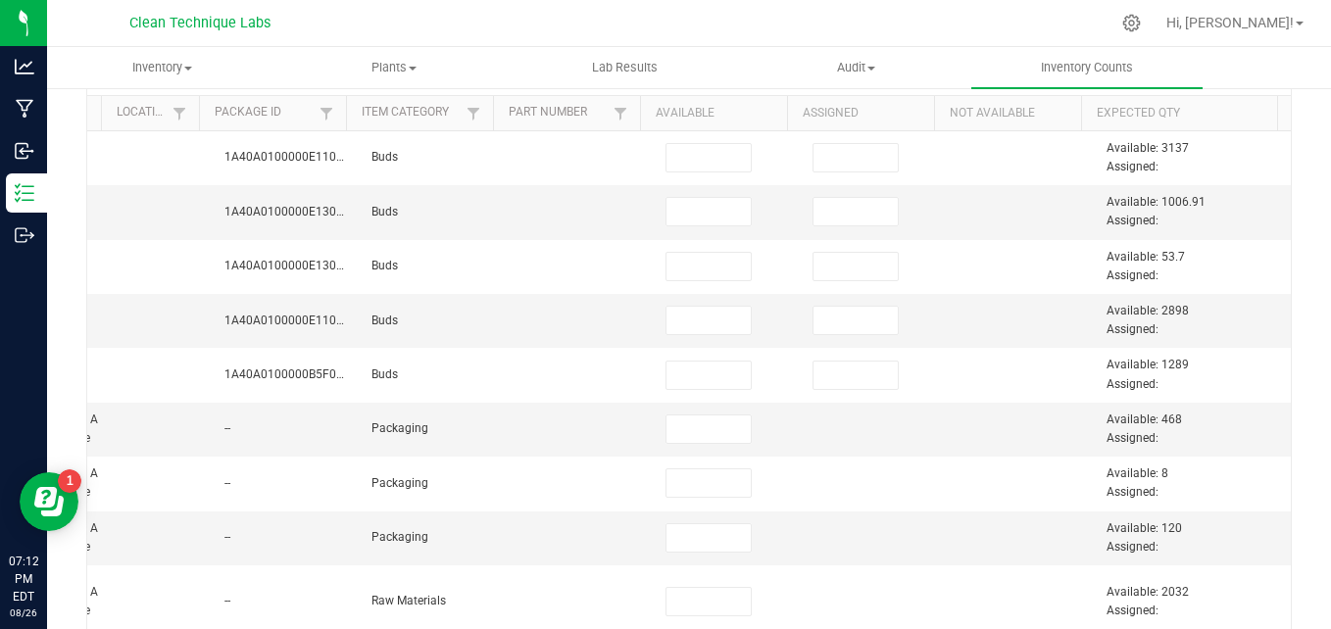
scroll to position [188, 0]
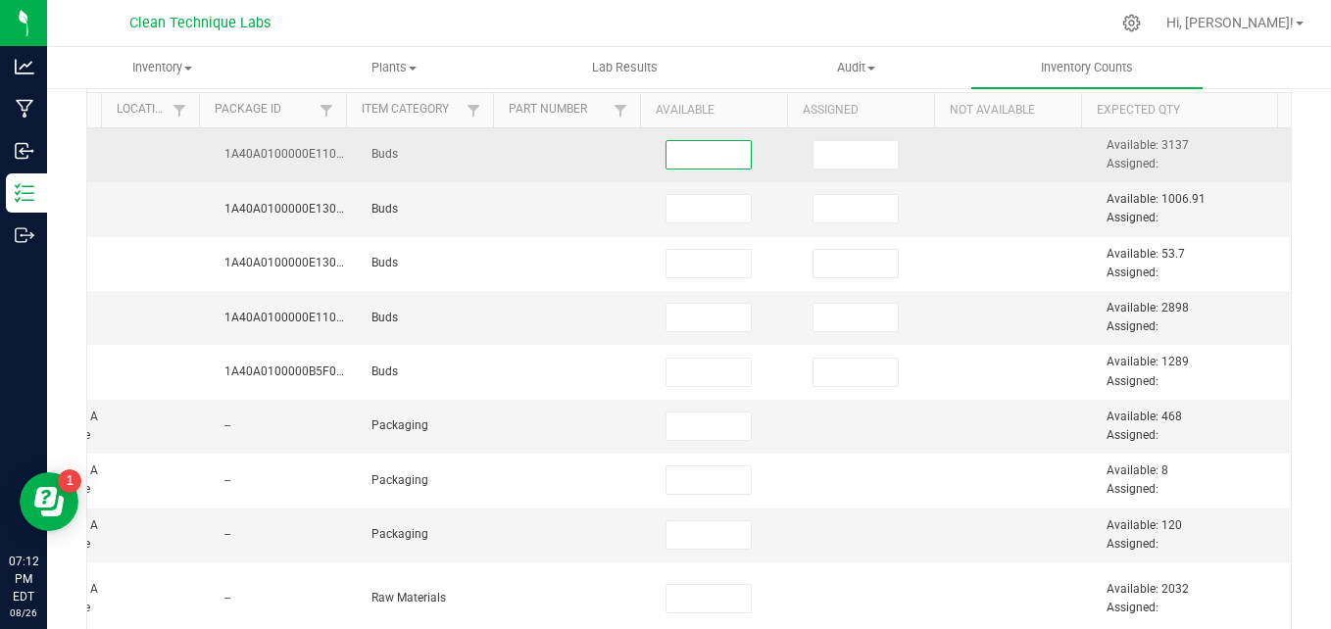
click at [698, 152] on input at bounding box center [708, 154] width 84 height 27
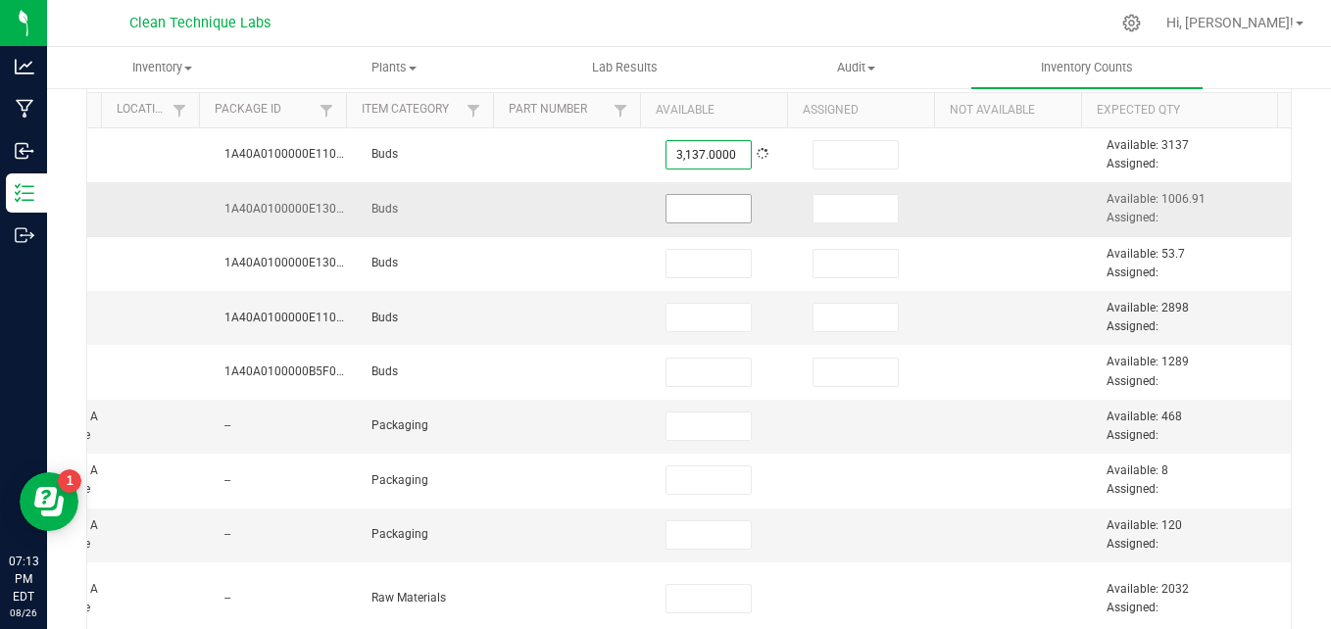
click at [692, 206] on input at bounding box center [708, 208] width 84 height 27
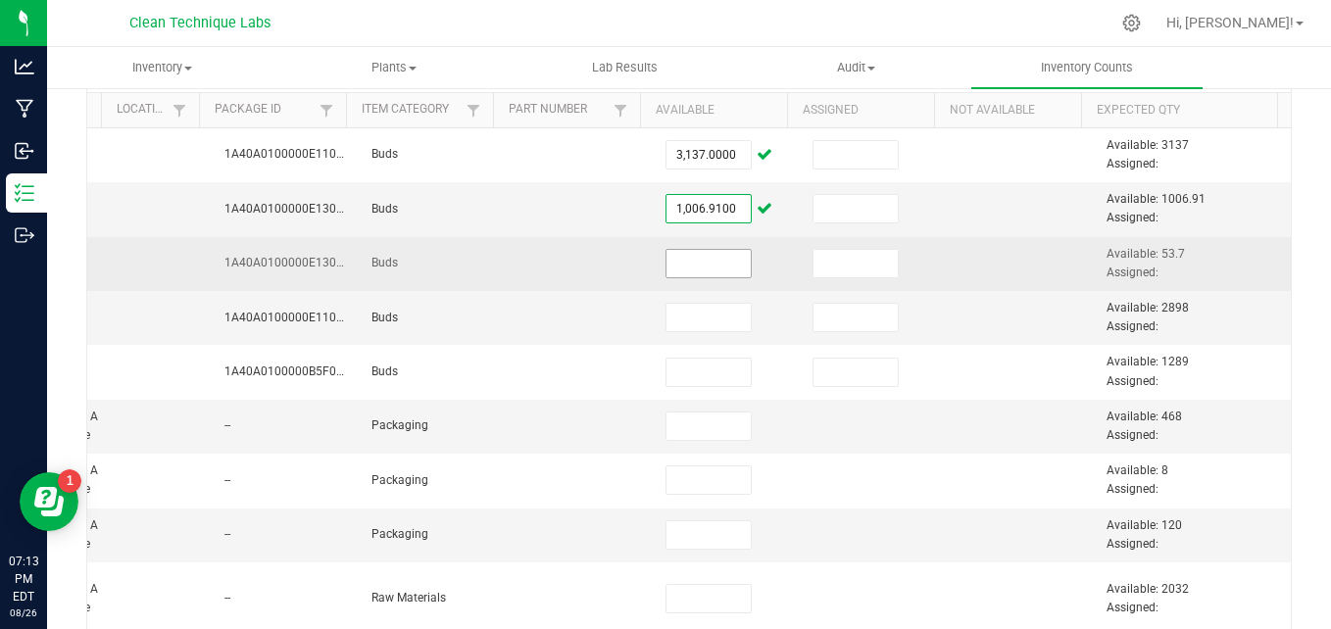
click at [690, 263] on input at bounding box center [708, 263] width 84 height 27
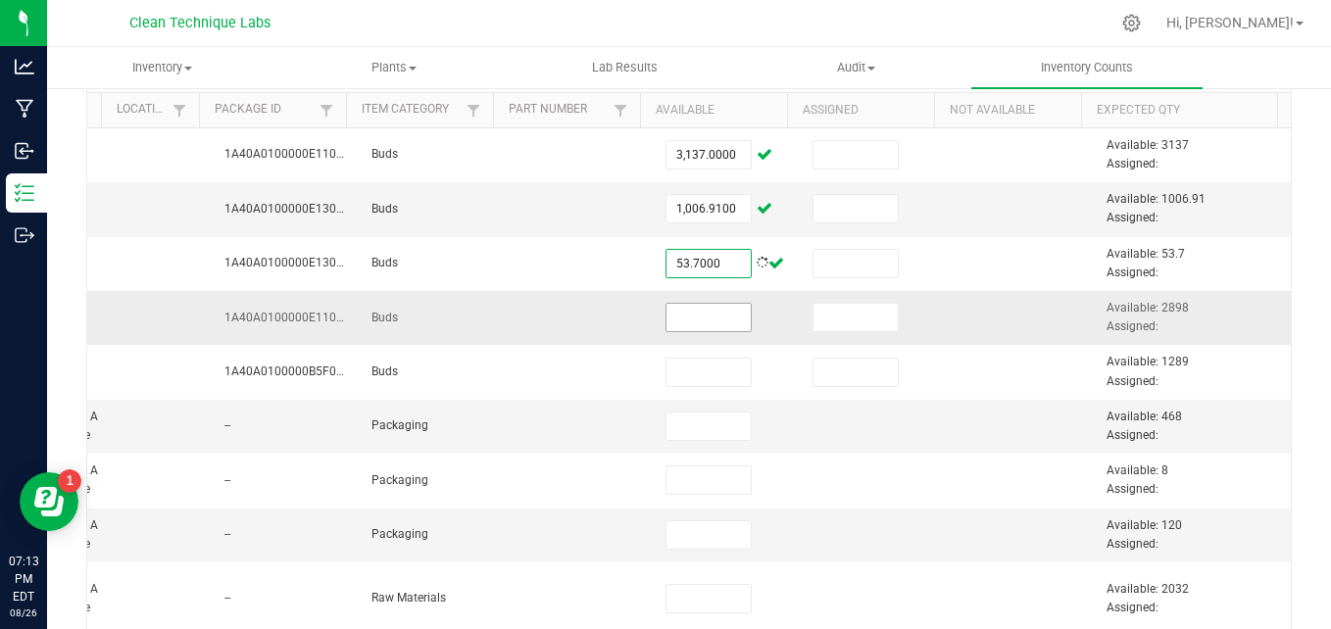
click at [686, 312] on input at bounding box center [708, 317] width 84 height 27
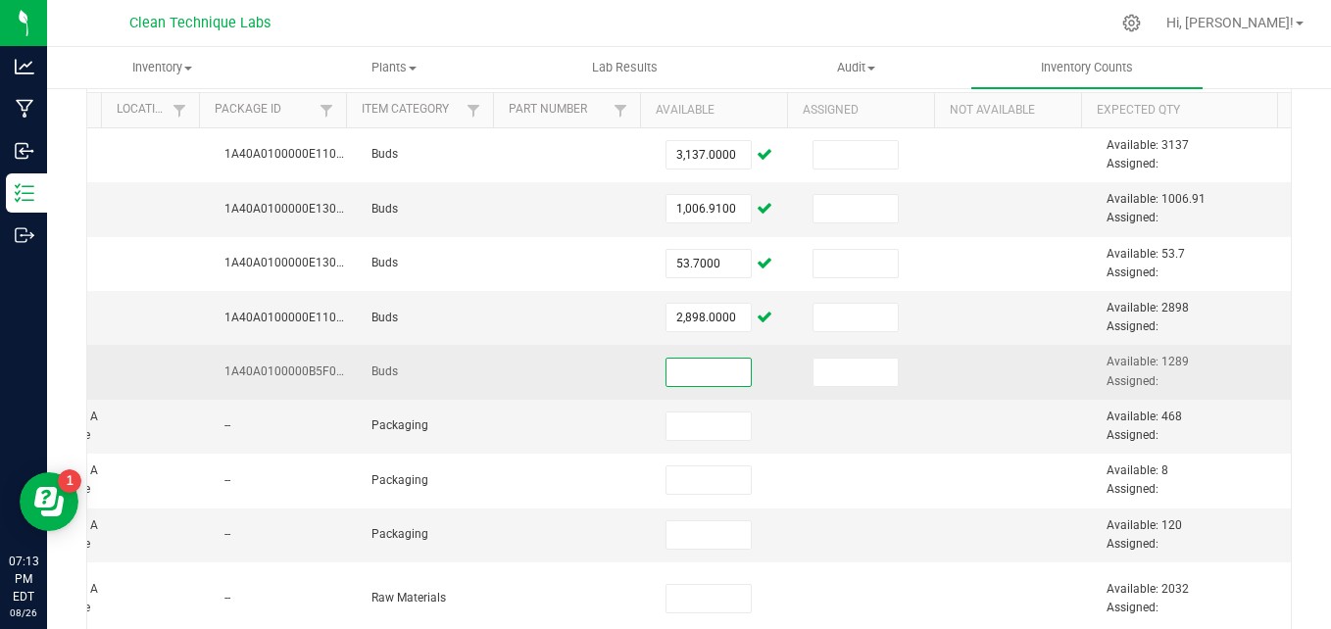
click at [695, 372] on input at bounding box center [708, 372] width 84 height 27
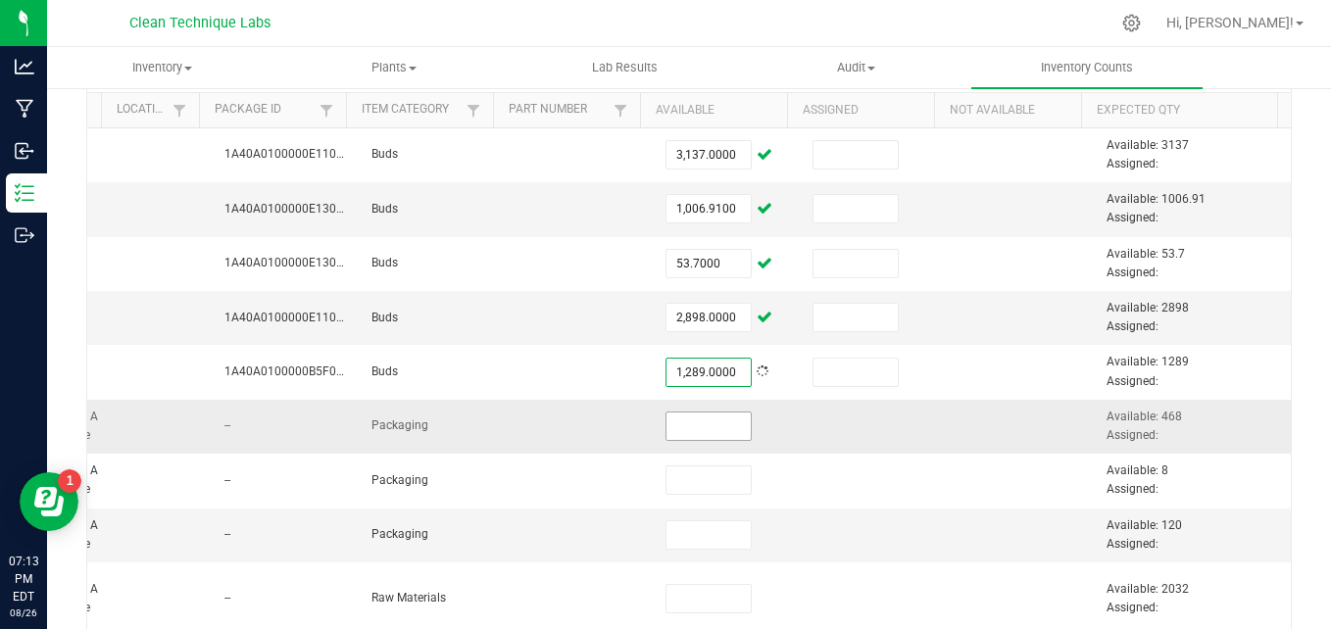
click at [694, 431] on input at bounding box center [708, 426] width 84 height 27
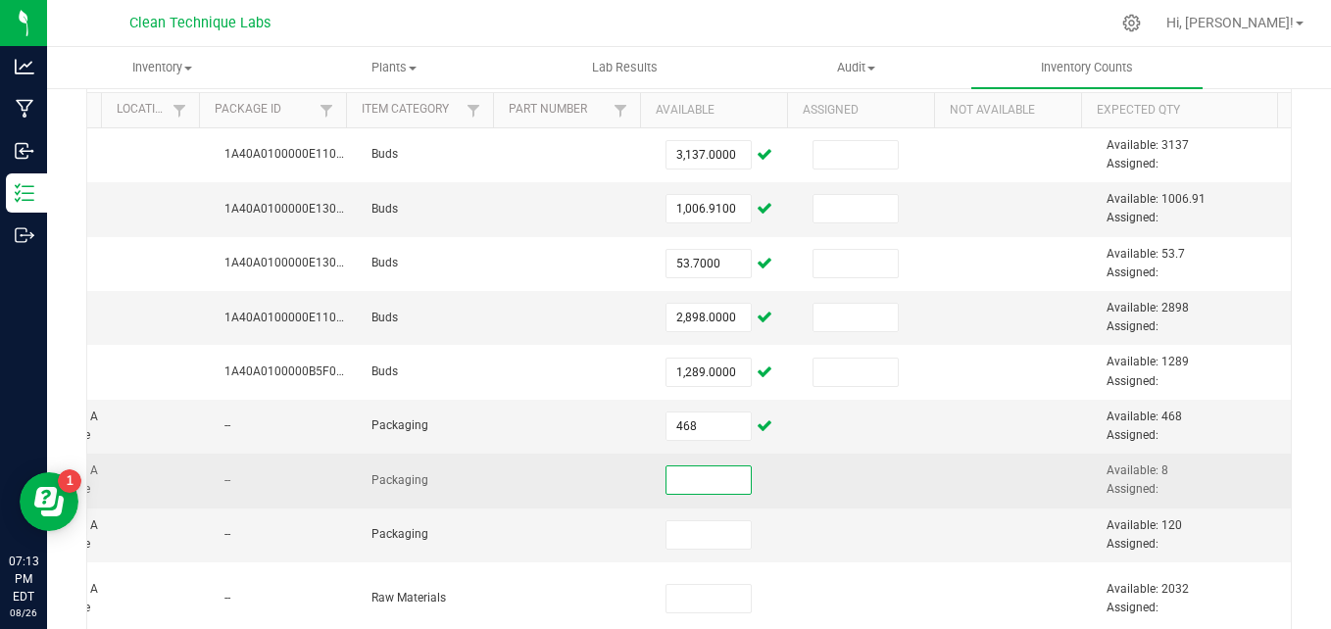
click at [690, 471] on input at bounding box center [708, 480] width 84 height 27
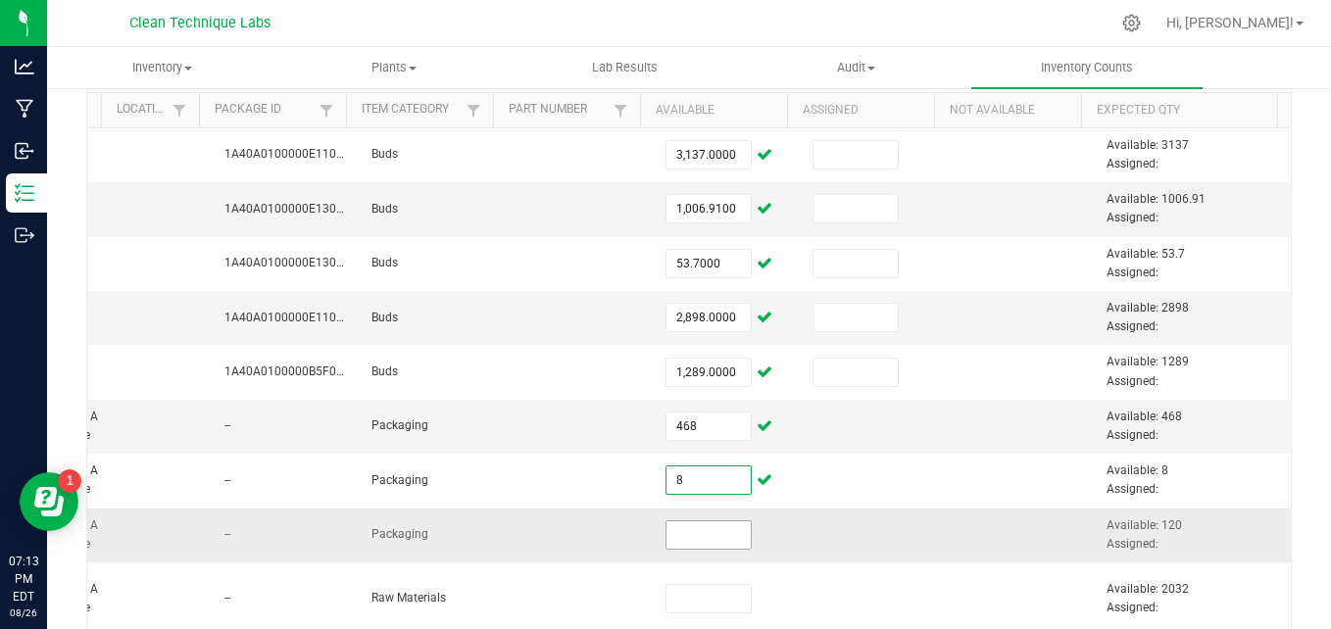
click at [689, 538] on input at bounding box center [708, 534] width 84 height 27
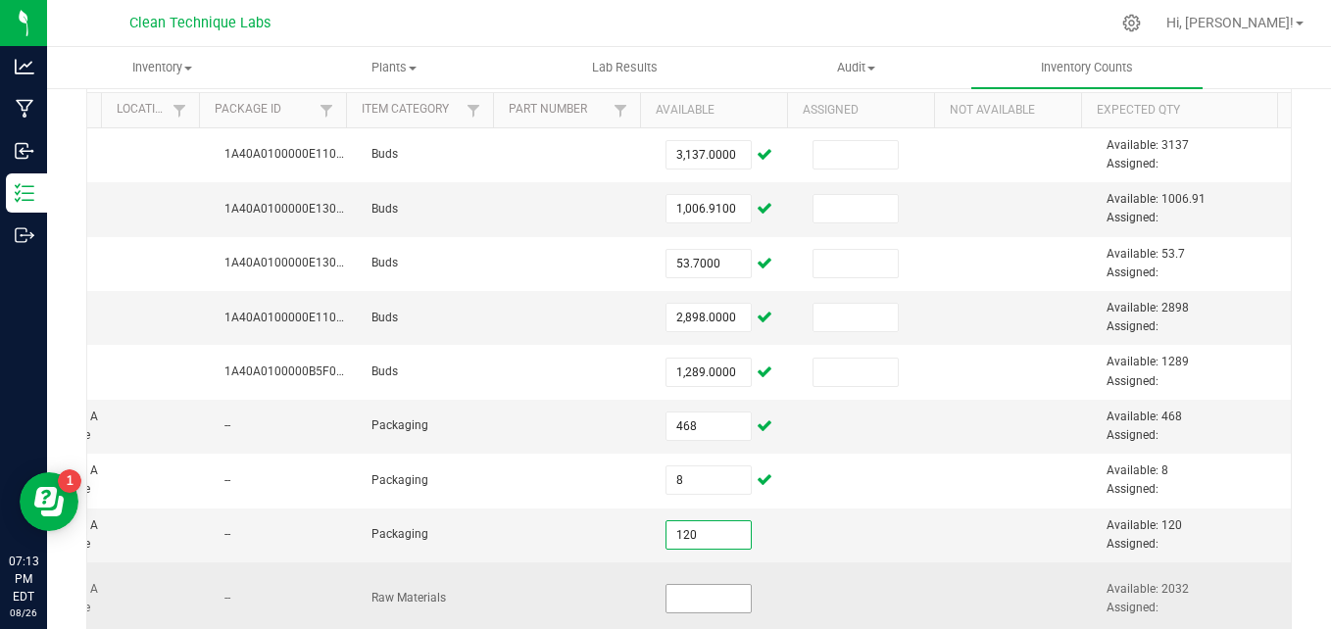
click at [698, 601] on input at bounding box center [708, 598] width 84 height 27
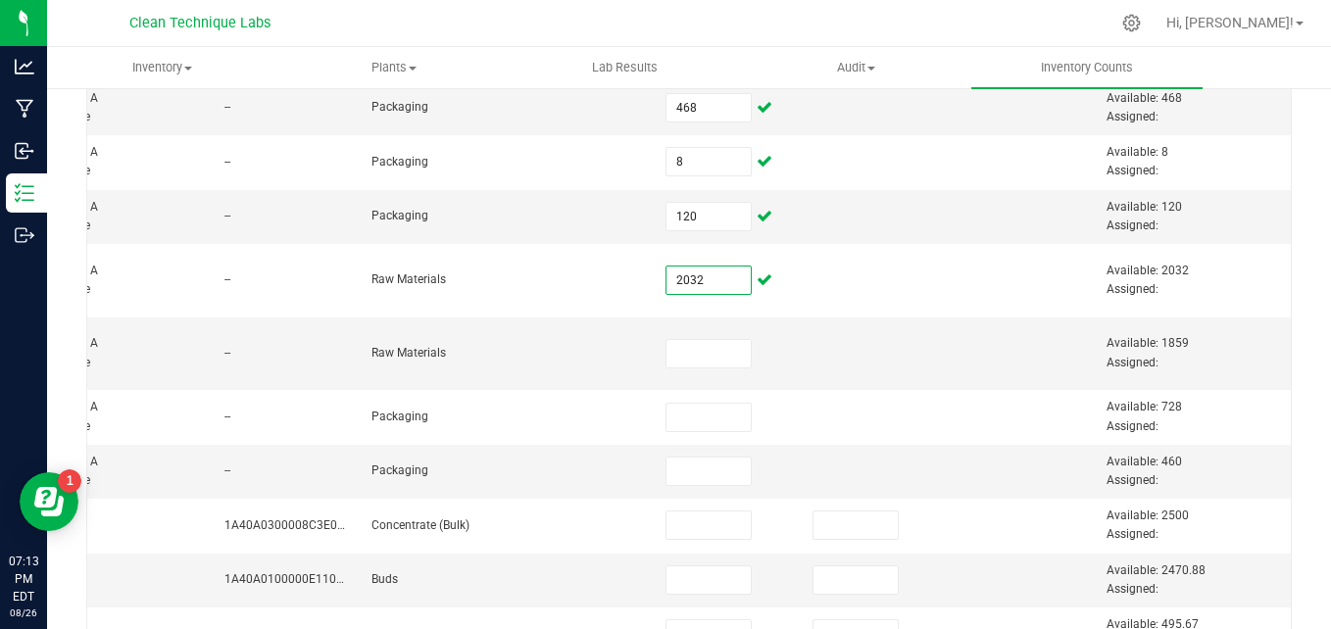
scroll to position [510, 0]
click at [697, 361] on input at bounding box center [708, 350] width 84 height 27
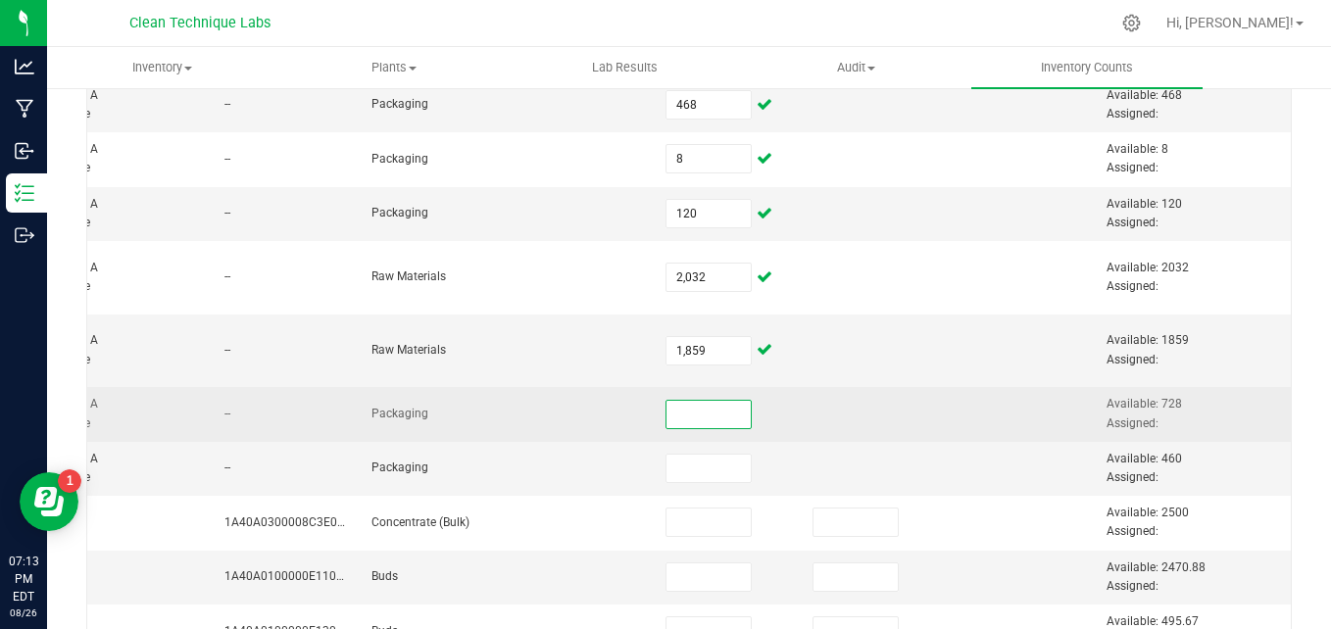
click at [696, 411] on input at bounding box center [708, 414] width 84 height 27
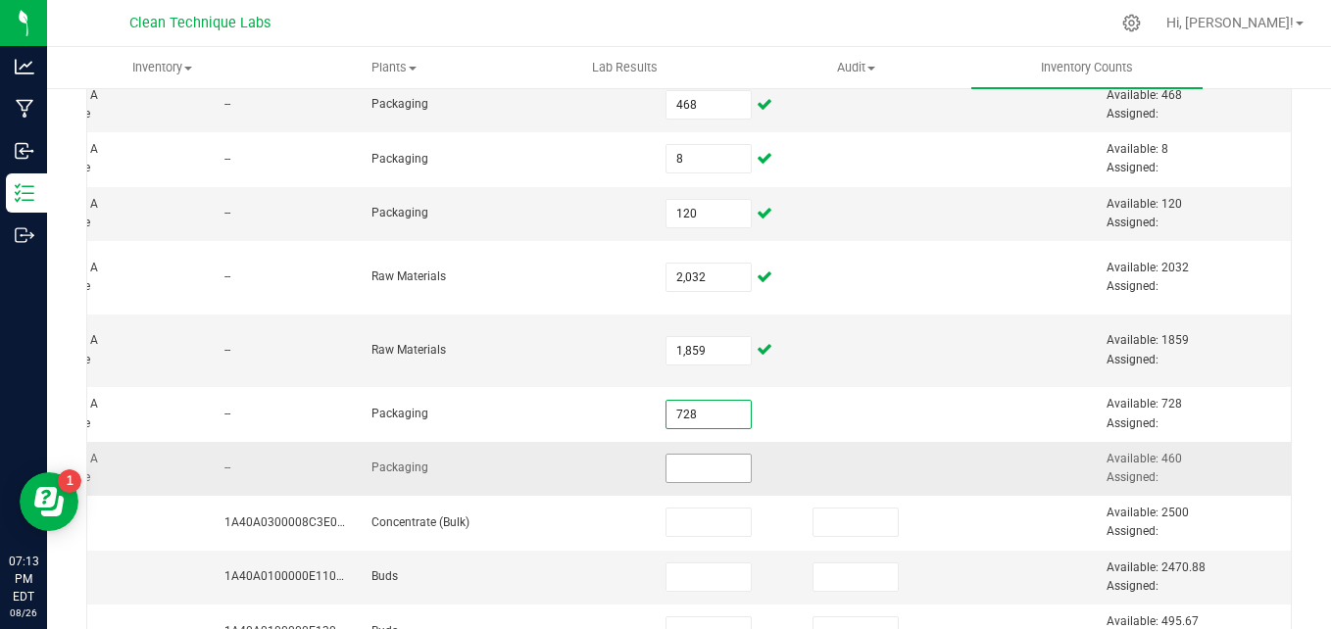
click at [688, 462] on input at bounding box center [708, 468] width 84 height 27
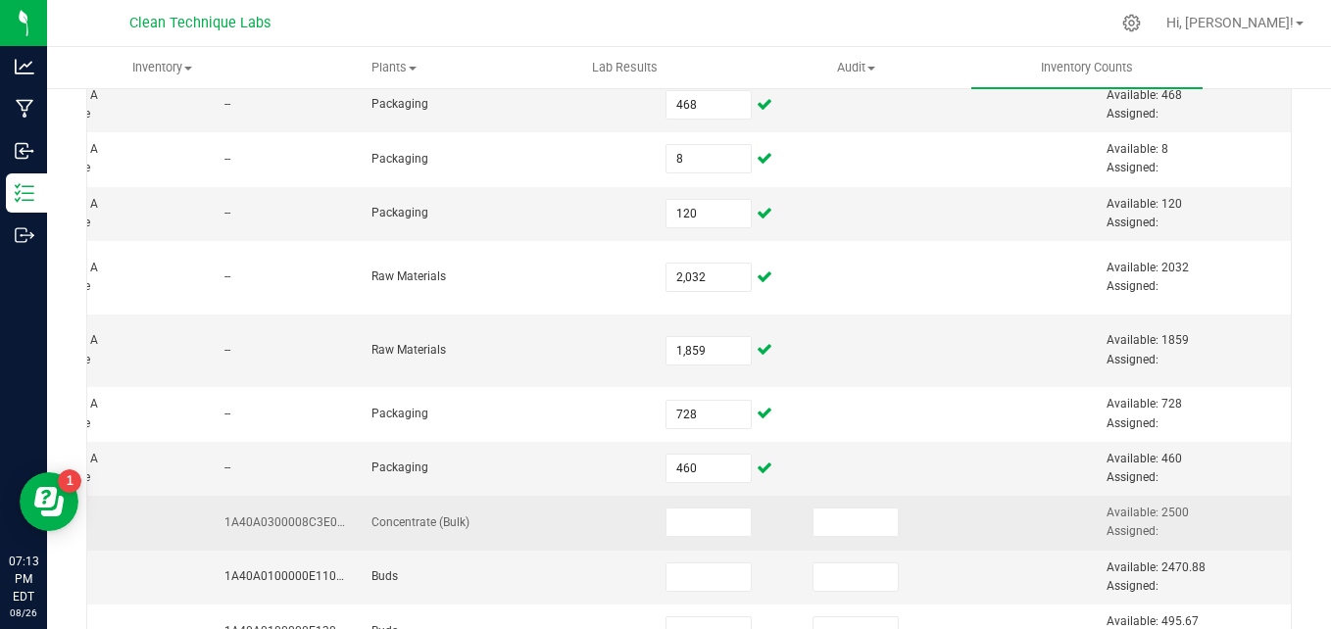
click at [693, 537] on td at bounding box center [727, 523] width 147 height 54
click at [689, 515] on input at bounding box center [708, 522] width 84 height 27
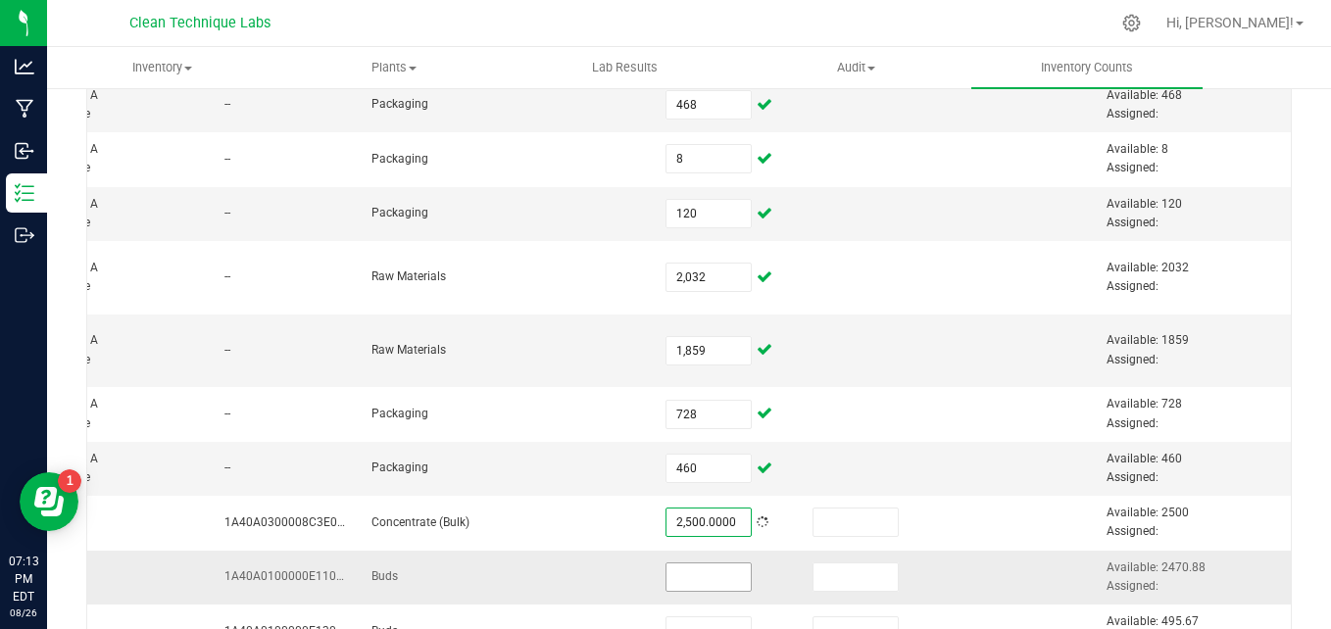
click at [690, 572] on input at bounding box center [708, 577] width 84 height 27
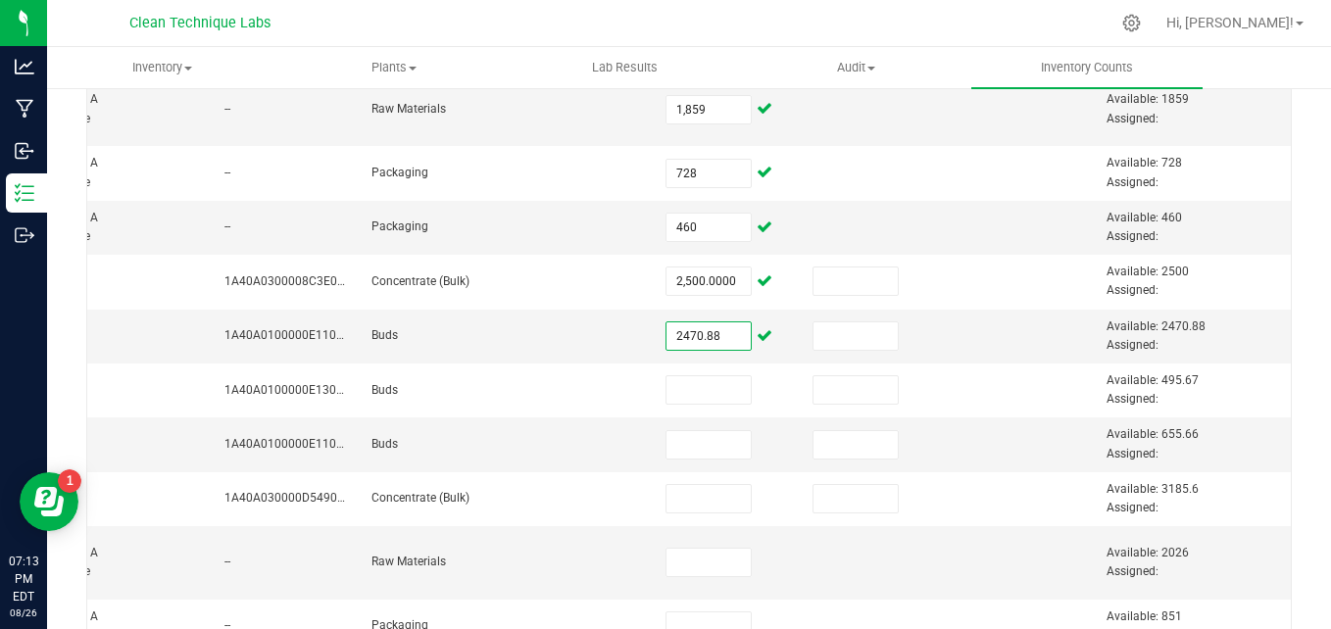
scroll to position [754, 0]
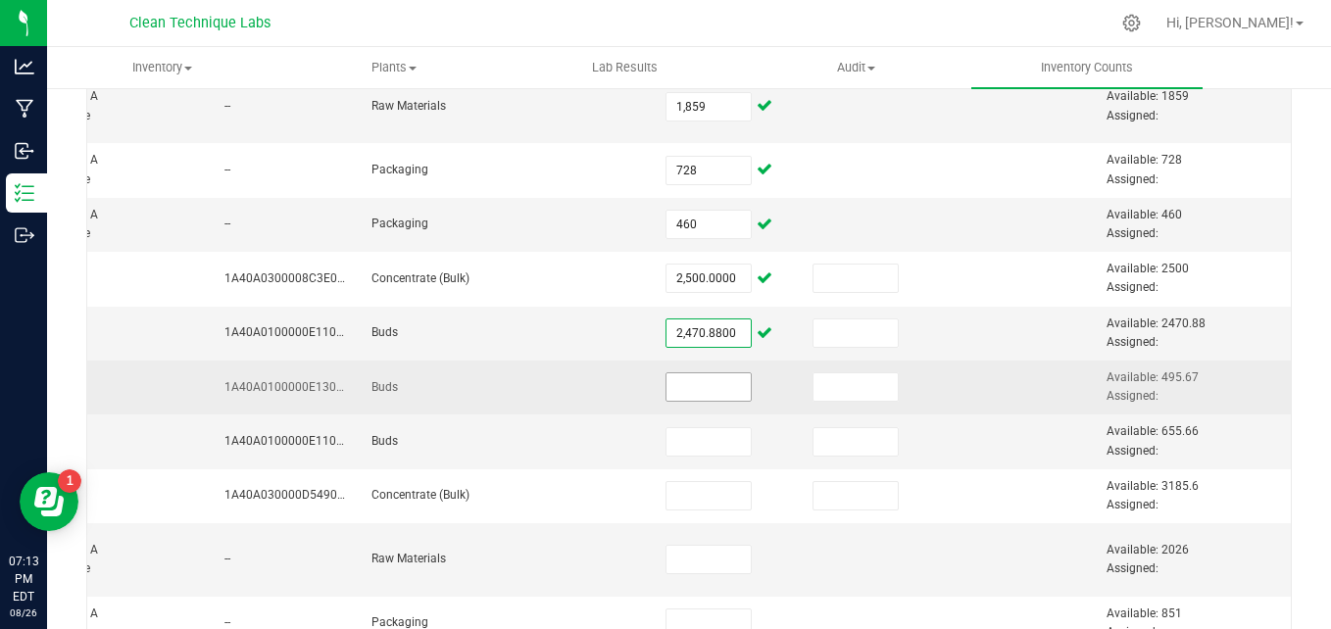
click at [685, 398] on input at bounding box center [708, 386] width 84 height 27
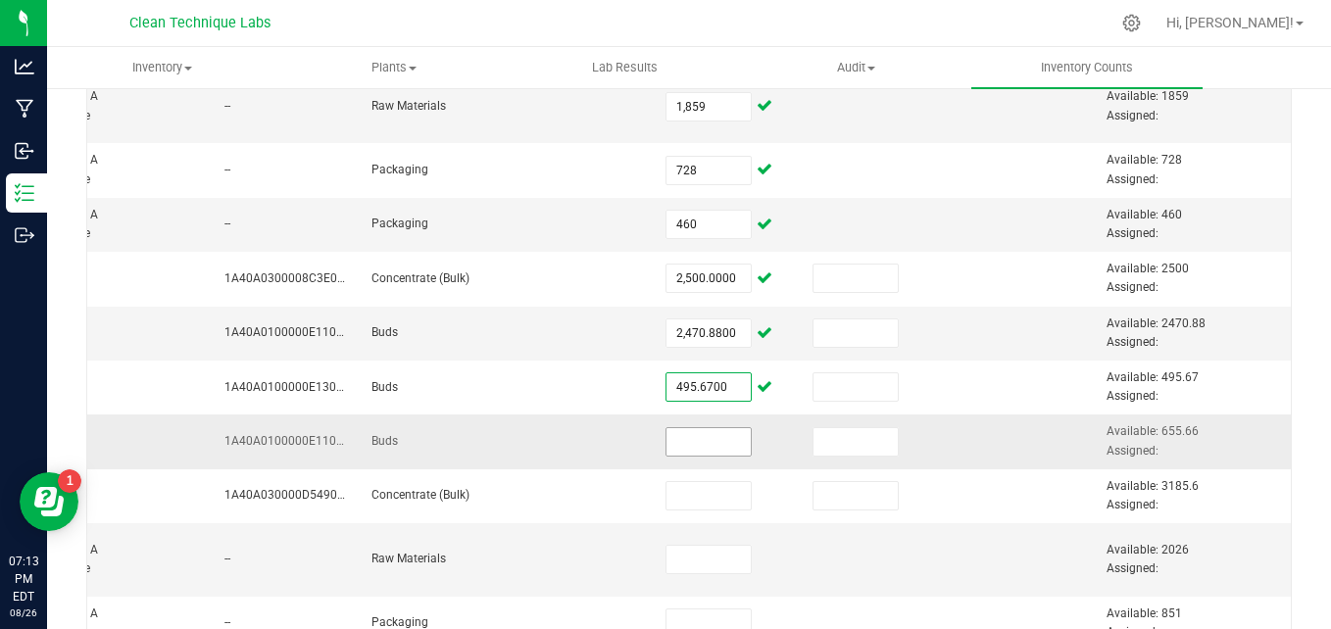
click at [682, 439] on input at bounding box center [708, 441] width 84 height 27
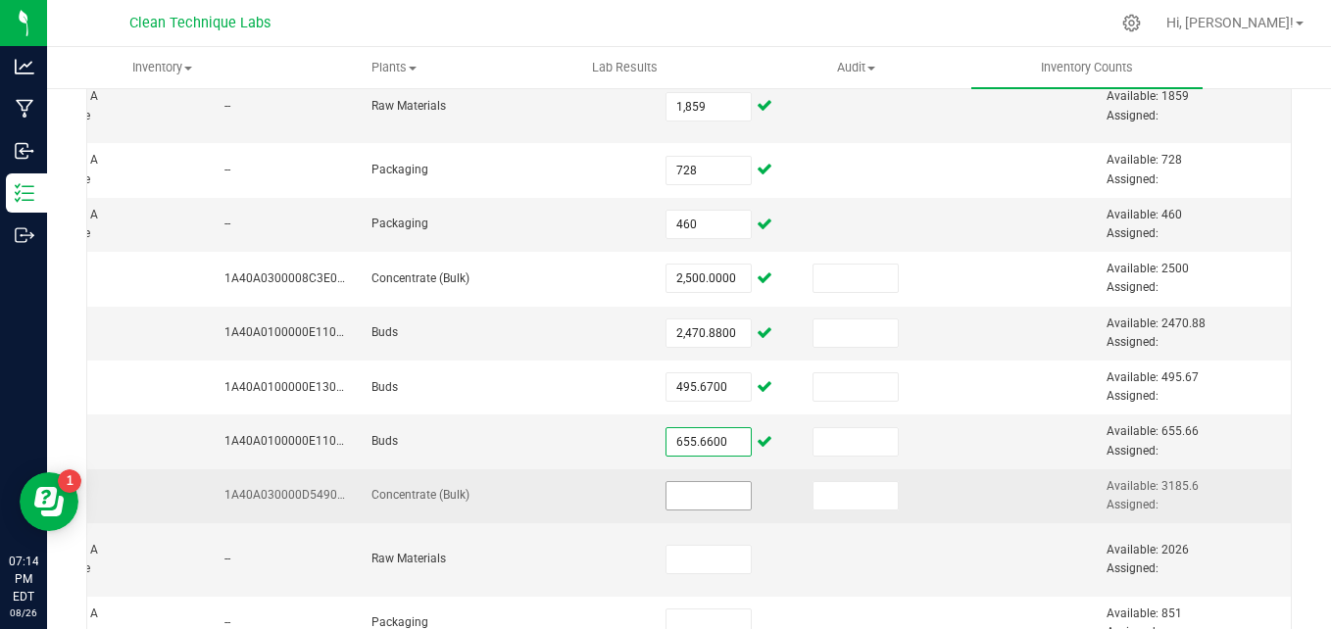
click at [673, 499] on input at bounding box center [708, 495] width 84 height 27
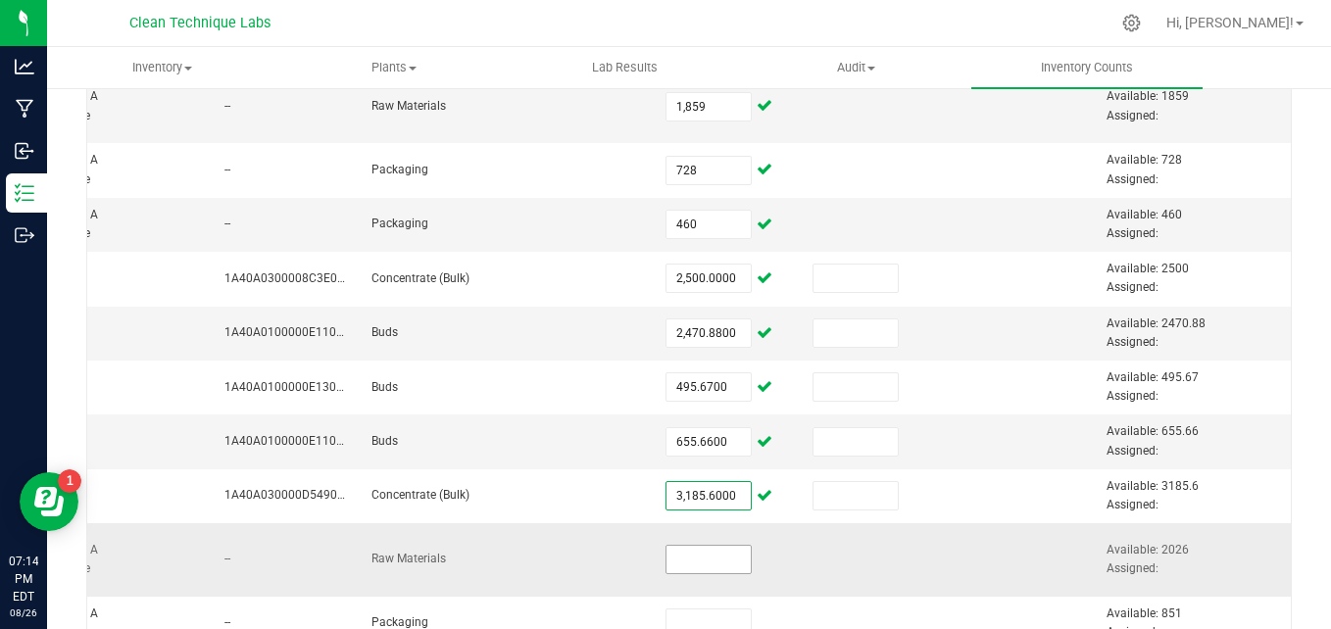
click at [676, 567] on input at bounding box center [708, 559] width 84 height 27
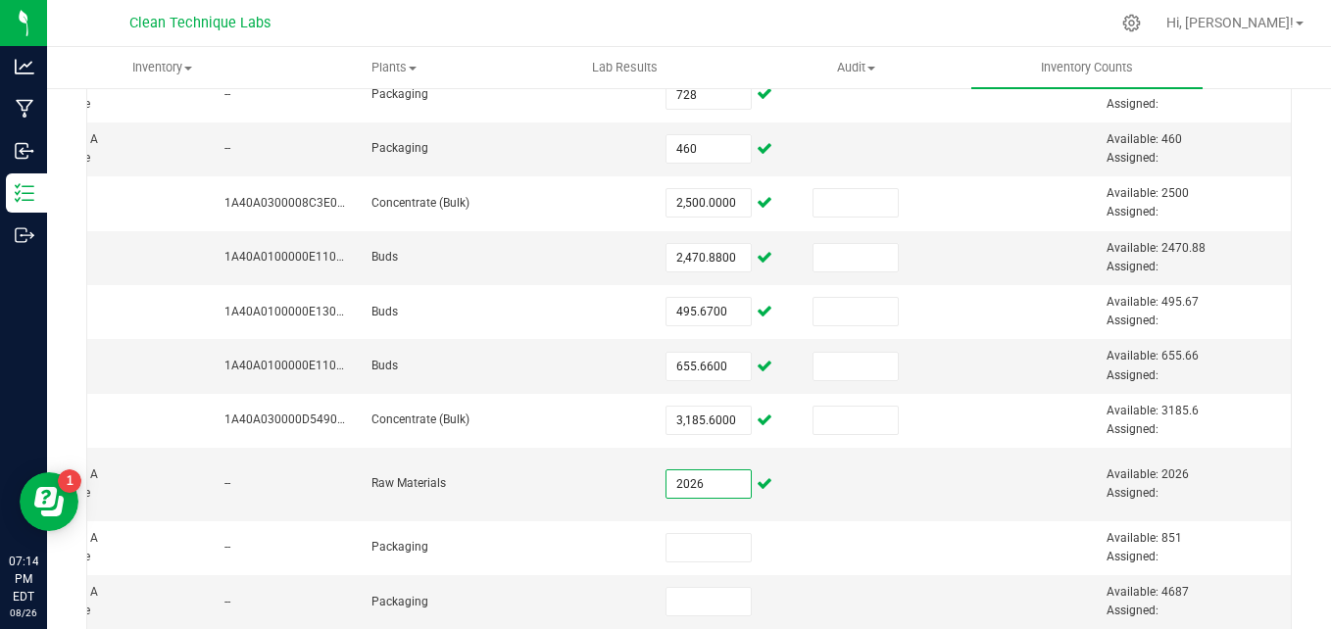
scroll to position [914, 0]
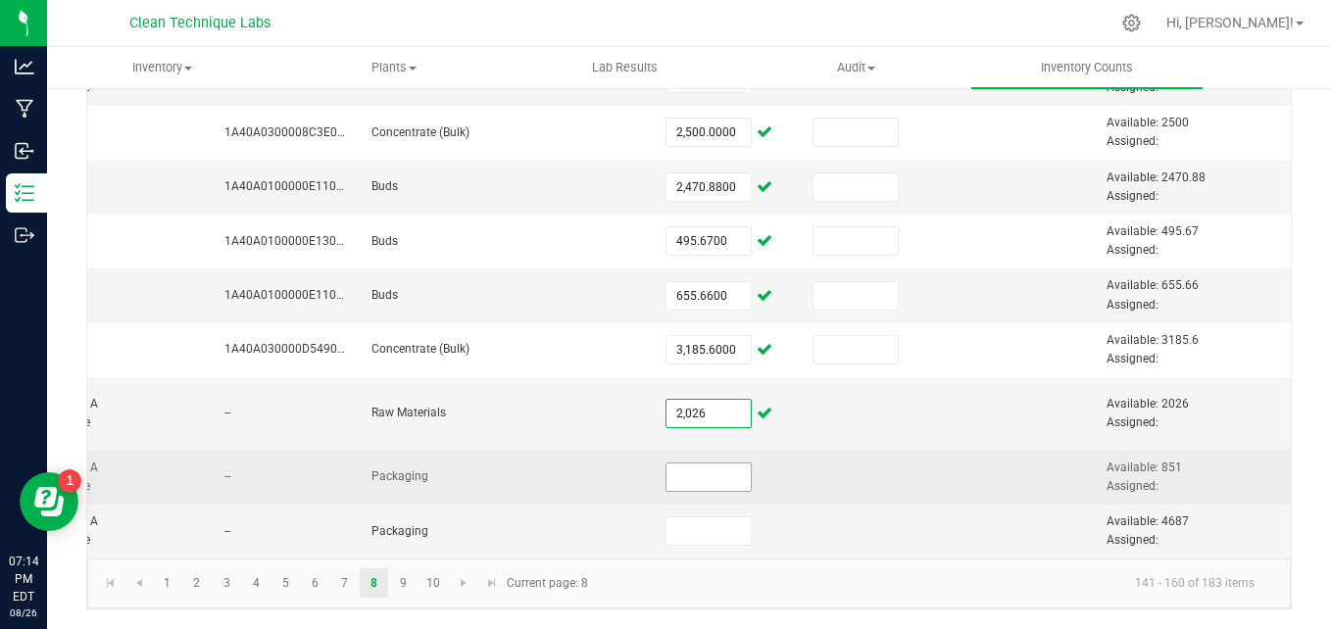
click at [666, 464] on input at bounding box center [708, 477] width 84 height 27
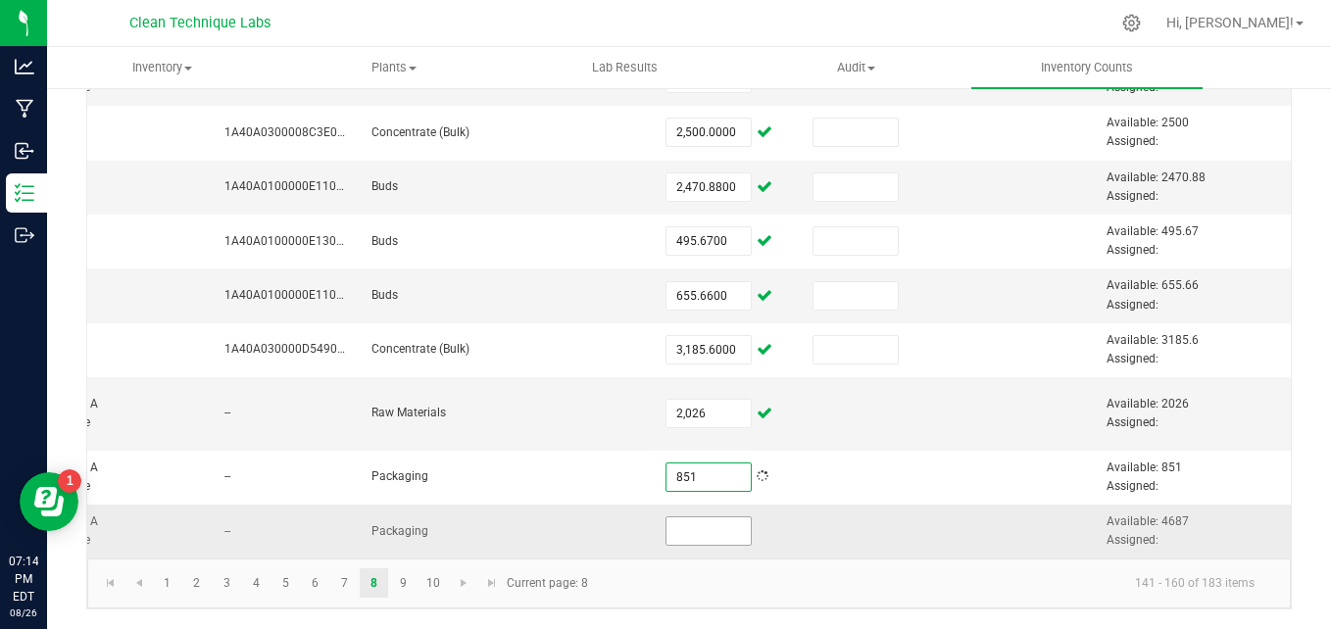
click at [679, 518] on input at bounding box center [708, 531] width 84 height 27
click at [394, 598] on link "9" at bounding box center [403, 582] width 28 height 29
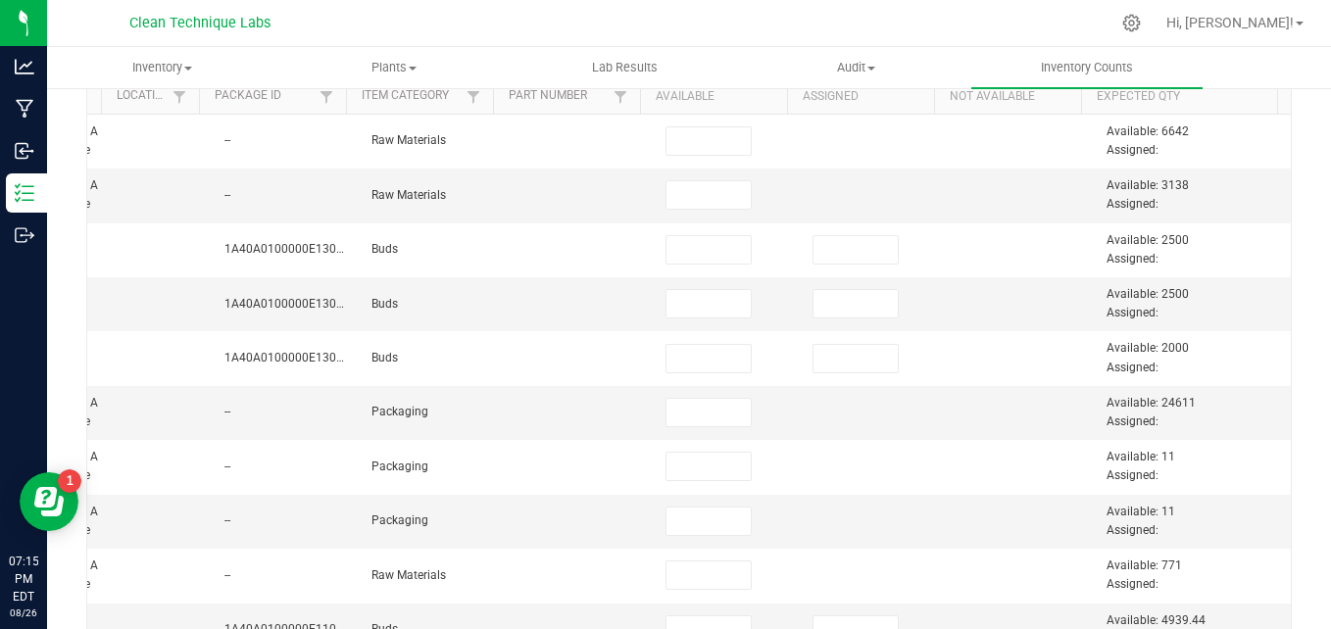
scroll to position [204, 0]
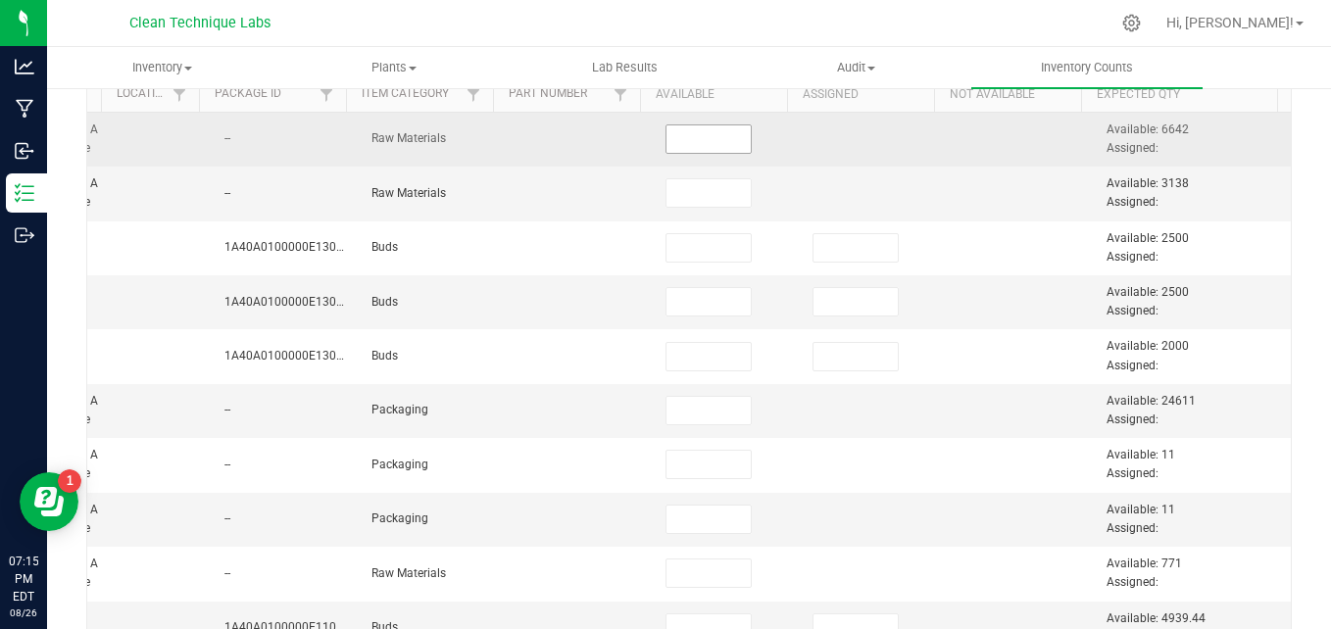
click at [666, 142] on input at bounding box center [708, 138] width 84 height 27
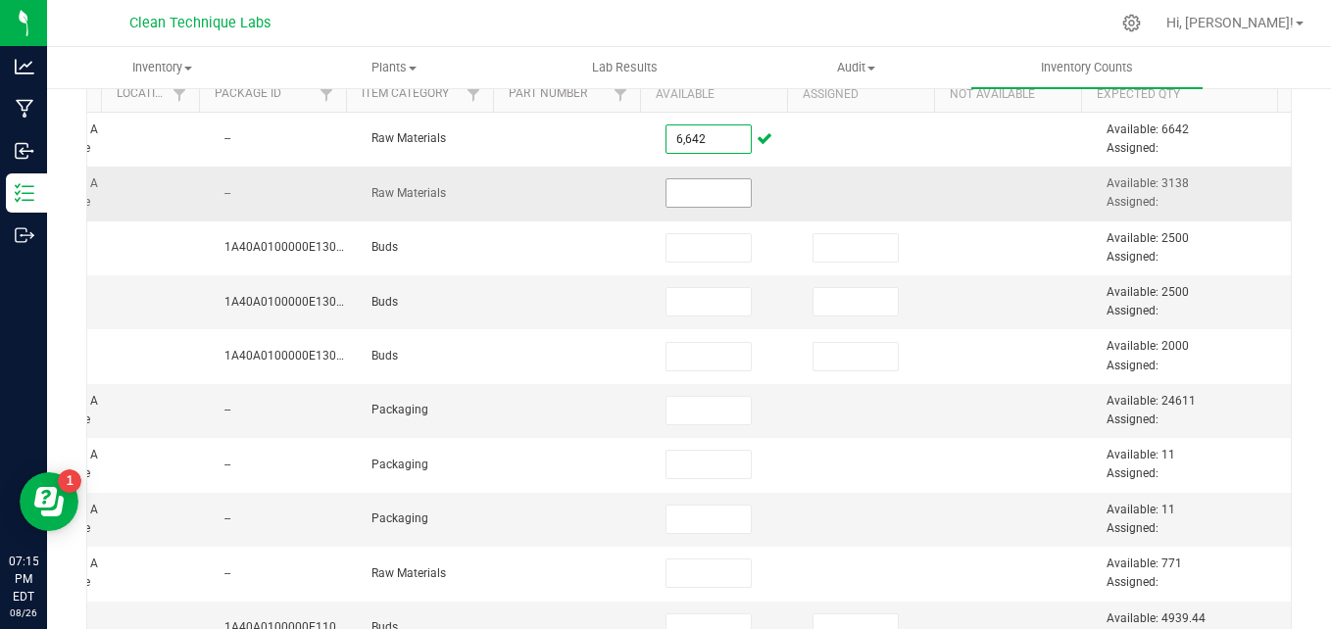
click at [666, 203] on input at bounding box center [708, 192] width 84 height 27
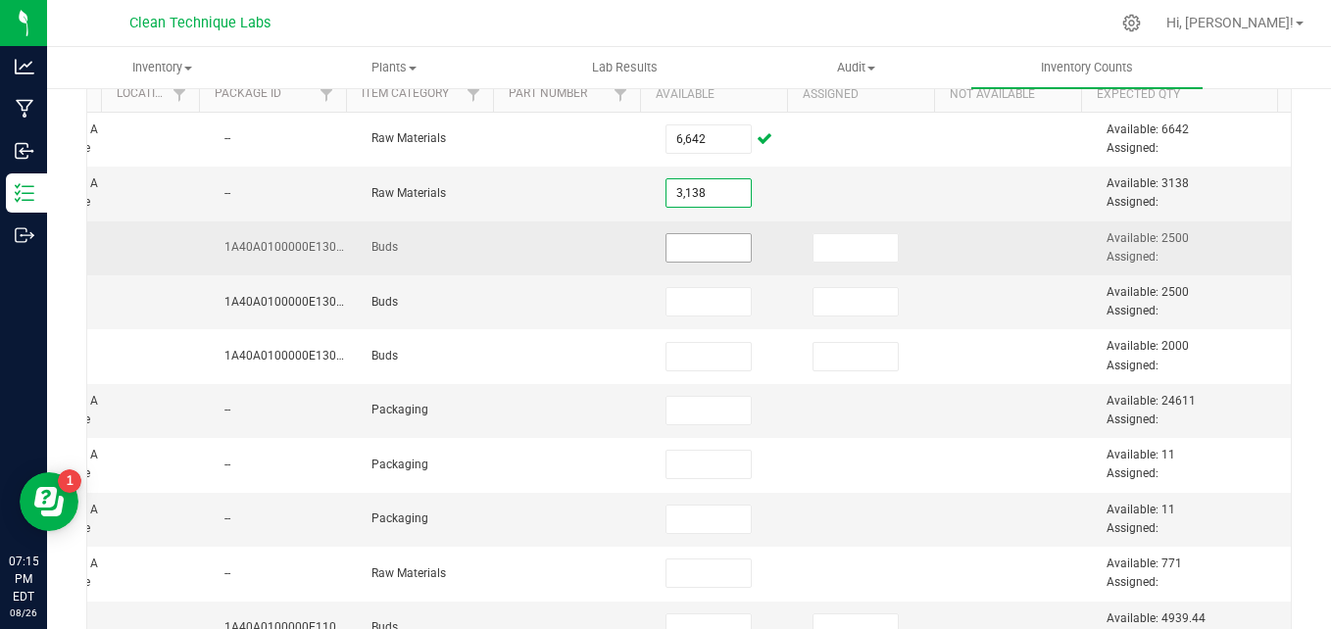
click at [667, 242] on input at bounding box center [708, 247] width 84 height 27
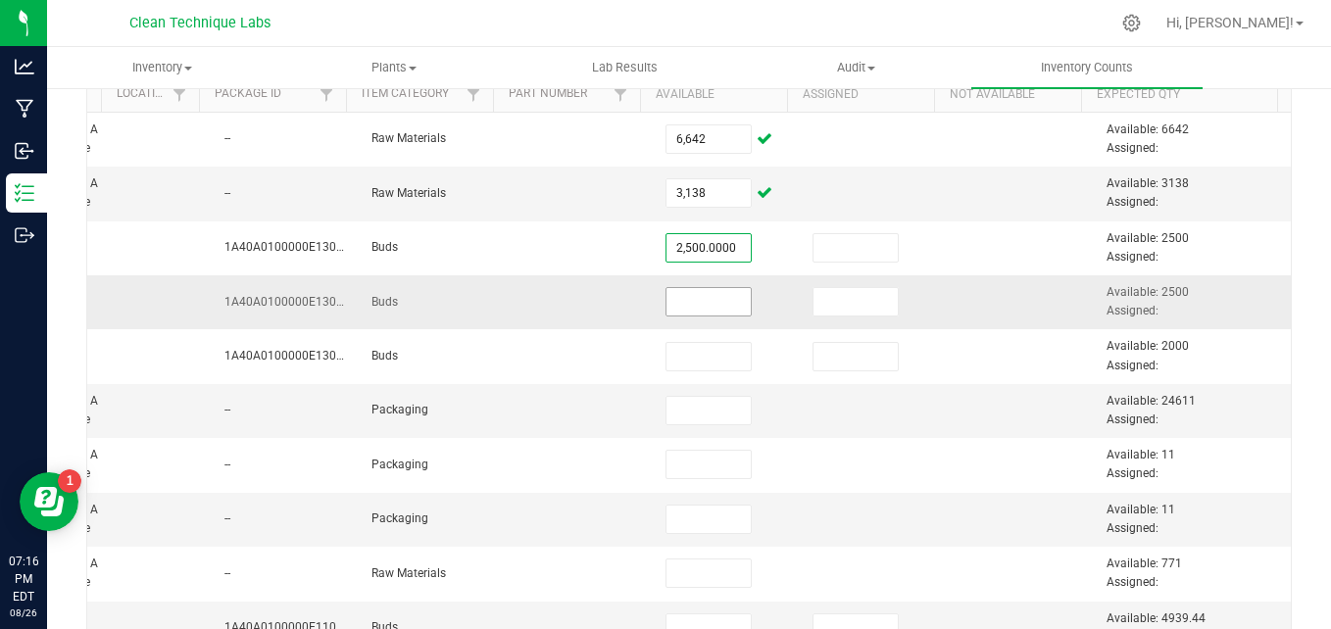
click at [666, 315] on input at bounding box center [708, 301] width 84 height 27
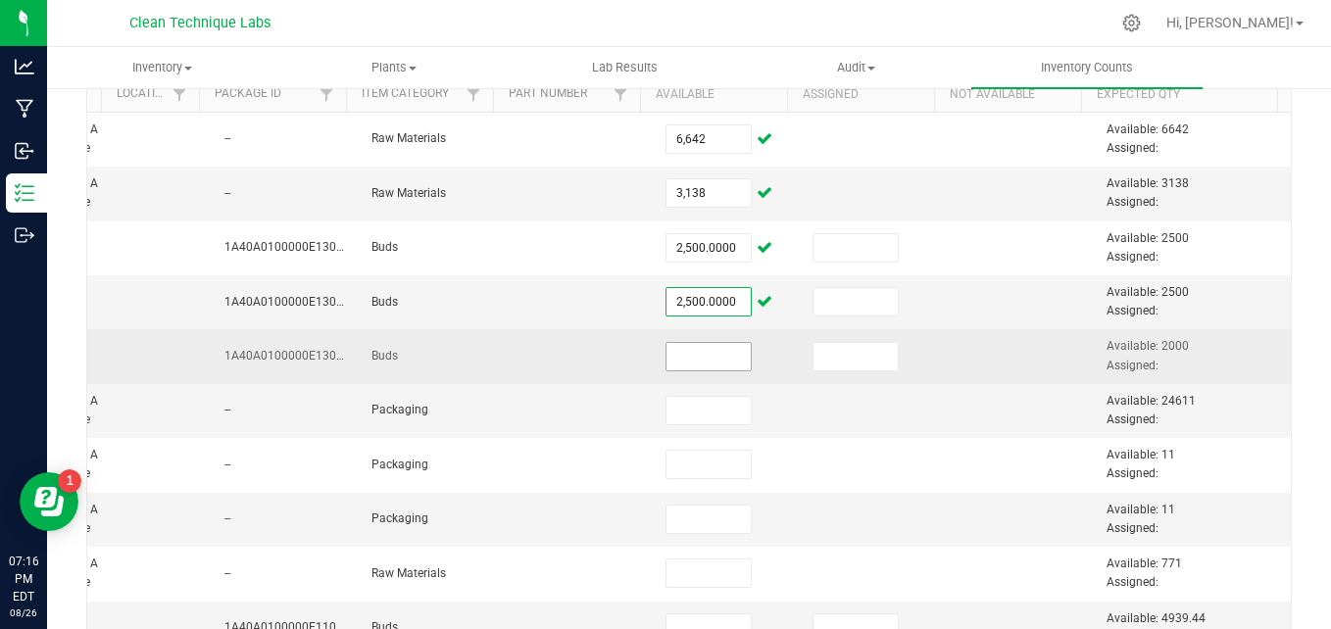
click at [666, 355] on input at bounding box center [708, 356] width 84 height 27
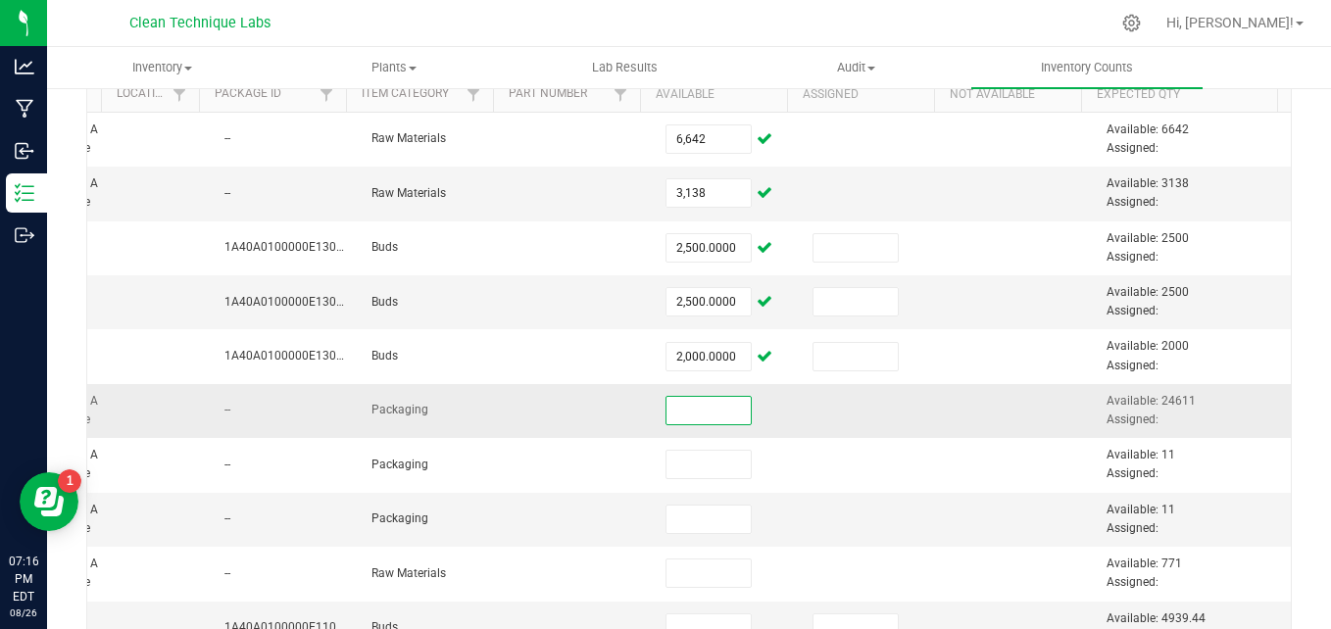
click at [666, 411] on input at bounding box center [708, 410] width 84 height 27
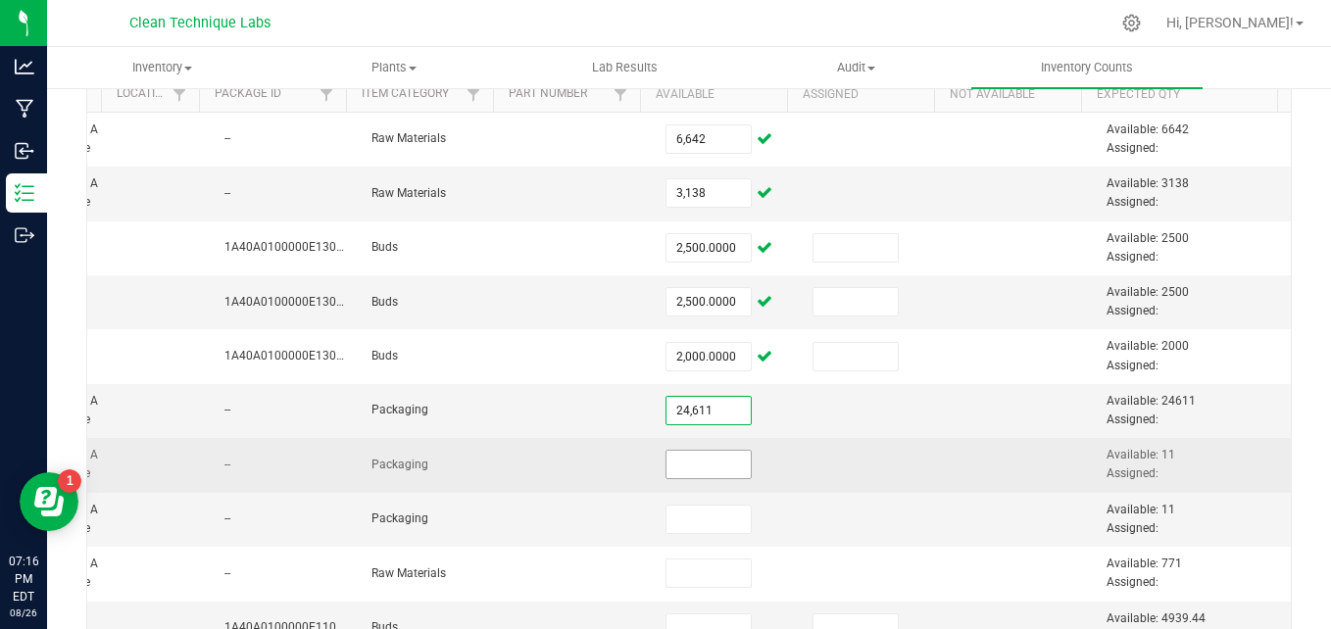
click at [666, 467] on input at bounding box center [708, 464] width 84 height 27
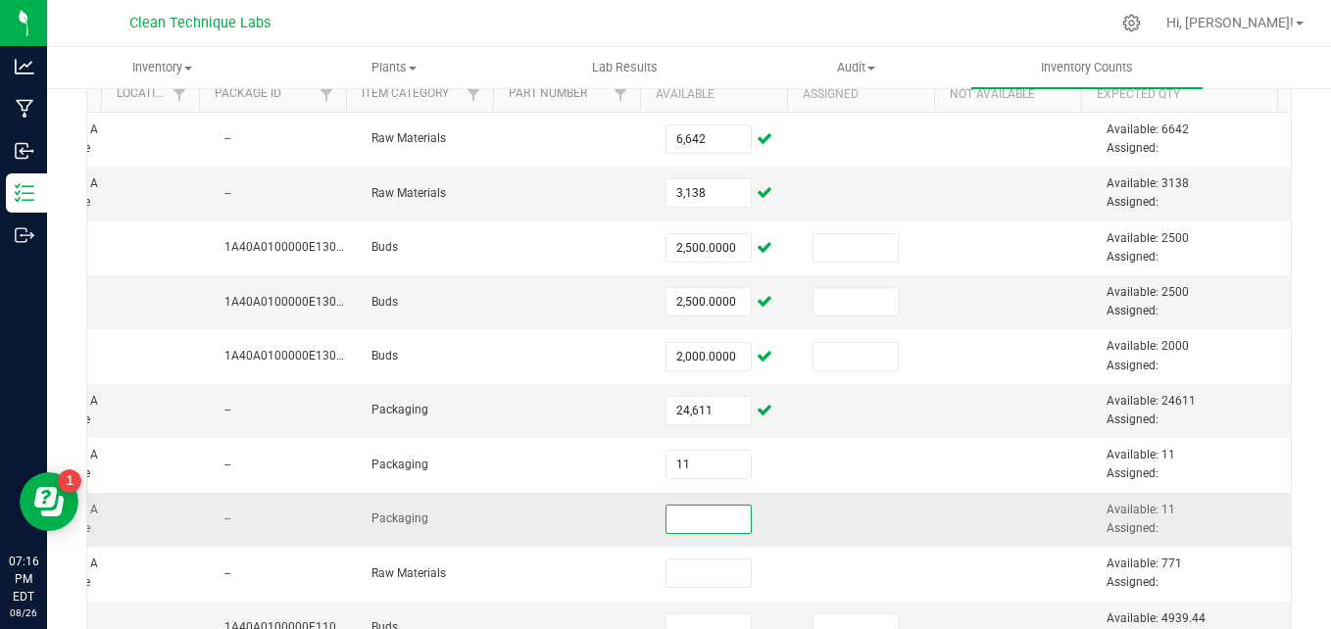
click at [666, 514] on input at bounding box center [708, 519] width 84 height 27
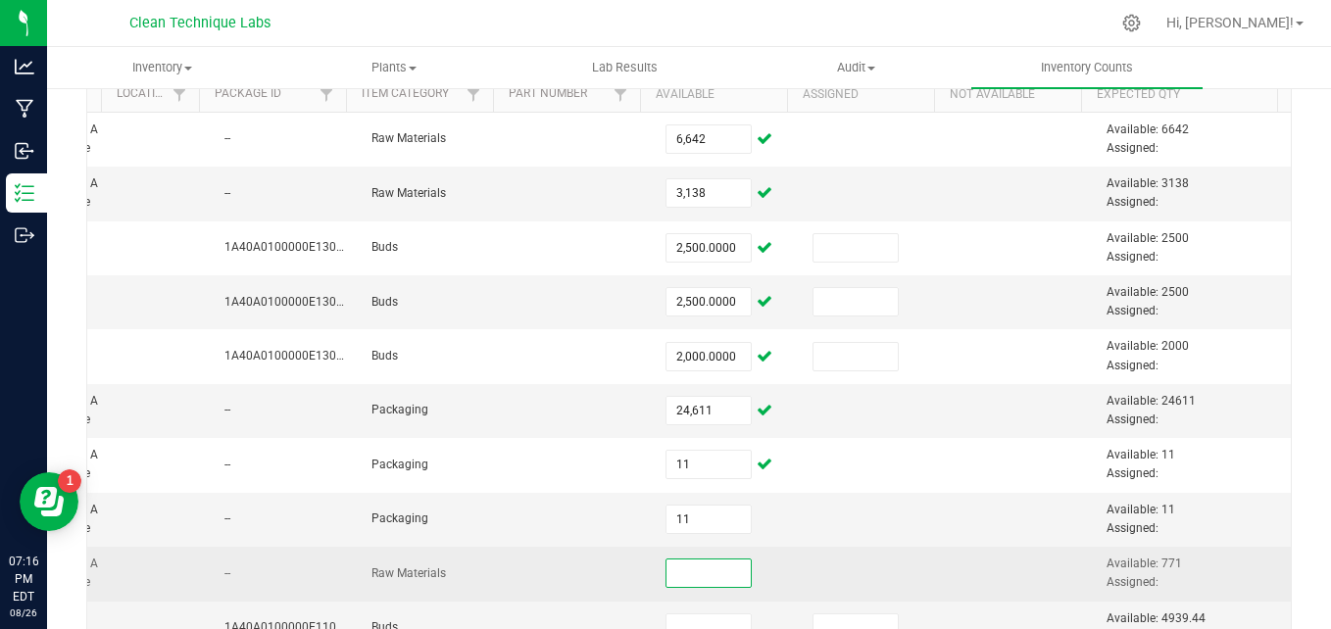
click at [666, 576] on input at bounding box center [708, 573] width 84 height 27
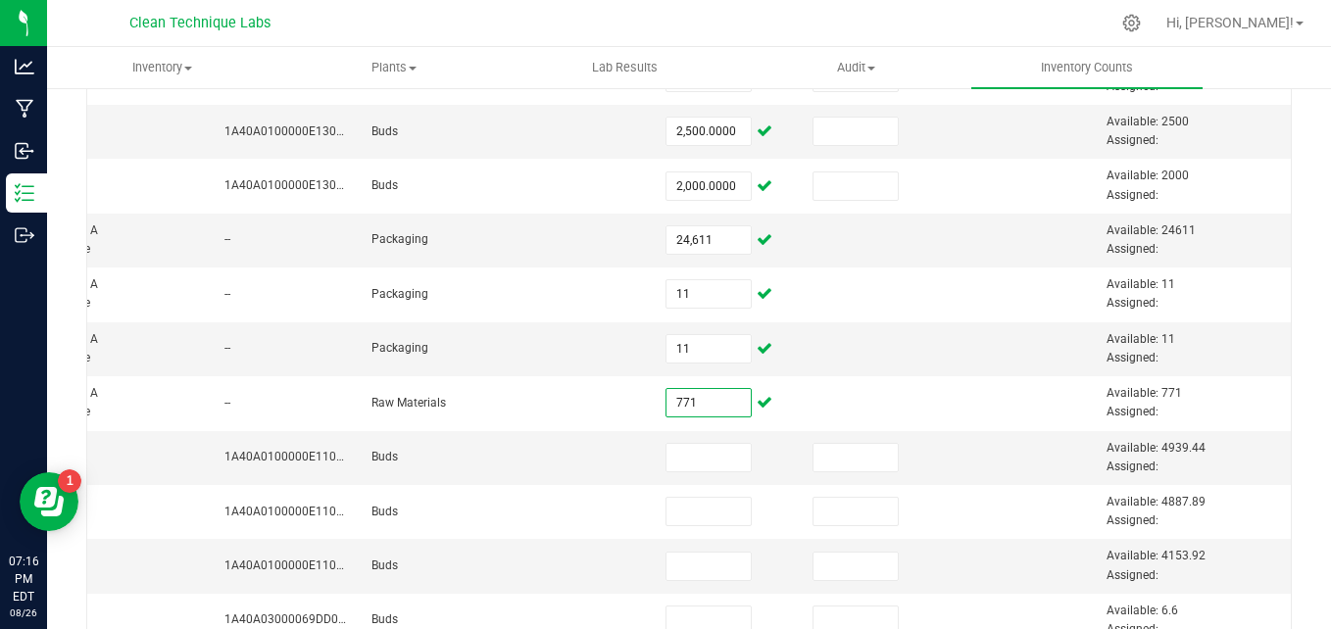
scroll to position [423, 0]
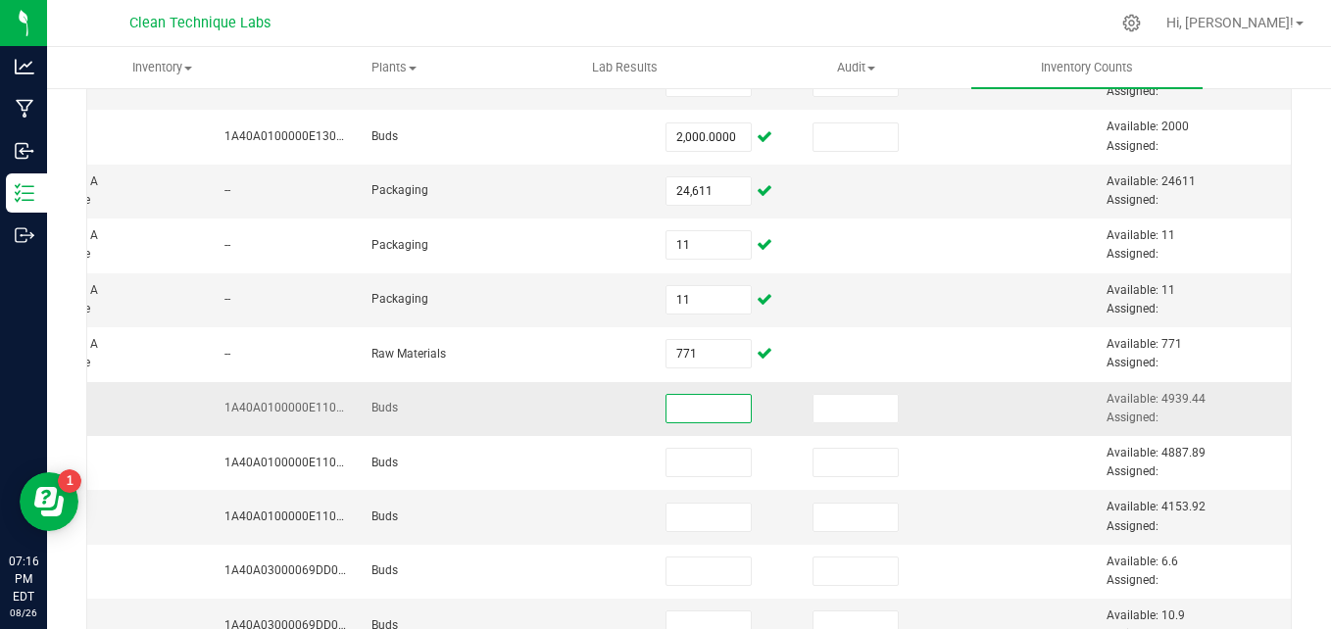
click at [666, 409] on input at bounding box center [708, 408] width 84 height 27
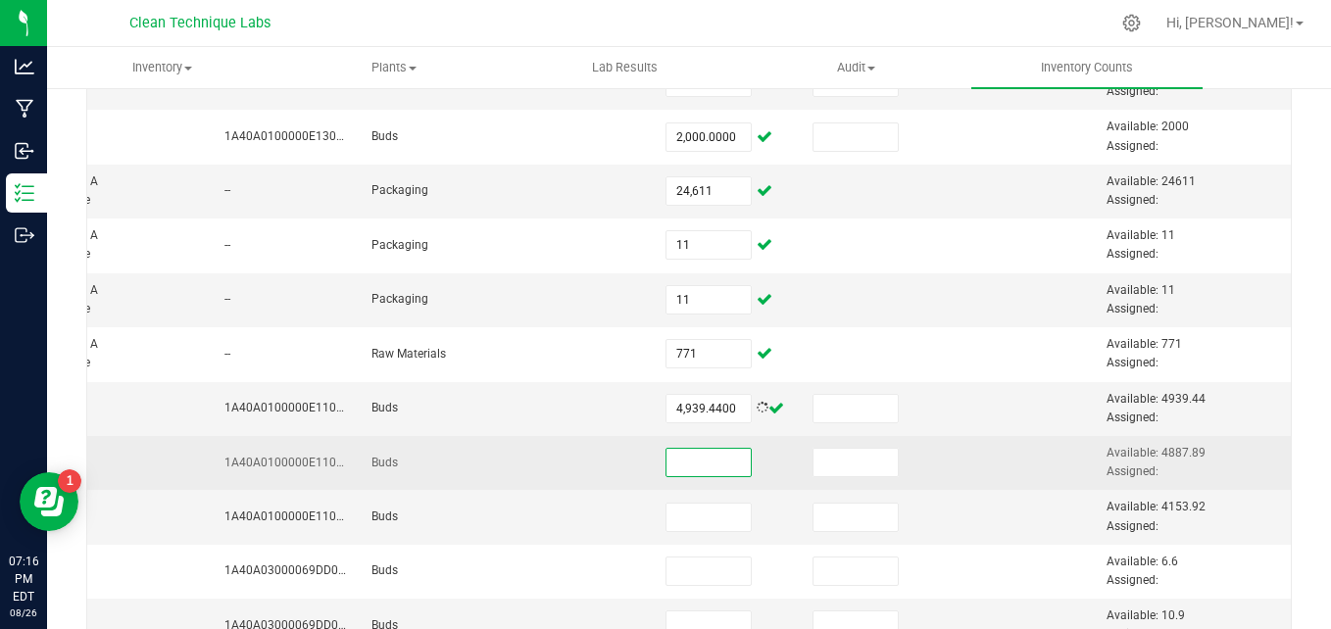
click at [685, 465] on input at bounding box center [708, 462] width 84 height 27
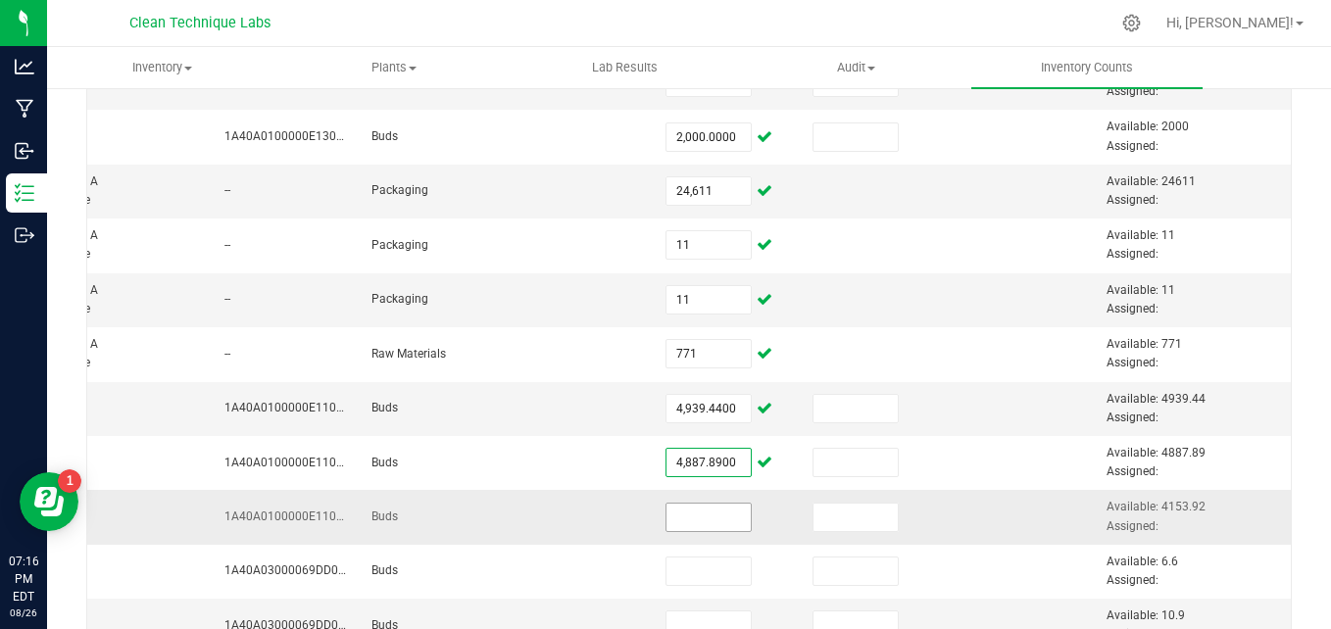
click at [674, 515] on input at bounding box center [708, 517] width 84 height 27
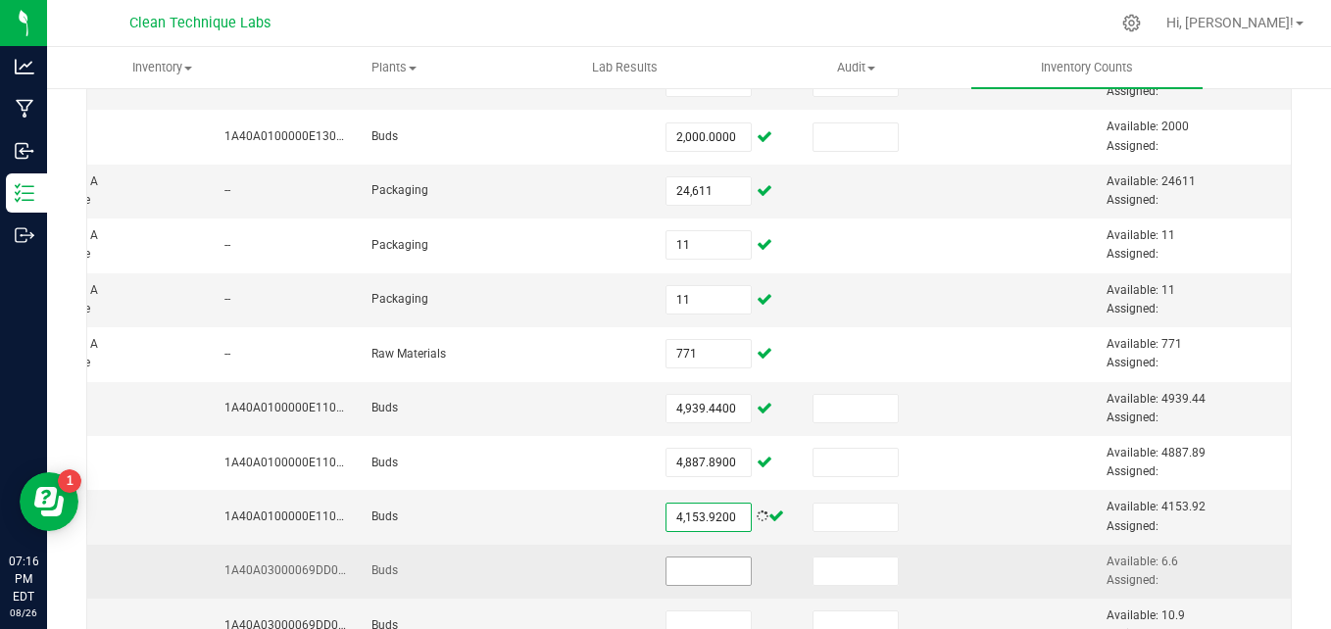
click at [681, 567] on input at bounding box center [708, 571] width 84 height 27
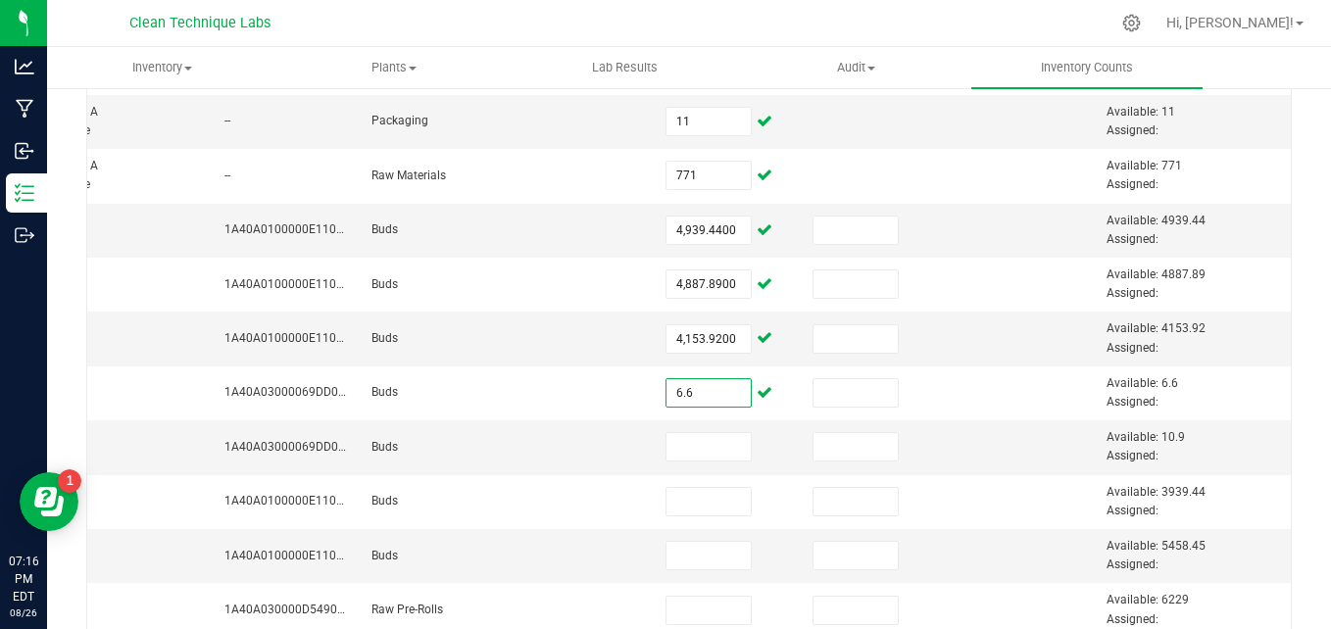
scroll to position [664, 0]
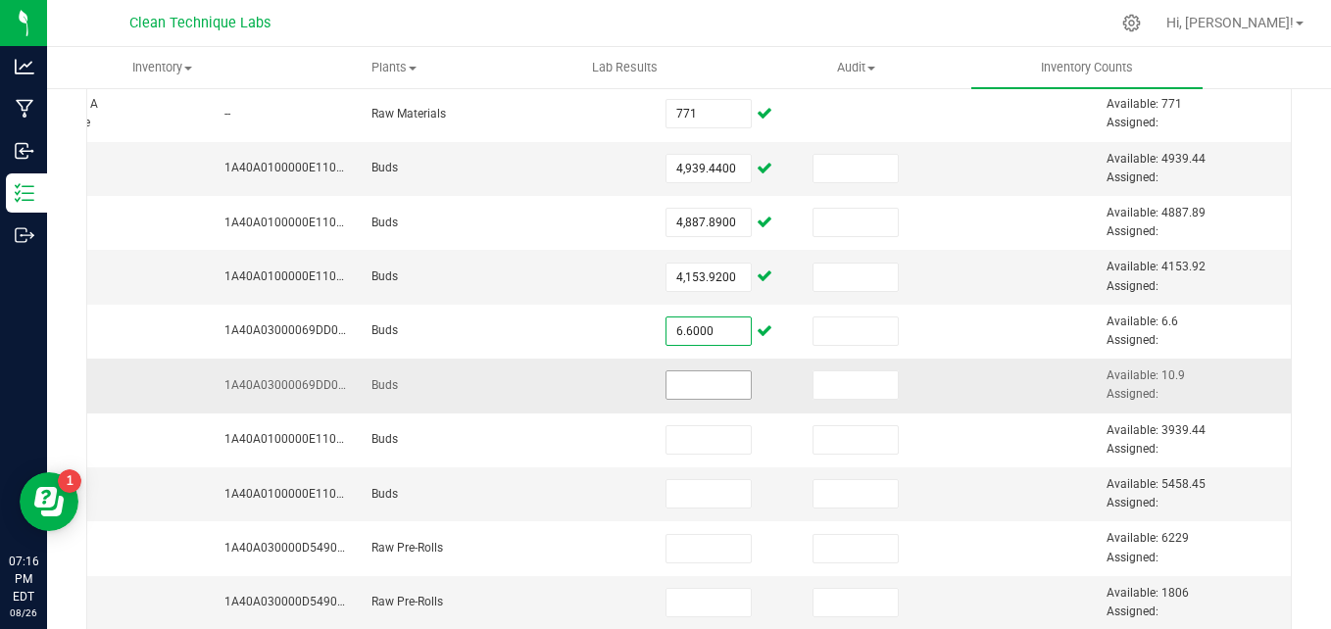
click at [676, 384] on input at bounding box center [708, 384] width 84 height 27
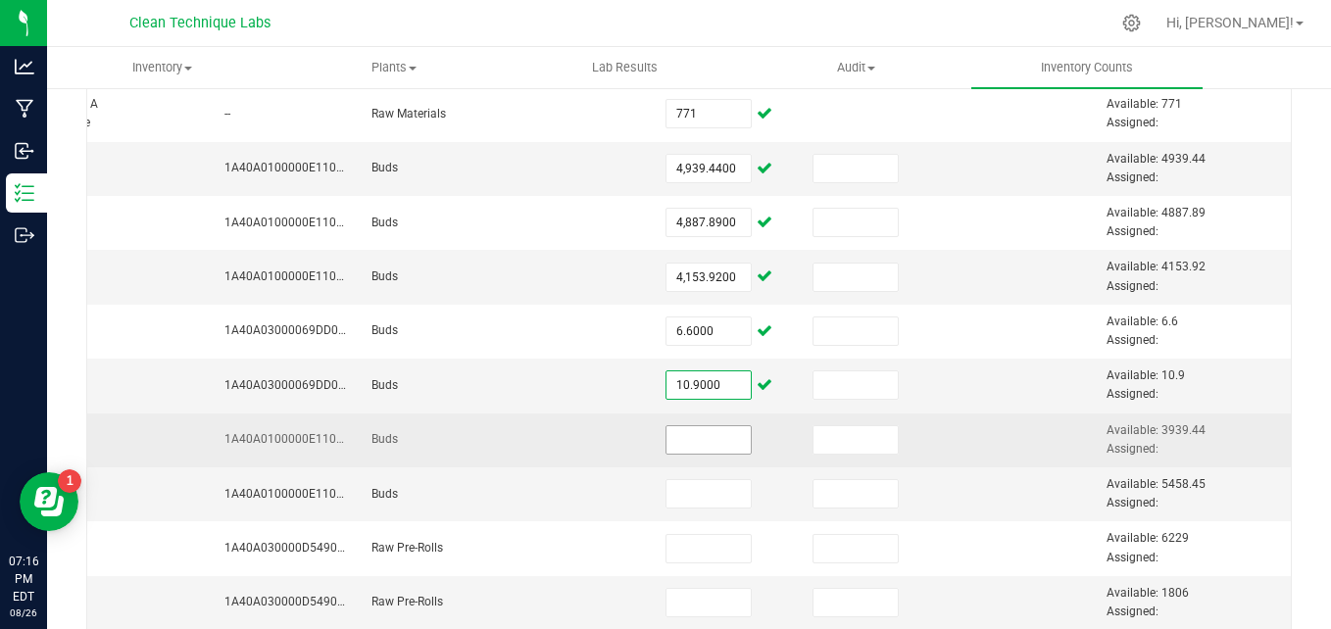
click at [678, 443] on input at bounding box center [708, 439] width 84 height 27
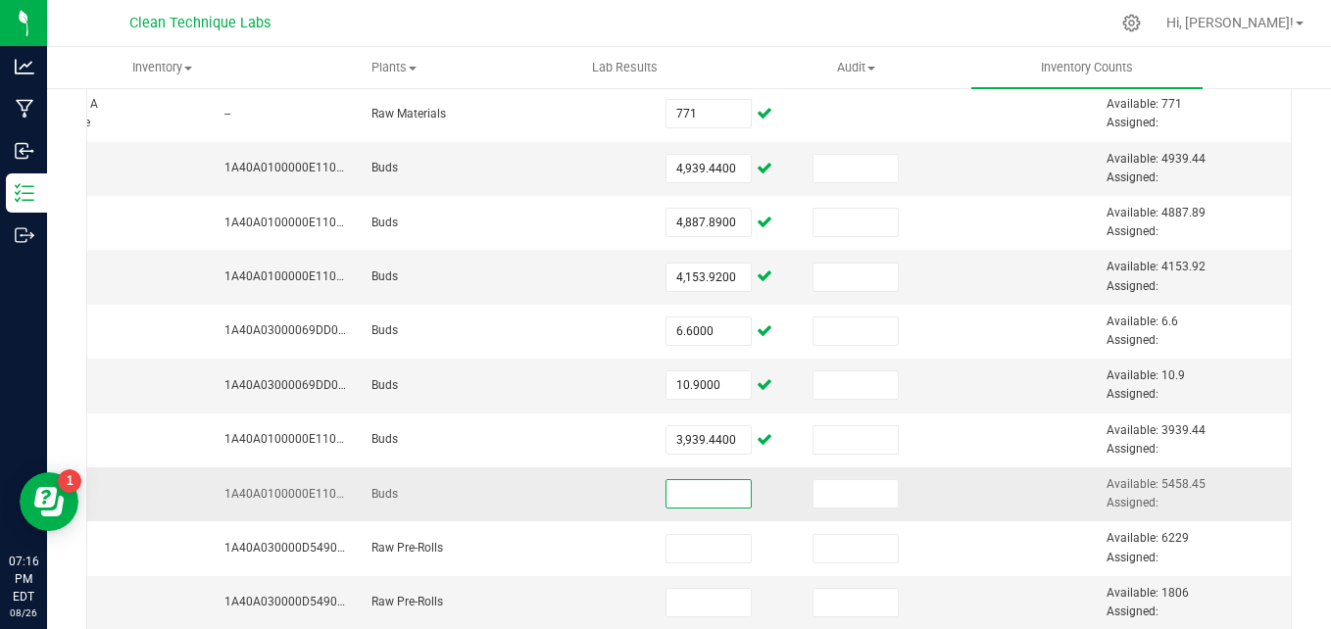
click at [684, 490] on input at bounding box center [708, 493] width 84 height 27
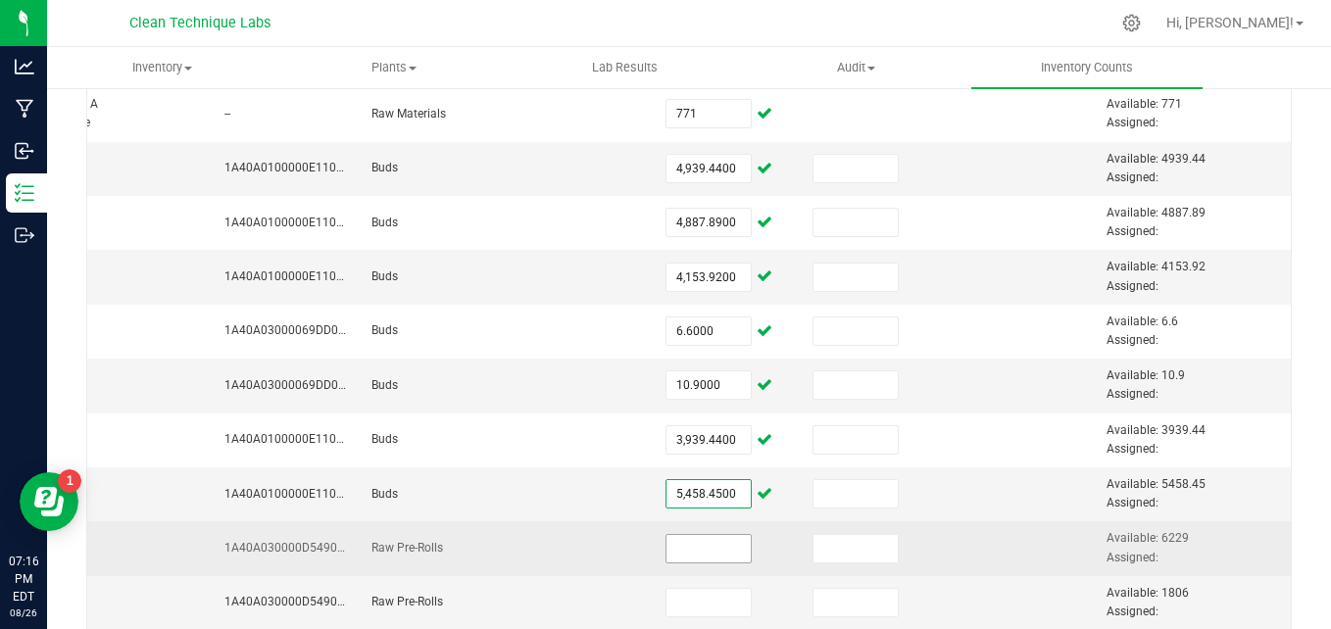
click at [682, 548] on input at bounding box center [708, 548] width 84 height 27
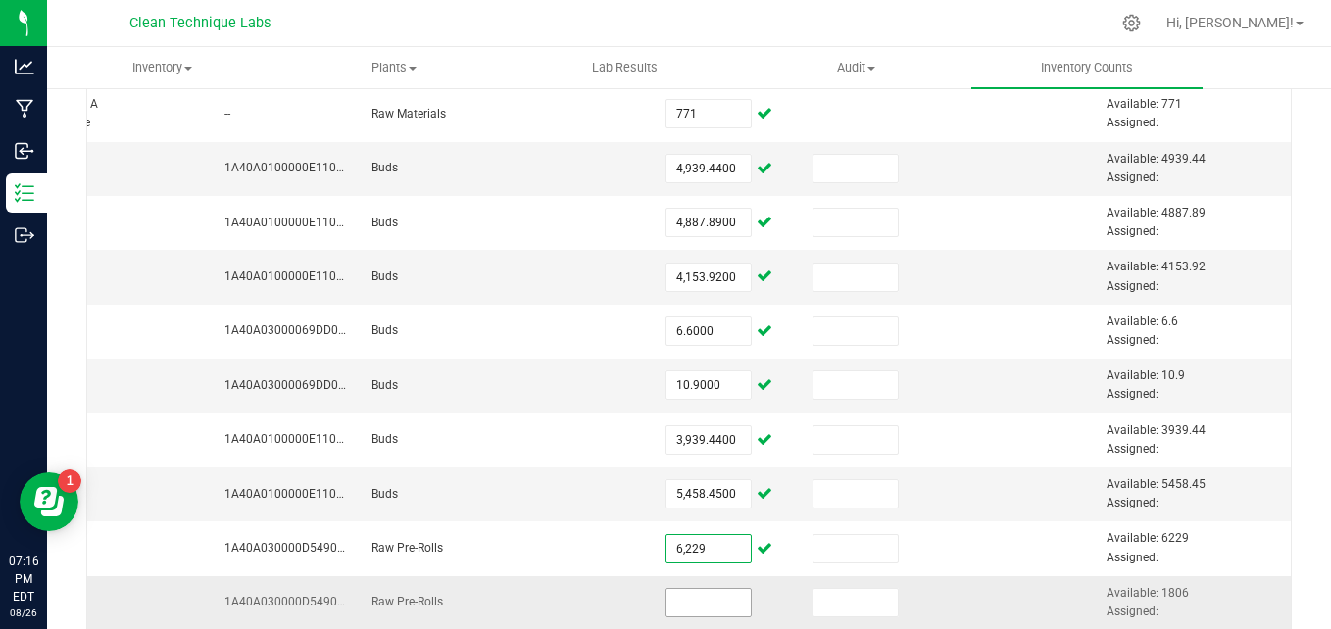
click at [696, 598] on input at bounding box center [708, 602] width 84 height 27
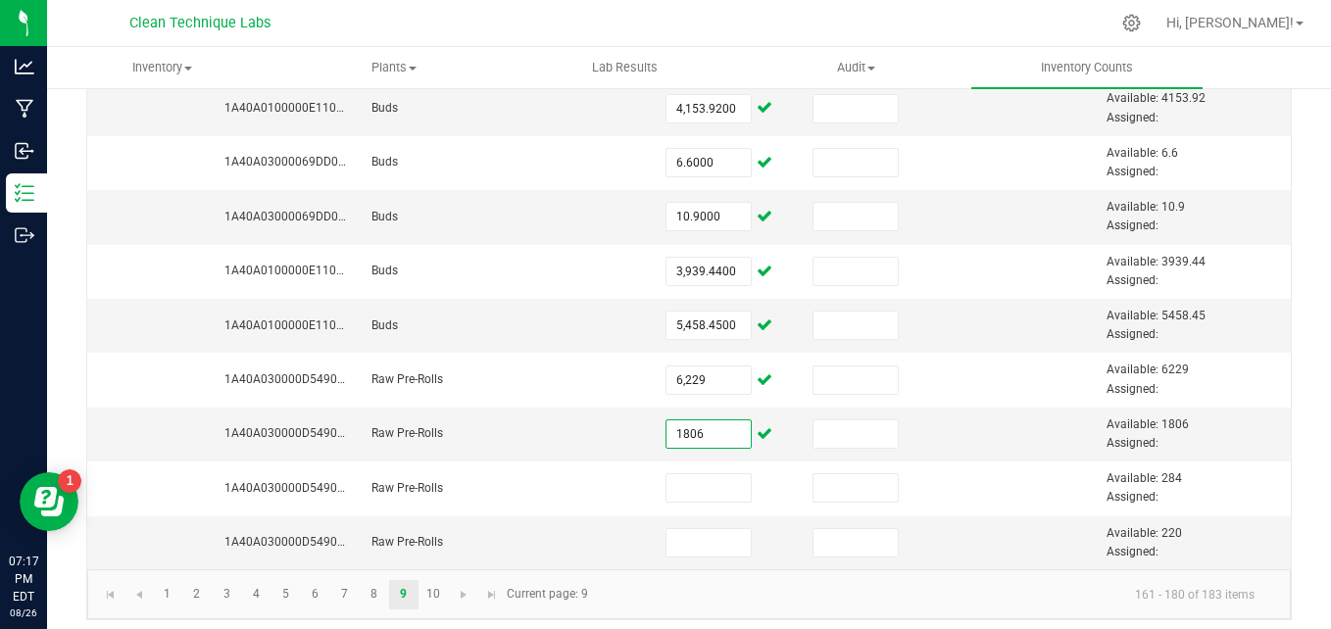
scroll to position [858, 0]
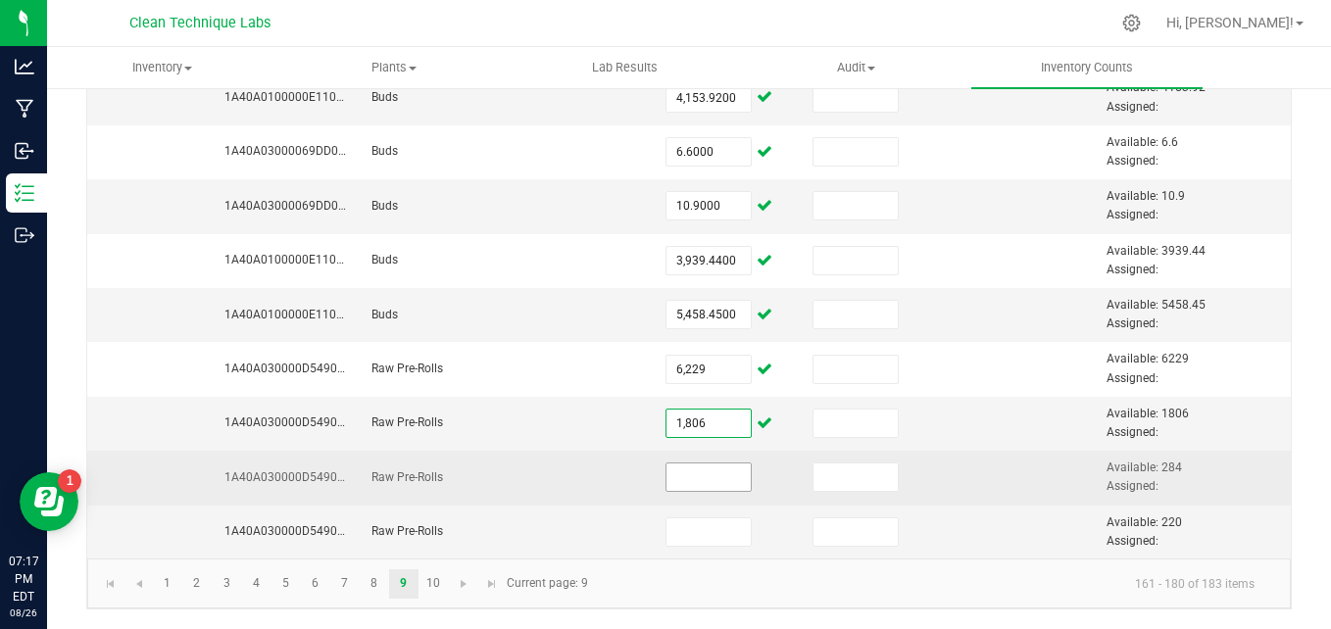
click at [666, 468] on input at bounding box center [708, 477] width 84 height 27
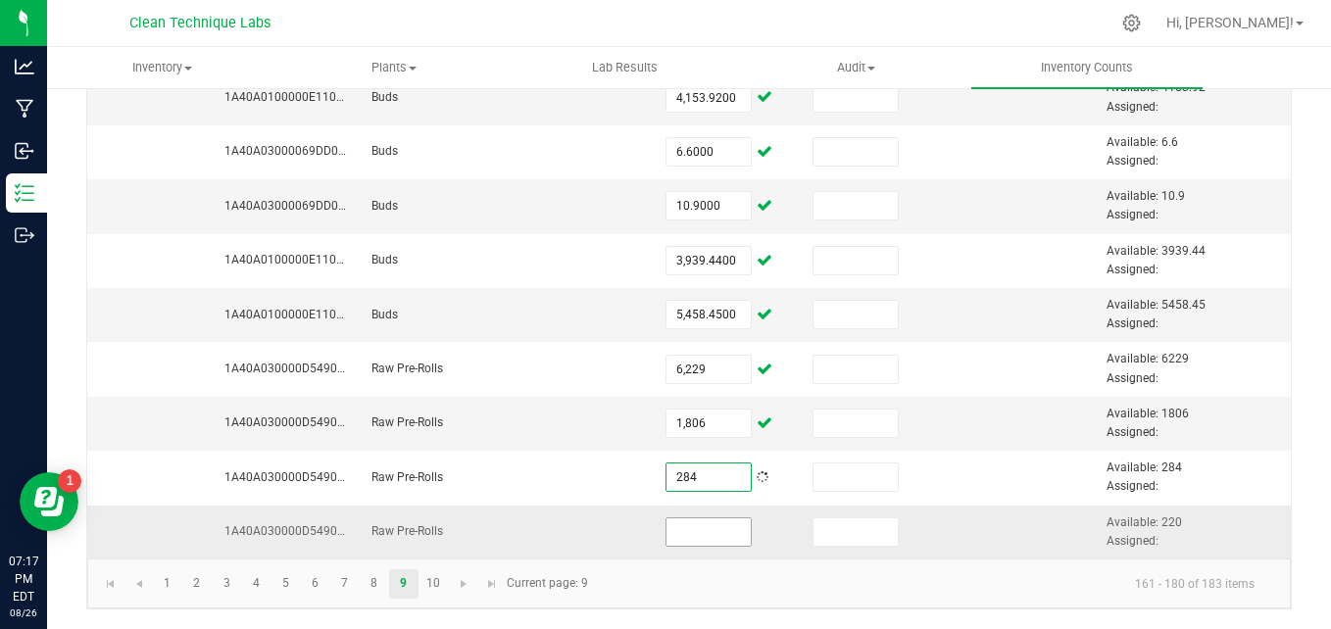
click at [666, 521] on input at bounding box center [708, 531] width 84 height 27
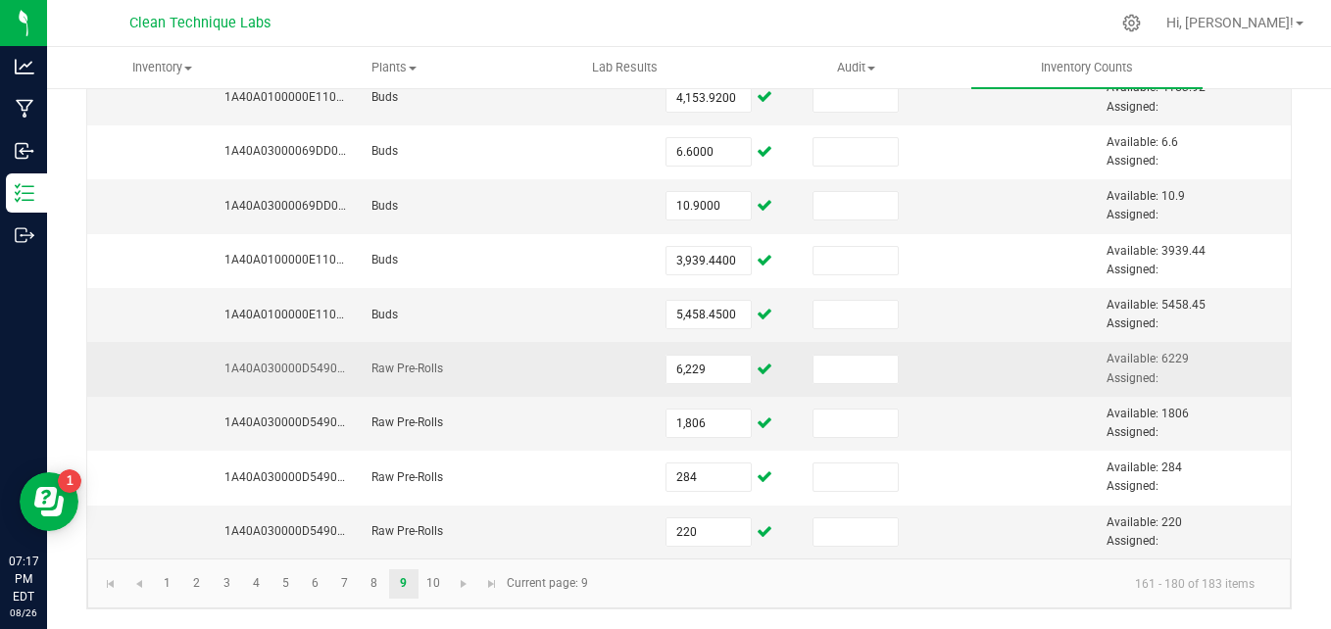
click at [948, 350] on td at bounding box center [1021, 369] width 147 height 54
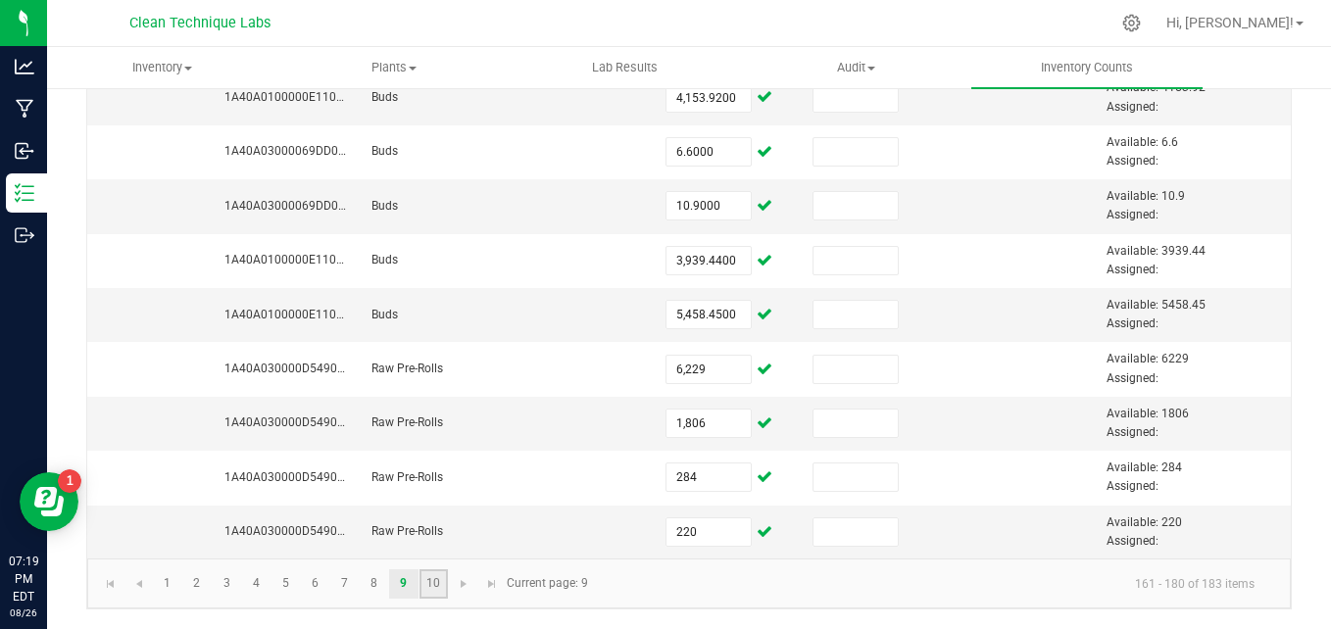
click at [434, 579] on link "10" at bounding box center [433, 583] width 28 height 29
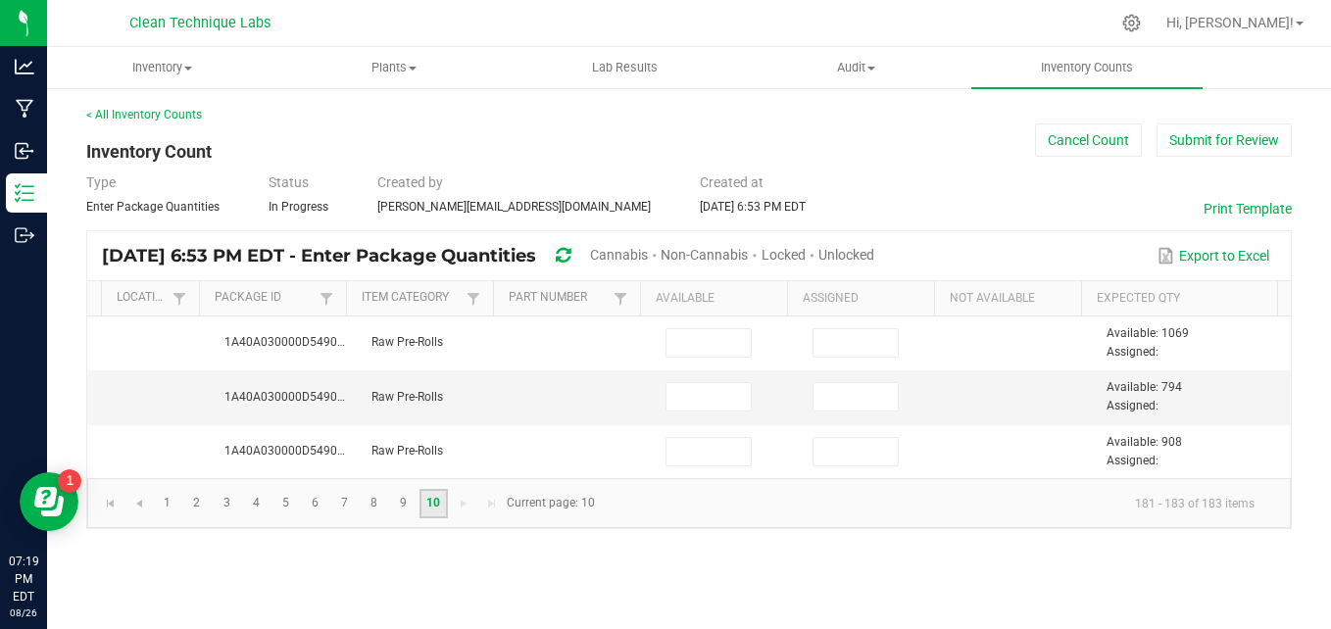
scroll to position [0, 869]
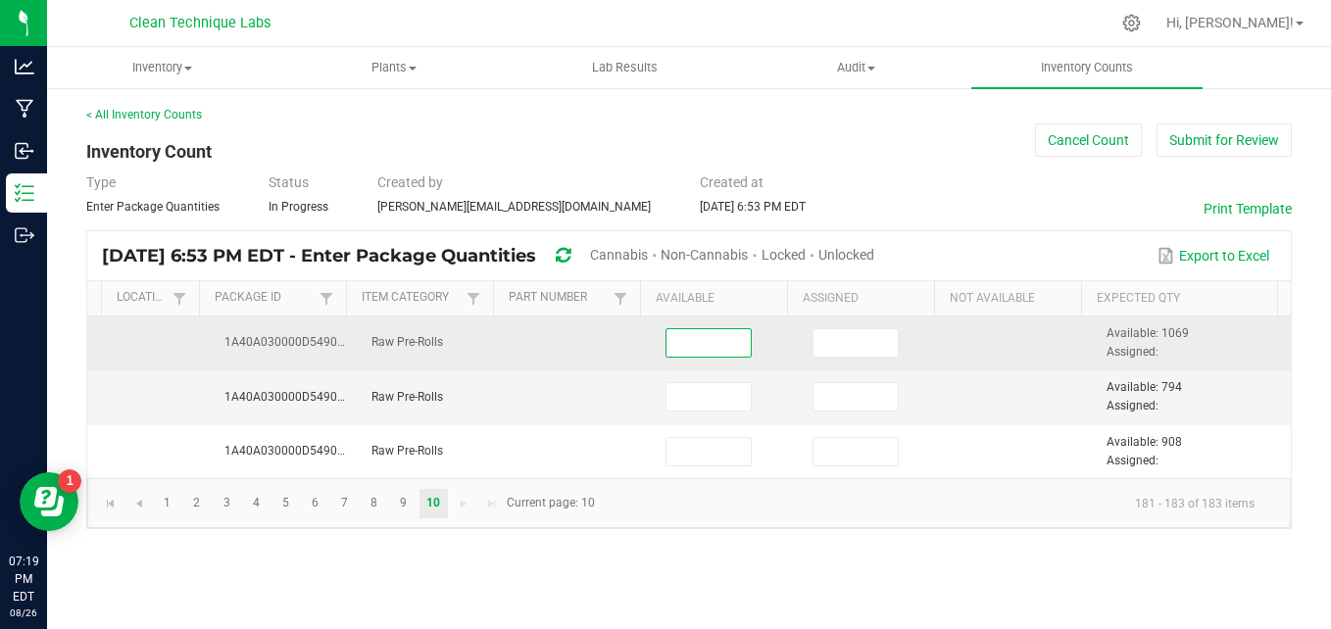
click at [706, 345] on input at bounding box center [708, 342] width 84 height 27
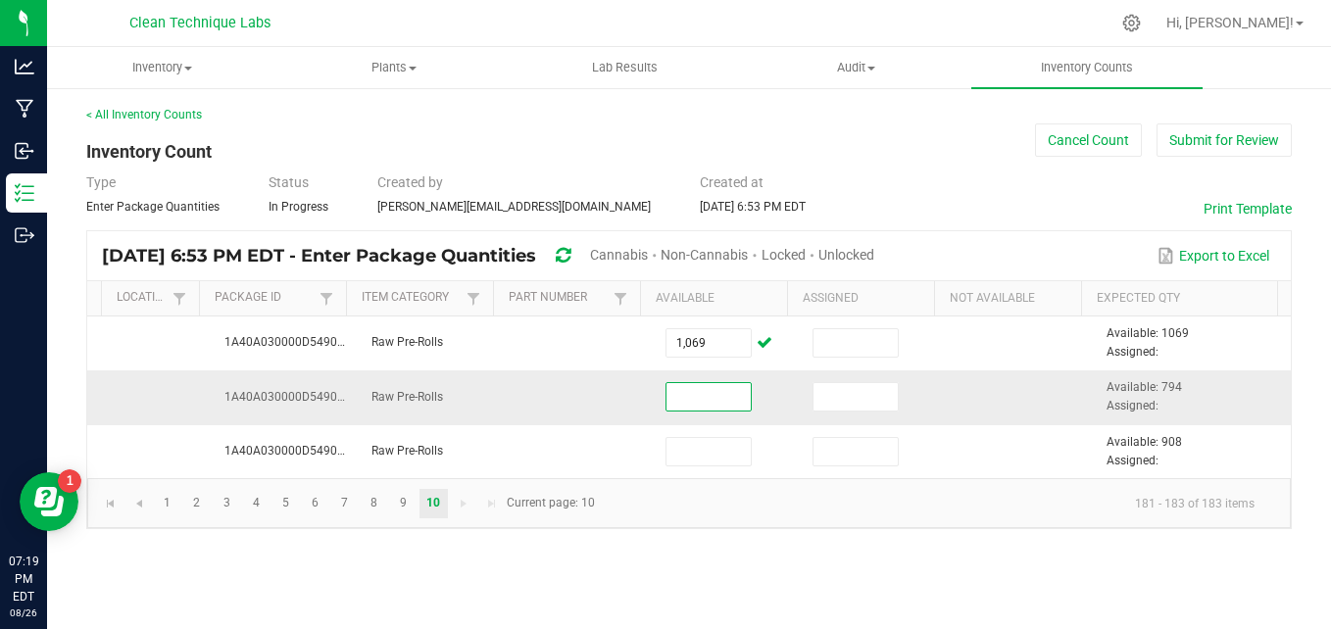
click at [709, 406] on input at bounding box center [708, 396] width 84 height 27
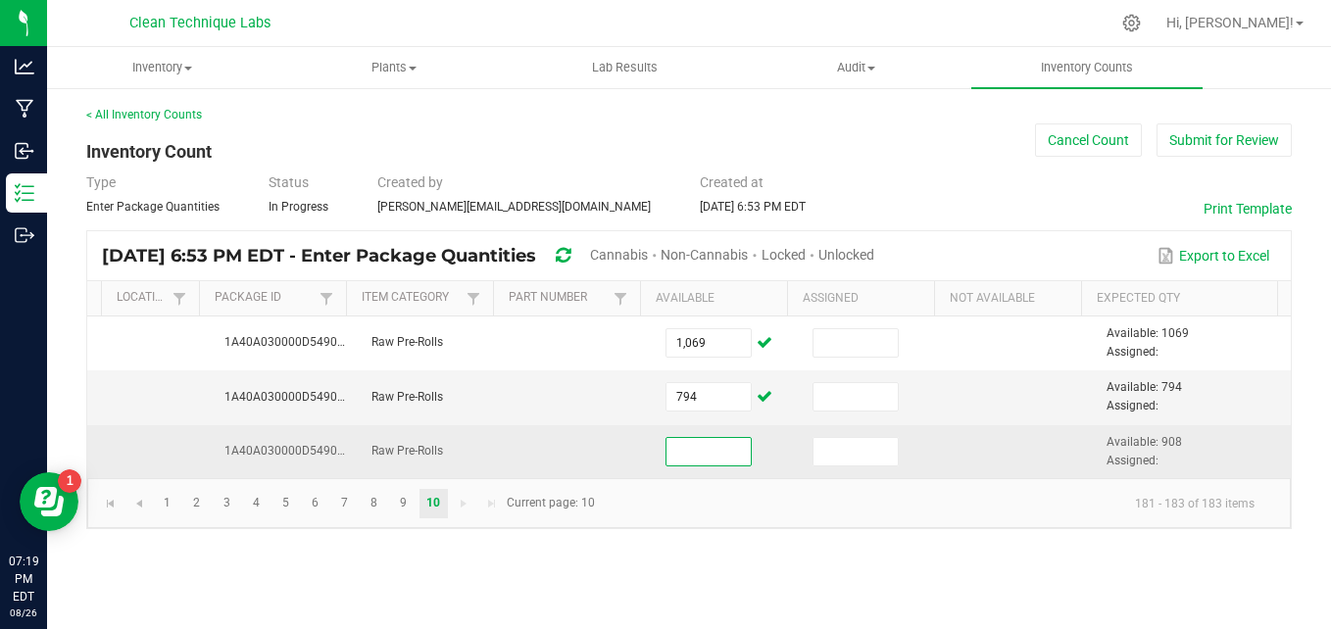
click at [711, 453] on input at bounding box center [708, 451] width 84 height 27
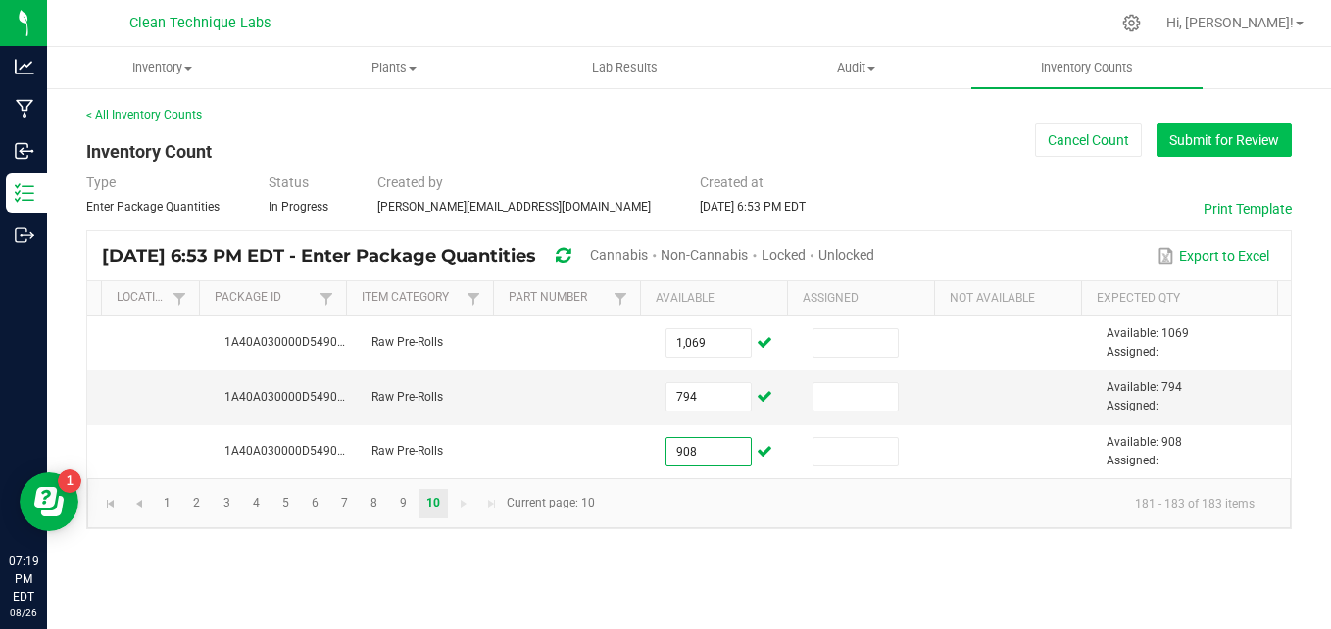
click at [1194, 140] on button "Submit for Review" at bounding box center [1224, 139] width 135 height 33
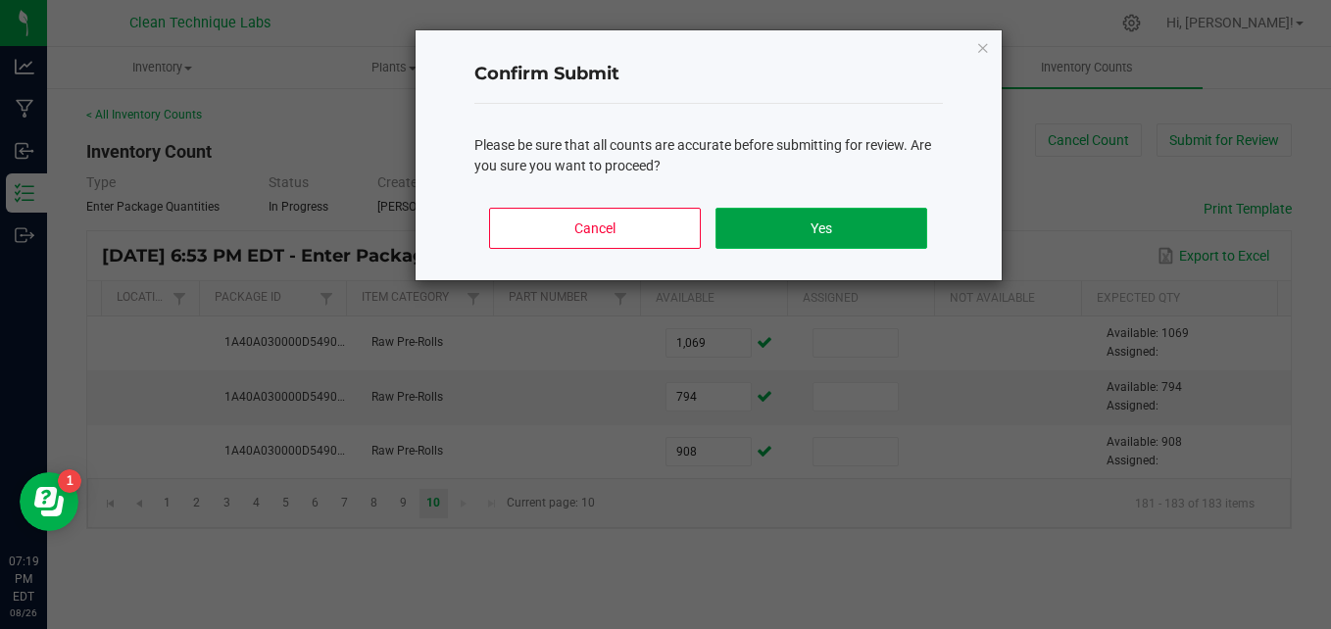
click at [892, 220] on button "Yes" at bounding box center [820, 228] width 211 height 41
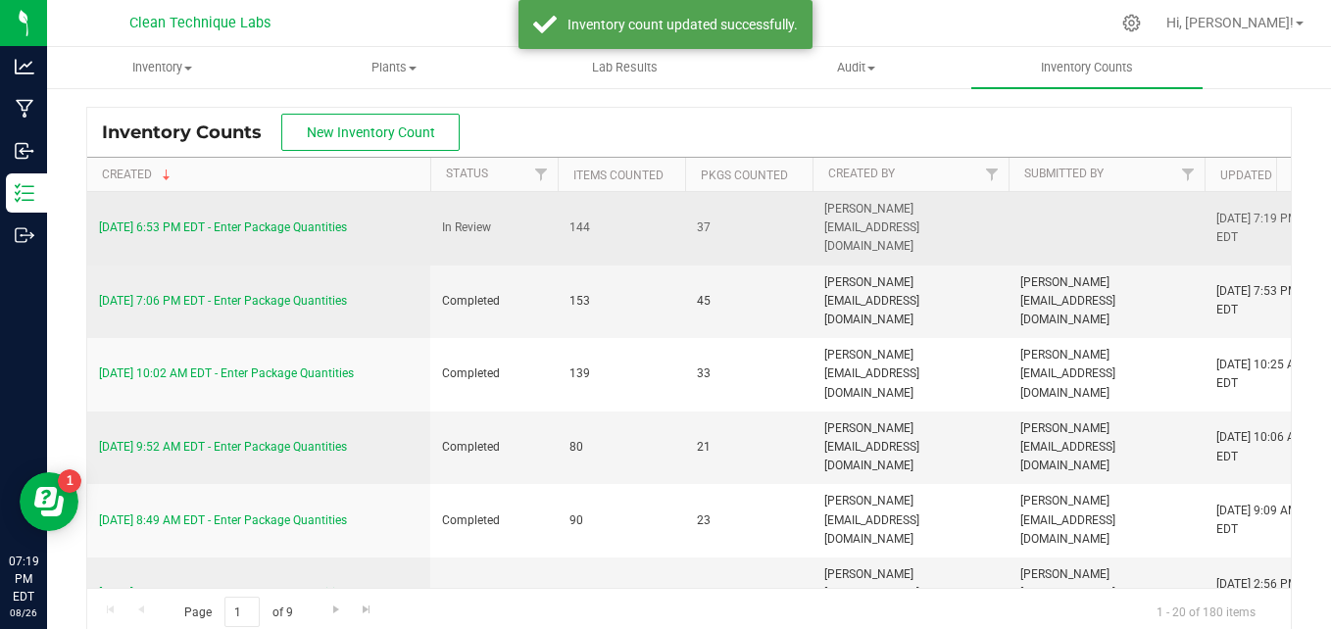
click at [505, 223] on span "In Review" at bounding box center [494, 228] width 104 height 19
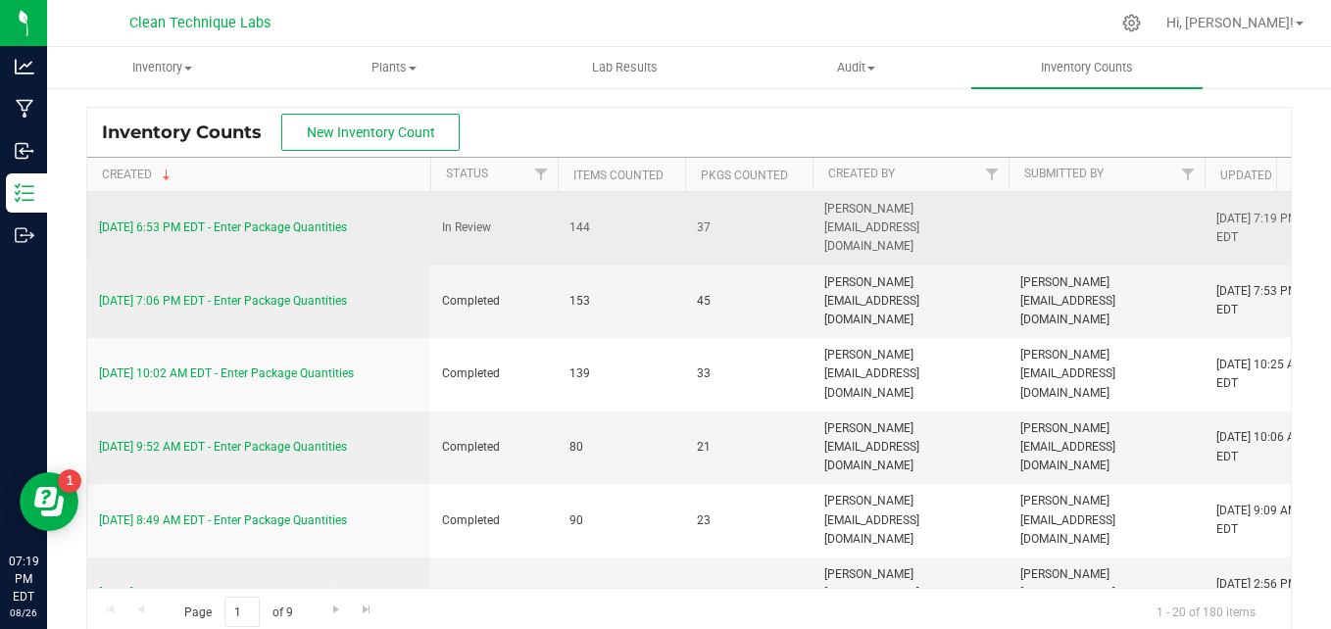
click at [328, 222] on link "[DATE] 6:53 PM EDT - Enter Package Quantities" at bounding box center [223, 228] width 248 height 14
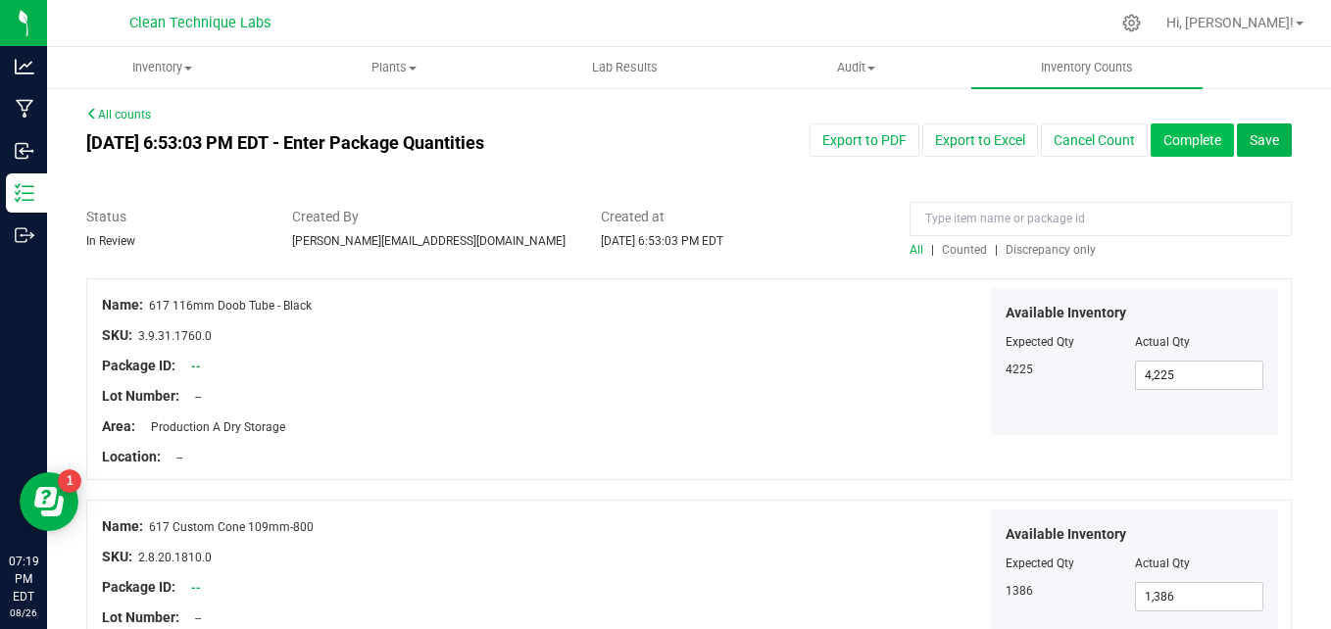
click at [1234, 142] on button "Complete" at bounding box center [1192, 139] width 83 height 33
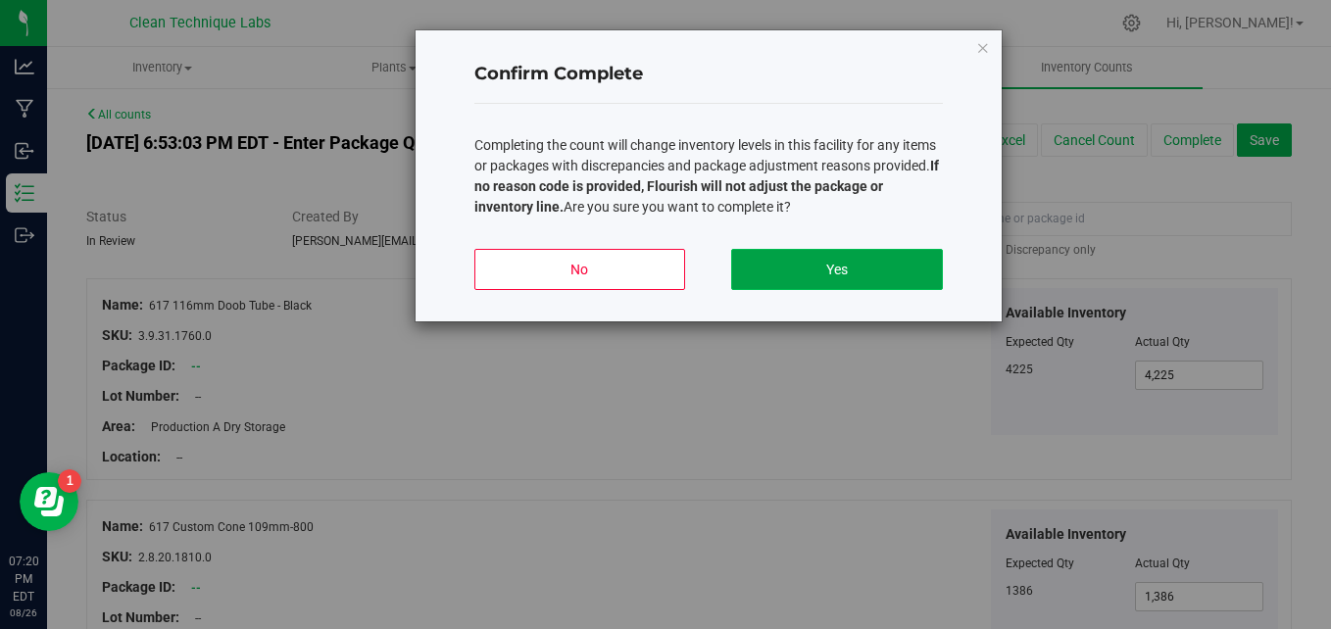
click at [806, 254] on button "Yes" at bounding box center [836, 269] width 211 height 41
